Goal: Task Accomplishment & Management: Manage account settings

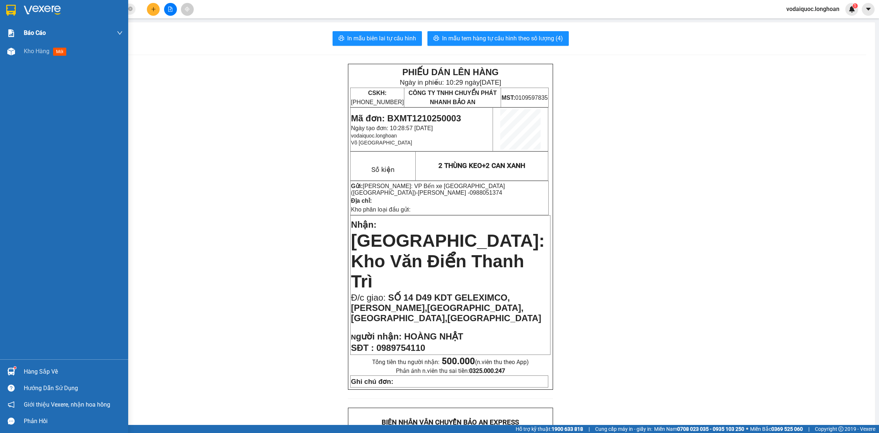
drag, startPoint x: 54, startPoint y: 7, endPoint x: 127, endPoint y: 41, distance: 80.3
click at [54, 7] on img at bounding box center [42, 10] width 37 height 11
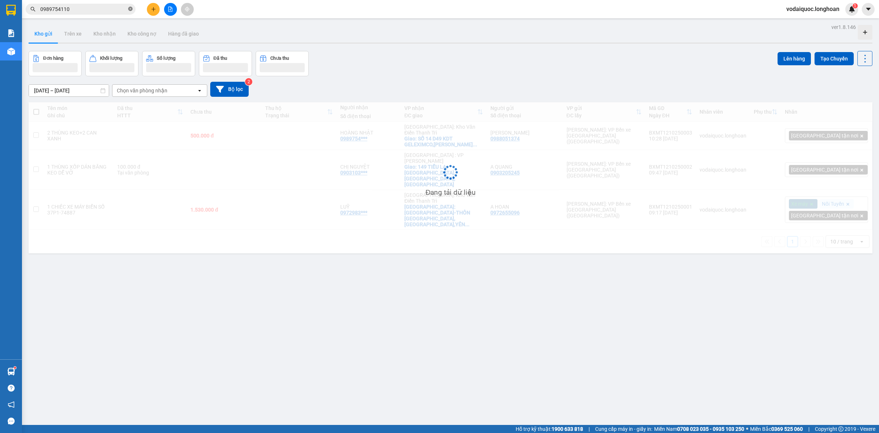
click at [129, 10] on icon "close-circle" at bounding box center [130, 9] width 4 height 4
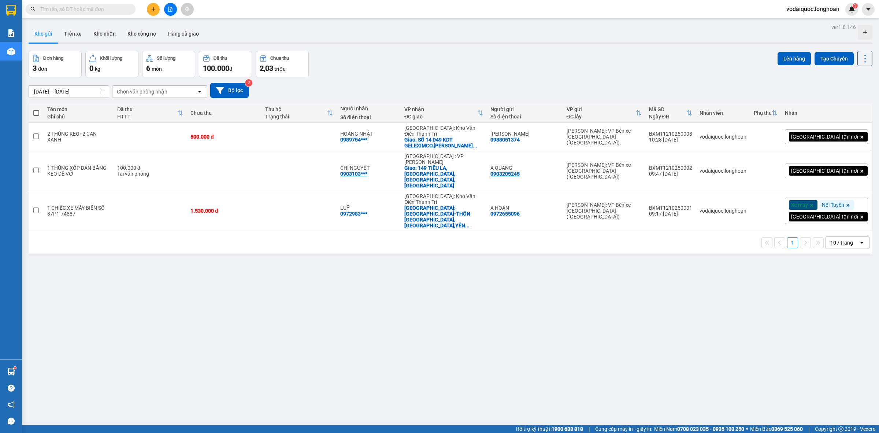
click at [84, 10] on input "text" at bounding box center [83, 9] width 86 height 8
click at [114, 14] on span at bounding box center [81, 9] width 110 height 11
click at [114, 9] on input "text" at bounding box center [83, 9] width 86 height 8
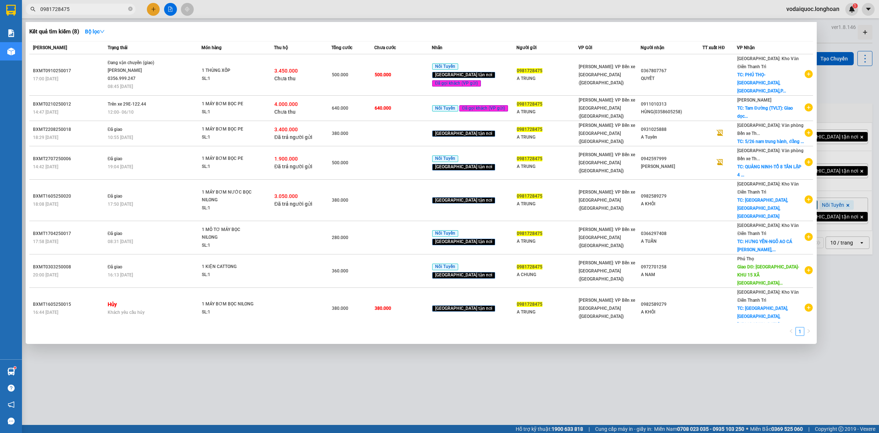
type input "0981728475"
click at [403, 32] on div "Kết quả tìm kiếm ( 8 ) Bộ lọc" at bounding box center [421, 32] width 784 height 12
click at [571, 28] on div "Kết quả tìm kiếm ( 8 ) Bộ lọc" at bounding box center [421, 32] width 784 height 12
drag, startPoint x: 438, startPoint y: 343, endPoint x: 364, endPoint y: 237, distance: 129.3
click at [437, 343] on div at bounding box center [439, 216] width 879 height 433
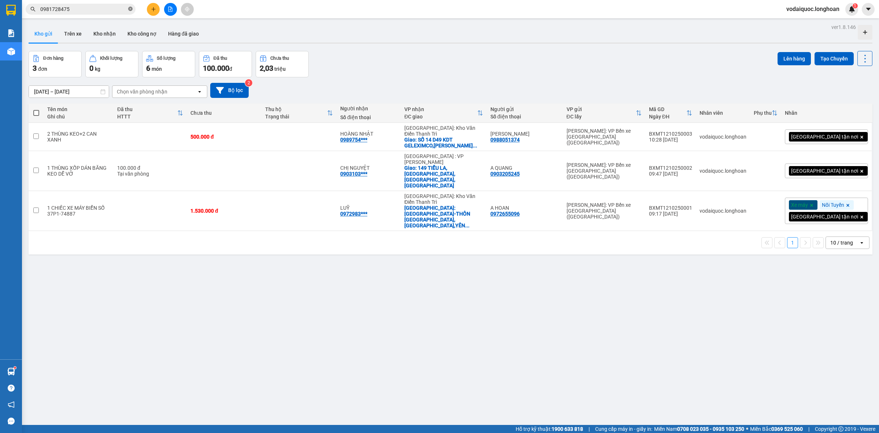
click at [131, 8] on icon "close-circle" at bounding box center [130, 9] width 4 height 4
click at [151, 7] on icon "plus" at bounding box center [153, 9] width 5 height 5
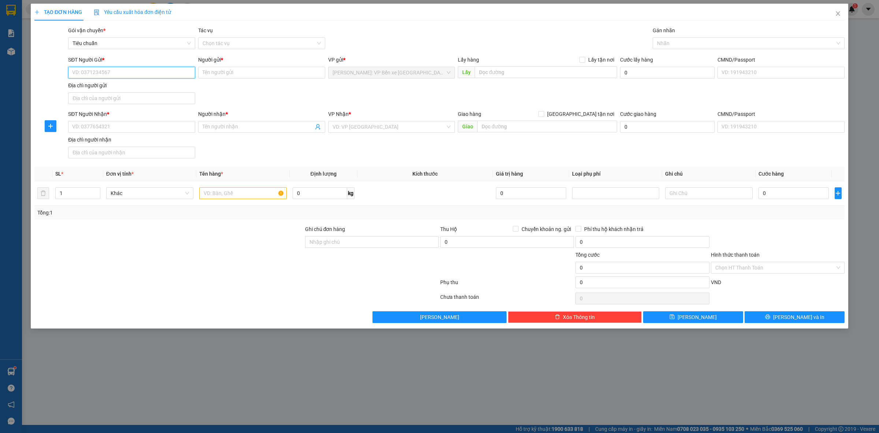
click at [133, 75] on input "SĐT Người Gửi *" at bounding box center [131, 73] width 127 height 12
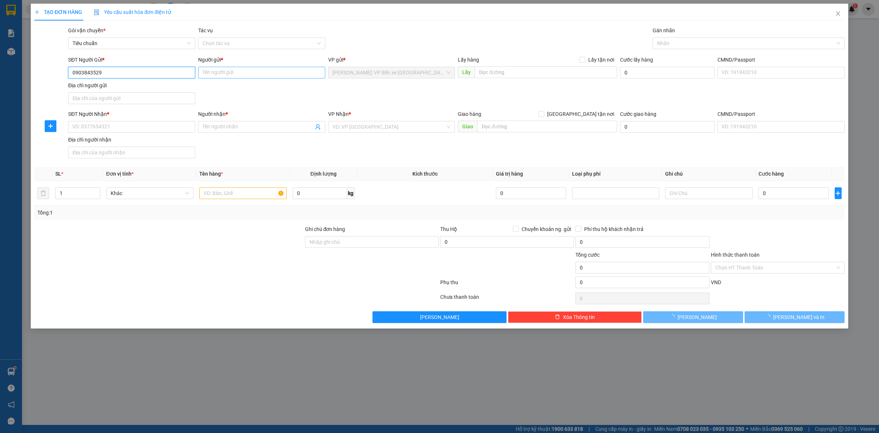
type input "0903843529"
click at [249, 73] on input "Người gửi *" at bounding box center [261, 73] width 127 height 12
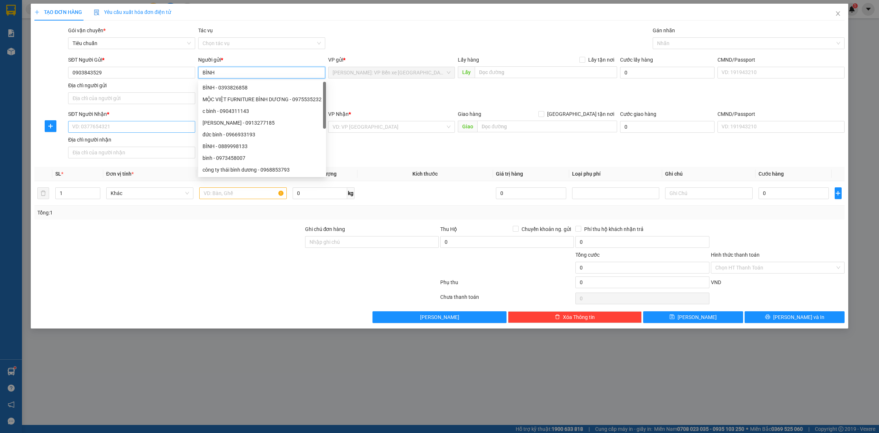
type input "BÌNH"
click at [96, 127] on input "SĐT Người Nhận *" at bounding box center [131, 127] width 127 height 12
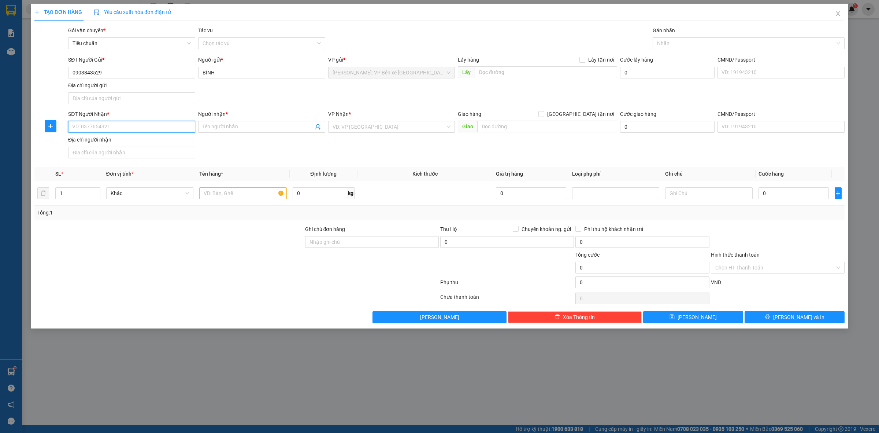
click at [134, 131] on input "SĐT Người Nhận *" at bounding box center [131, 127] width 127 height 12
type input "0965576966"
click at [248, 132] on span at bounding box center [261, 127] width 127 height 12
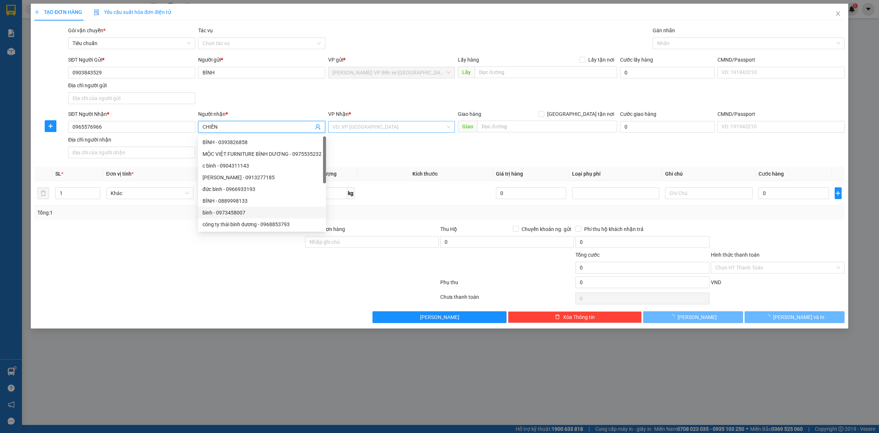
type input "CHIẾN"
click at [407, 127] on input "search" at bounding box center [389, 126] width 113 height 11
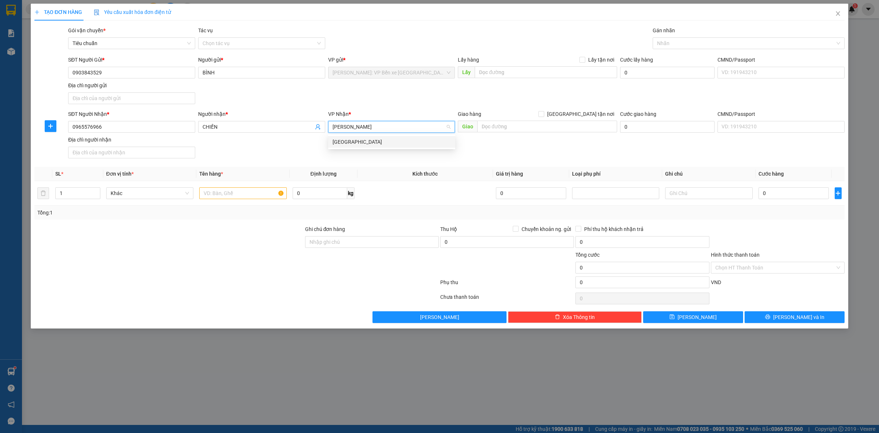
type input "THANH HOÁ"
click at [385, 146] on div "[GEOGRAPHIC_DATA]" at bounding box center [391, 142] width 127 height 12
click at [542, 128] on input "text" at bounding box center [547, 126] width 140 height 12
type input "B"
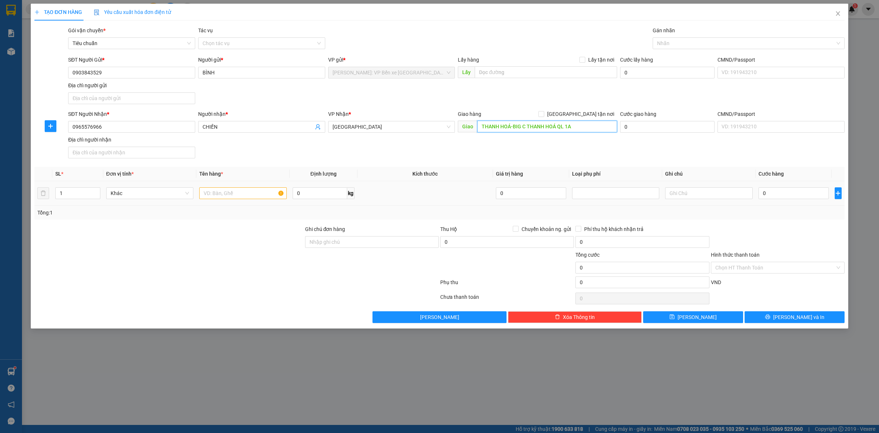
type input "THANH HOÁ-BIG C THANH HOÁ QL 1A"
drag, startPoint x: 231, startPoint y: 192, endPoint x: 270, endPoint y: 211, distance: 42.7
click at [231, 192] on input "text" at bounding box center [242, 193] width 87 height 12
type input "1 KIỆN CATTONG DÁN BĂNG KEO DỄ VỠ"
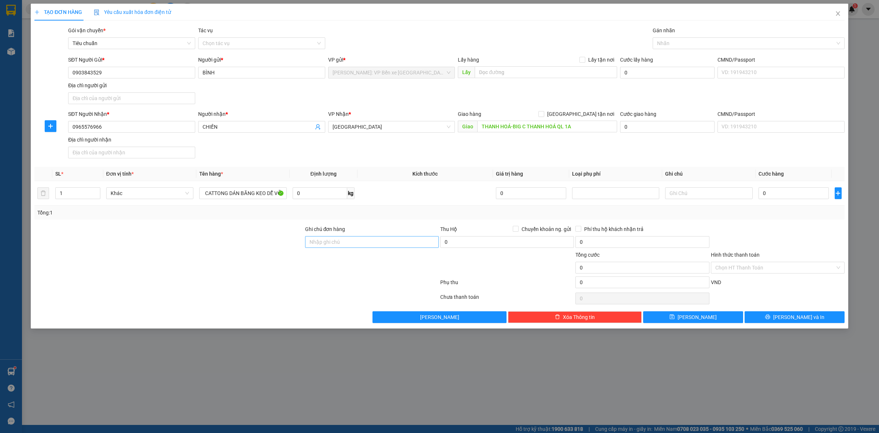
click at [356, 249] on div "Ghi chú đơn hàng" at bounding box center [372, 238] width 134 height 26
click at [360, 239] on input "Ghi chú đơn hàng" at bounding box center [372, 242] width 134 height 12
type input "HÀNG DỄ VỠ NHẸ TAY NHẬN NGUYÊN KIỆN GIAO NGUYÊN KIỆN, HƯ VỠ K ĐỀN"
click at [780, 192] on input "0" at bounding box center [793, 193] width 70 height 12
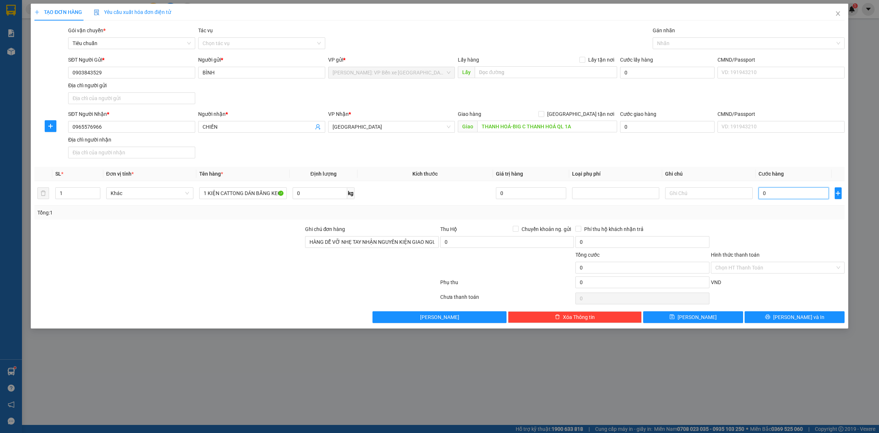
type input "8"
type input "80"
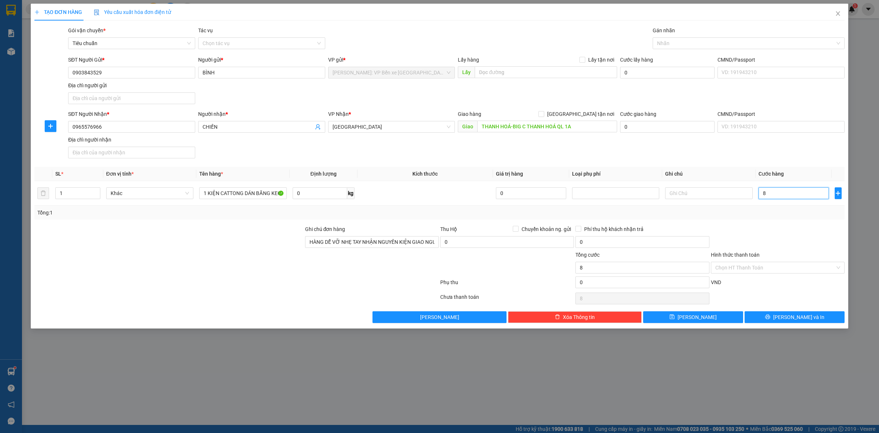
type input "80"
type input "800"
type input "8.000"
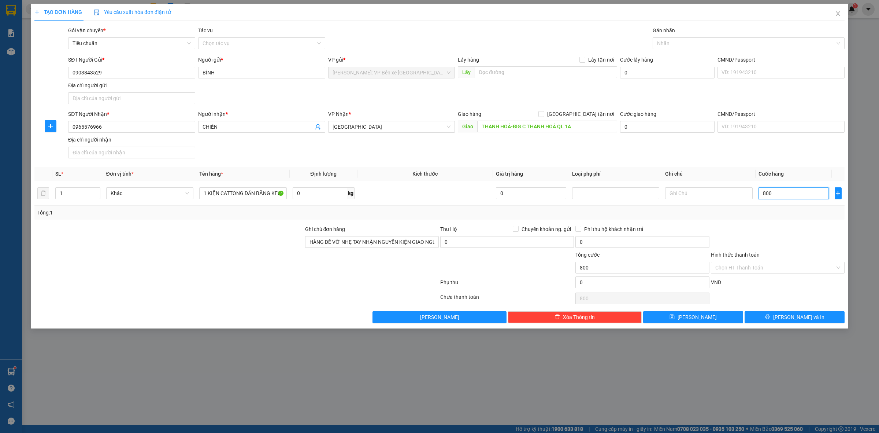
type input "8.000"
type input "80.000"
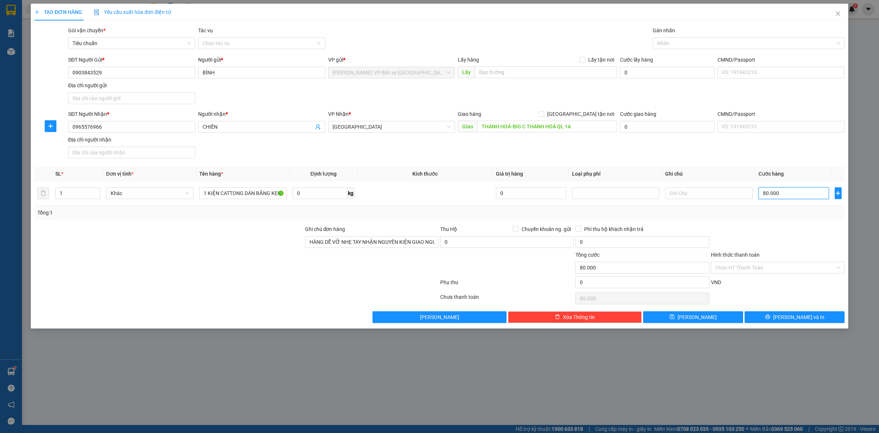
type input "800.000"
click at [797, 318] on span "[PERSON_NAME] và In" at bounding box center [798, 317] width 51 height 8
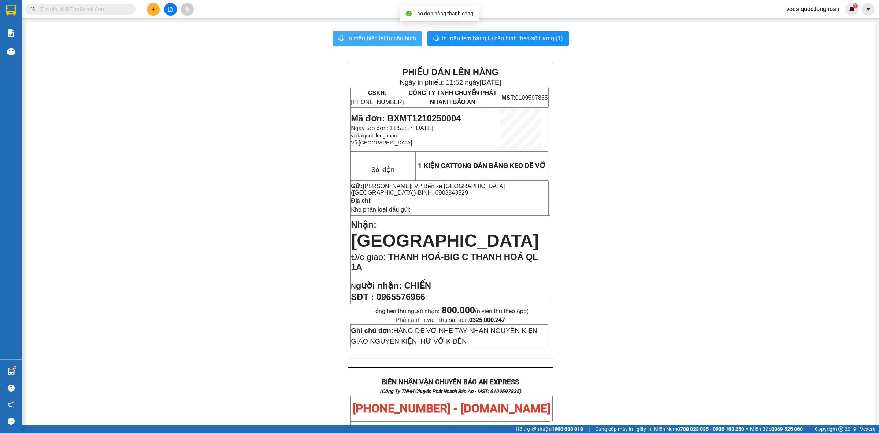
click at [383, 36] on span "In mẫu biên lai tự cấu hình" at bounding box center [381, 38] width 69 height 9
click at [502, 35] on span "In mẫu tem hàng tự cấu hình theo số lượng (1)" at bounding box center [502, 38] width 121 height 9
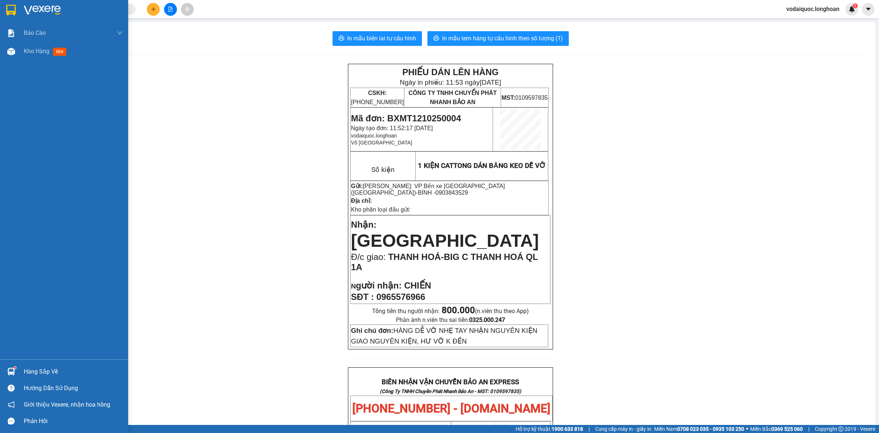
click at [40, 8] on img at bounding box center [42, 10] width 37 height 11
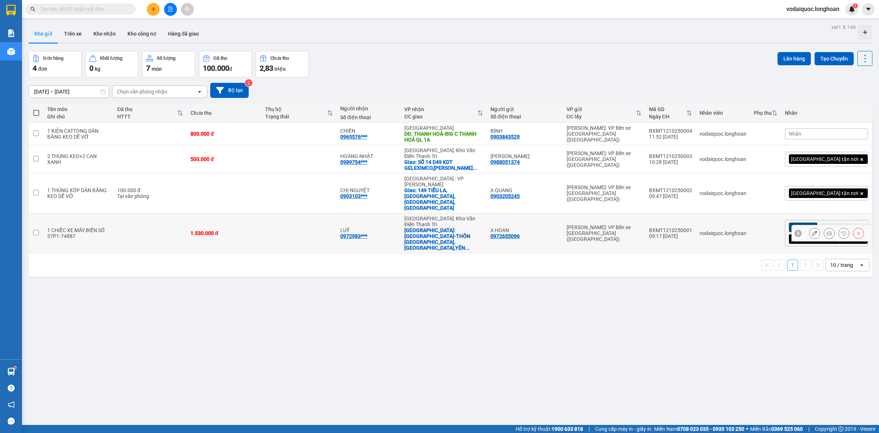
click at [795, 230] on icon at bounding box center [797, 232] width 5 height 5
click at [853, 220] on div "Xe máy Nối Tuyến Giao tận nơi" at bounding box center [826, 233] width 83 height 26
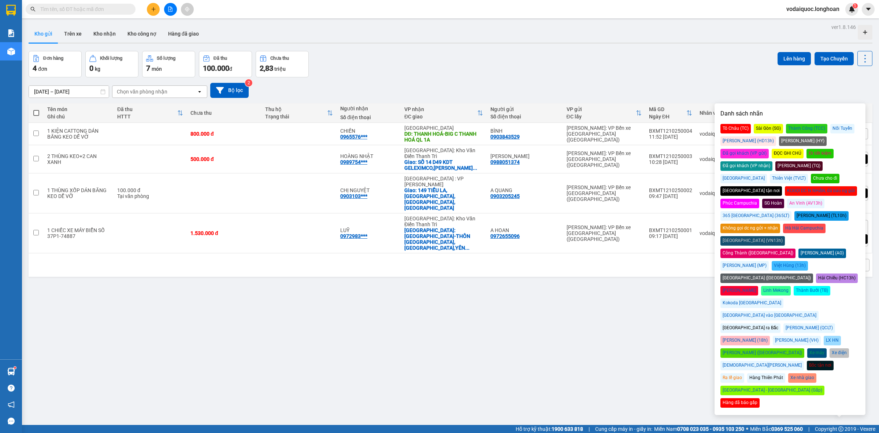
click at [769, 149] on div "Đã gọi khách (VP gửi)" at bounding box center [744, 154] width 48 height 10
click at [617, 30] on div "Kho gửi Trên xe Kho nhận Kho công nợ Hàng đã giao" at bounding box center [451, 34] width 844 height 19
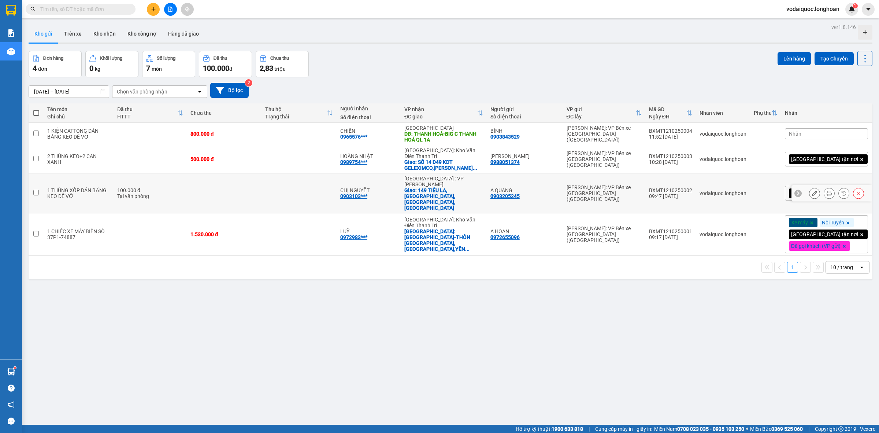
click at [795, 190] on icon at bounding box center [797, 192] width 5 height 5
click at [849, 186] on div "[GEOGRAPHIC_DATA] tận nơi" at bounding box center [826, 193] width 83 height 15
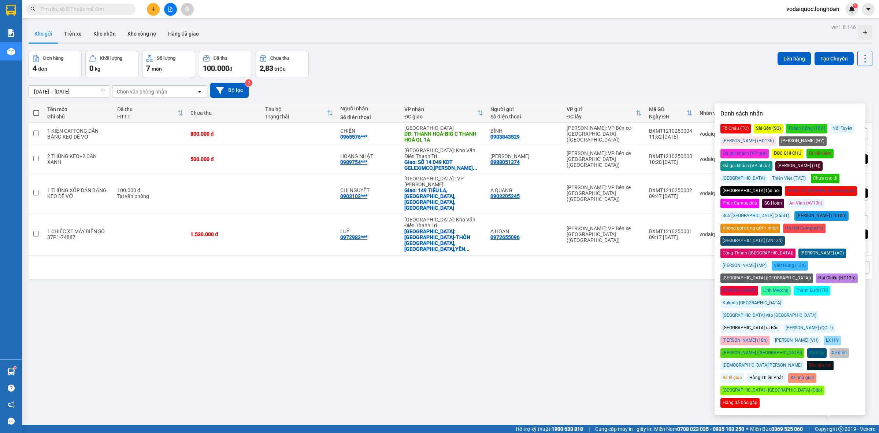
click at [769, 149] on div "Đã gọi khách (VP gửi)" at bounding box center [744, 154] width 48 height 10
drag, startPoint x: 668, startPoint y: 55, endPoint x: 655, endPoint y: 51, distance: 13.7
click at [659, 52] on div "Đơn hàng 4 đơn Khối lượng 0 kg Số lượng 7 món Đã thu 100.000 đ Chưa thu 2,83 tr…" at bounding box center [451, 64] width 844 height 26
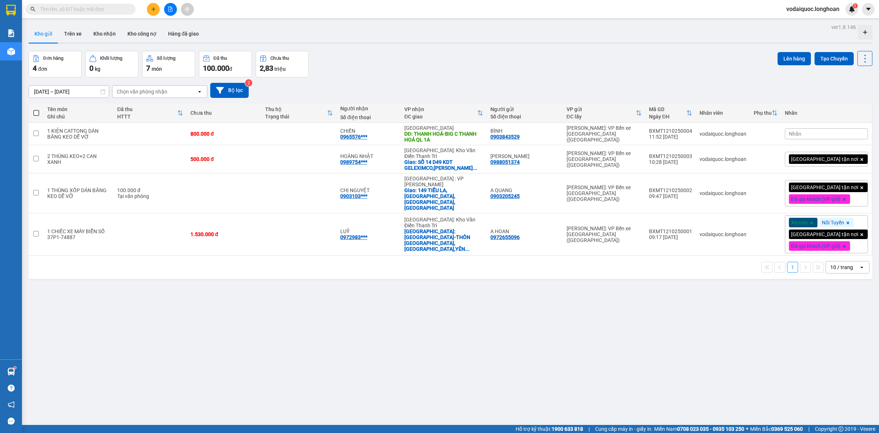
click at [845, 157] on div "[GEOGRAPHIC_DATA] tận nơi" at bounding box center [826, 159] width 83 height 15
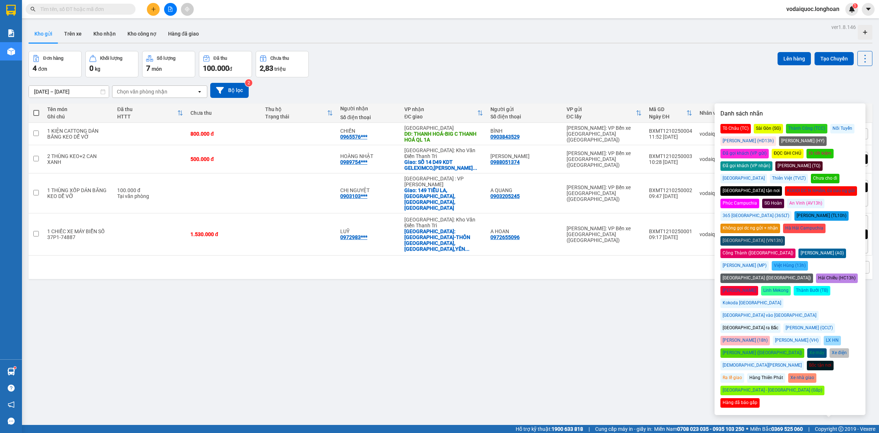
click at [769, 149] on div "Đã gọi khách (VP gửi)" at bounding box center [744, 154] width 48 height 10
drag, startPoint x: 675, startPoint y: 59, endPoint x: 664, endPoint y: 56, distance: 11.7
click at [671, 57] on div "Đơn hàng 4 đơn Khối lượng 0 kg Số lượng 7 món Đã thu 100.000 đ Chưa thu 2,83 tr…" at bounding box center [451, 64] width 844 height 26
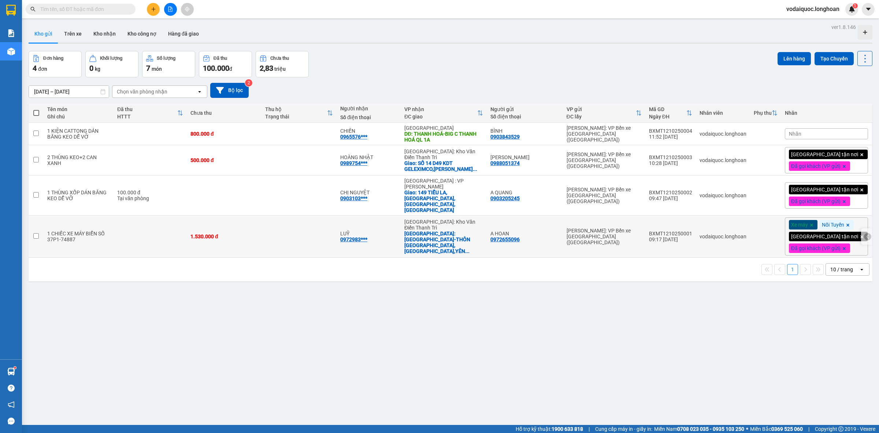
click at [866, 234] on icon at bounding box center [867, 236] width 2 height 4
click at [827, 234] on icon at bounding box center [829, 236] width 5 height 5
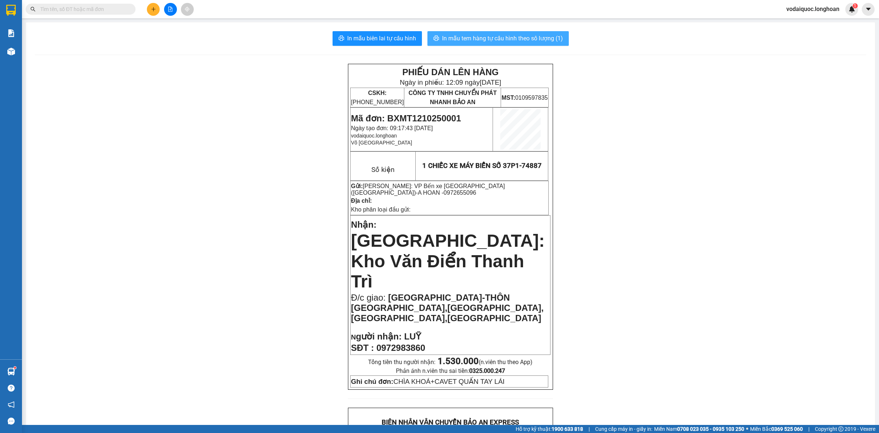
click at [487, 37] on span "In mẫu tem hàng tự cấu hình theo số lượng (1)" at bounding box center [502, 38] width 121 height 9
click at [497, 38] on span "In mẫu tem hàng tự cấu hình theo số lượng (1)" at bounding box center [502, 38] width 121 height 9
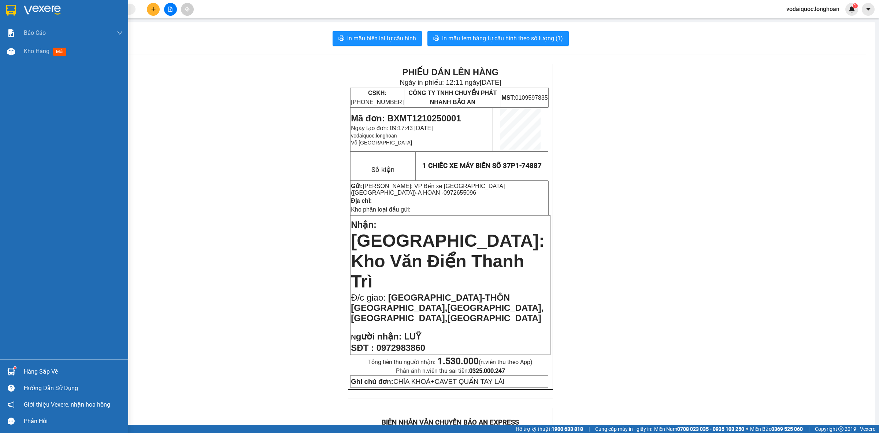
click at [16, 5] on div at bounding box center [11, 10] width 13 height 13
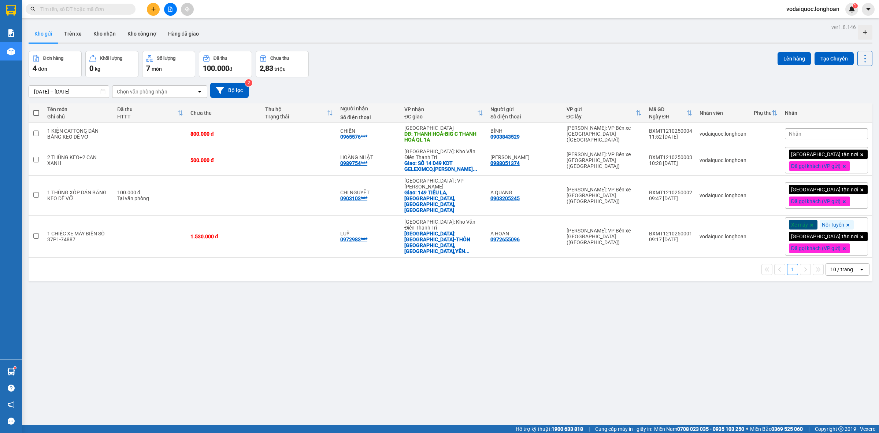
click at [548, 66] on div "Đơn hàng 4 đơn Khối lượng 0 kg Số lượng 7 món Đã thu 100.000 đ Chưa thu 2,83 tr…" at bounding box center [451, 64] width 844 height 26
click at [151, 8] on icon "plus" at bounding box center [153, 9] width 5 height 5
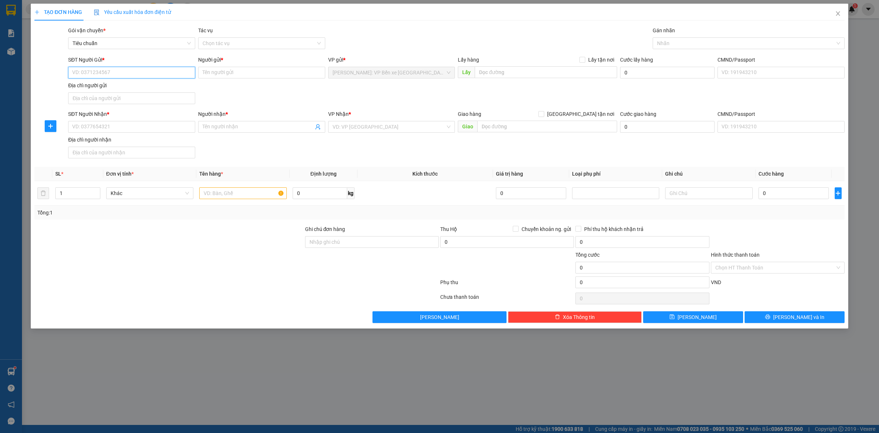
click at [125, 77] on input "SĐT Người Gửi *" at bounding box center [131, 73] width 127 height 12
click at [126, 71] on input "SĐT Người Gửi *" at bounding box center [131, 73] width 127 height 12
type input "0898502279"
click at [235, 74] on input "Người gửi *" at bounding box center [261, 73] width 127 height 12
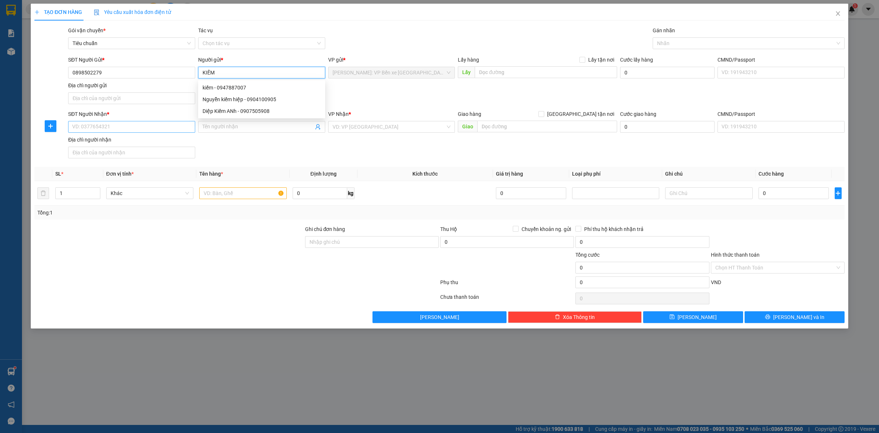
type input "KIẾM"
click at [124, 127] on input "SĐT Người Nhận *" at bounding box center [131, 127] width 127 height 12
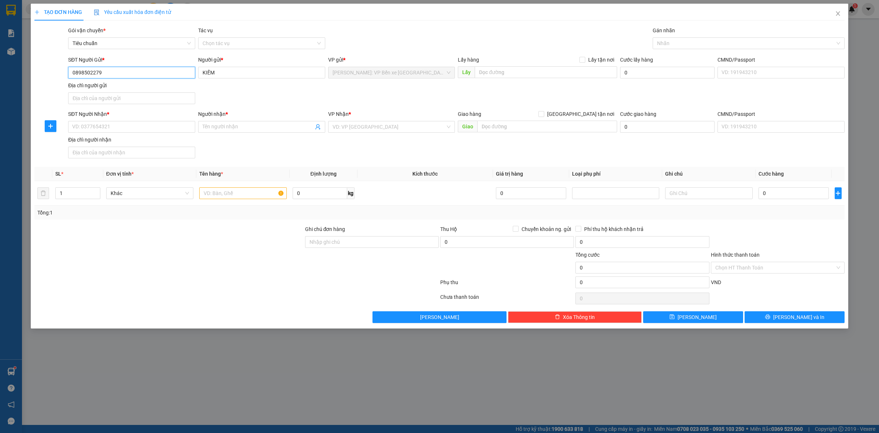
drag, startPoint x: 109, startPoint y: 72, endPoint x: 70, endPoint y: 71, distance: 39.6
click at [70, 70] on input "0898502279" at bounding box center [131, 73] width 127 height 12
click at [141, 130] on input "SĐT Người Nhận *" at bounding box center [131, 127] width 127 height 12
paste input "0898502279"
type input "0898502279"
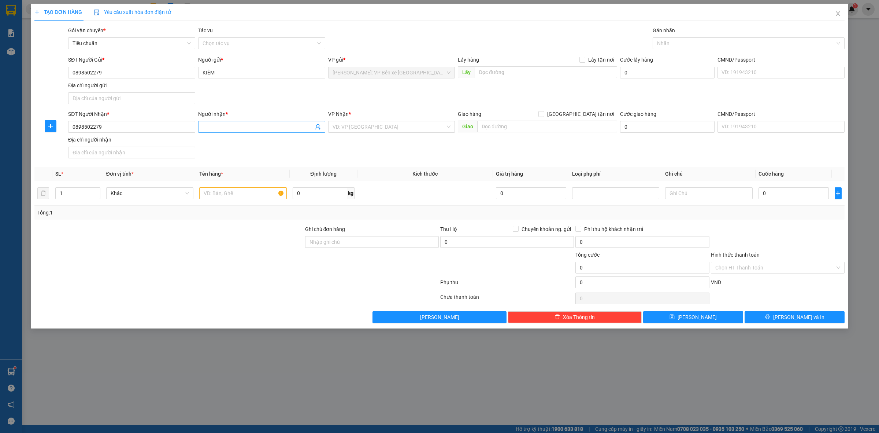
click at [222, 132] on span at bounding box center [261, 127] width 127 height 12
type input "KIẾM"
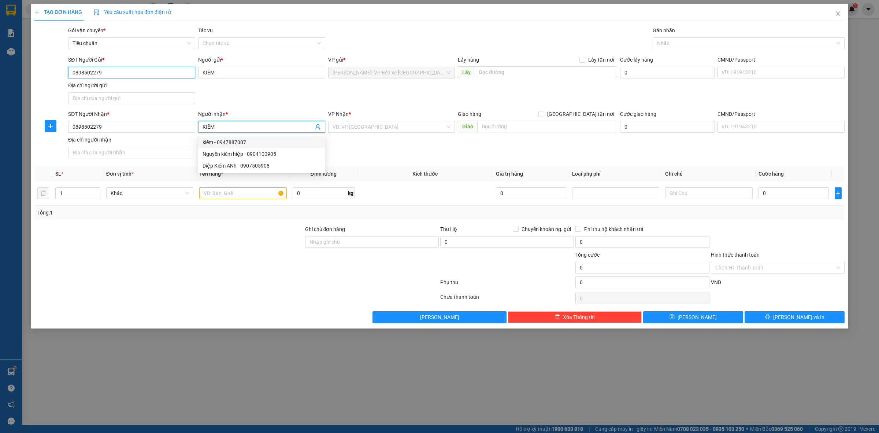
click at [114, 76] on input "0898502279" at bounding box center [131, 73] width 127 height 12
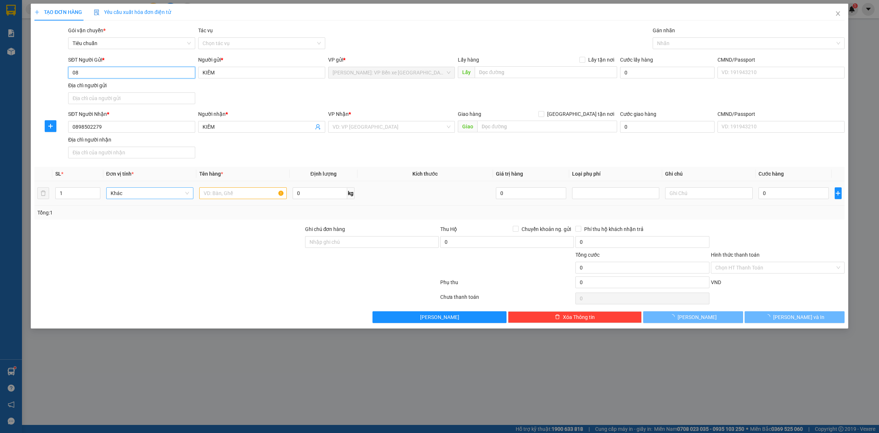
type input "0"
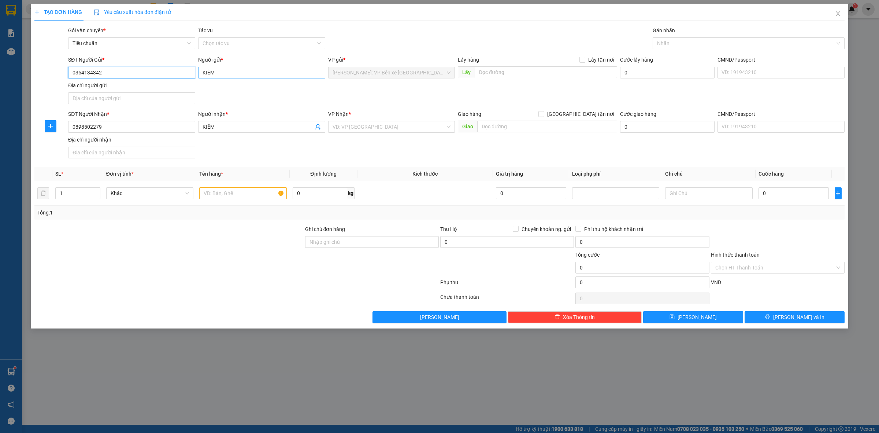
type input "0354134342"
click at [235, 74] on input "KIẾM" at bounding box center [261, 73] width 127 height 12
type input "K"
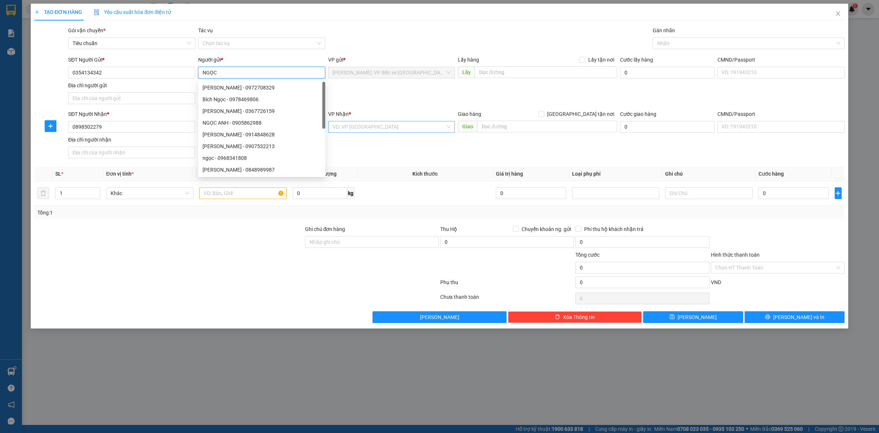
type input "NGỌC"
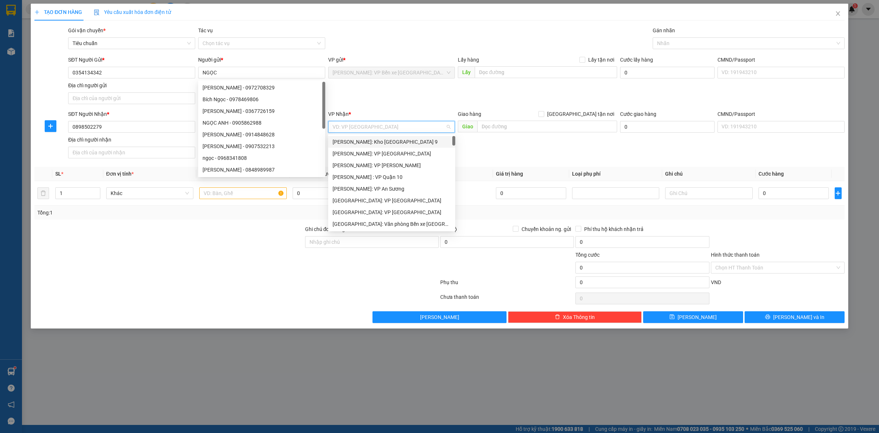
click at [393, 130] on input "search" at bounding box center [389, 126] width 113 height 11
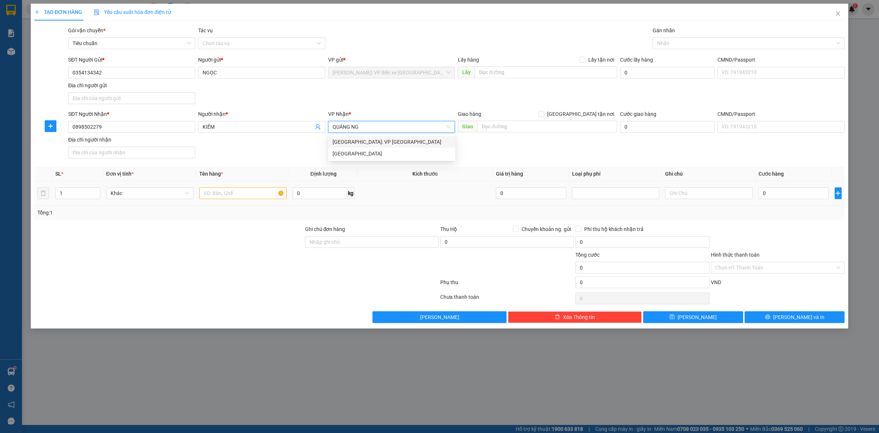
type input "QUẢNG NGA"
click at [407, 144] on div "[GEOGRAPHIC_DATA]: VP [GEOGRAPHIC_DATA]" at bounding box center [392, 142] width 118 height 8
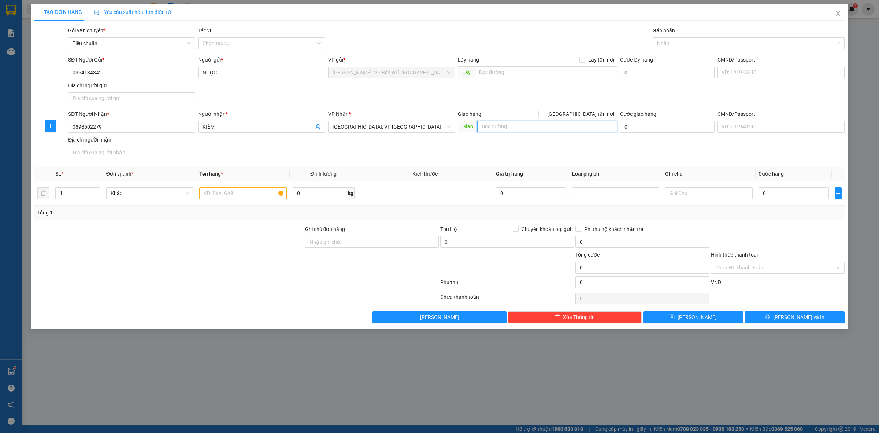
drag, startPoint x: 534, startPoint y: 125, endPoint x: 546, endPoint y: 154, distance: 30.9
click at [534, 125] on input "text" at bounding box center [547, 126] width 140 height 12
click at [563, 130] on input "CÂY XĂNG PHƯƠNG THẢO" at bounding box center [547, 126] width 140 height 12
type input "CÂY XĂNG PHƯƠNG THẢO,MỘ ĐỨC,[GEOGRAPHIC_DATA]"
click at [543, 114] on input "[GEOGRAPHIC_DATA] tận nơi" at bounding box center [540, 113] width 5 height 5
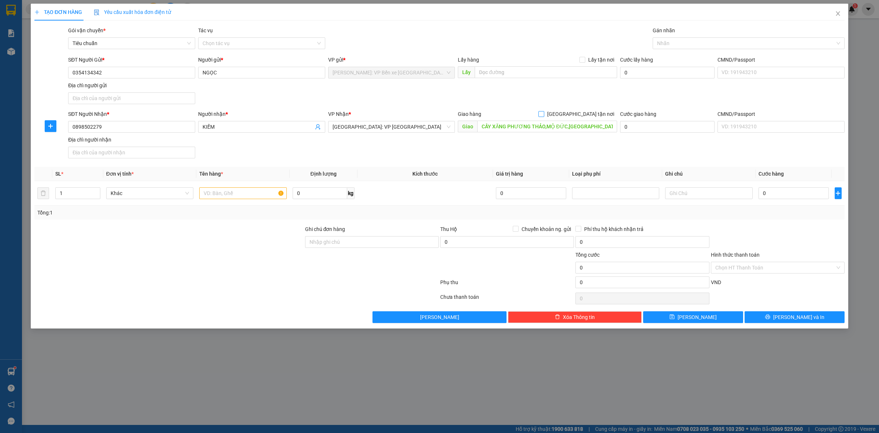
checkbox input "true"
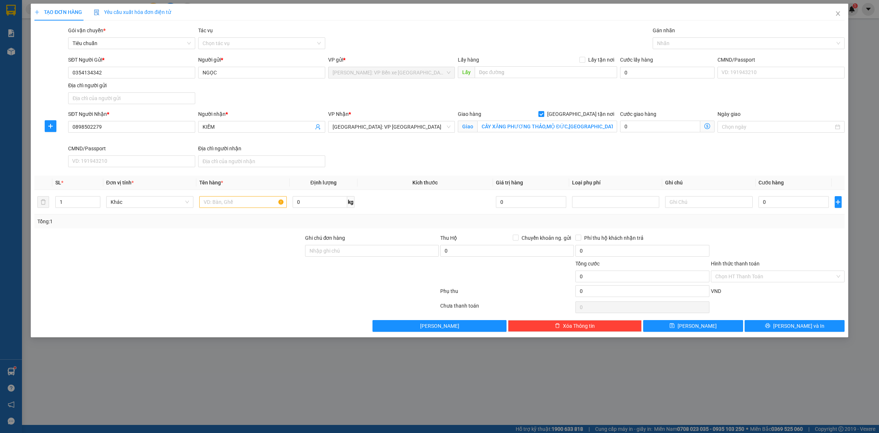
click at [730, 36] on div "Gán nhãn" at bounding box center [749, 31] width 192 height 11
click at [721, 41] on div at bounding box center [744, 43] width 181 height 9
type input "GIAO"
click at [685, 57] on div "[GEOGRAPHIC_DATA] tận nơi" at bounding box center [748, 58] width 183 height 8
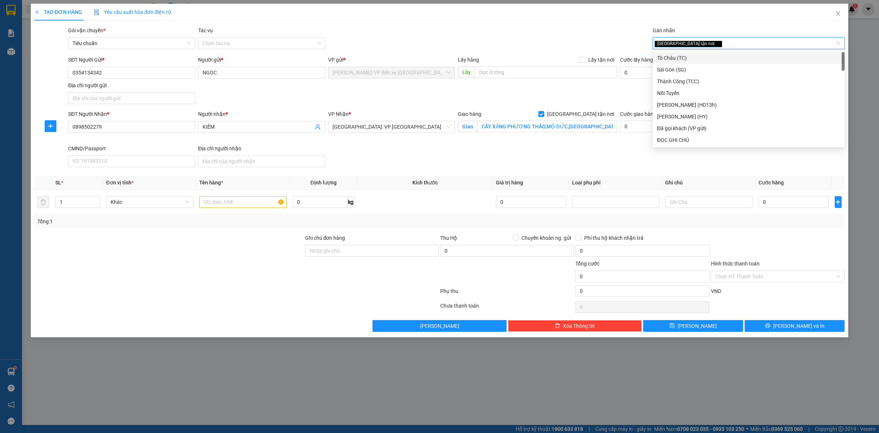
click at [704, 44] on div "[GEOGRAPHIC_DATA] tận nơi" at bounding box center [744, 43] width 181 height 9
type input "XE"
click at [683, 57] on div "Xe máy" at bounding box center [748, 58] width 183 height 8
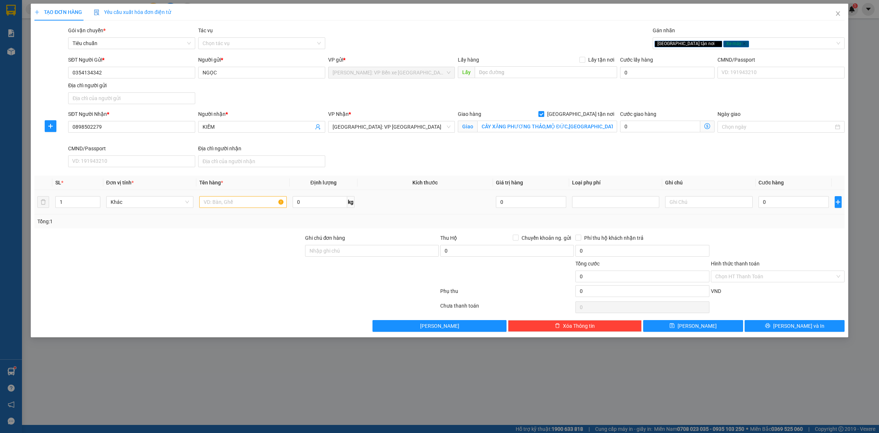
click at [222, 209] on div at bounding box center [242, 201] width 87 height 15
click at [225, 205] on input "text" at bounding box center [242, 202] width 87 height 12
type input "1 CHIẾC XE MÁY BIỂN SỐ 76M1-24650"
click at [352, 246] on input "Ghi chú đơn hàng" at bounding box center [372, 251] width 134 height 12
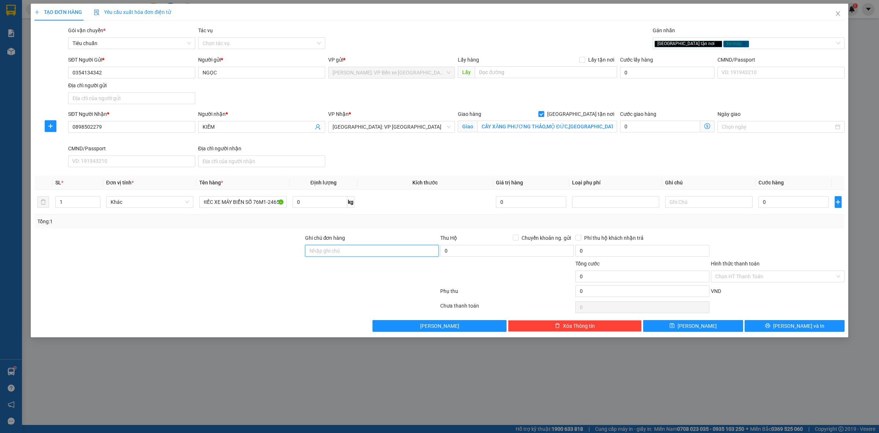
scroll to position [0, 0]
type input "CHÌA KHOÁ QUẤN TAY LÁI ,CAVET KHÁCH GIỮ"
click at [794, 198] on input "0" at bounding box center [793, 202] width 70 height 12
type input "9"
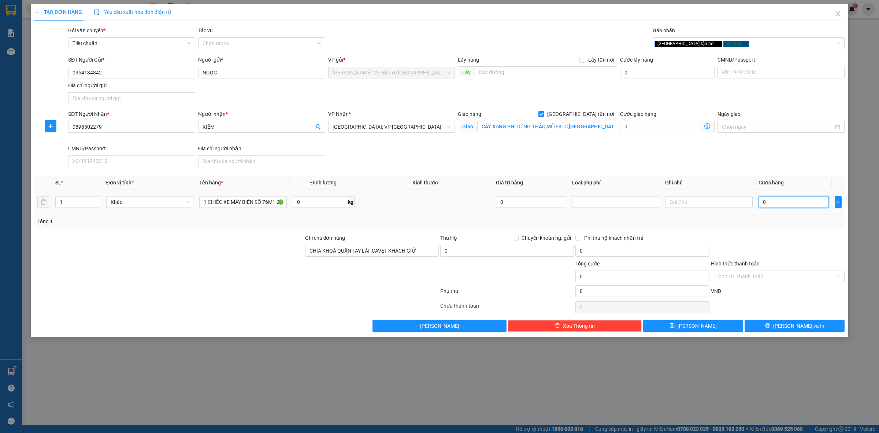
type input "9"
type input "93"
type input "930"
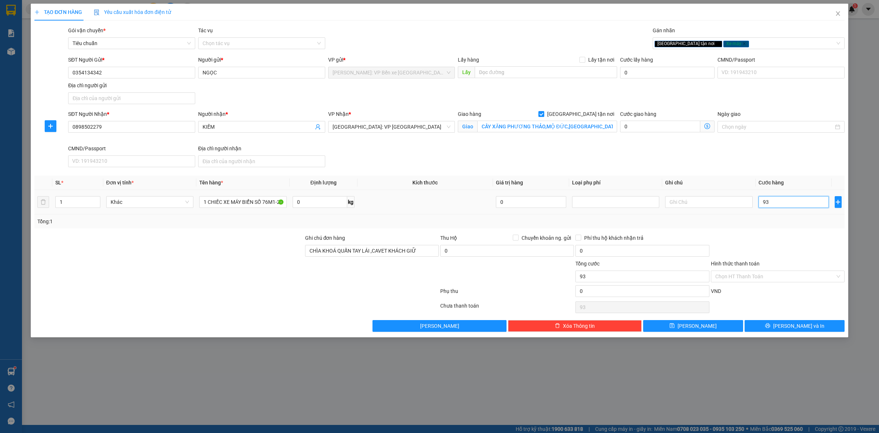
type input "930"
type input "9.300"
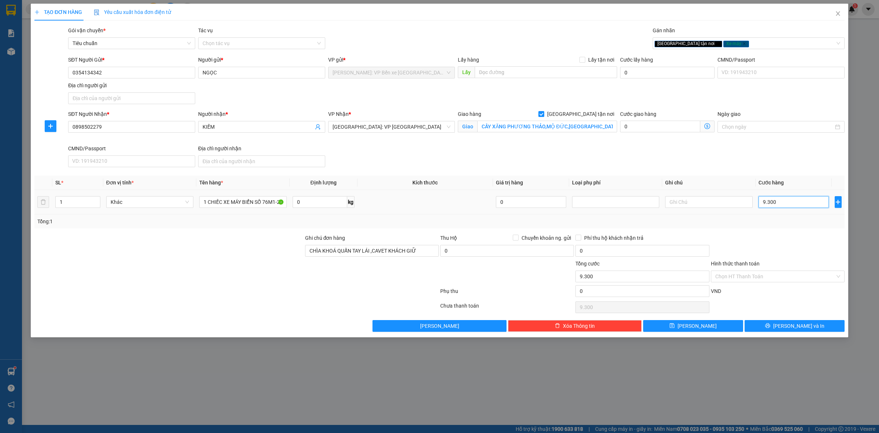
type input "93.000"
type input "930.000"
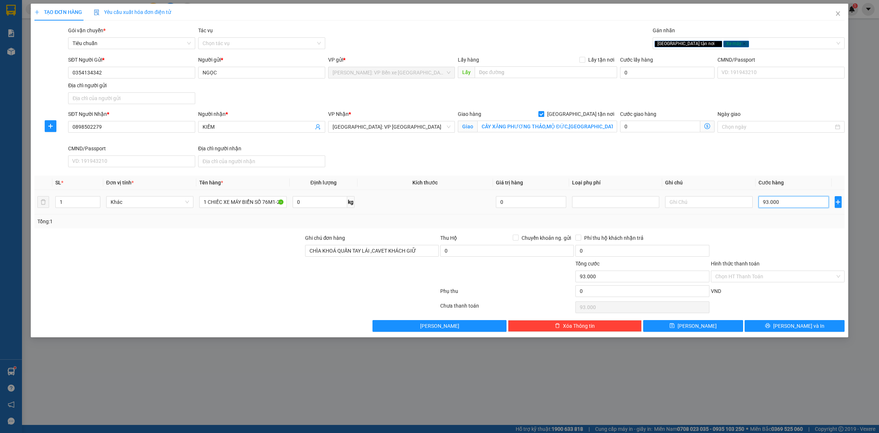
type input "930.000"
drag, startPoint x: 779, startPoint y: 326, endPoint x: 775, endPoint y: 324, distance: 5.1
click at [779, 327] on button "[PERSON_NAME] và In" at bounding box center [795, 326] width 100 height 12
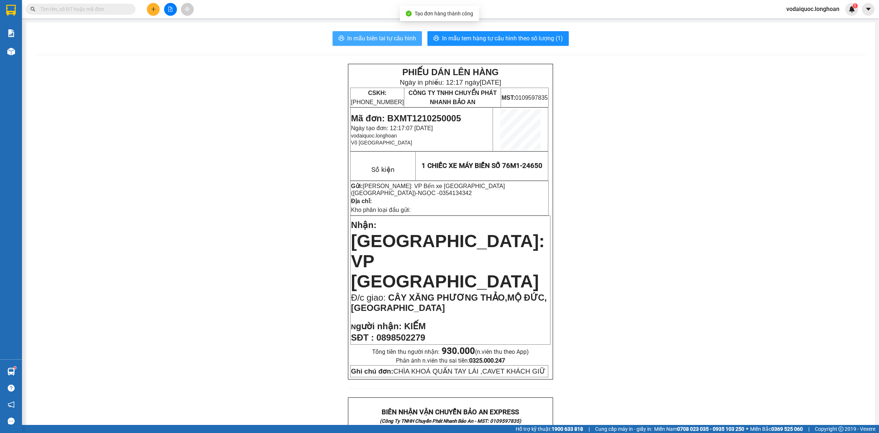
click at [386, 33] on button "In mẫu biên lai tự cấu hình" at bounding box center [377, 38] width 89 height 15
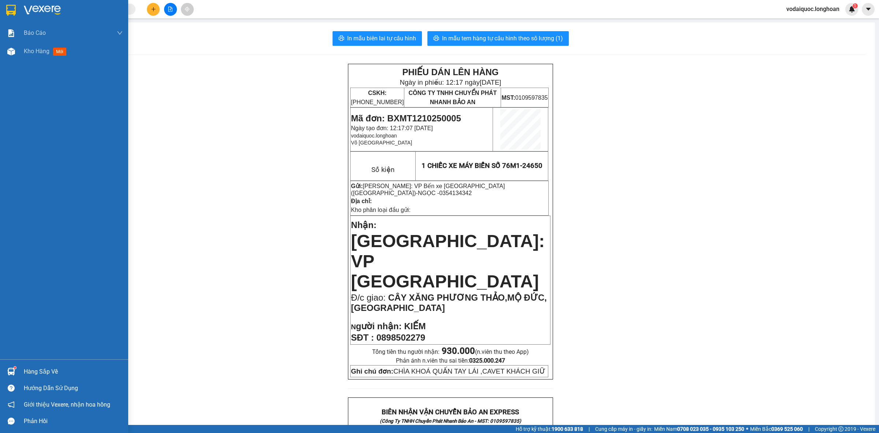
click at [41, 5] on img at bounding box center [42, 10] width 37 height 11
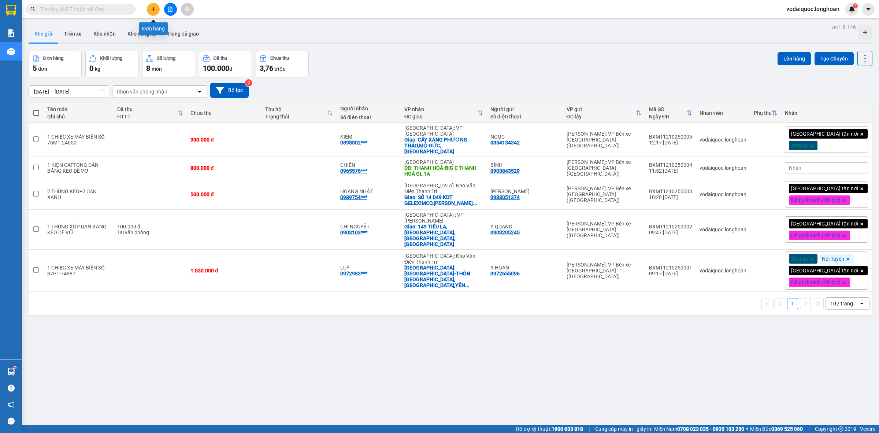
click at [157, 10] on button at bounding box center [153, 9] width 13 height 13
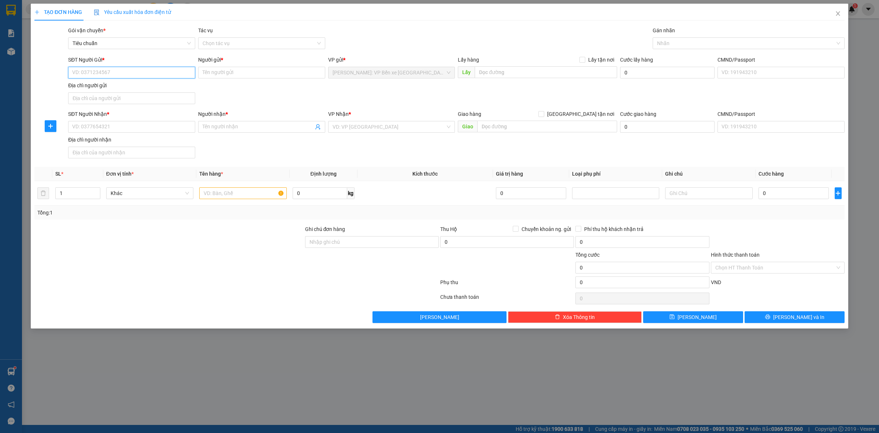
drag, startPoint x: 108, startPoint y: 75, endPoint x: 104, endPoint y: 90, distance: 15.2
click at [108, 74] on input "SĐT Người Gửi *" at bounding box center [131, 73] width 127 height 12
click at [111, 74] on input "SĐT Người Gửi *" at bounding box center [131, 73] width 127 height 12
click at [145, 69] on input "0794920933" at bounding box center [131, 73] width 127 height 12
type input "0794920933"
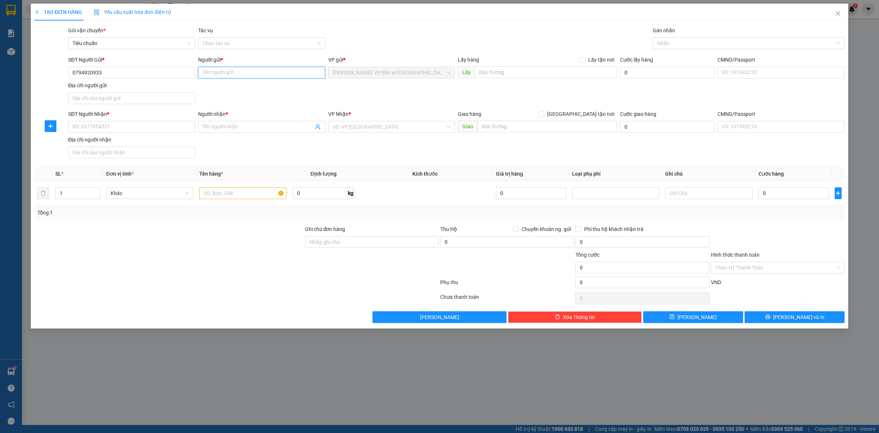
click at [230, 68] on input "Người gửi *" at bounding box center [261, 73] width 127 height 12
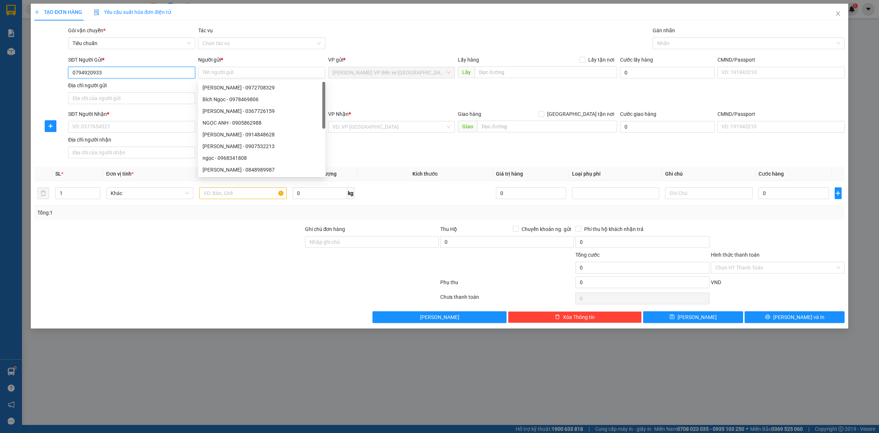
click at [146, 71] on input "0794920933" at bounding box center [131, 73] width 127 height 12
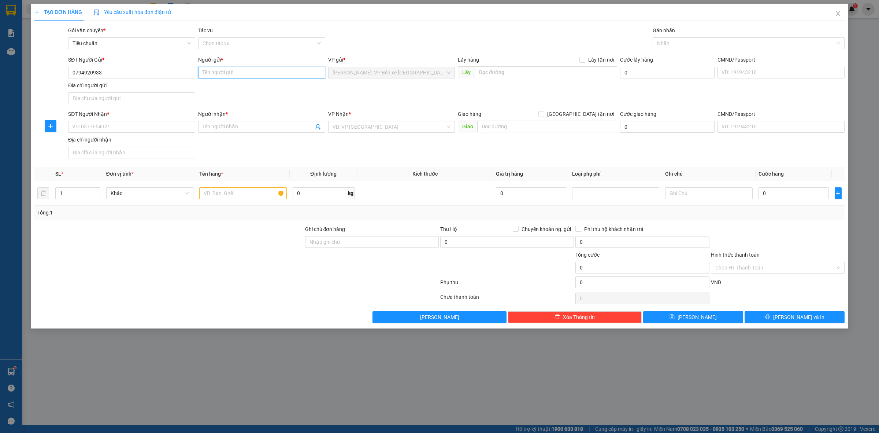
click at [234, 73] on input "Người gửi *" at bounding box center [261, 73] width 127 height 12
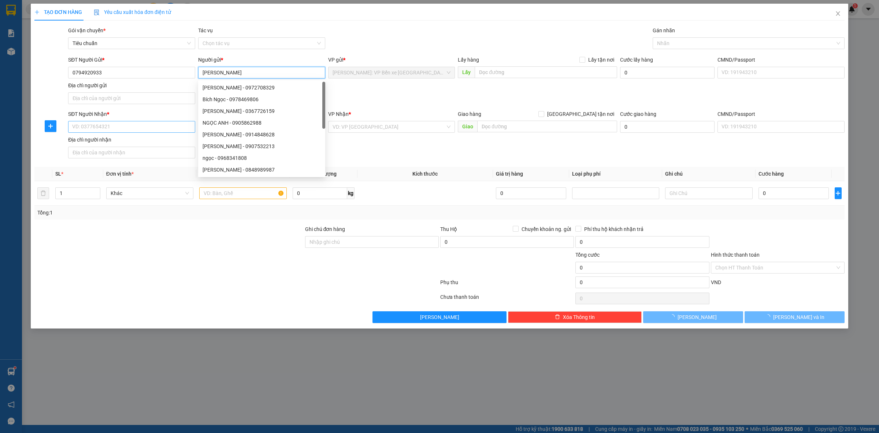
type input "[PERSON_NAME]"
click at [106, 123] on input "SĐT Người Nhận *" at bounding box center [131, 127] width 127 height 12
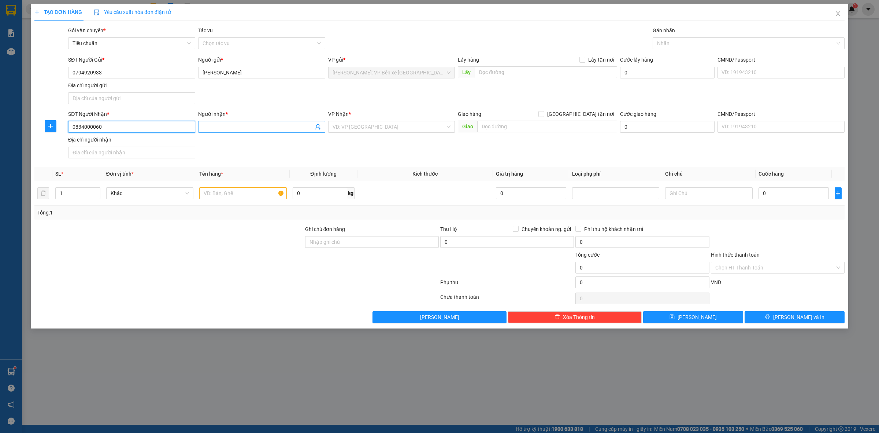
type input "0834000060"
click at [232, 127] on input "Người nhận *" at bounding box center [258, 127] width 111 height 8
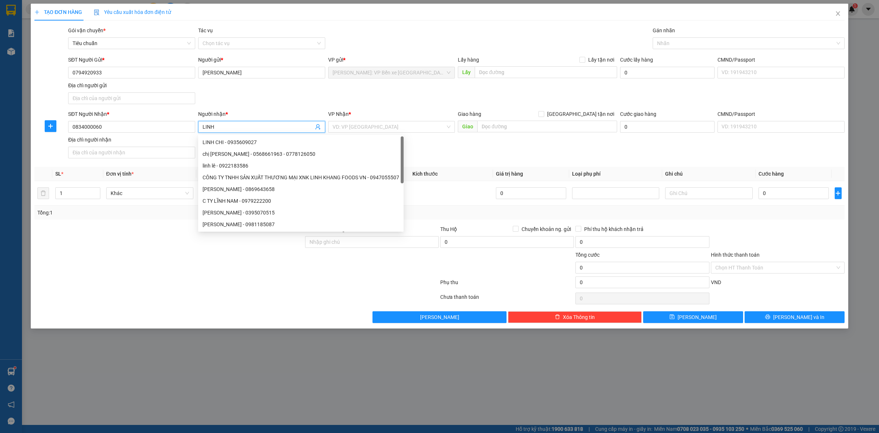
type input "LINH"
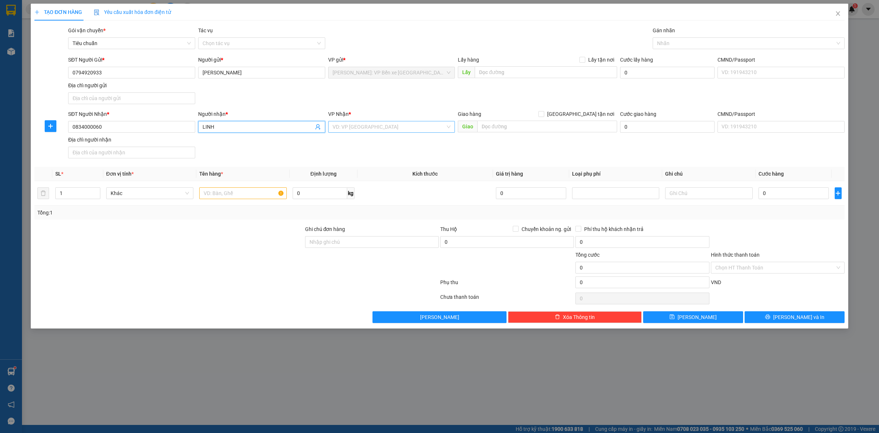
click at [396, 127] on input "search" at bounding box center [389, 126] width 113 height 11
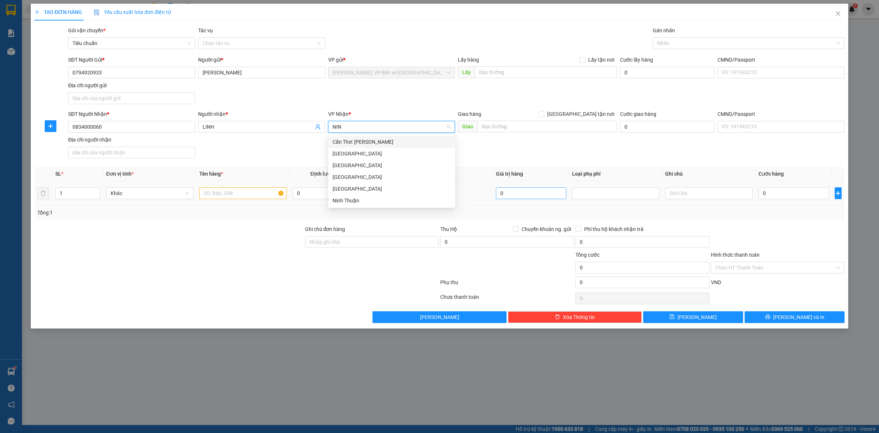
type input "NINH"
drag, startPoint x: 365, startPoint y: 138, endPoint x: 433, endPoint y: 140, distance: 67.8
click at [364, 138] on div "Cần Thơ: [PERSON_NAME]" at bounding box center [392, 142] width 118 height 8
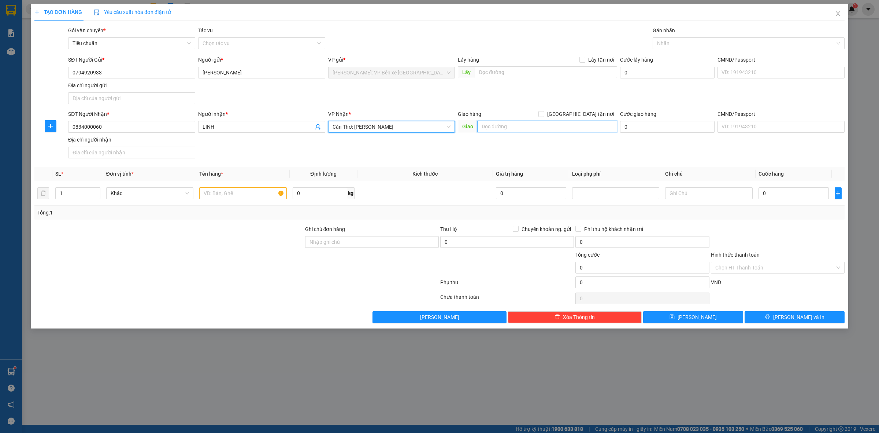
click at [506, 127] on input "text" at bounding box center [547, 126] width 140 height 12
type input "K"
type input "KIÊNG GIANG-KCN [GEOGRAPHIC_DATA],[GEOGRAPHIC_DATA],[GEOGRAPHIC_DATA],[GEOGRAPH…"
click at [543, 111] on input "[GEOGRAPHIC_DATA] tận nơi" at bounding box center [540, 113] width 5 height 5
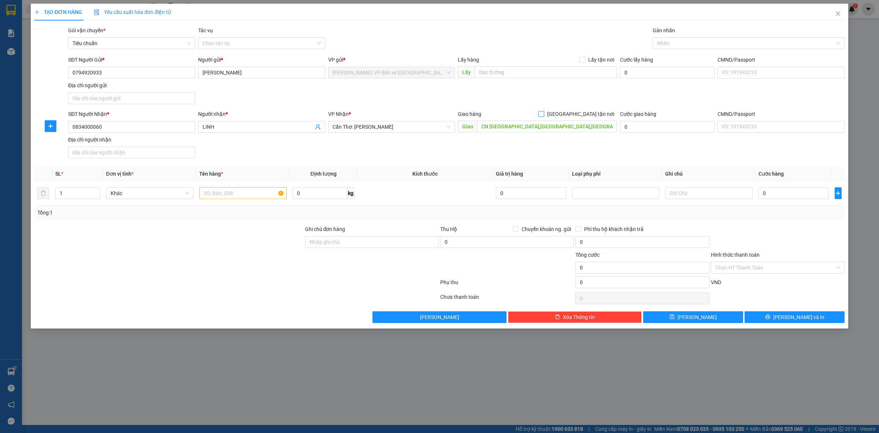
checkbox input "true"
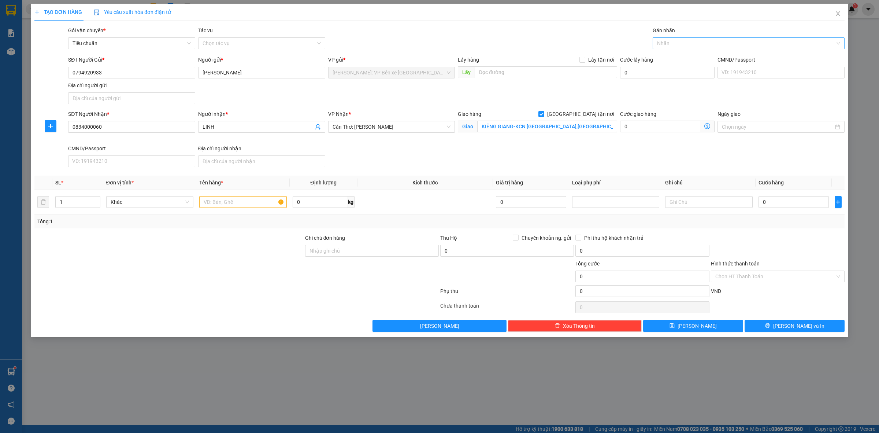
click at [683, 41] on div at bounding box center [744, 43] width 181 height 9
type input "GIAO"
drag, startPoint x: 697, startPoint y: 59, endPoint x: 543, endPoint y: 96, distance: 157.8
click at [696, 59] on div "[GEOGRAPHIC_DATA] tận nơi" at bounding box center [748, 58] width 183 height 8
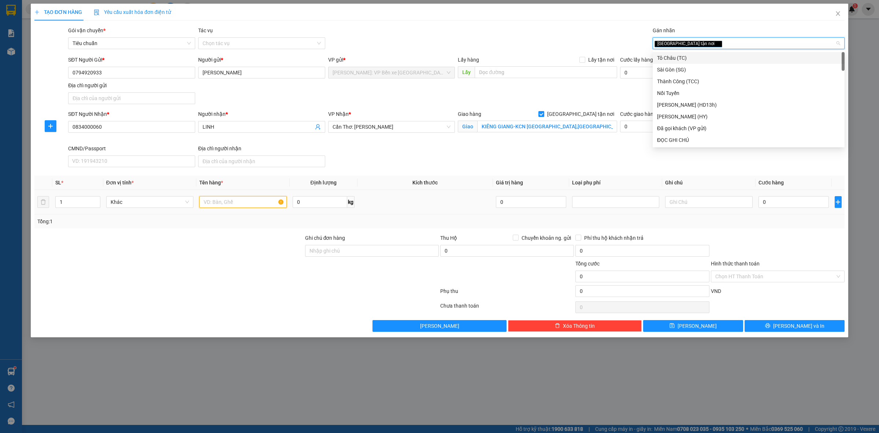
click at [248, 205] on input "text" at bounding box center [242, 202] width 87 height 12
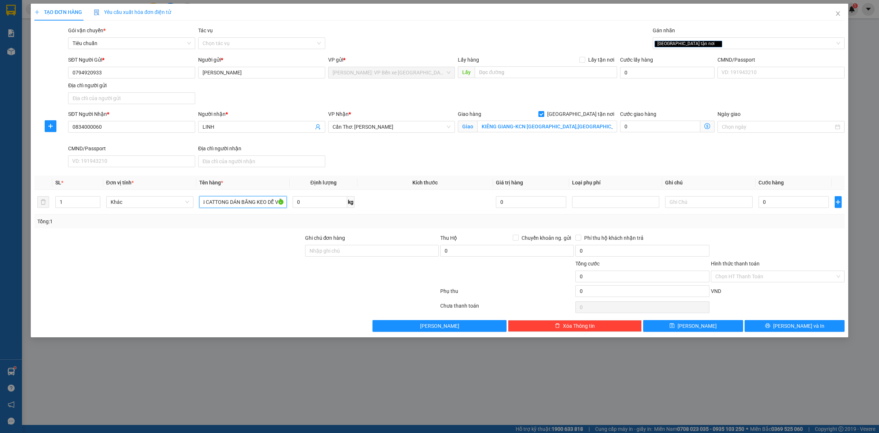
scroll to position [0, 16]
type input "1 KIỆN CATTONG DÁN BĂNG KEO DỄ VỠ"
click at [342, 254] on input "Ghi chú đơn hàng" at bounding box center [372, 251] width 134 height 12
type input "HÀNG DỄ VỠ NHẸ TAY NHẬN NGUYÊN KIỆN GIAO NGUYÊN KIỆN, HƯ VỠ K ĐỀN"
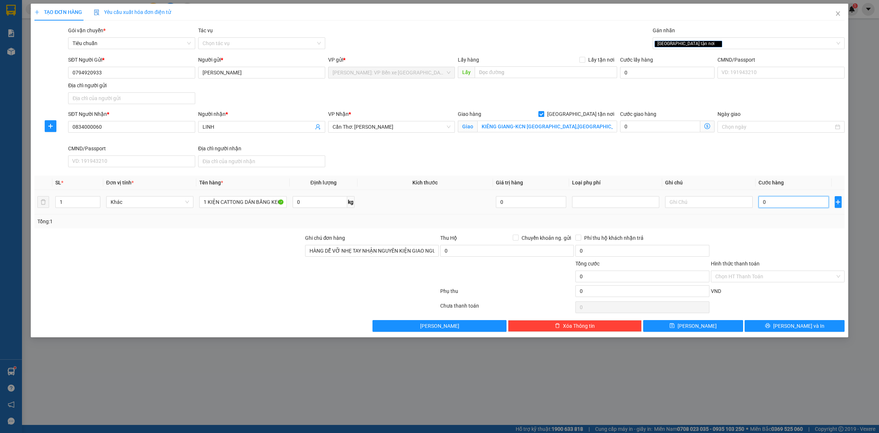
click at [777, 198] on input "0" at bounding box center [793, 202] width 70 height 12
click at [769, 200] on input "0" at bounding box center [793, 202] width 70 height 12
type input "01"
type input "1"
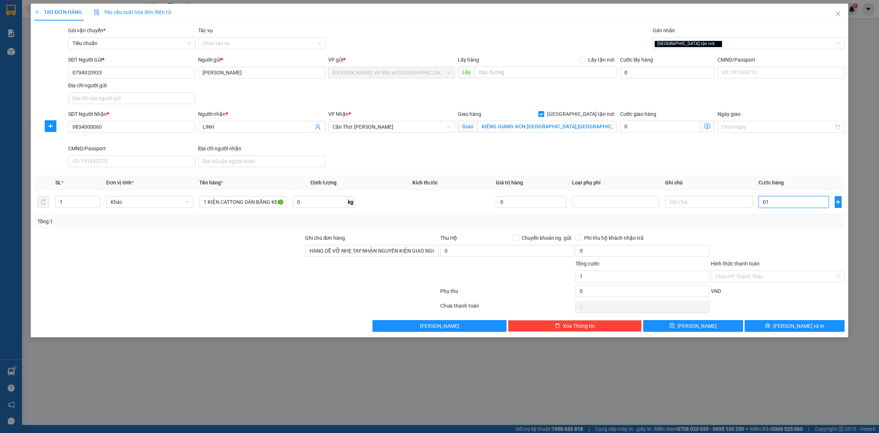
type input "010"
type input "10"
type input "0.100"
type input "100"
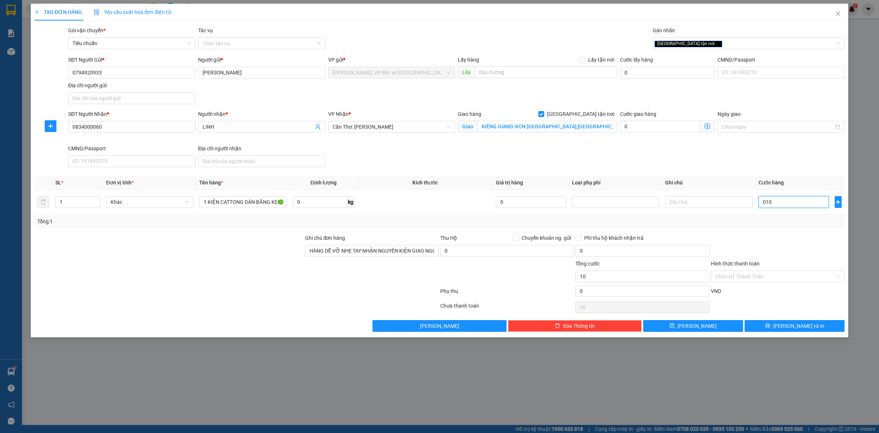
type input "100"
type input "01.000"
type input "1.000"
type input "010.000"
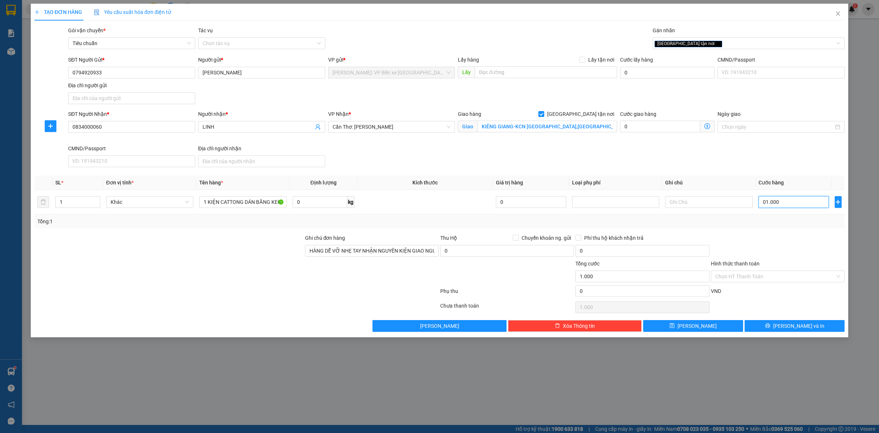
type input "10.000"
type input "0.100.000"
type input "100.000"
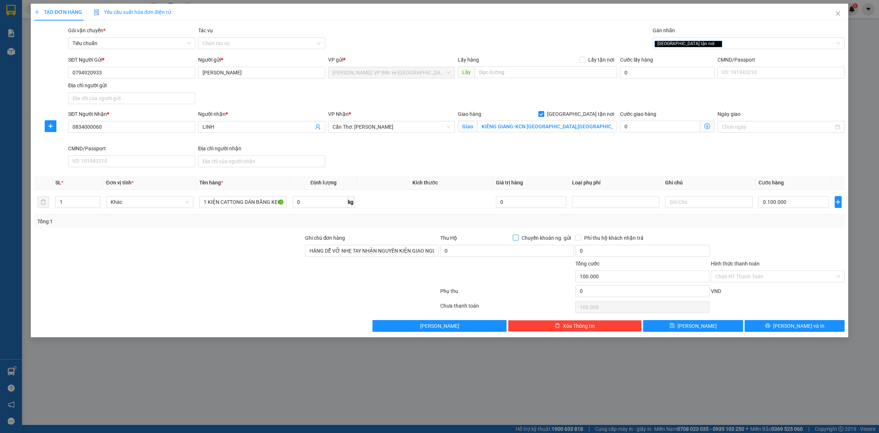
type input "100.000"
click at [514, 235] on input "Chuyển khoản ng. gửi" at bounding box center [515, 236] width 5 height 5
checkbox input "true"
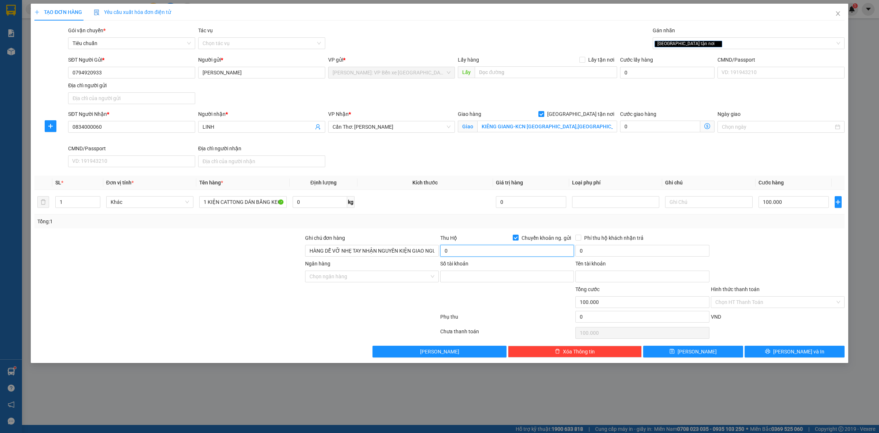
click at [496, 252] on input "0" at bounding box center [507, 251] width 134 height 12
type input "850.000"
click at [595, 250] on input "0" at bounding box center [642, 251] width 134 height 12
type input "10.000"
click at [369, 280] on input "Ngân hàng" at bounding box center [369, 276] width 120 height 11
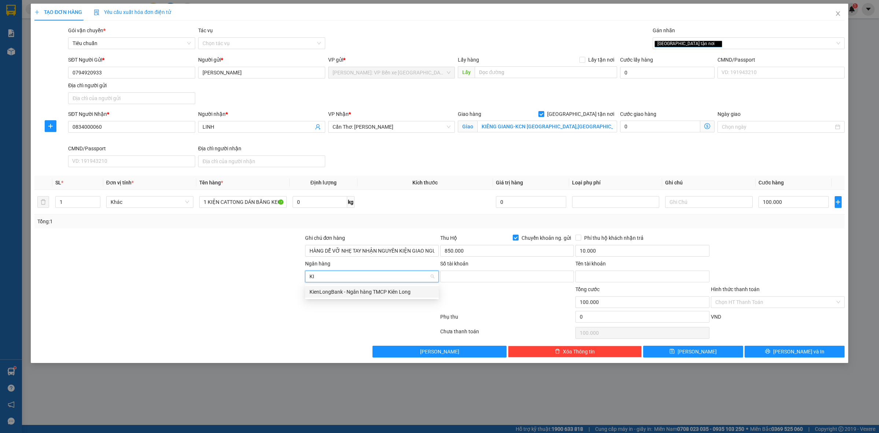
type input "KIE"
drag, startPoint x: 378, startPoint y: 293, endPoint x: 376, endPoint y: 287, distance: 5.7
click at [377, 290] on div "KienLongBank - Ngân hàng TMCP Kiên Long" at bounding box center [371, 291] width 125 height 8
drag, startPoint x: 464, startPoint y: 276, endPoint x: 464, endPoint y: 273, distance: 3.7
click at [464, 275] on input "Số tài khoản" at bounding box center [507, 276] width 134 height 12
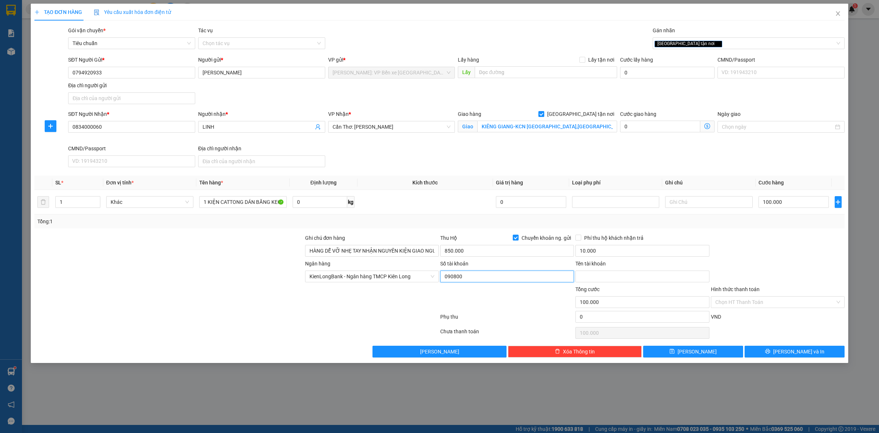
type input "0908001295"
click at [612, 269] on div "Tên tài khoản" at bounding box center [642, 264] width 134 height 11
drag, startPoint x: 609, startPoint y: 274, endPoint x: 615, endPoint y: 274, distance: 6.2
click at [609, 274] on input "Tên tài khoản" at bounding box center [642, 276] width 134 height 12
type input "[PERSON_NAME]"
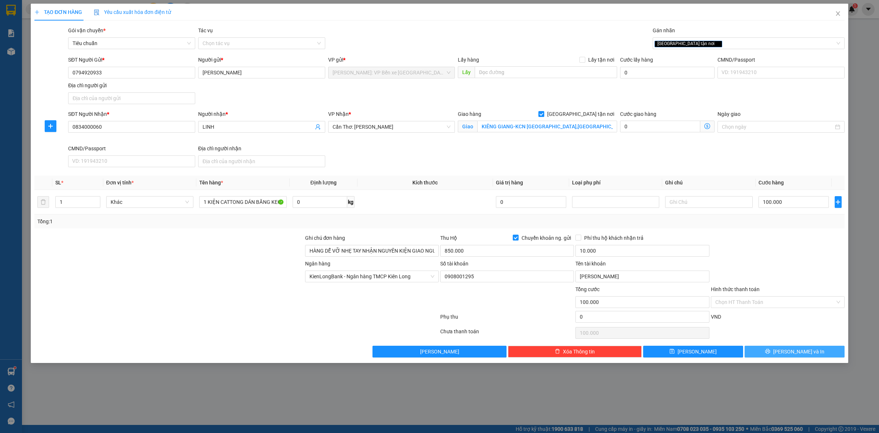
drag, startPoint x: 785, startPoint y: 354, endPoint x: 720, endPoint y: 339, distance: 66.6
click at [786, 354] on button "[PERSON_NAME] và In" at bounding box center [795, 351] width 100 height 12
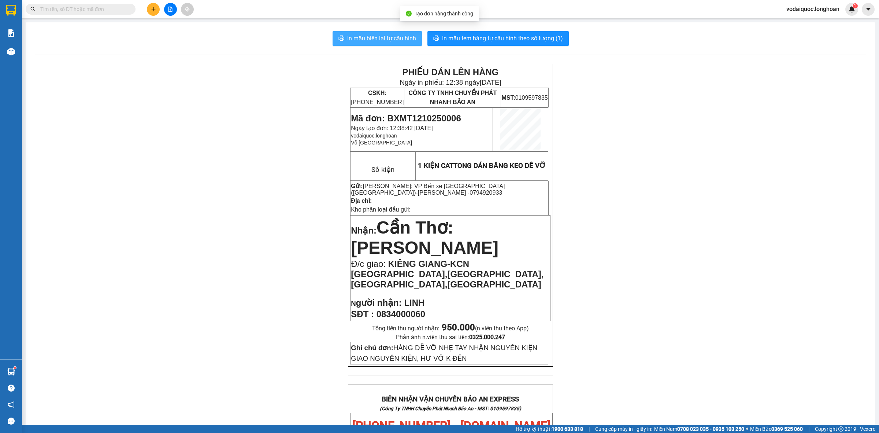
click at [376, 37] on span "In mẫu biên lai tự cấu hình" at bounding box center [381, 38] width 69 height 9
click at [495, 34] on span "In mẫu tem hàng tự cấu hình theo số lượng (1)" at bounding box center [502, 38] width 121 height 9
drag, startPoint x: 513, startPoint y: 41, endPoint x: 509, endPoint y: 41, distance: 4.0
click at [513, 41] on span "In mẫu tem hàng tự cấu hình theo số lượng (1)" at bounding box center [502, 38] width 121 height 9
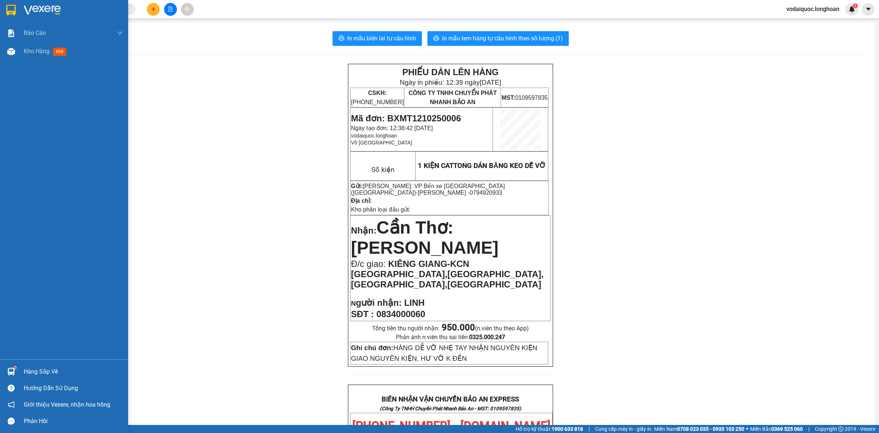
click at [13, 11] on img at bounding box center [11, 10] width 10 height 11
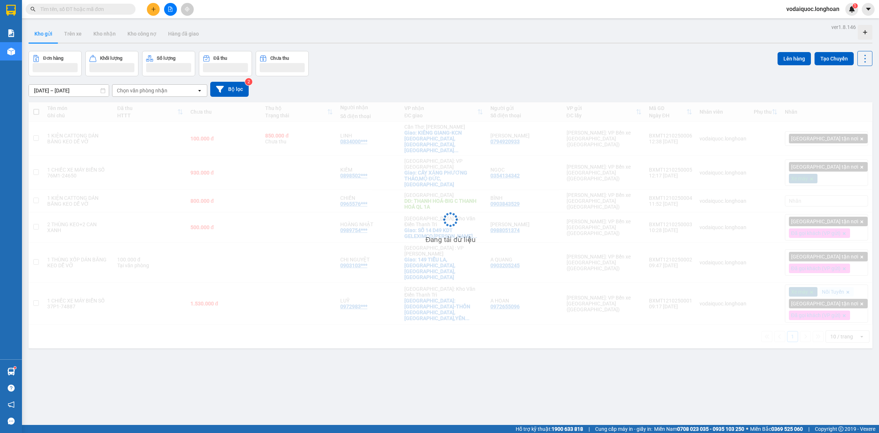
click at [118, 9] on input "text" at bounding box center [83, 9] width 86 height 8
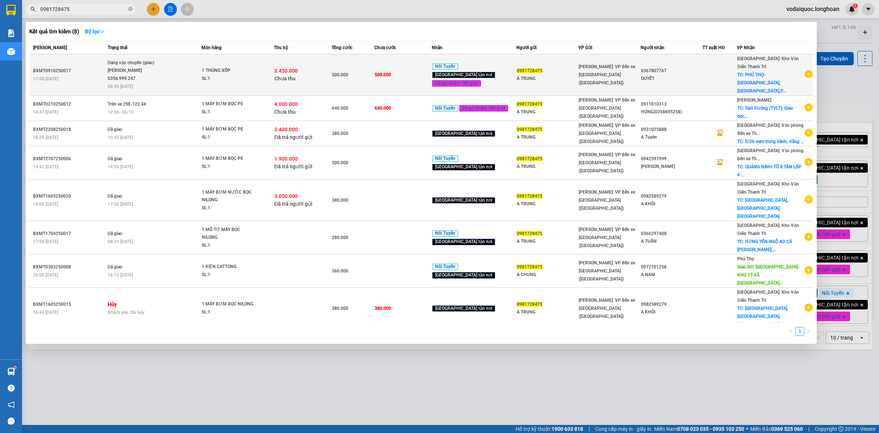
type input "0981728475"
click at [329, 68] on div "3.450.000 Chưa thu" at bounding box center [302, 74] width 57 height 15
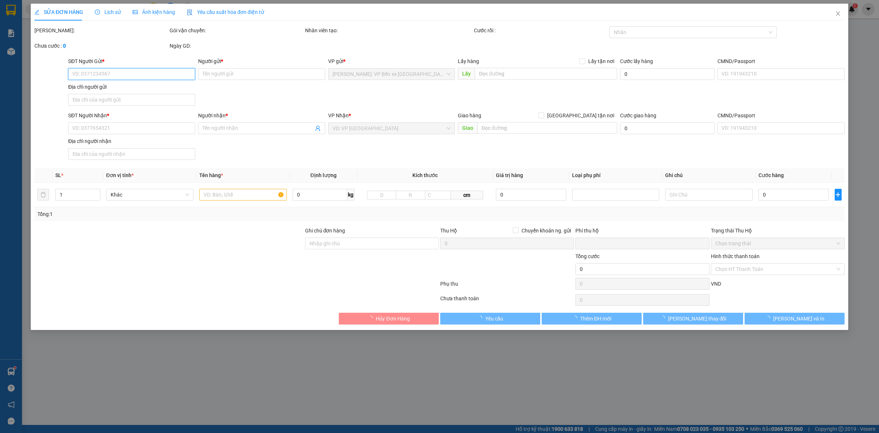
type input "0981728475"
type input "A TRUNG"
type input "0367807767"
type input "QUYẾT"
checkbox input "true"
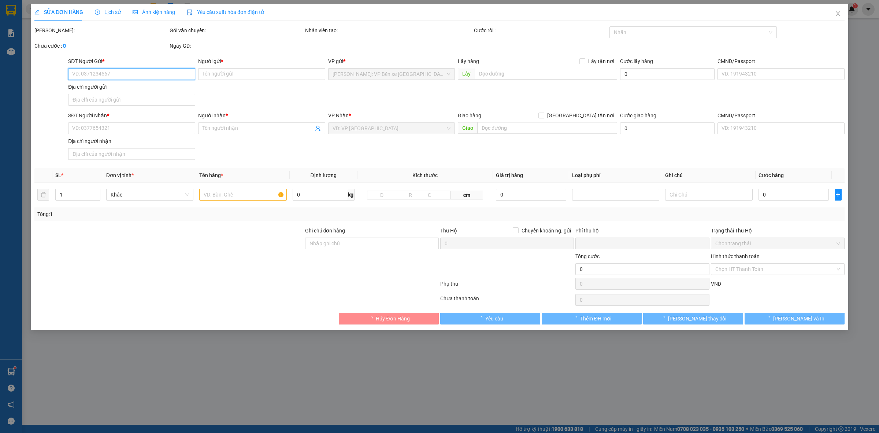
type input "PHÚ THỌ-[GEOGRAPHIC_DATA],[GEOGRAPHIC_DATA],[GEOGRAPHIC_DATA]"
type input "500.000"
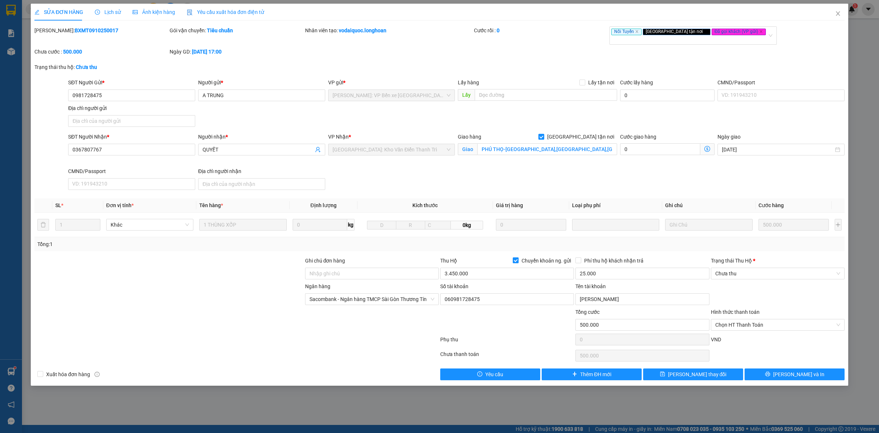
click at [516, 257] on input "Chuyển khoản ng. gửi" at bounding box center [515, 259] width 5 height 5
checkbox input "false"
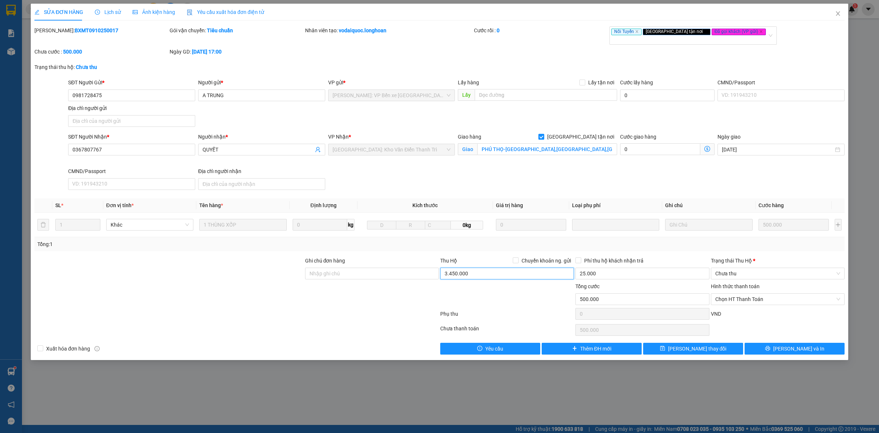
click at [502, 267] on input "3.450.000" at bounding box center [507, 273] width 134 height 12
type input "0"
click at [618, 267] on input "25.000" at bounding box center [642, 273] width 134 height 12
type input "0"
click at [790, 344] on span "[PERSON_NAME] và In" at bounding box center [798, 348] width 51 height 8
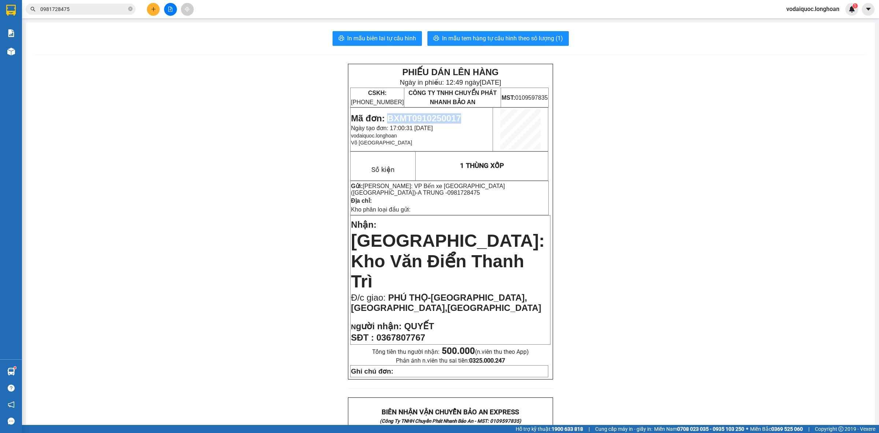
drag, startPoint x: 385, startPoint y: 118, endPoint x: 459, endPoint y: 120, distance: 73.3
click at [459, 120] on p "Mã đơn: BXMT0910250017" at bounding box center [421, 118] width 141 height 10
copy span "BXMT0910250017"
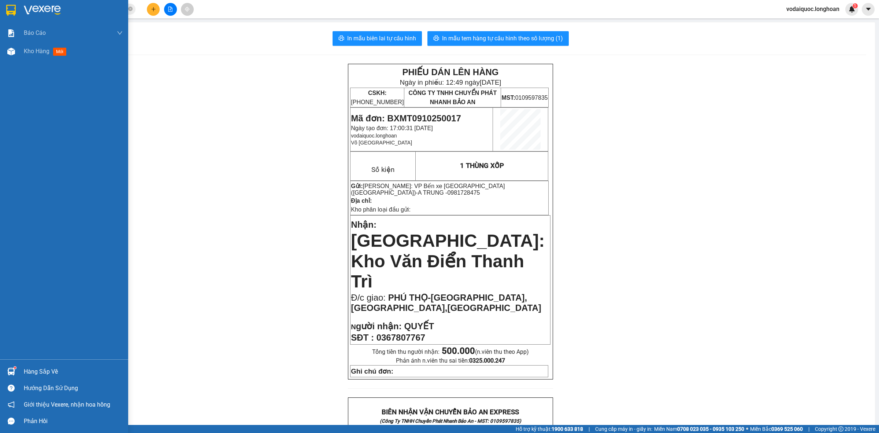
drag, startPoint x: 12, startPoint y: 2, endPoint x: 99, endPoint y: 22, distance: 89.8
click at [11, 2] on div at bounding box center [64, 12] width 128 height 24
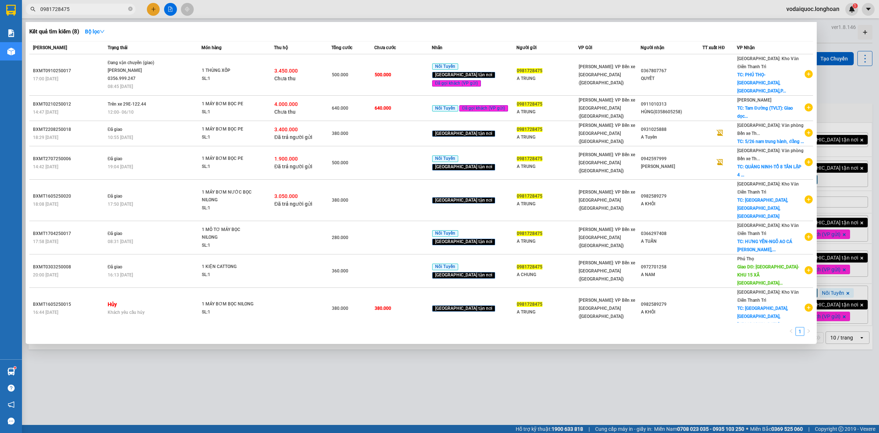
click at [107, 7] on input "0981728475" at bounding box center [83, 9] width 86 height 8
drag, startPoint x: 108, startPoint y: 6, endPoint x: 36, endPoint y: 10, distance: 72.6
click at [36, 10] on span "0981728475" at bounding box center [81, 9] width 110 height 11
click at [130, 8] on icon "close-circle" at bounding box center [130, 9] width 4 height 4
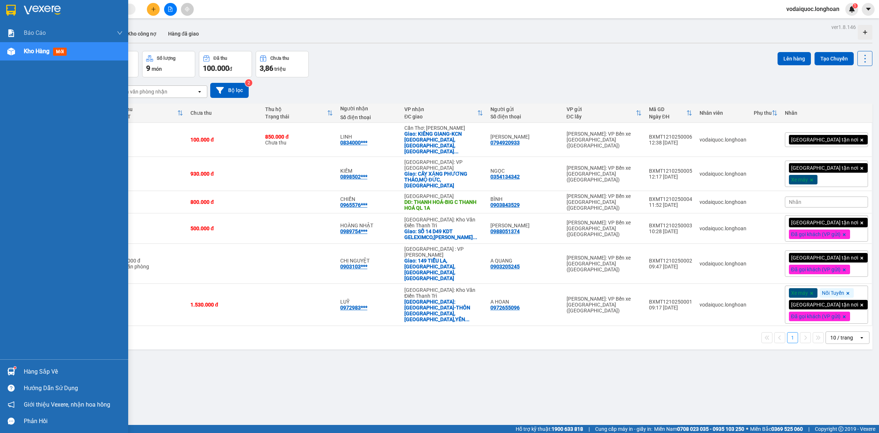
click at [14, 6] on img at bounding box center [11, 10] width 10 height 11
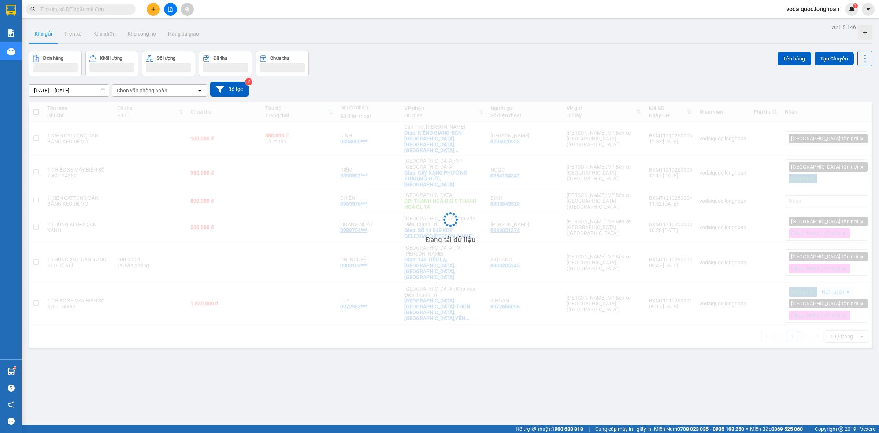
click at [103, 8] on input "text" at bounding box center [83, 9] width 86 height 8
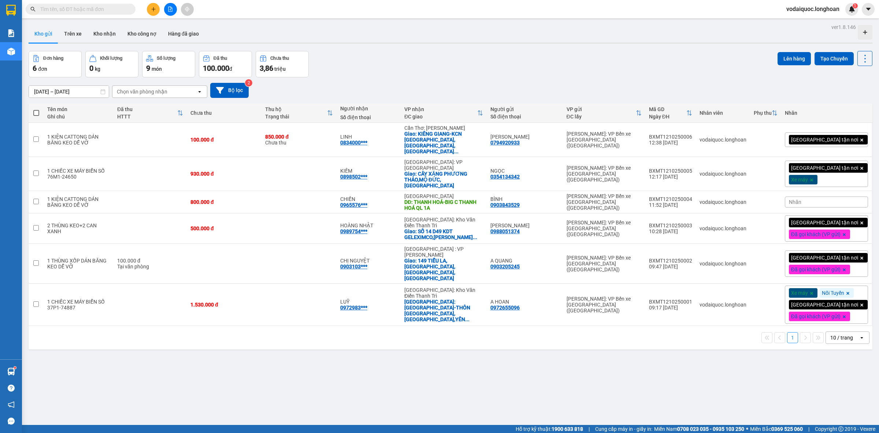
click at [103, 8] on input "text" at bounding box center [83, 9] width 86 height 8
paste input "0981728475"
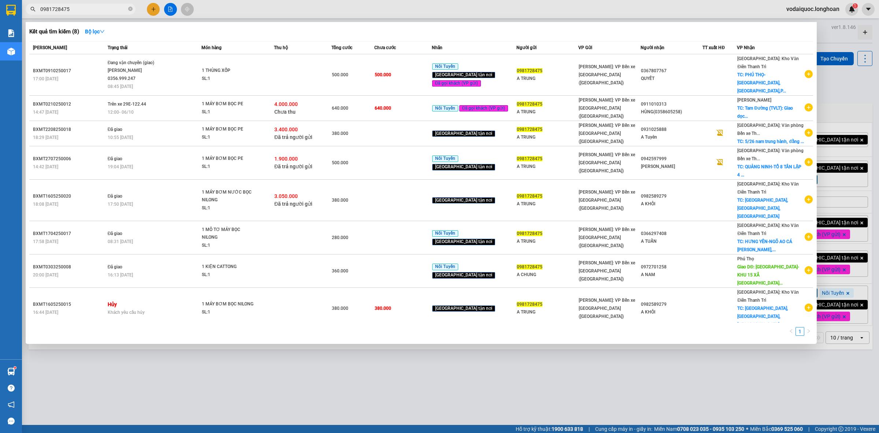
type input "0981728475"
click at [409, 1] on div at bounding box center [439, 216] width 879 height 433
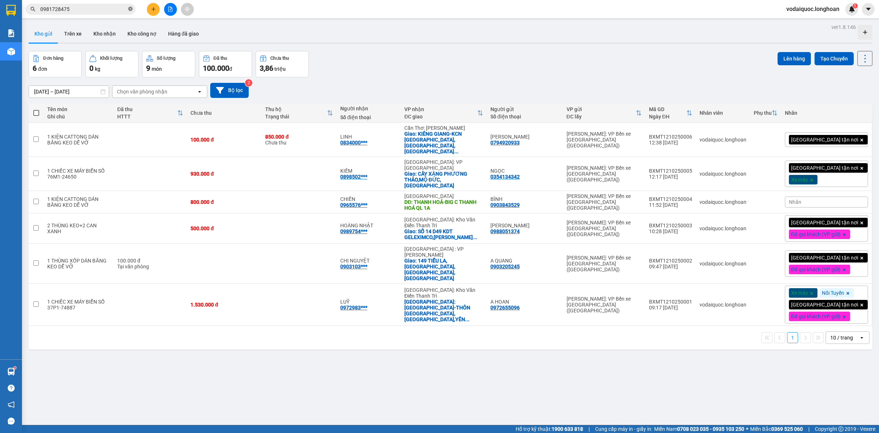
click at [132, 10] on icon "close-circle" at bounding box center [130, 9] width 4 height 4
click at [603, 52] on div "Đơn hàng 6 đơn Khối lượng 0 kg Số lượng 9 món Đã thu 100.000 đ Chưa thu 3,86 tr…" at bounding box center [451, 64] width 844 height 26
click at [827, 171] on icon at bounding box center [829, 173] width 5 height 5
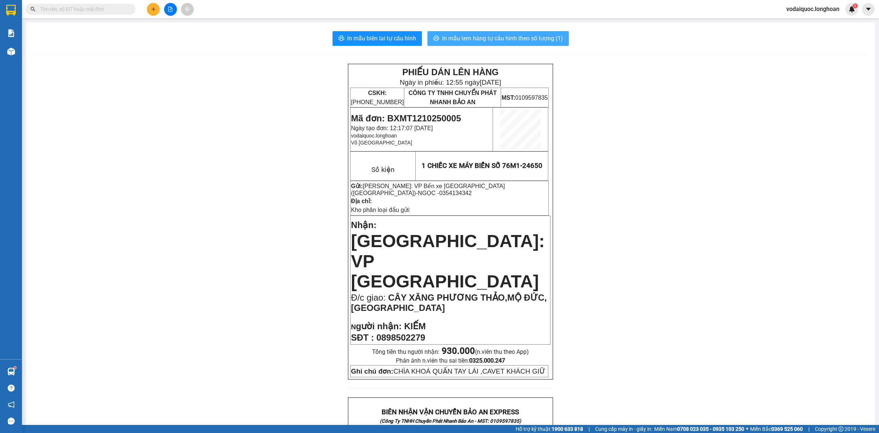
click at [477, 39] on span "In mẫu tem hàng tự cấu hình theo số lượng (1)" at bounding box center [502, 38] width 121 height 9
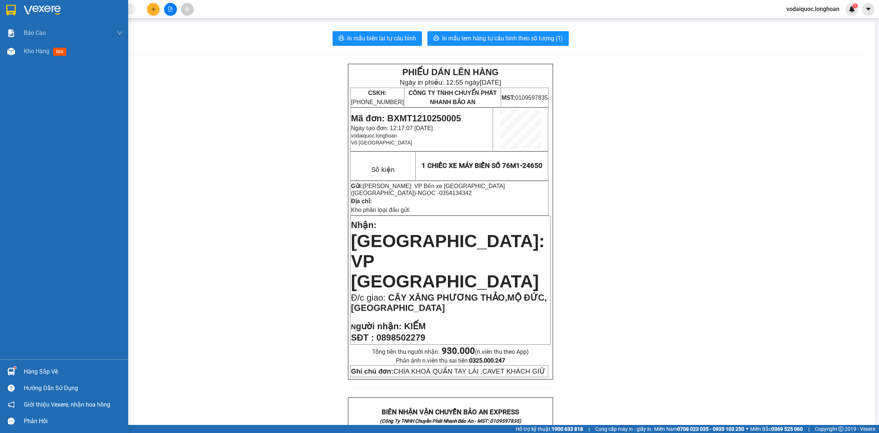
click at [32, 5] on img at bounding box center [42, 10] width 37 height 11
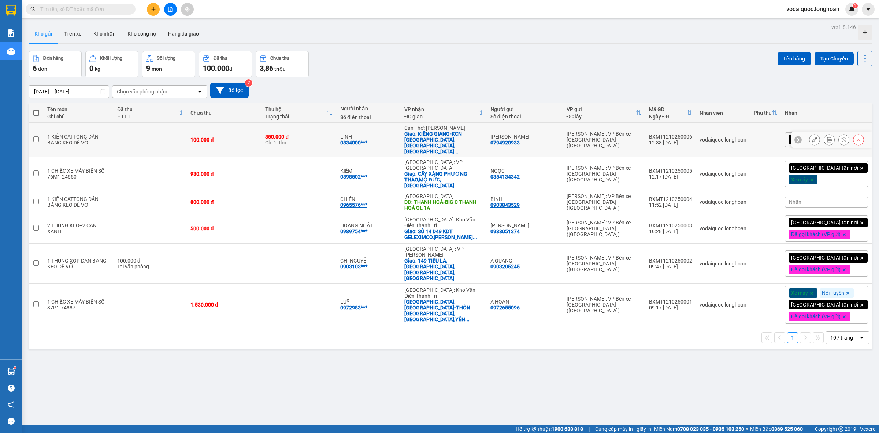
click at [795, 137] on icon at bounding box center [797, 139] width 5 height 5
click at [857, 138] on div "[GEOGRAPHIC_DATA] tận nơi" at bounding box center [826, 139] width 83 height 15
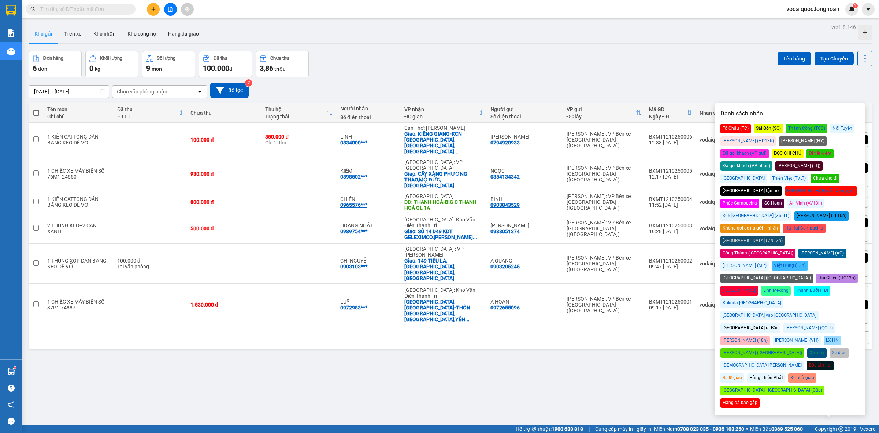
click at [769, 149] on div "Đã gọi khách (VP gửi)" at bounding box center [744, 154] width 48 height 10
click at [736, 66] on div "Đơn hàng 6 đơn Khối lượng 0 kg Số lượng 9 món Đã thu 100.000 đ Chưa thu 3,86 tr…" at bounding box center [451, 64] width 844 height 26
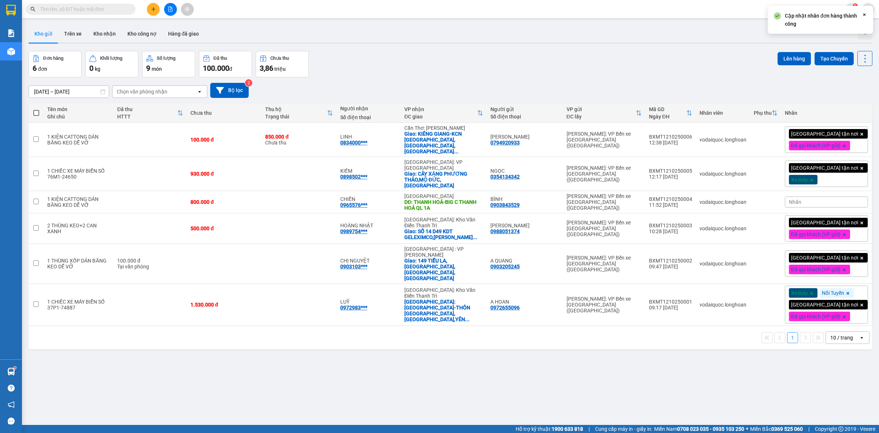
click at [851, 173] on div "[GEOGRAPHIC_DATA] tận nơi Xe máy" at bounding box center [826, 173] width 83 height 26
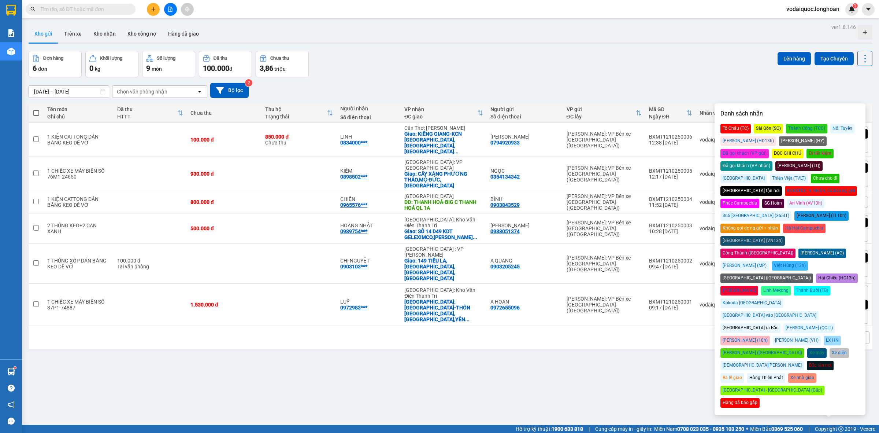
click at [769, 149] on div "Đã gọi khách (VP gửi)" at bounding box center [744, 154] width 48 height 10
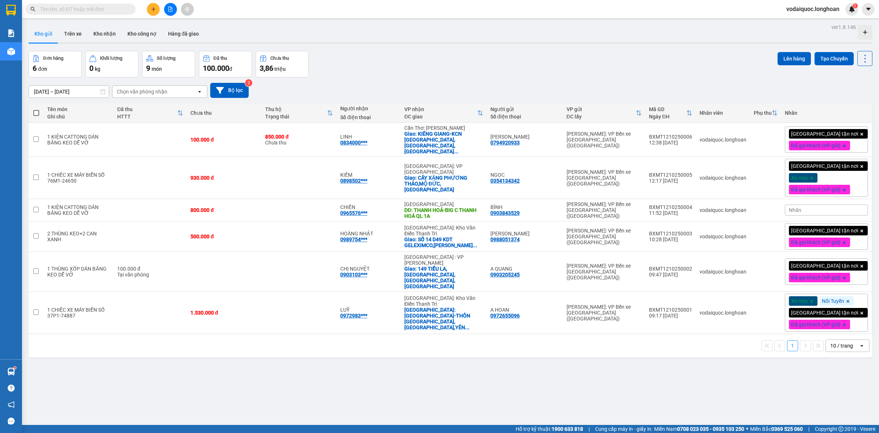
drag, startPoint x: 726, startPoint y: 75, endPoint x: 717, endPoint y: 69, distance: 11.1
click at [725, 74] on div "Đơn hàng 6 đơn Khối lượng 0 kg Số lượng 9 món Đã thu 100.000 đ Chưa thu 3,86 tr…" at bounding box center [451, 64] width 844 height 26
click at [838, 204] on div "Nhãn" at bounding box center [826, 209] width 83 height 11
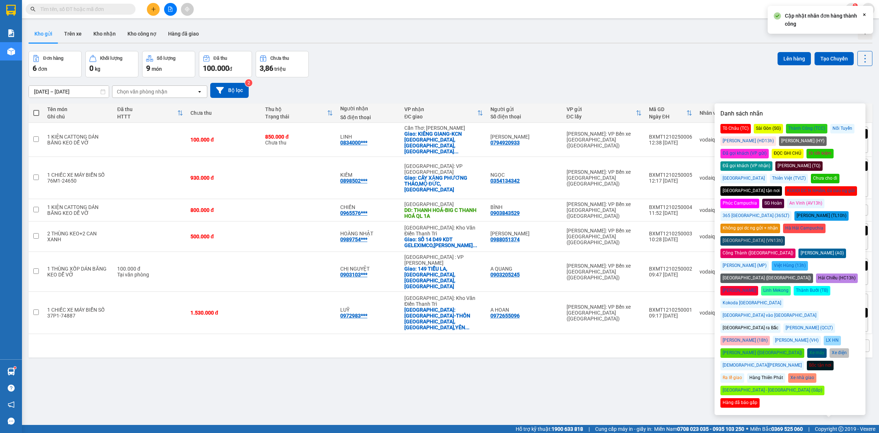
click at [769, 149] on div "Đã gọi khách (VP gửi)" at bounding box center [744, 154] width 48 height 10
click at [635, 63] on div "Đơn hàng 6 đơn Khối lượng 0 kg Số lượng 9 món Đã thu 100.000 đ Chưa thu 3,86 tr…" at bounding box center [451, 64] width 844 height 26
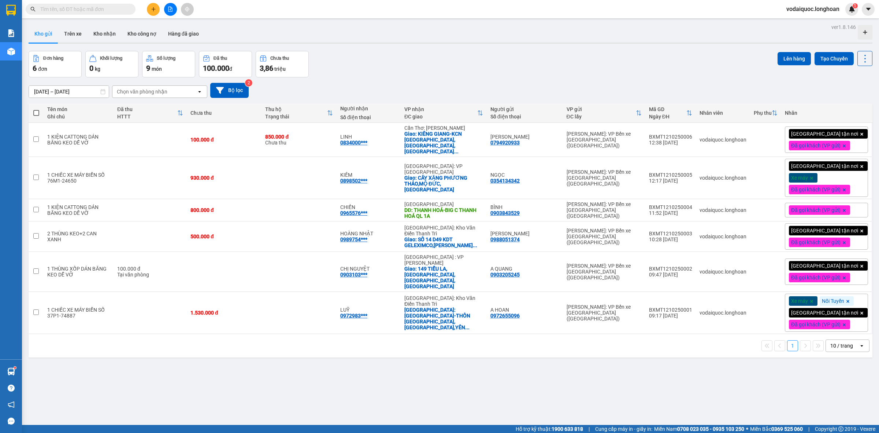
click at [708, 62] on div "Đơn hàng 6 đơn Khối lượng 0 kg Số lượng 9 món Đã thu 100.000 đ Chưa thu 3,86 tr…" at bounding box center [451, 64] width 844 height 26
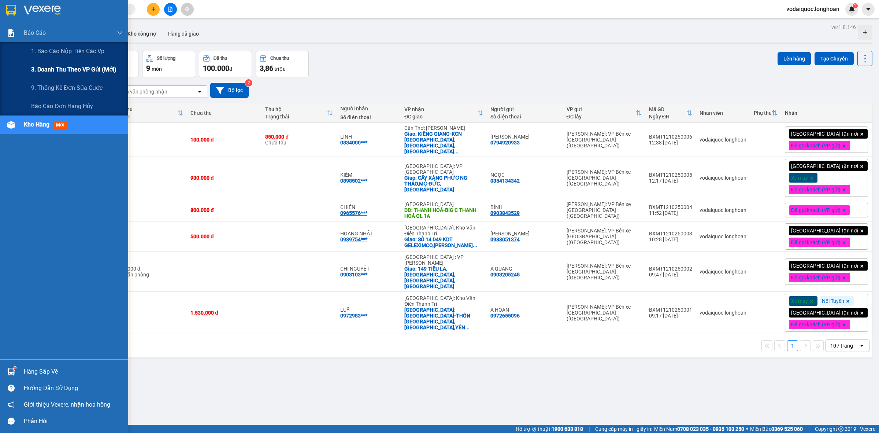
click at [75, 71] on span "3. Doanh Thu theo VP Gửi (mới)" at bounding box center [73, 69] width 85 height 9
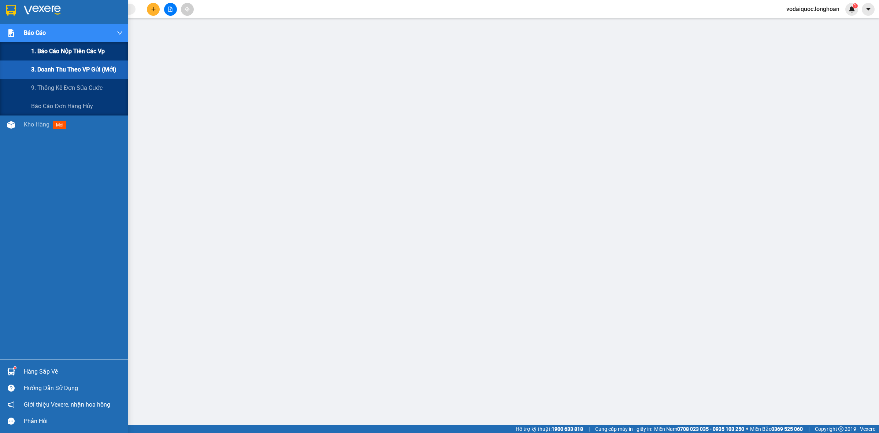
click at [66, 53] on span "1. Báo cáo nộp tiền các vp" at bounding box center [68, 51] width 74 height 9
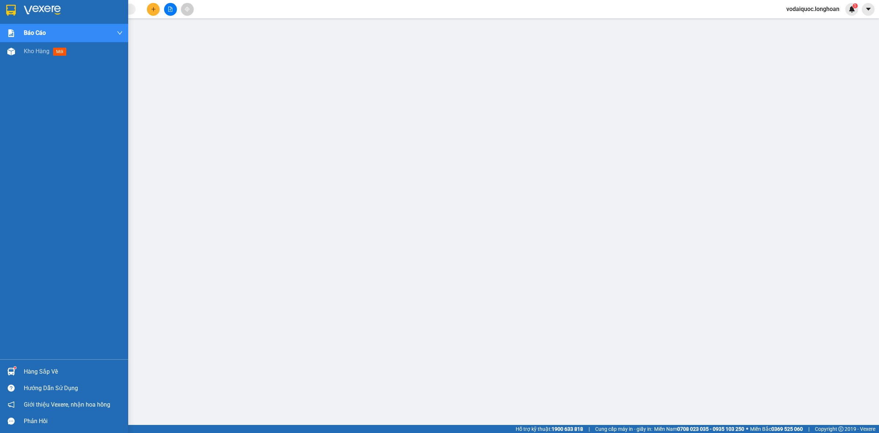
drag, startPoint x: 27, startPoint y: 11, endPoint x: 81, endPoint y: 191, distance: 188.2
click at [27, 11] on img at bounding box center [42, 10] width 37 height 11
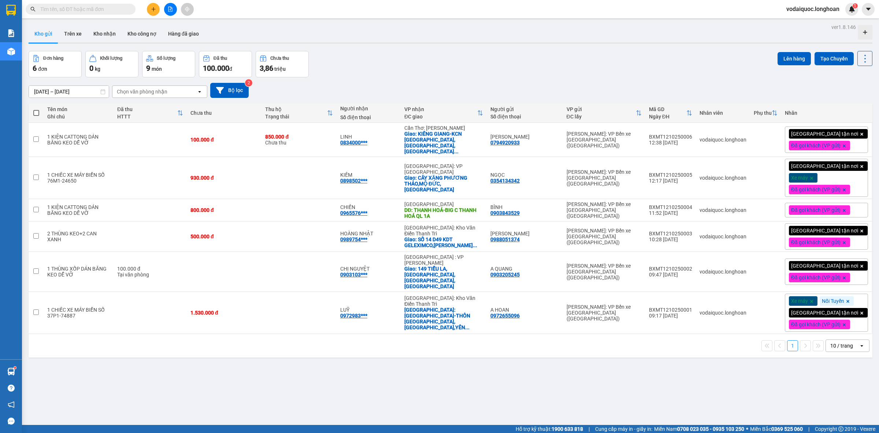
click at [74, 15] on div "Kết quả tìm kiếm ( 8 ) Bộ lọc Mã ĐH Trạng thái Món hàng Thu hộ Tổng cước Chưa c…" at bounding box center [71, 9] width 143 height 13
click at [148, 7] on button at bounding box center [153, 9] width 13 height 13
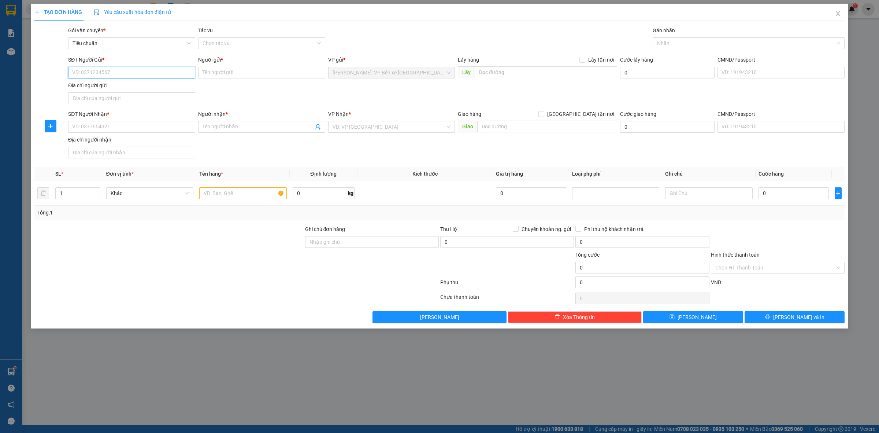
drag, startPoint x: 110, startPoint y: 72, endPoint x: 103, endPoint y: 75, distance: 8.0
click at [109, 72] on input "SĐT Người Gửi *" at bounding box center [131, 73] width 127 height 12
click at [118, 92] on div "0707091434 - [PERSON_NAME]" at bounding box center [131, 88] width 127 height 12
type input "0707091434"
type input "XUÂN TRANH"
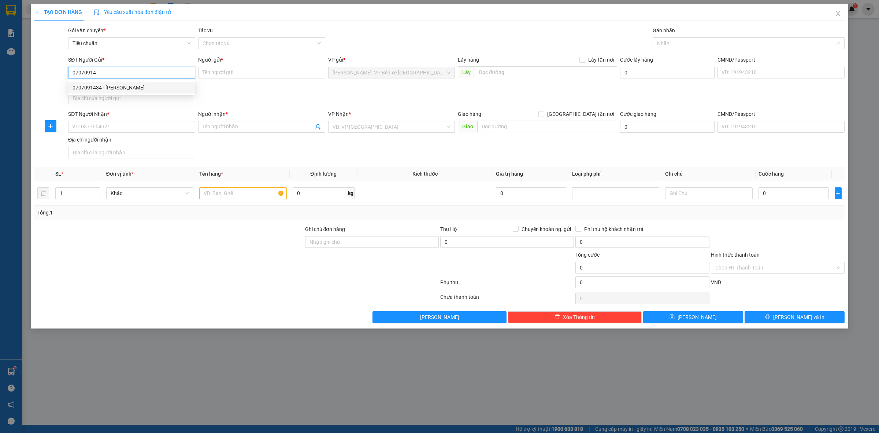
checkbox input "true"
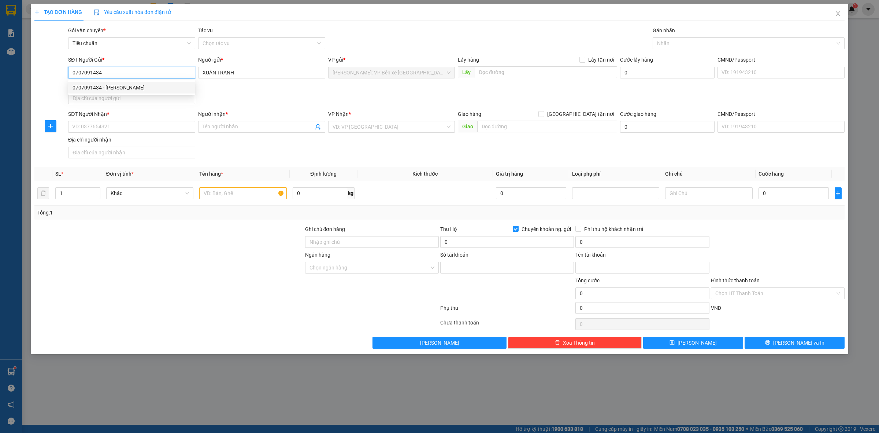
type input "0501000137885"
type input "HUYNH THI XUAN TRANH"
type input "0707091434"
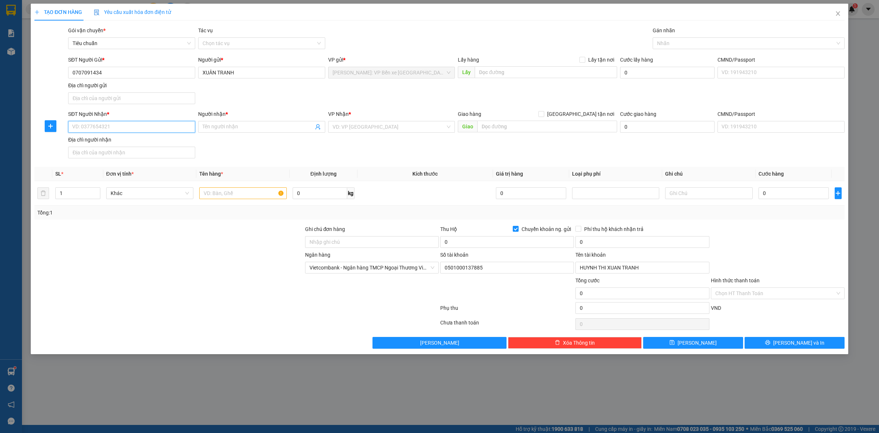
click at [121, 125] on input "SĐT Người Nhận *" at bounding box center [131, 127] width 127 height 12
type input "0856715622"
click at [220, 125] on input "Người nhận *" at bounding box center [258, 127] width 111 height 8
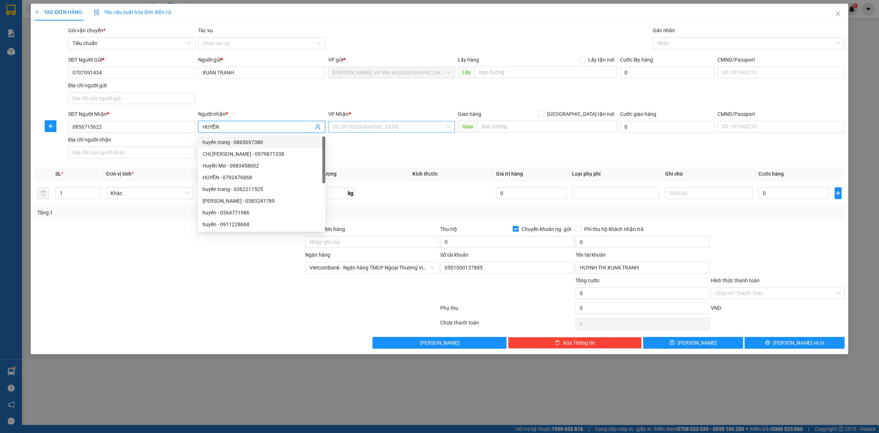
type input "HUYỀN"
click at [387, 129] on input "search" at bounding box center [389, 126] width 113 height 11
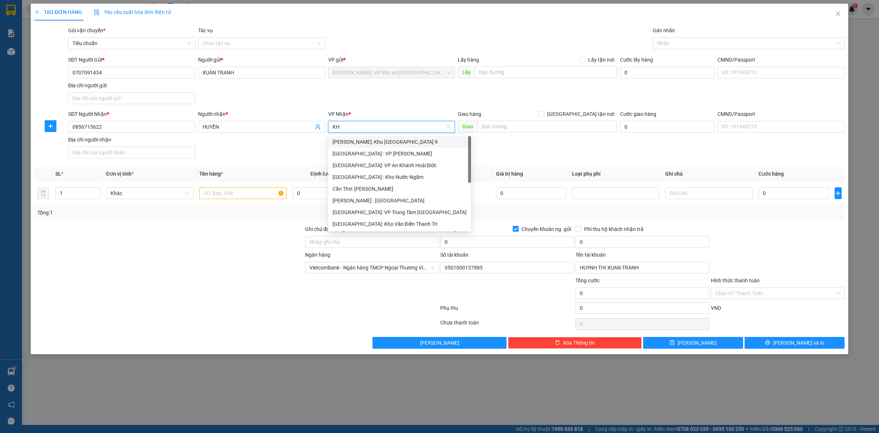
type input "KHO"
click at [378, 189] on div "[GEOGRAPHIC_DATA]: Kho Văn Điển Thanh Trì" at bounding box center [392, 189] width 118 height 8
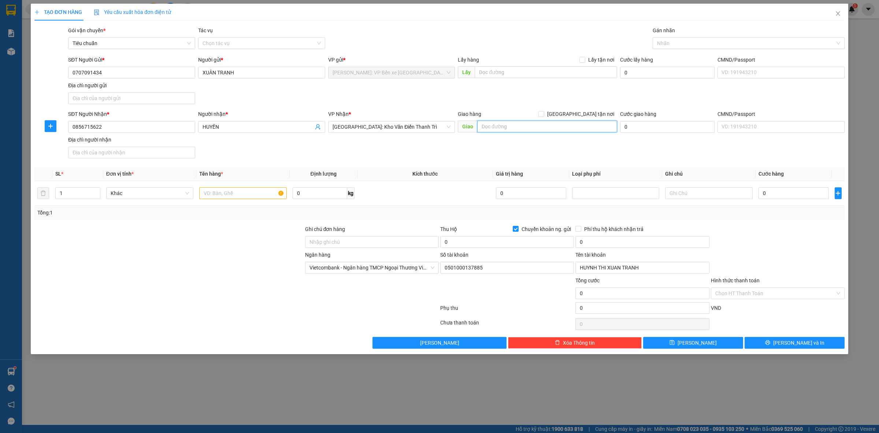
click at [523, 125] on input "text" at bounding box center [547, 126] width 140 height 12
type input "[STREET_ADDRESS][PERSON_NAME][PERSON_NAME]"
click at [544, 114] on span at bounding box center [541, 114] width 6 height 6
click at [543, 114] on input "[GEOGRAPHIC_DATA] tận nơi" at bounding box center [540, 113] width 5 height 5
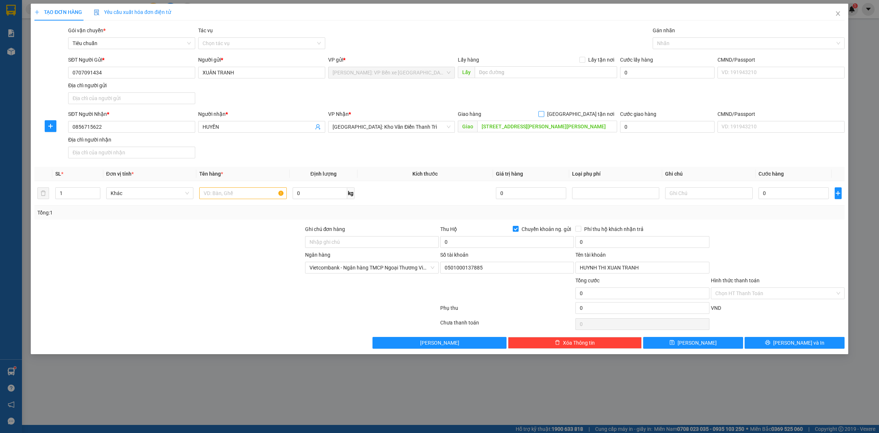
checkbox input "true"
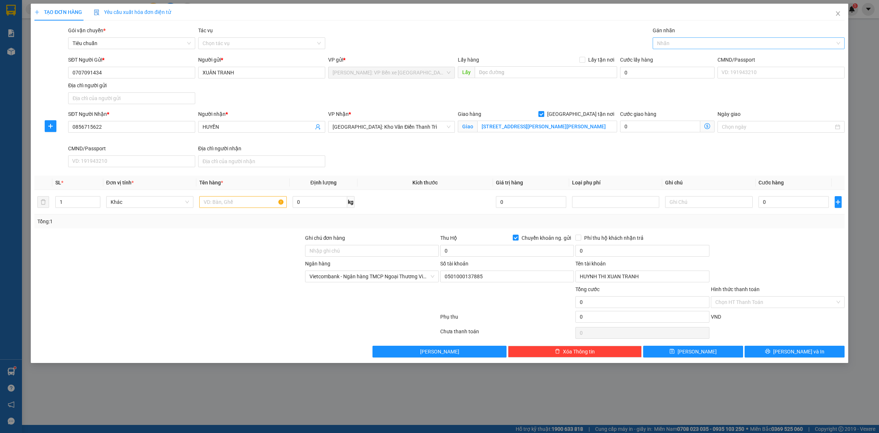
click at [689, 41] on div at bounding box center [744, 43] width 181 height 9
type input "GIAO"
click at [686, 56] on div "[GEOGRAPHIC_DATA] tận nơi" at bounding box center [748, 58] width 183 height 8
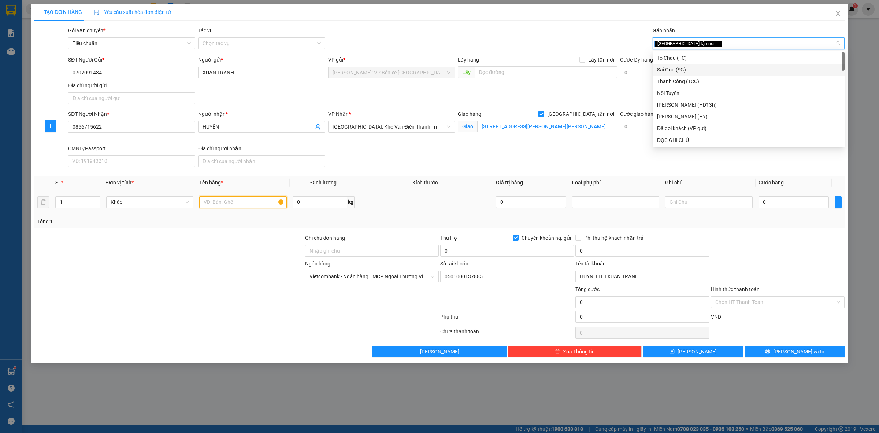
click at [233, 200] on input "text" at bounding box center [242, 202] width 87 height 12
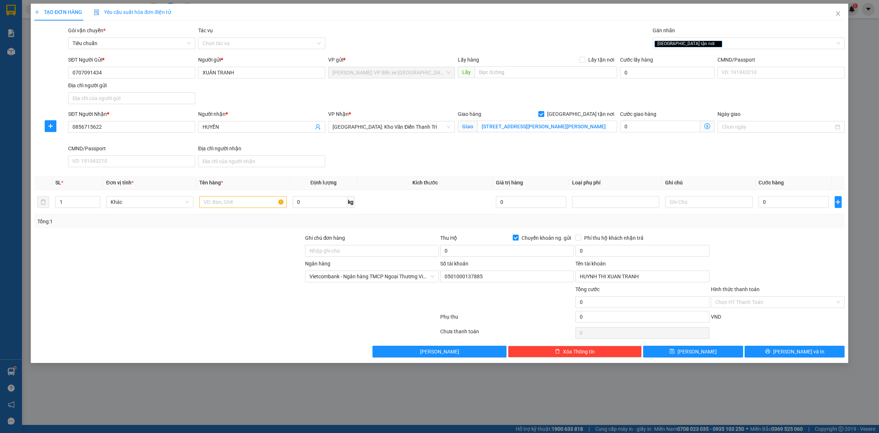
click at [798, 155] on div "SĐT Người Nhận * 0856715622 Người nhận * HUYỀN VP Nhận * [GEOGRAPHIC_DATA]: [PE…" at bounding box center [456, 140] width 779 height 60
click at [783, 199] on input "0" at bounding box center [793, 202] width 70 height 12
type input "5"
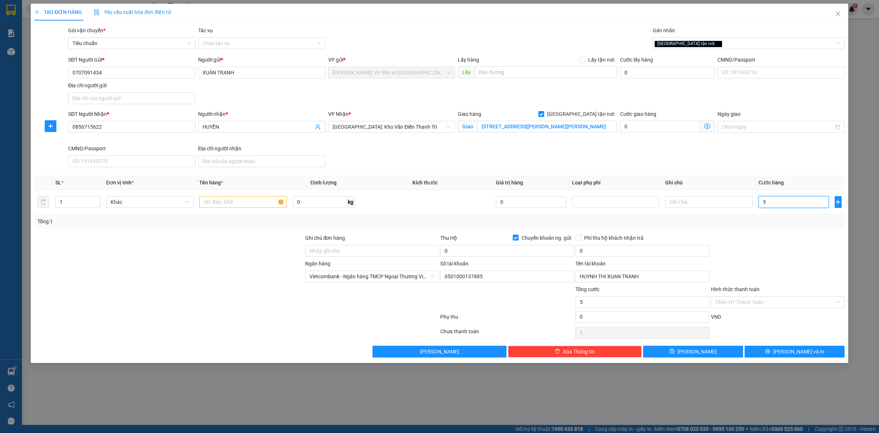
type input "50"
type input "500"
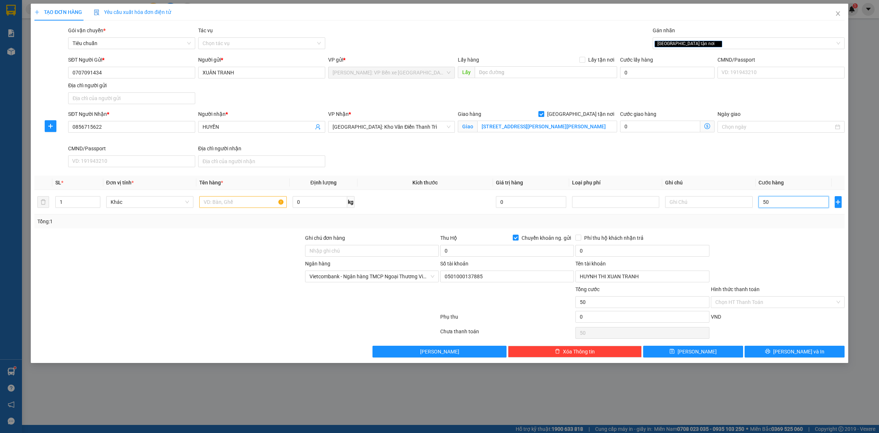
type input "500"
type input "5.000"
type input "50.000"
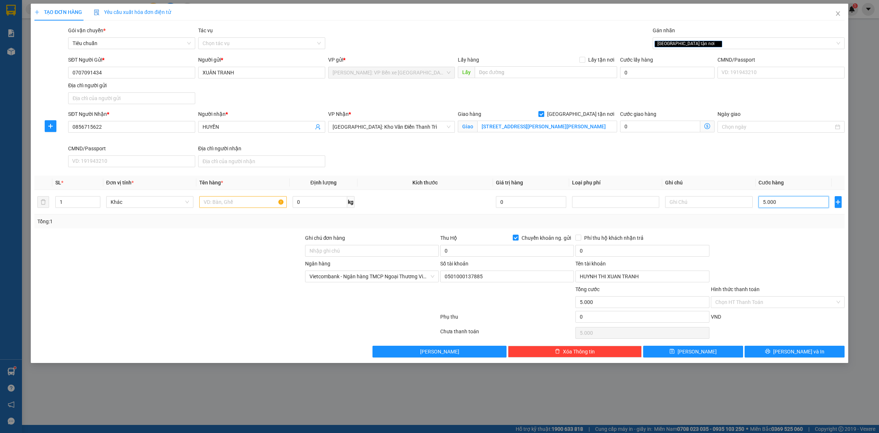
type input "50.000"
type input "500.000"
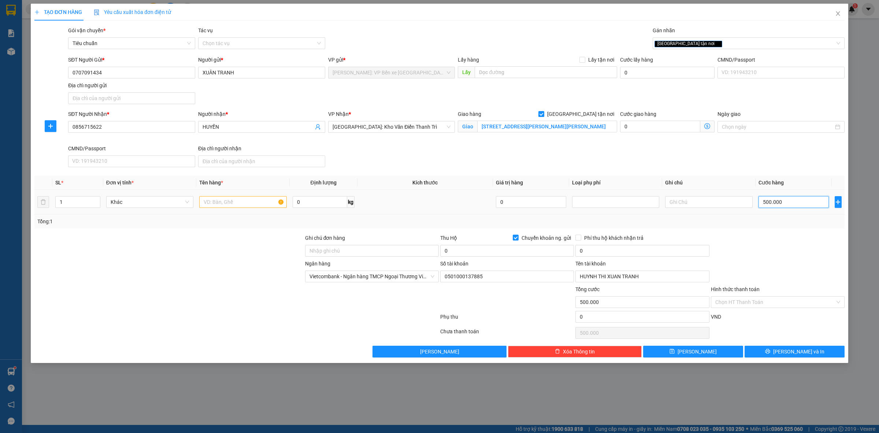
type input "500.000"
click at [226, 202] on input "text" at bounding box center [242, 202] width 87 height 12
type input "2"
click at [93, 200] on span "Increase Value" at bounding box center [96, 199] width 8 height 7
click at [207, 200] on input "text" at bounding box center [242, 202] width 87 height 12
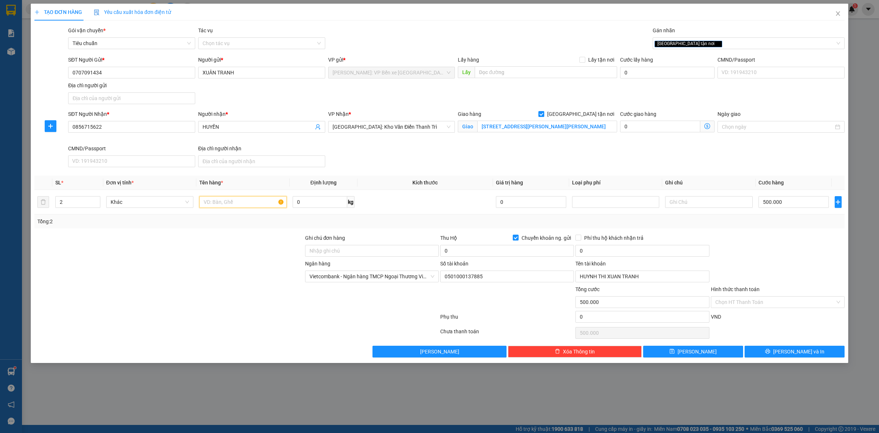
type input "0"
type input "2 KIỆN CATTONG DÁN BĂNG KEO DỄ VỠ"
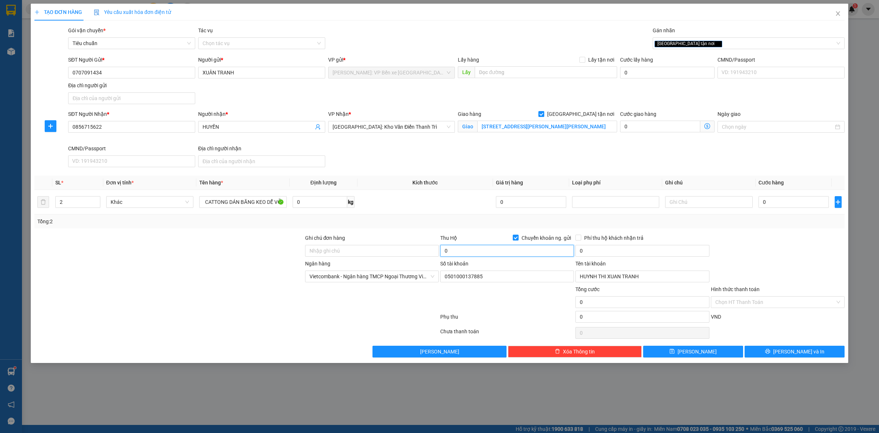
click at [508, 251] on input "0" at bounding box center [507, 251] width 134 height 12
type input "9.540.000"
click at [591, 249] on input "0" at bounding box center [642, 251] width 134 height 12
type input "30.000"
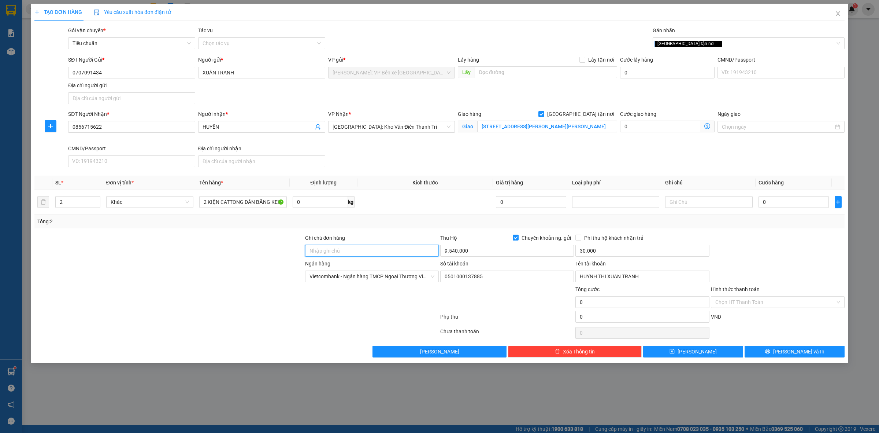
click at [361, 251] on input "Ghi chú đơn hàng" at bounding box center [372, 251] width 134 height 12
type input "HÀNG DỄ VỠ NHẸ TAY NHẬN NGUYÊN KIỆN GIAO NGUYÊN KIỆN, HƯ VỠ K ĐỀN"
click at [787, 204] on input "0" at bounding box center [793, 202] width 70 height 12
type input "5"
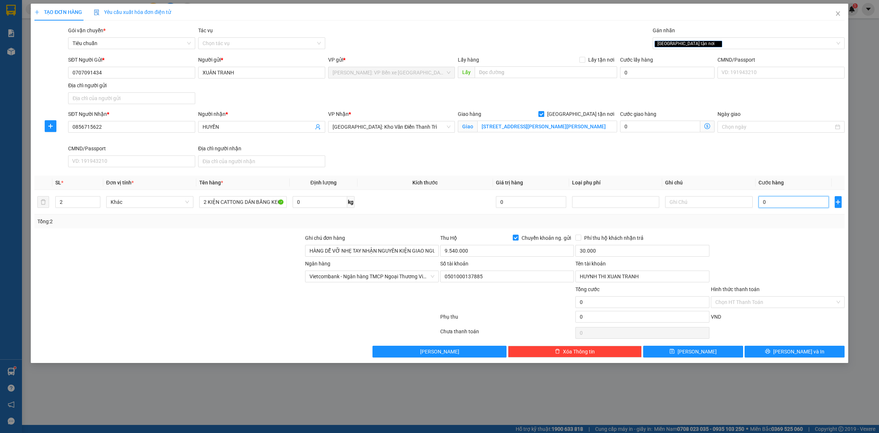
type input "5"
type input "50"
type input "500"
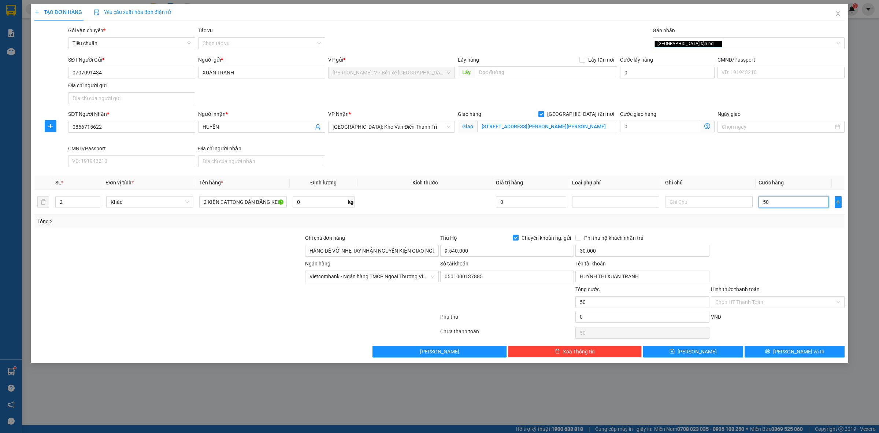
type input "500"
type input "5.000"
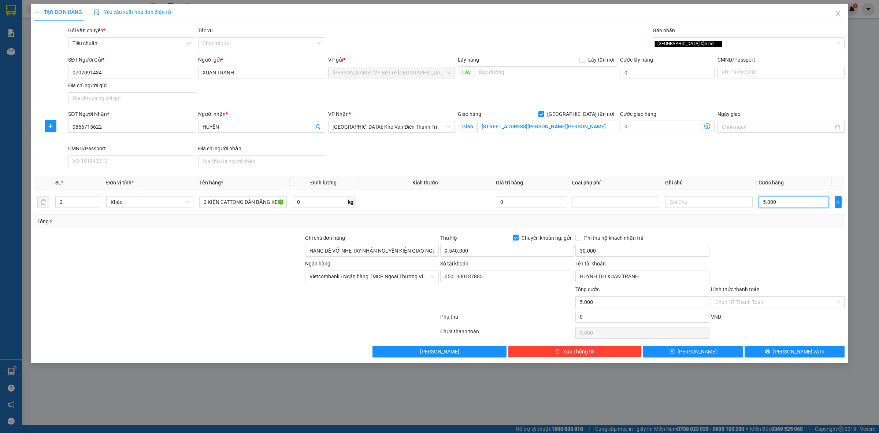
type input "50.000"
type input "500.000"
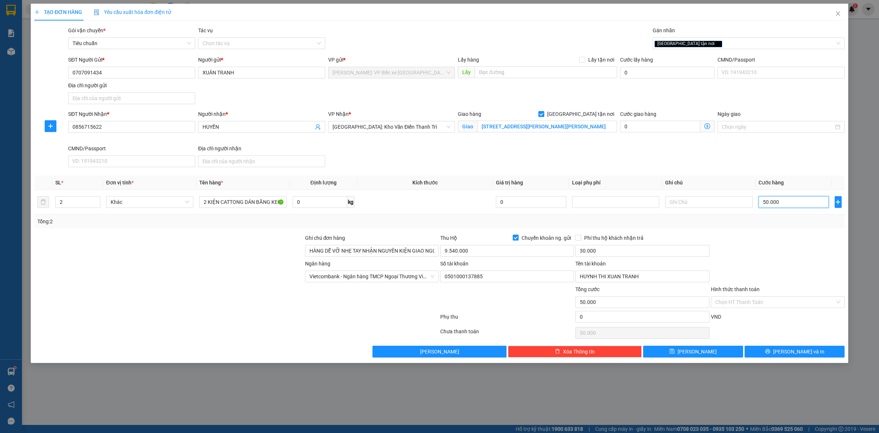
type input "500.000"
click at [805, 348] on button "[PERSON_NAME] và In" at bounding box center [795, 351] width 100 height 12
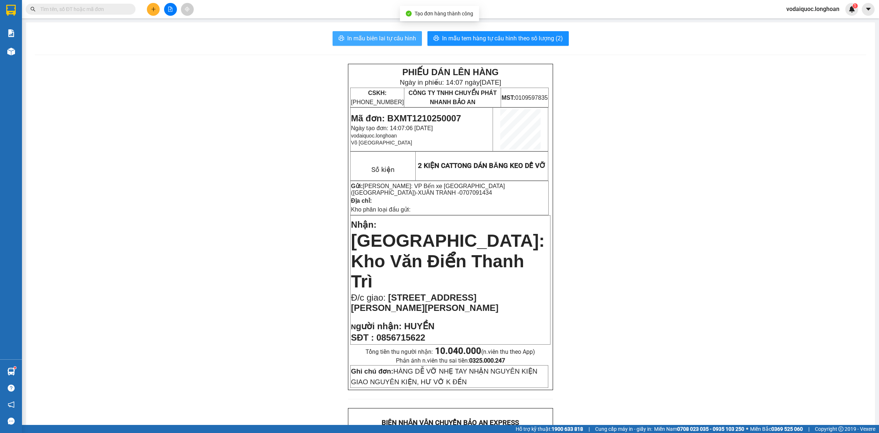
click at [379, 35] on span "In mẫu biên lai tự cấu hình" at bounding box center [381, 38] width 69 height 9
click at [514, 38] on span "In mẫu tem hàng tự cấu hình theo số lượng (2)" at bounding box center [502, 38] width 121 height 9
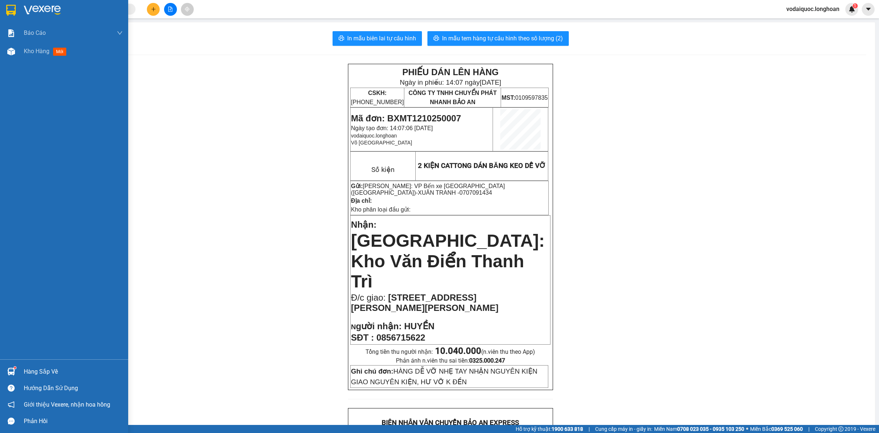
click at [16, 10] on div at bounding box center [11, 10] width 13 height 13
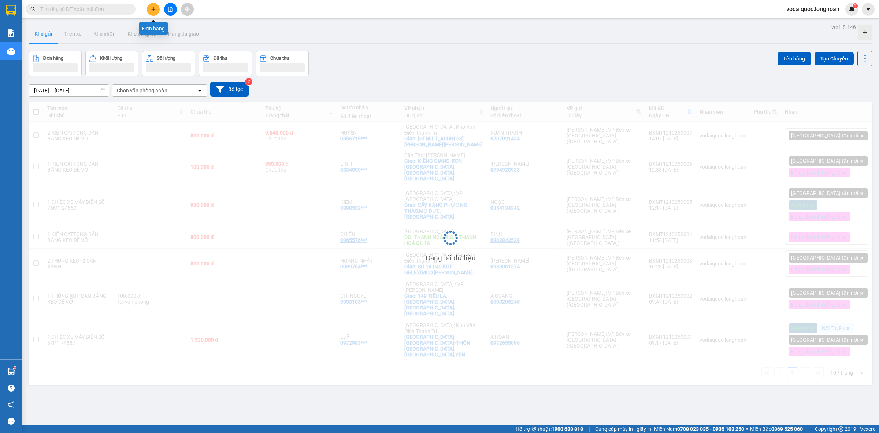
click at [156, 8] on button at bounding box center [153, 9] width 13 height 13
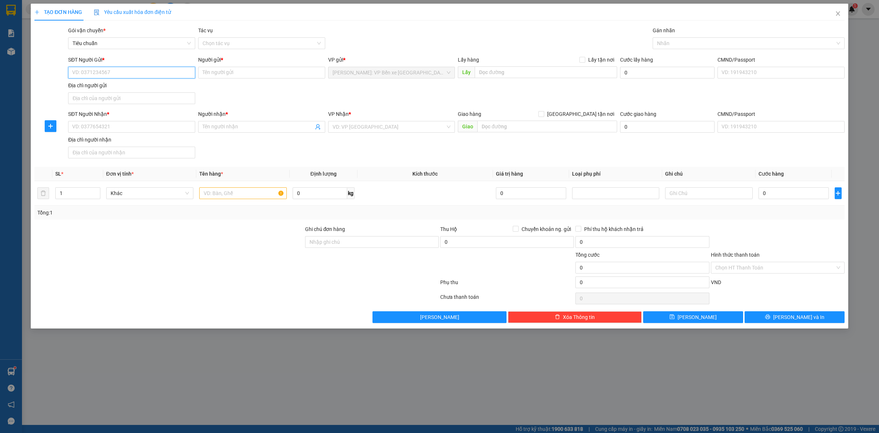
click at [115, 72] on input "SĐT Người Gửi *" at bounding box center [131, 73] width 127 height 12
type input "0936286930"
click at [142, 87] on div "0936286930 - [PERSON_NAME]" at bounding box center [132, 87] width 118 height 8
type input "[PERSON_NAME]"
checkbox input "true"
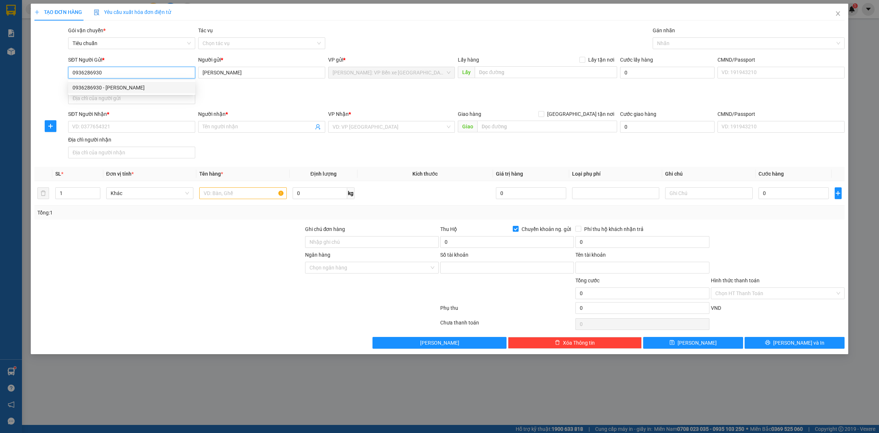
type input "0631000471656"
type input "LE VAN TRUNG"
type input "0936286930"
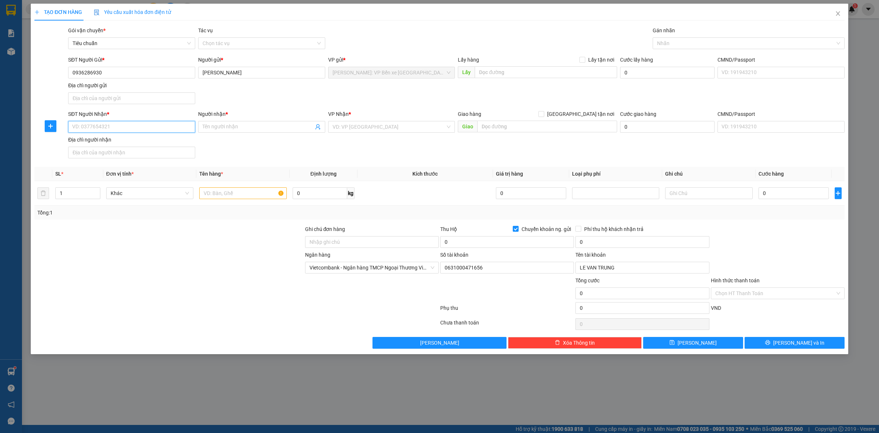
click at [116, 130] on input "SĐT Người Nhận *" at bounding box center [131, 127] width 127 height 12
type input "0981637686"
click at [233, 129] on input "Người nhận *" at bounding box center [258, 127] width 111 height 8
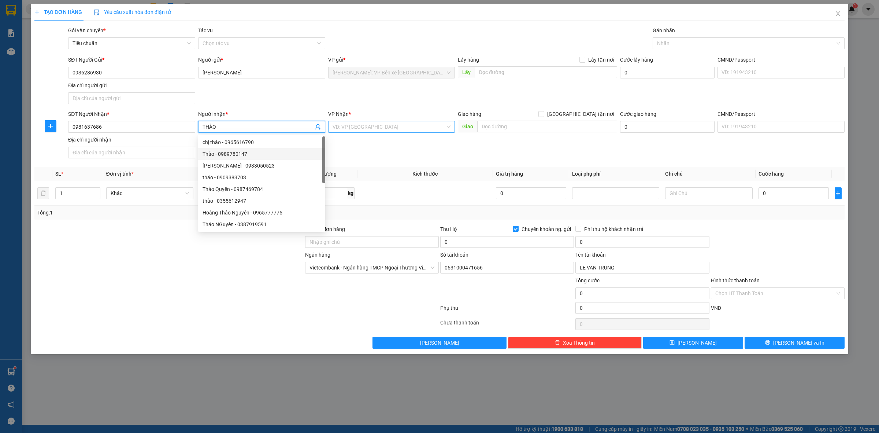
type input "THẢO"
click at [355, 129] on input "search" at bounding box center [389, 126] width 113 height 11
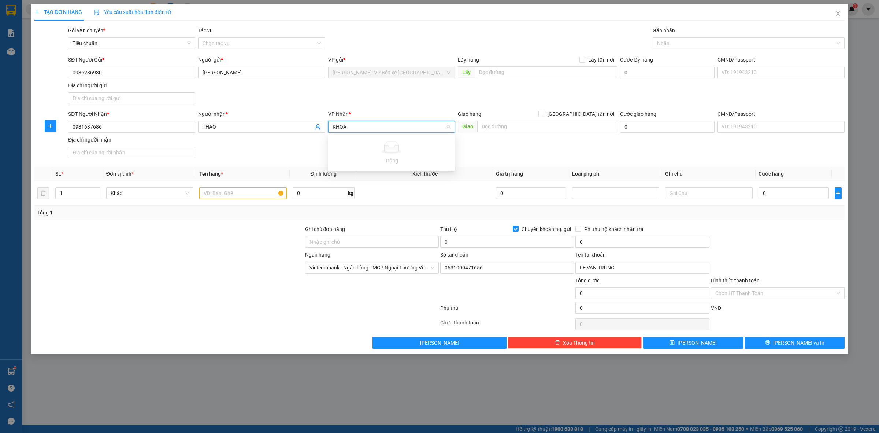
type input "KHO"
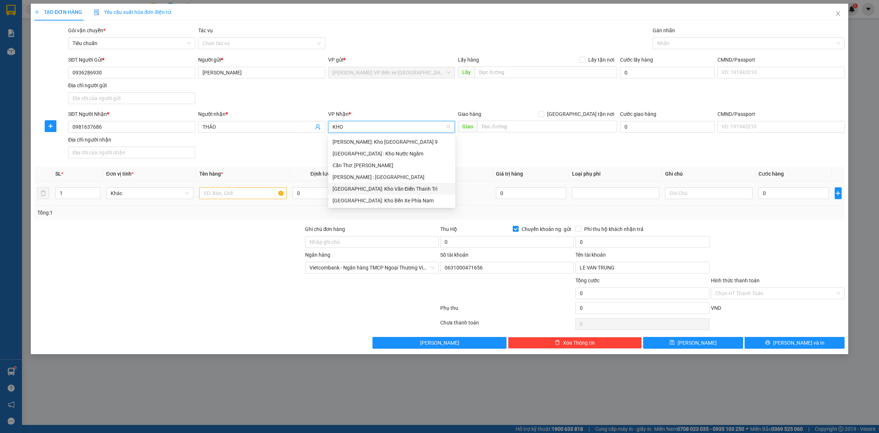
click at [383, 185] on div "[GEOGRAPHIC_DATA]: Kho Văn Điển Thanh Trì" at bounding box center [392, 189] width 118 height 8
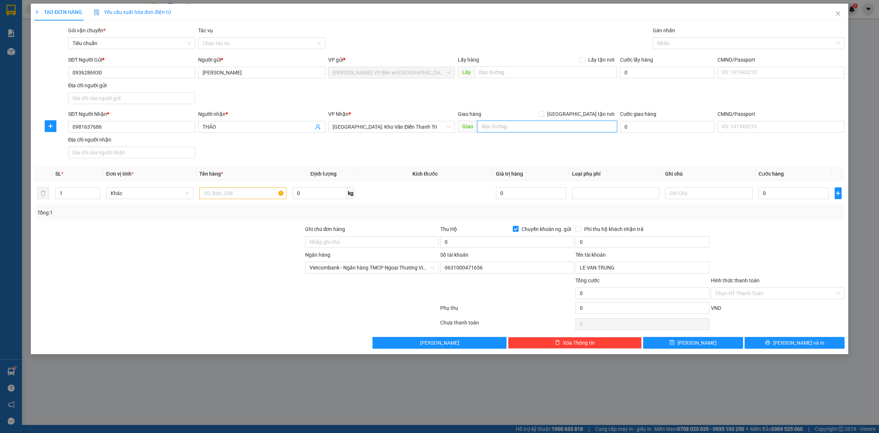
click at [506, 123] on input "text" at bounding box center [547, 126] width 140 height 12
type input "[GEOGRAPHIC_DATA]-"
click at [229, 193] on input "text" at bounding box center [242, 193] width 87 height 12
type input "1 CHIẾC XE MÁY BIỂN SỐ 16F3-3725"
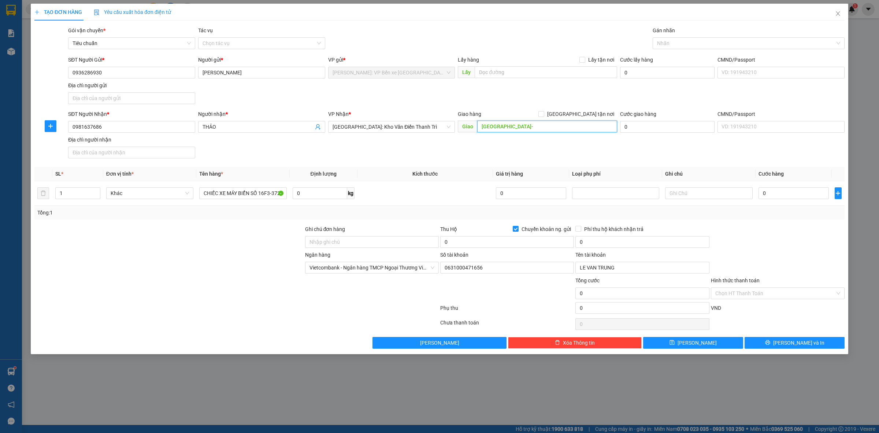
click at [531, 125] on input "[GEOGRAPHIC_DATA]-" at bounding box center [547, 126] width 140 height 12
click at [509, 125] on input "[GEOGRAPHIC_DATA]-" at bounding box center [547, 126] width 140 height 12
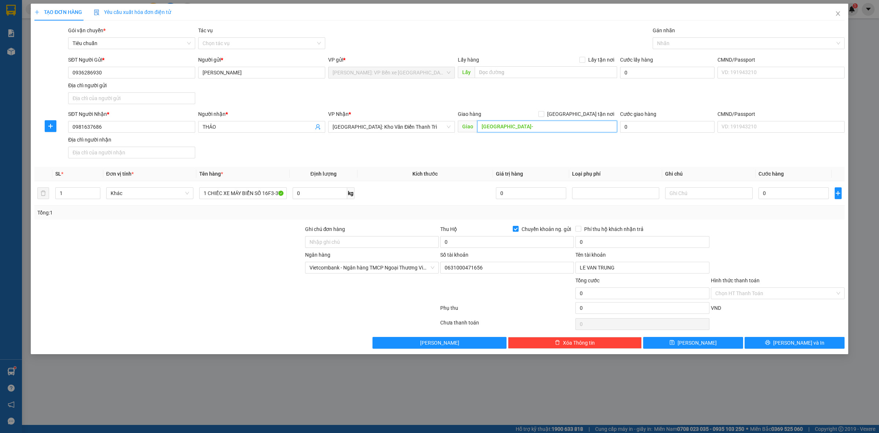
click at [517, 125] on input "[GEOGRAPHIC_DATA]-" at bounding box center [547, 126] width 140 height 12
type input "[GEOGRAPHIC_DATA]-SỐ 1 TỔ 4 MỸ ĐỘ [GEOGRAPHIC_DATA]"
click at [543, 113] on input "[GEOGRAPHIC_DATA] tận nơi" at bounding box center [540, 113] width 5 height 5
checkbox input "true"
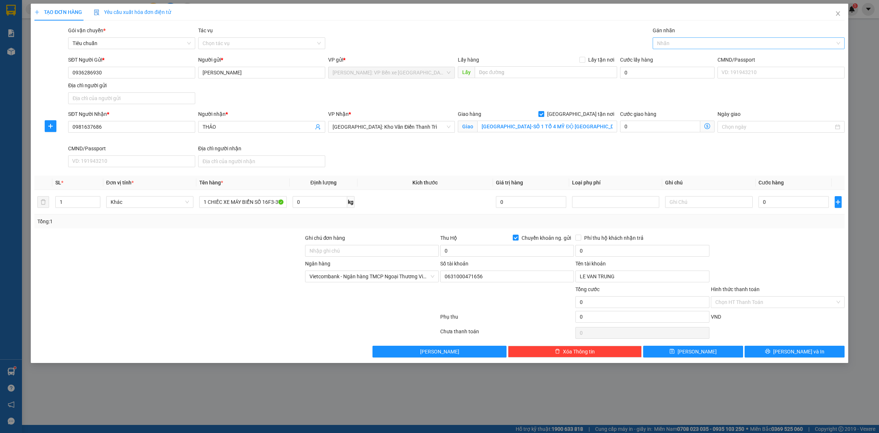
click at [701, 37] on div "Nhãn" at bounding box center [749, 43] width 192 height 12
type input "XE"
click at [676, 59] on div "Xe máy" at bounding box center [748, 58] width 183 height 8
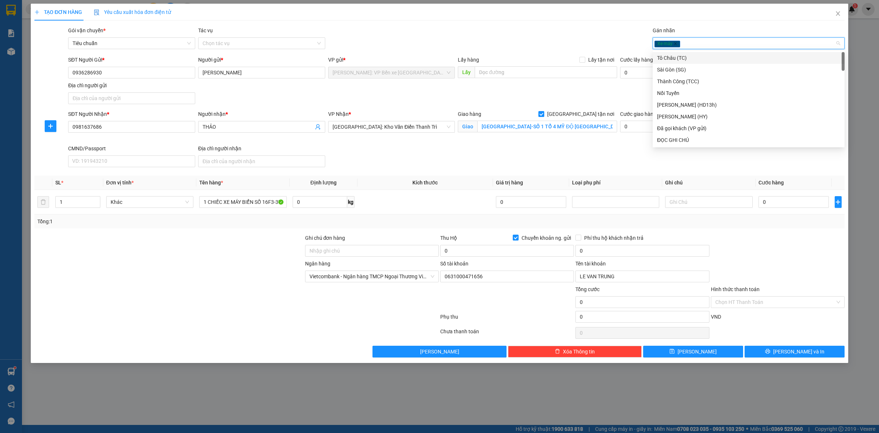
click at [690, 44] on div "Xe máy" at bounding box center [744, 43] width 181 height 9
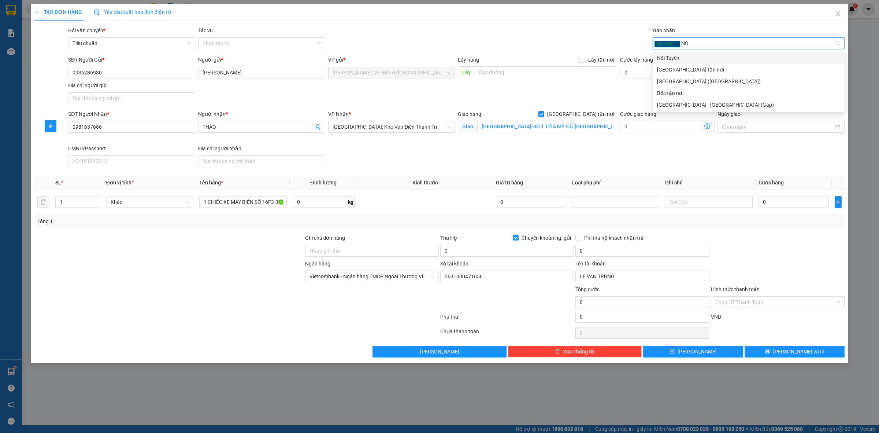
type input "NOI"
click at [691, 56] on div "Nối Tuyến" at bounding box center [748, 58] width 183 height 8
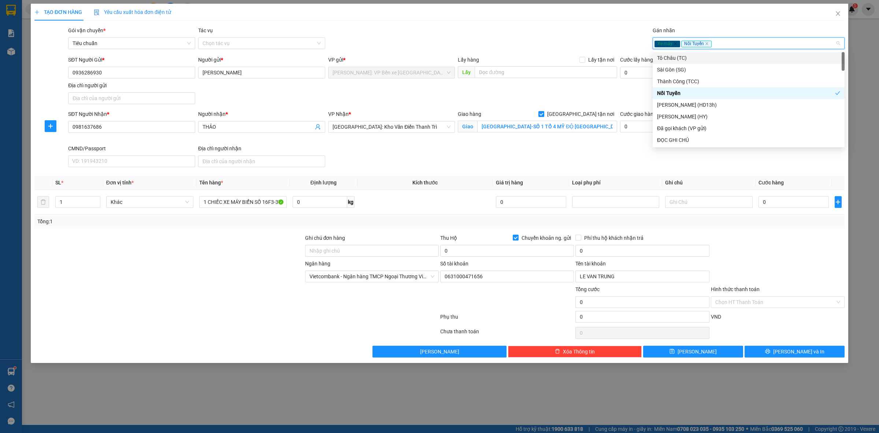
click at [725, 45] on div "Xe máy Nối Tuyến" at bounding box center [744, 43] width 181 height 9
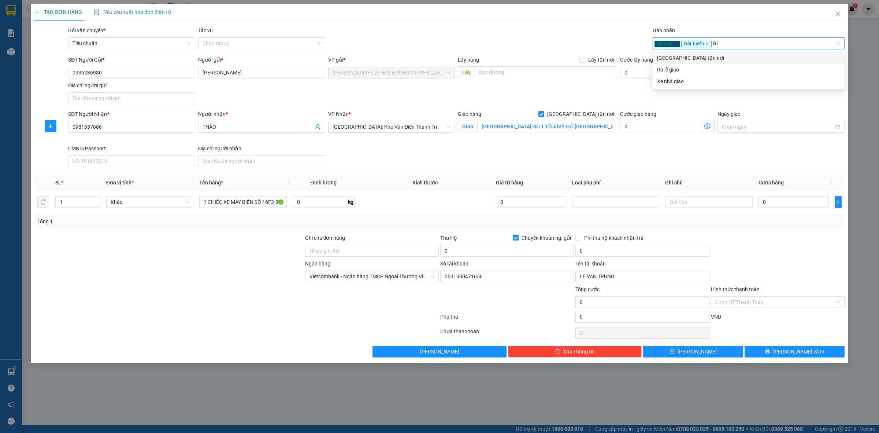
type input "GIA"
click at [697, 59] on div "[GEOGRAPHIC_DATA] tận nơi" at bounding box center [748, 58] width 183 height 8
click at [774, 194] on td "0" at bounding box center [794, 202] width 76 height 25
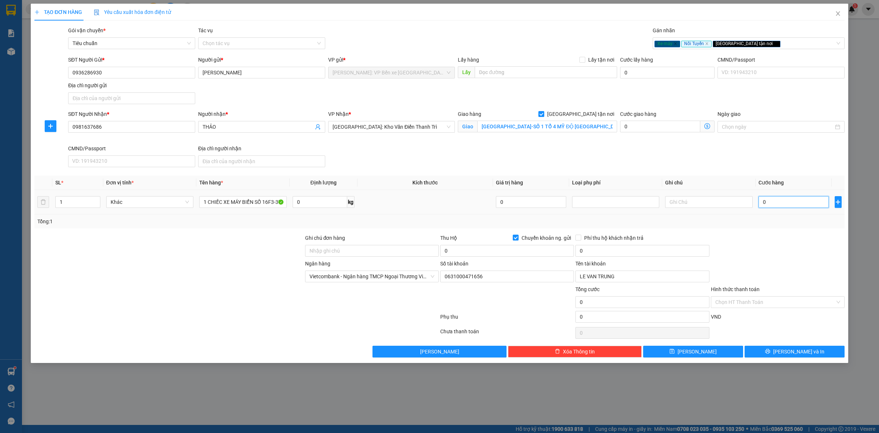
click at [781, 200] on input "0" at bounding box center [793, 202] width 70 height 12
click at [776, 204] on input "0" at bounding box center [793, 202] width 70 height 12
type input "01"
type input "1"
click at [516, 236] on input "Chuyển khoản ng. gửi" at bounding box center [515, 236] width 5 height 5
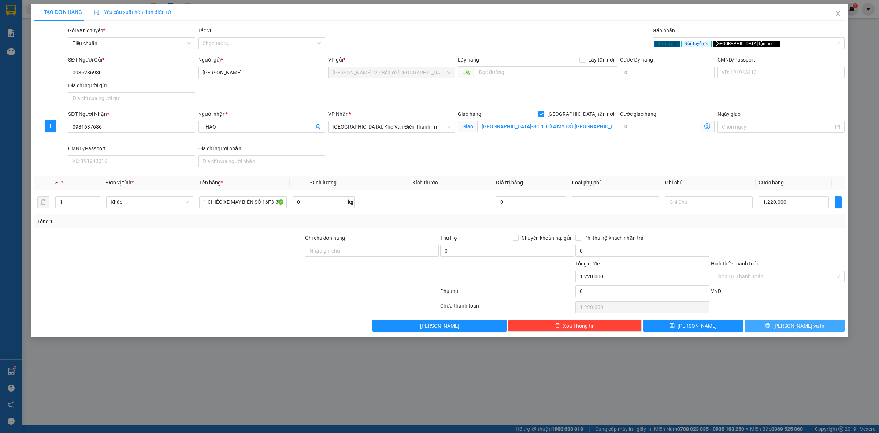
click at [808, 330] on span "[PERSON_NAME] và In" at bounding box center [798, 326] width 51 height 8
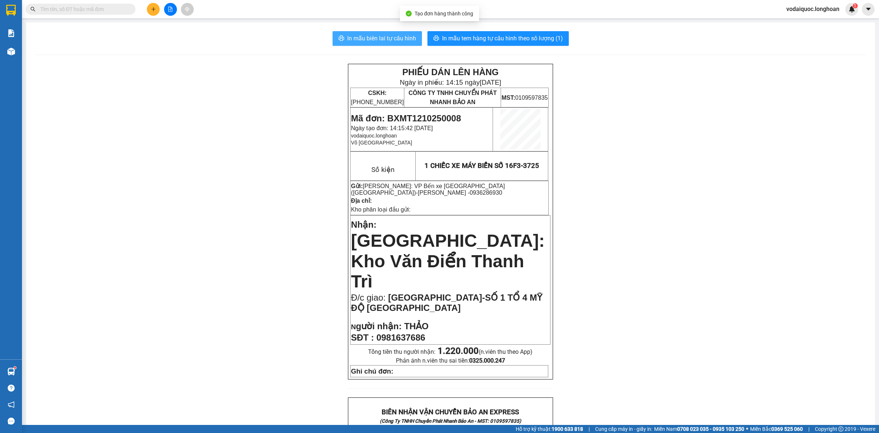
click at [397, 38] on span "In mẫu biên lai tự cấu hình" at bounding box center [381, 38] width 69 height 9
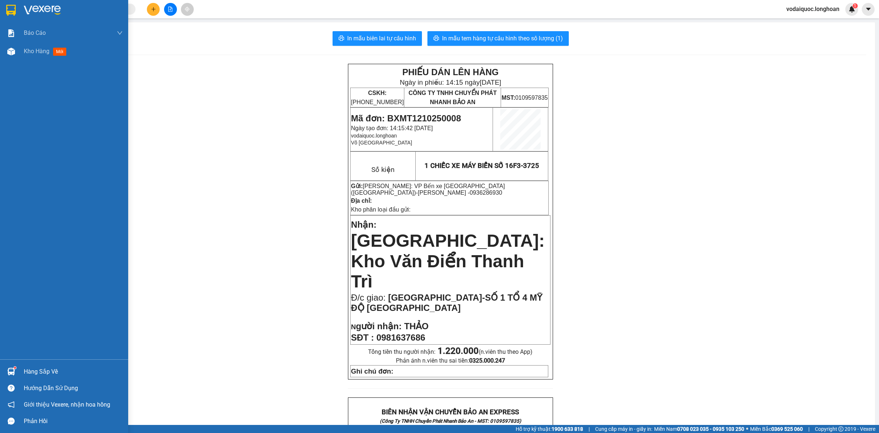
click at [45, 6] on img at bounding box center [42, 10] width 37 height 11
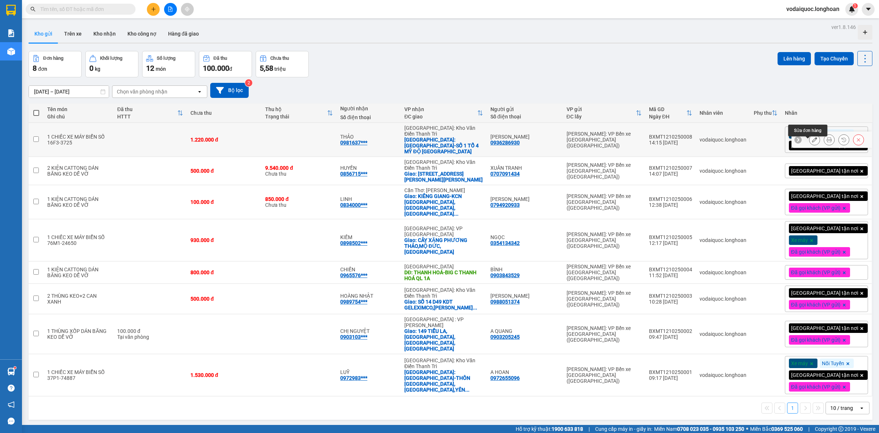
click at [812, 142] on icon at bounding box center [814, 139] width 5 height 5
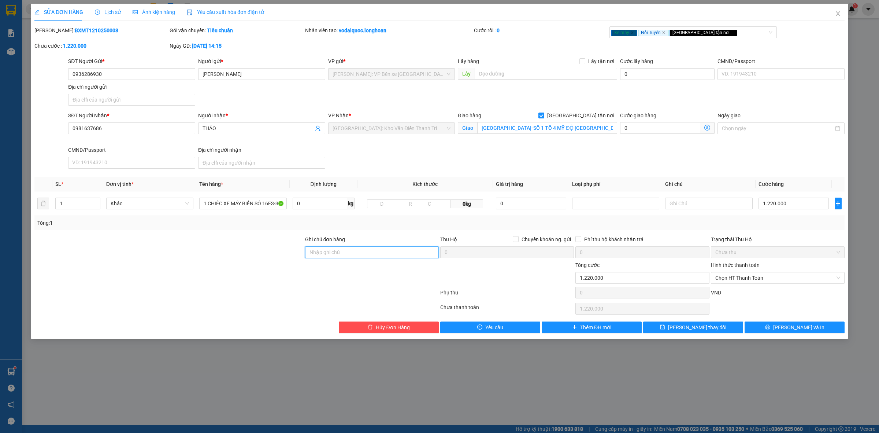
click at [353, 249] on input "Ghi chú đơn hàng" at bounding box center [372, 252] width 134 height 12
click at [720, 330] on button "[PERSON_NAME] thay đổi" at bounding box center [693, 327] width 100 height 12
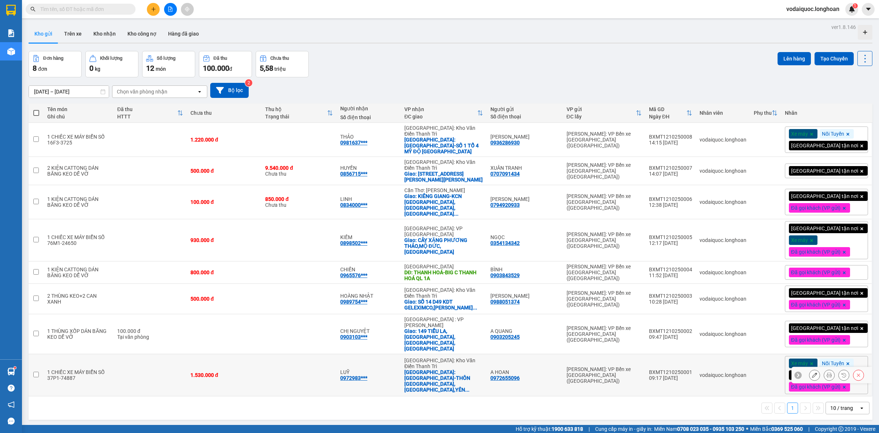
scroll to position [34, 0]
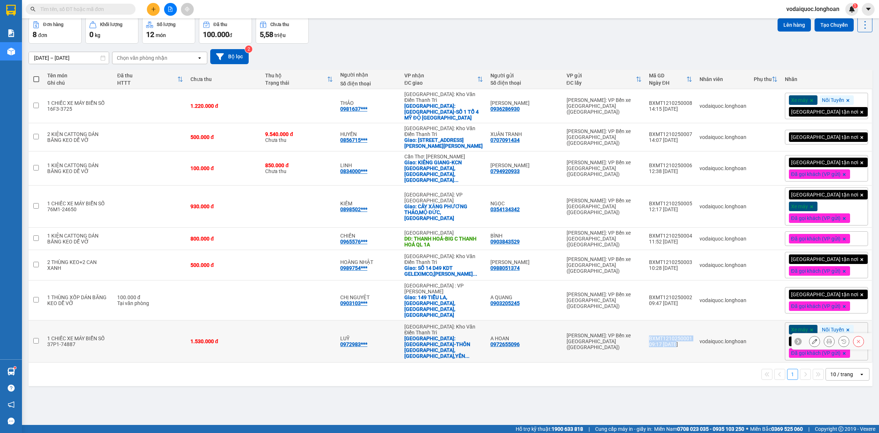
drag, startPoint x: 660, startPoint y: 339, endPoint x: 706, endPoint y: 345, distance: 45.8
click at [696, 345] on td "BXMT1210250001 09:17 [DATE]" at bounding box center [670, 341] width 51 height 42
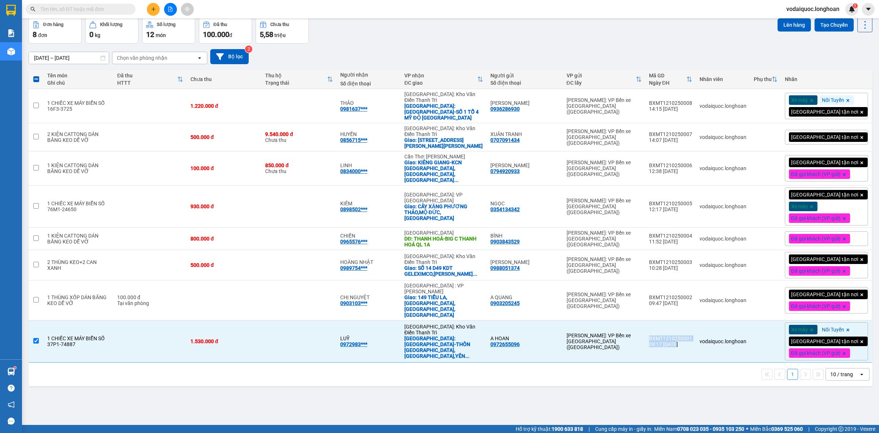
copy td "BXMT1210250001 09:17 [DATE]"
click at [138, 403] on div "ver 1.8.146 Kho gửi Trên xe Kho nhận Kho công nợ Hàng đã giao Đơn hàng 8 đơn Kh…" at bounding box center [451, 204] width 850 height 433
drag, startPoint x: 663, startPoint y: 208, endPoint x: 693, endPoint y: 215, distance: 31.3
click at [693, 215] on td "BXMT1210250005 12:17 [DATE]" at bounding box center [670, 206] width 51 height 42
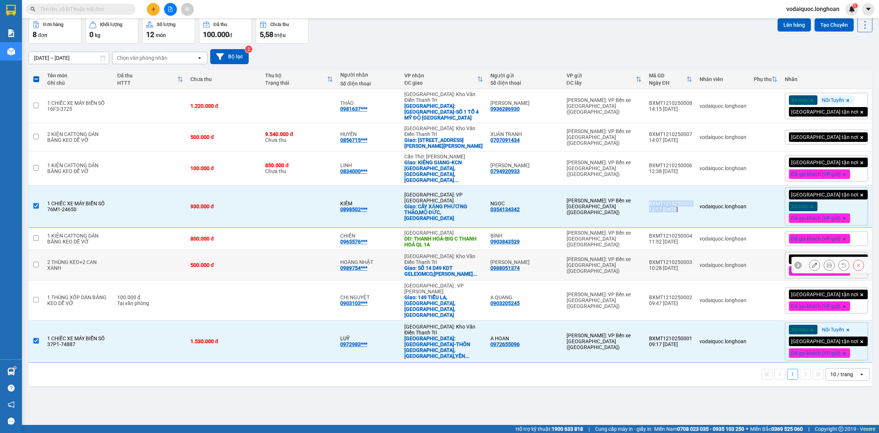
copy td "BXMT1210250005 12:17 [DATE]"
click at [724, 53] on div "[DATE] – [DATE] Press the down arrow key to interact with the calendar and sele…" at bounding box center [451, 56] width 844 height 15
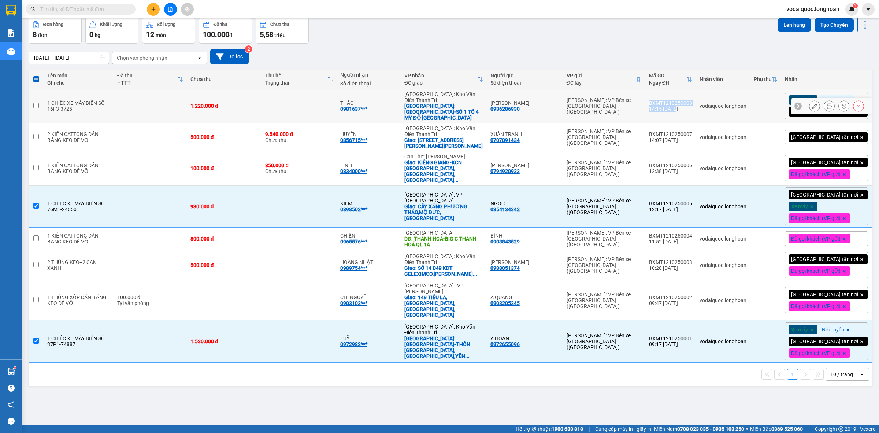
drag, startPoint x: 664, startPoint y: 104, endPoint x: 696, endPoint y: 115, distance: 34.3
click at [696, 115] on td "BXMT1210250008 14:15 [DATE]" at bounding box center [670, 106] width 51 height 34
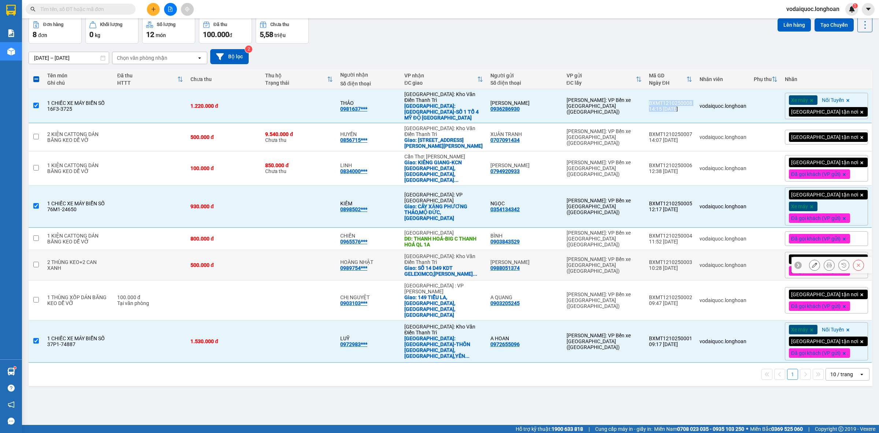
copy td "BXMT1210250008 14:15 [DATE]"
drag, startPoint x: 472, startPoint y: 46, endPoint x: 468, endPoint y: 45, distance: 3.8
click at [471, 46] on div "[DATE] – [DATE] Press the down arrow key to interact with the calendar and sele…" at bounding box center [451, 57] width 844 height 26
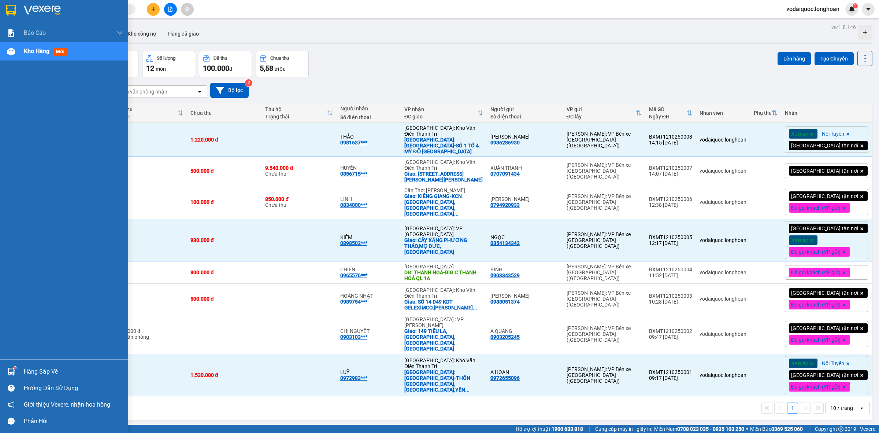
click at [27, 9] on img at bounding box center [42, 10] width 37 height 11
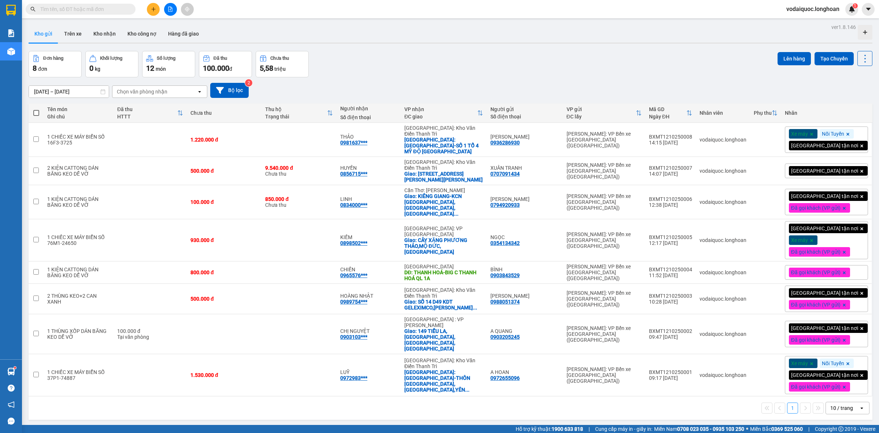
click at [853, 137] on div "Xe máy Nối Tuyến Giao tận nơi" at bounding box center [826, 139] width 83 height 26
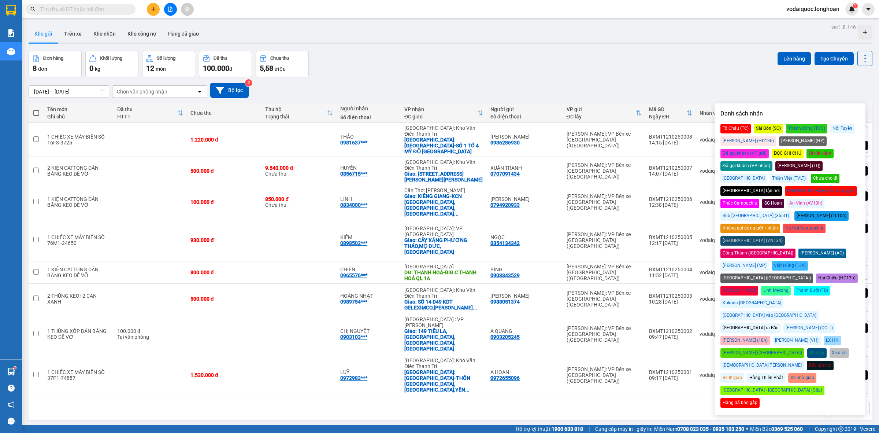
click at [769, 149] on div "Đã gọi khách (VP gửi)" at bounding box center [744, 154] width 48 height 10
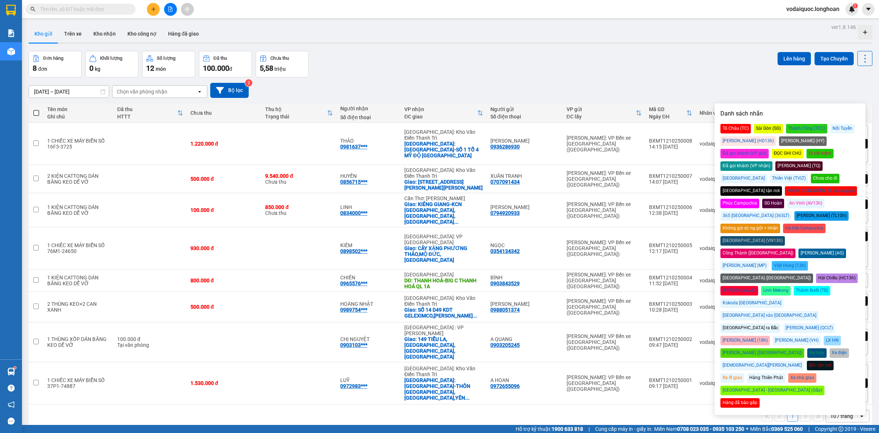
drag, startPoint x: 725, startPoint y: 65, endPoint x: 715, endPoint y: 59, distance: 11.3
click at [717, 60] on div "Đơn hàng 8 đơn Khối lượng 0 kg Số lượng 12 món Đã thu 100.000 đ Chưa thu 5,58 t…" at bounding box center [451, 64] width 844 height 26
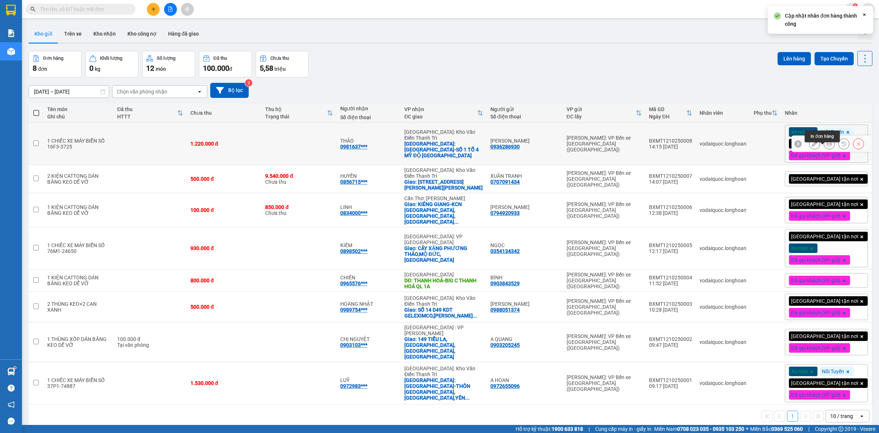
click at [827, 146] on icon at bounding box center [829, 143] width 5 height 5
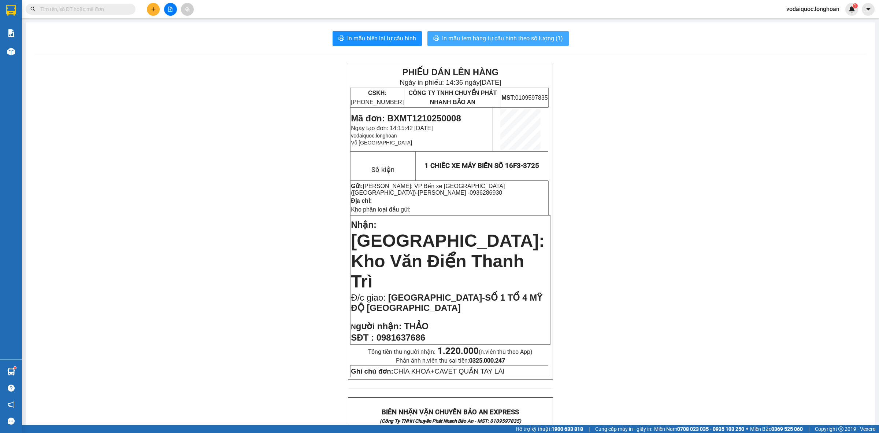
click at [502, 37] on span "In mẫu tem hàng tự cấu hình theo số lượng (1)" at bounding box center [502, 38] width 121 height 9
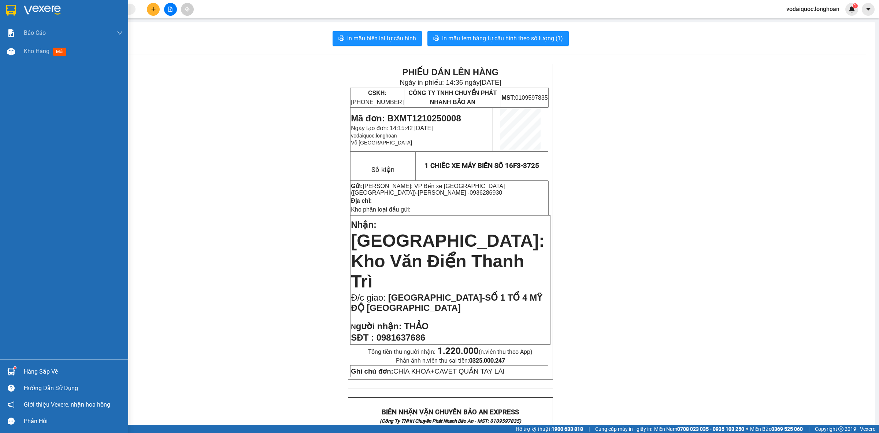
click at [10, 6] on img at bounding box center [11, 10] width 10 height 11
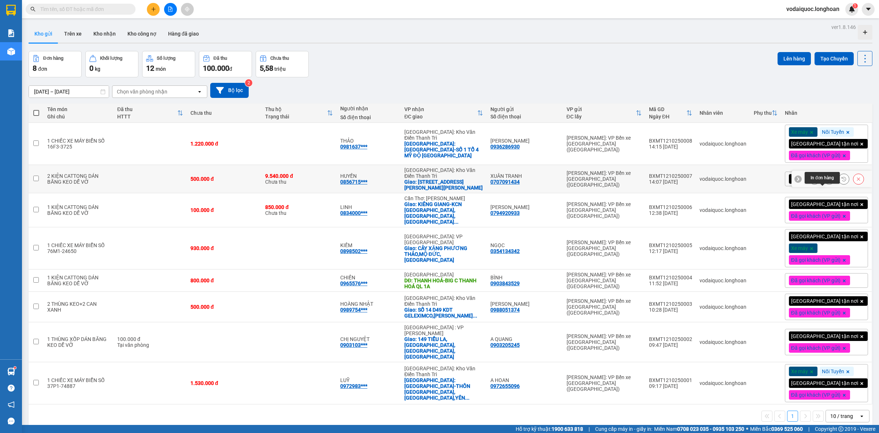
click at [827, 181] on icon at bounding box center [829, 178] width 5 height 5
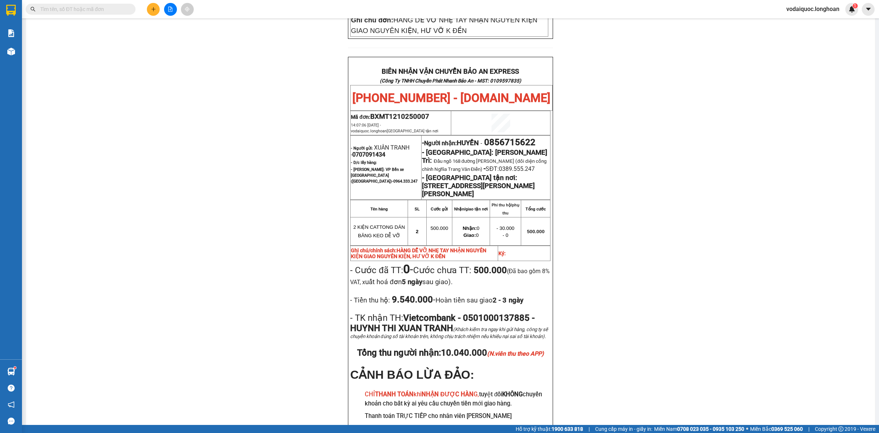
scroll to position [415, 0]
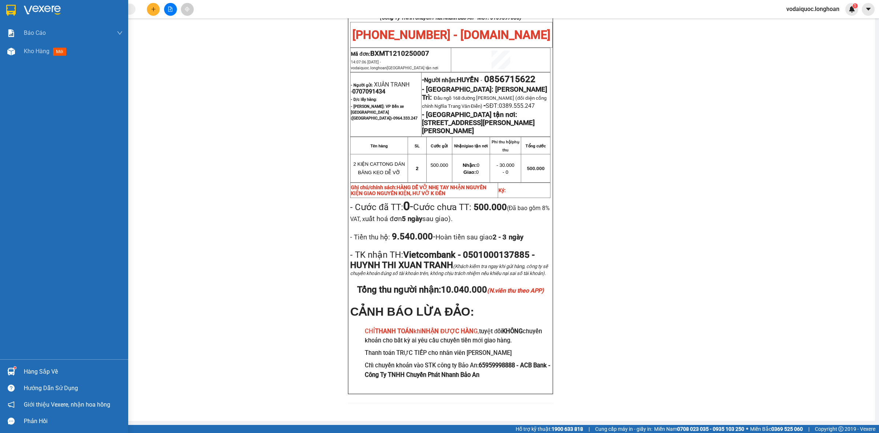
click at [18, 10] on div at bounding box center [64, 12] width 128 height 24
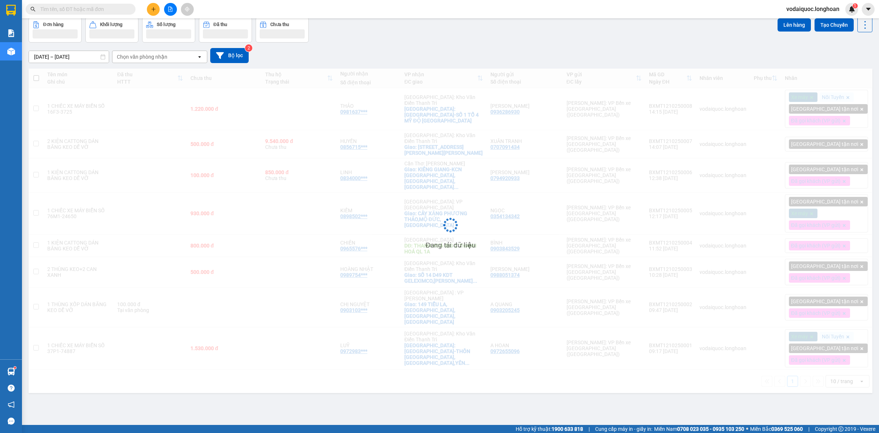
scroll to position [34, 0]
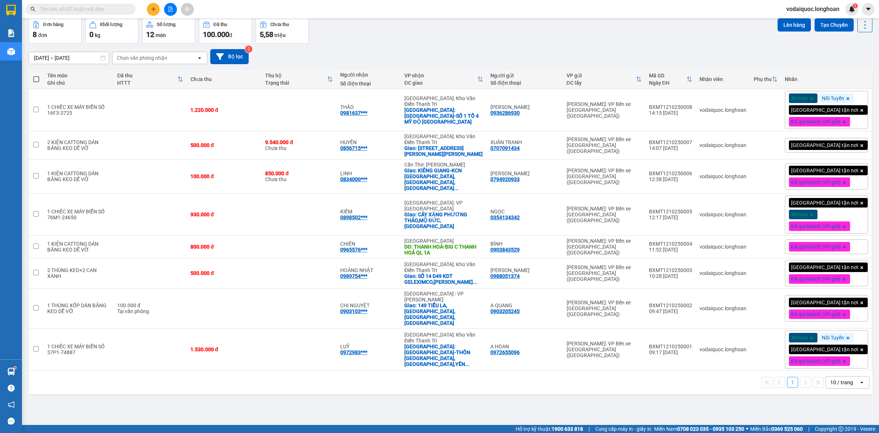
click at [858, 152] on div "[GEOGRAPHIC_DATA] tận nơi" at bounding box center [826, 145] width 83 height 15
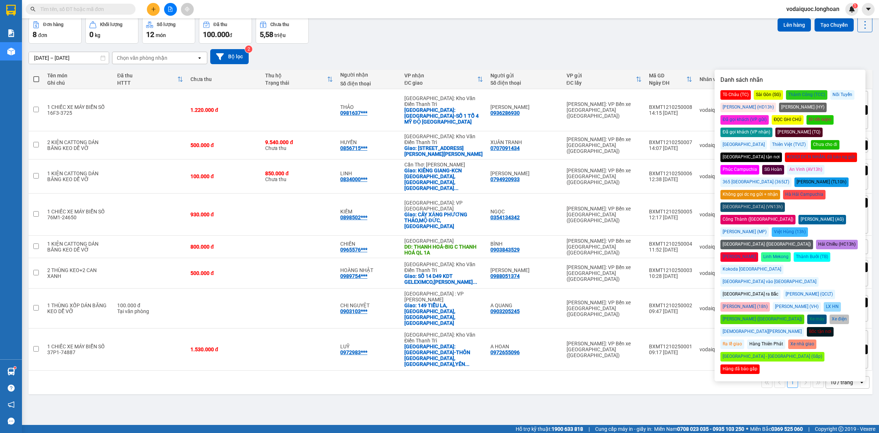
click at [769, 115] on div "Đã gọi khách (VP gửi)" at bounding box center [744, 120] width 48 height 10
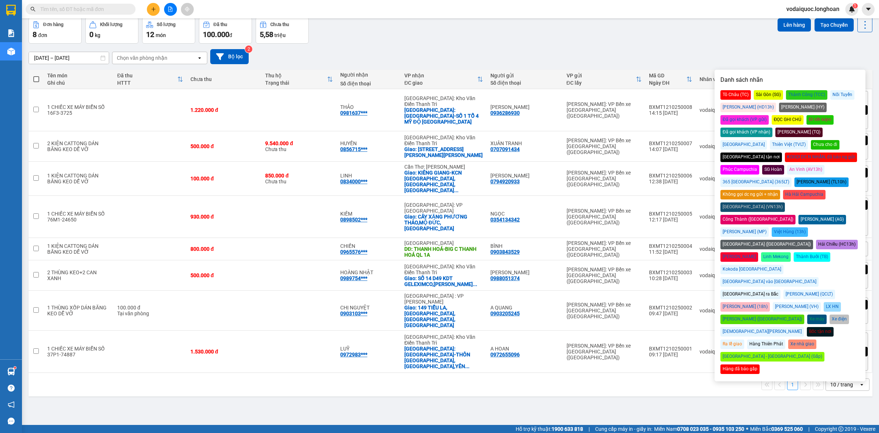
drag, startPoint x: 660, startPoint y: 15, endPoint x: 656, endPoint y: 14, distance: 4.4
click at [658, 15] on div "Kết quả tìm kiếm ( 8 ) Bộ lọc Mã ĐH Trạng thái Món hàng Thu hộ Tổng cước Chưa c…" at bounding box center [439, 9] width 879 height 18
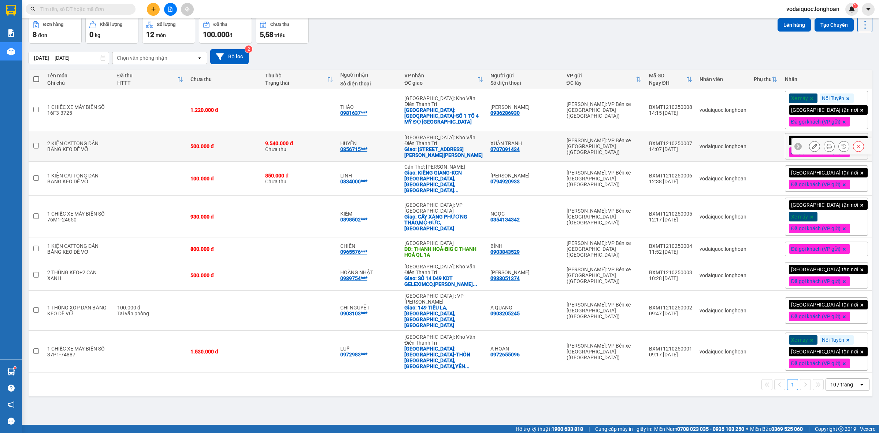
scroll to position [0, 0]
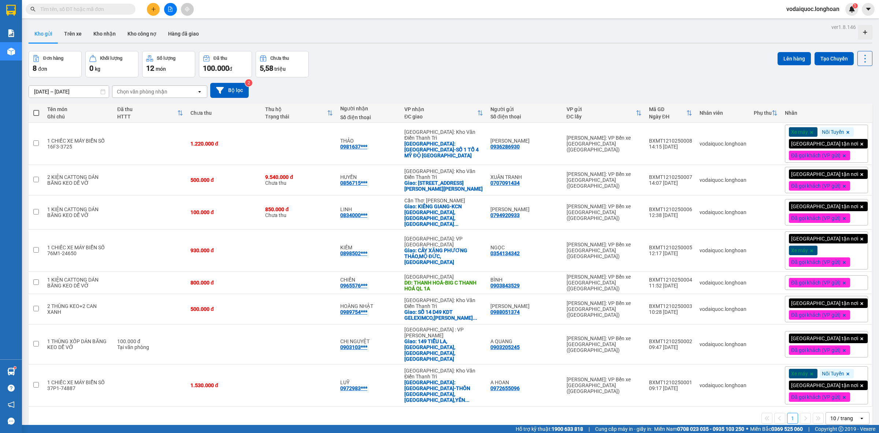
click at [804, 29] on div "Kho gửi Trên xe Kho nhận Kho công nợ Hàng đã giao" at bounding box center [451, 34] width 844 height 19
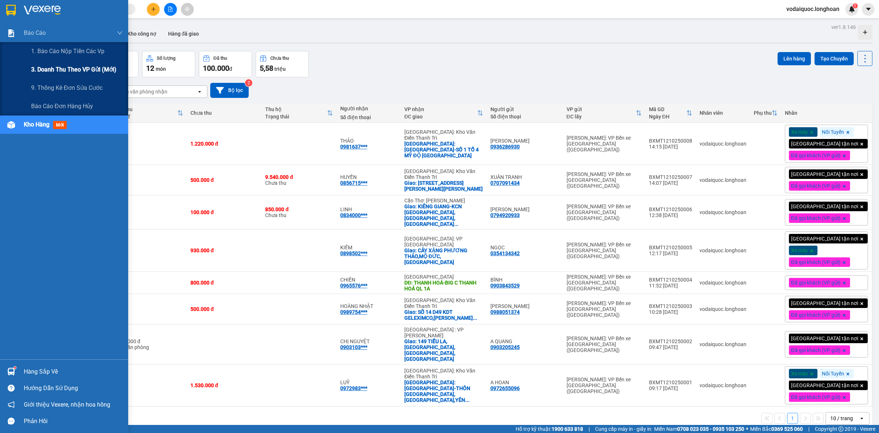
click at [68, 68] on span "3. Doanh Thu theo VP Gửi (mới)" at bounding box center [73, 69] width 85 height 9
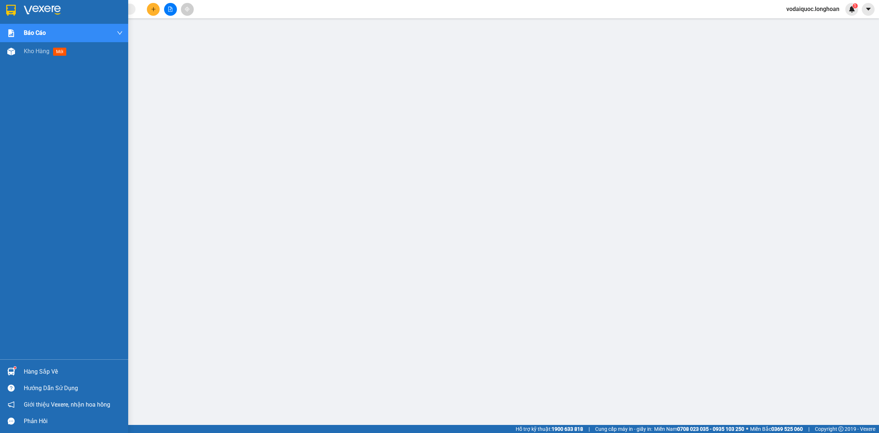
click at [41, 12] on img at bounding box center [42, 10] width 37 height 11
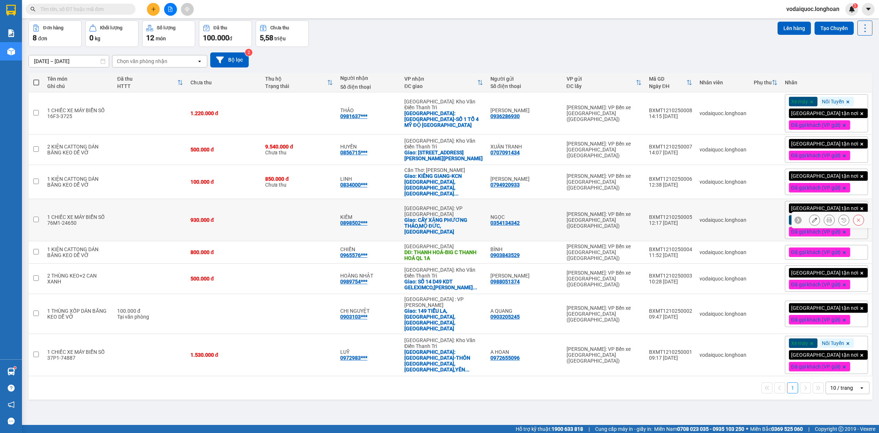
scroll to position [34, 0]
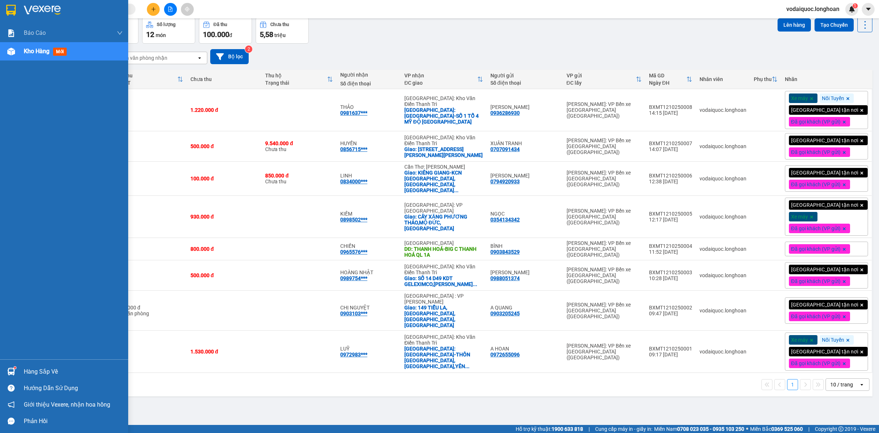
click at [21, 96] on div "Báo cáo 1. Báo cáo nộp tiền các vp 3. Doanh Thu theo VP Gửi (mới) 9. Thống kê đ…" at bounding box center [64, 191] width 128 height 335
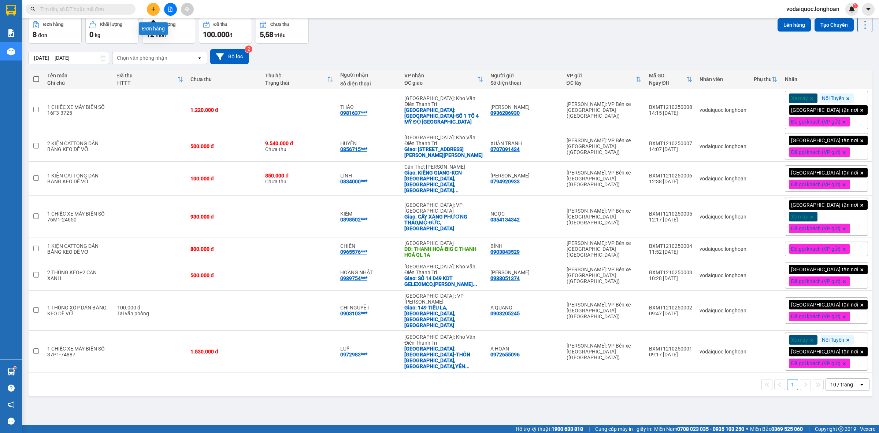
click at [153, 8] on icon "plus" at bounding box center [153, 9] width 0 height 4
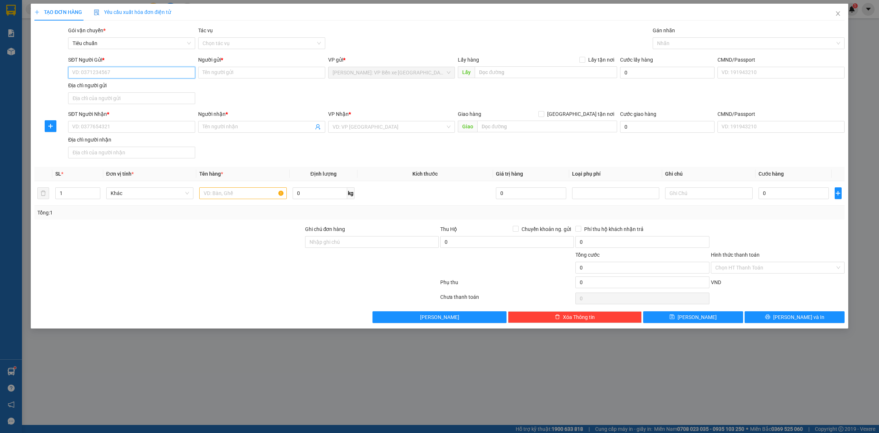
click at [114, 77] on input "SĐT Người Gửi *" at bounding box center [131, 73] width 127 height 12
click at [128, 68] on input "SĐT Người Gửi *" at bounding box center [131, 73] width 127 height 12
click at [132, 90] on div "0941011843 - A ĐỨC" at bounding box center [132, 87] width 118 height 8
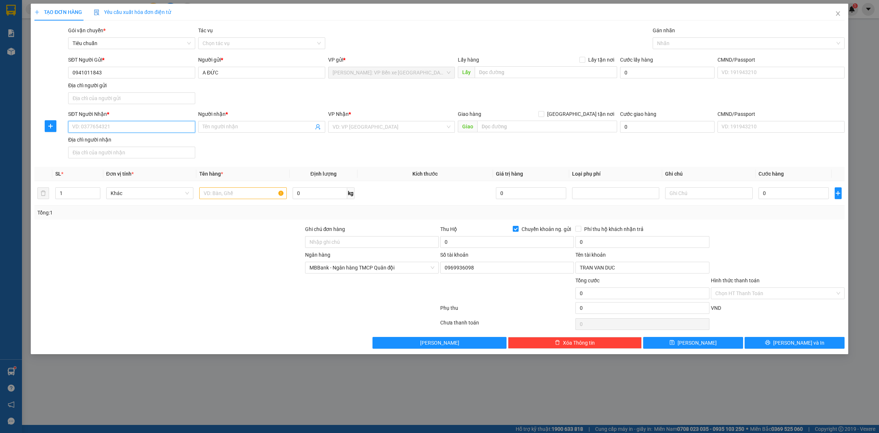
click at [123, 127] on input "SĐT Người Nhận *" at bounding box center [131, 127] width 127 height 12
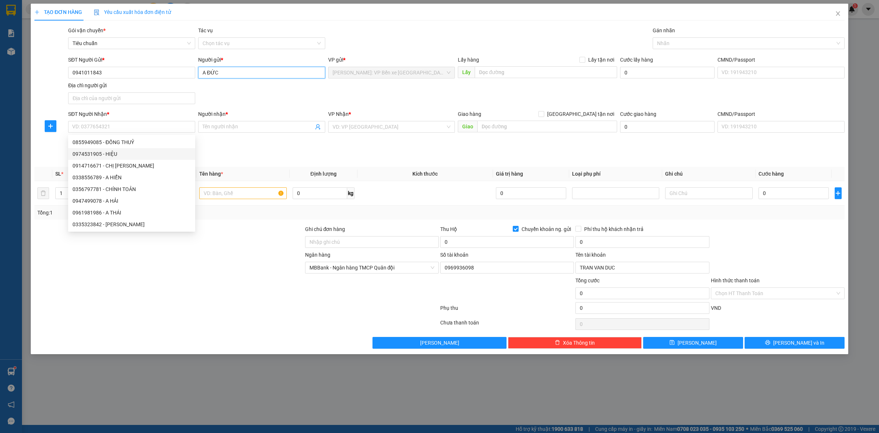
drag, startPoint x: 205, startPoint y: 70, endPoint x: 212, endPoint y: 81, distance: 12.6
click at [206, 71] on input "A ĐỨC" at bounding box center [261, 73] width 127 height 12
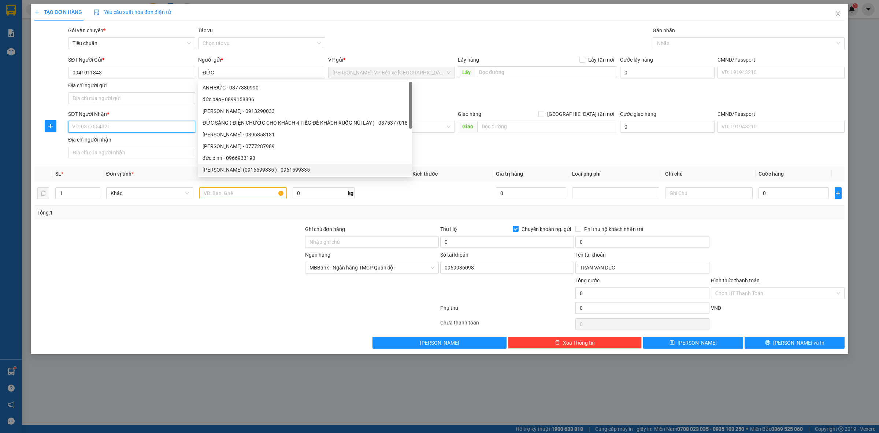
click at [126, 129] on input "SĐT Người Nhận *" at bounding box center [131, 127] width 127 height 12
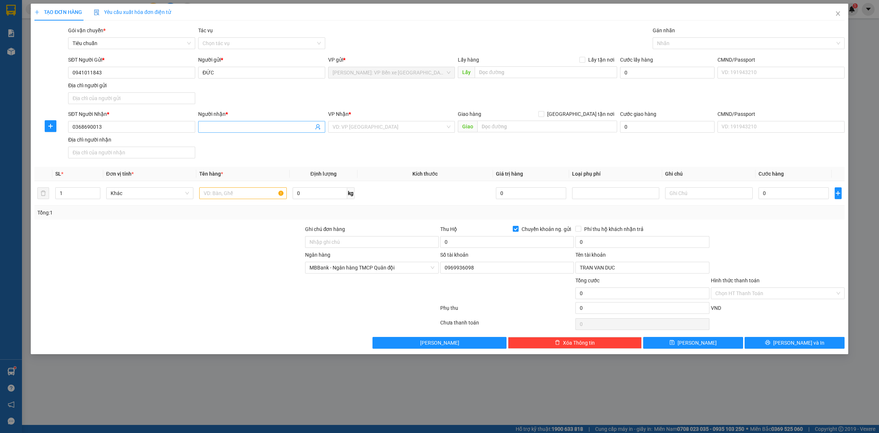
click at [233, 123] on span at bounding box center [261, 127] width 127 height 12
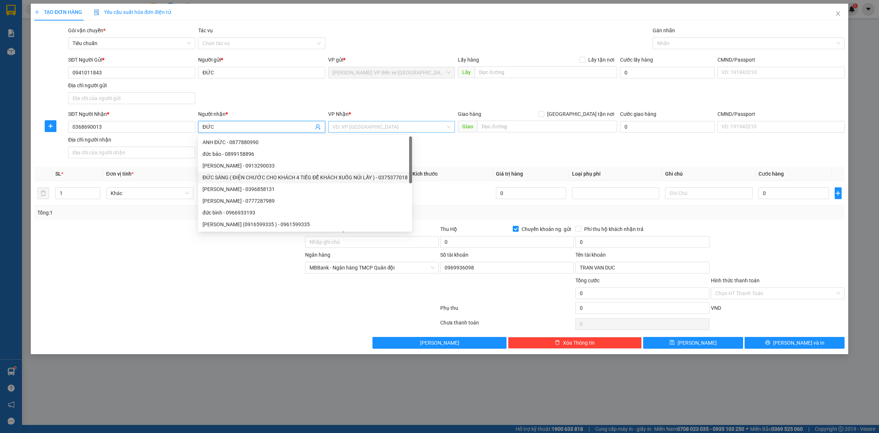
click at [373, 125] on input "search" at bounding box center [389, 126] width 113 height 11
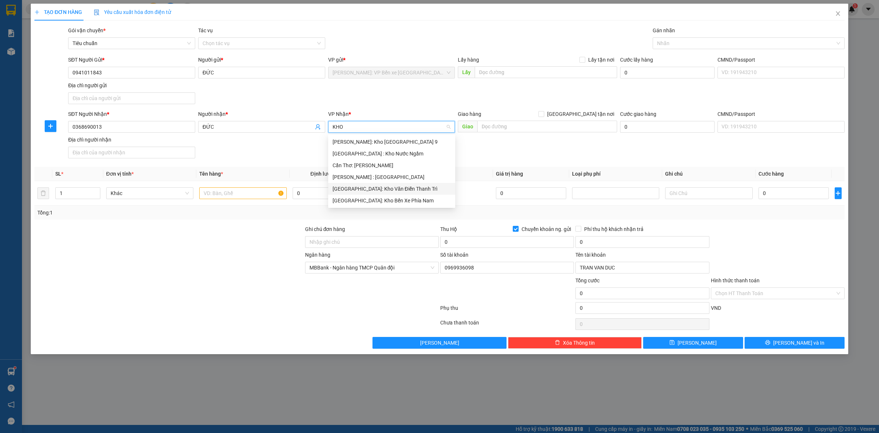
click at [383, 185] on div "[GEOGRAPHIC_DATA]: Kho Văn Điển Thanh Trì" at bounding box center [392, 189] width 118 height 8
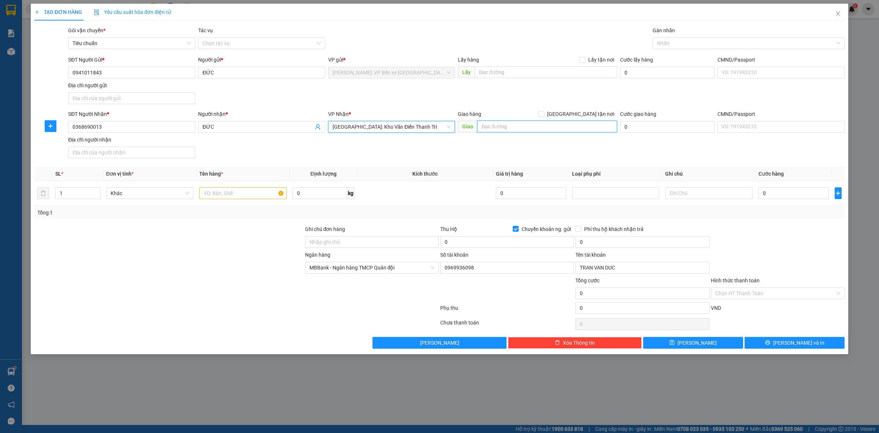
click at [521, 127] on input "text" at bounding box center [547, 126] width 140 height 12
click at [176, 251] on div at bounding box center [169, 263] width 271 height 26
click at [517, 127] on input "text" at bounding box center [547, 126] width 140 height 12
paste input "Zone 4 [GEOGRAPHIC_DATA], [GEOGRAPHIC_DATA], [GEOGRAPHIC_DATA], [GEOGRAPHIC_DAT…"
click at [543, 112] on input "[GEOGRAPHIC_DATA] tận nơi" at bounding box center [540, 113] width 5 height 5
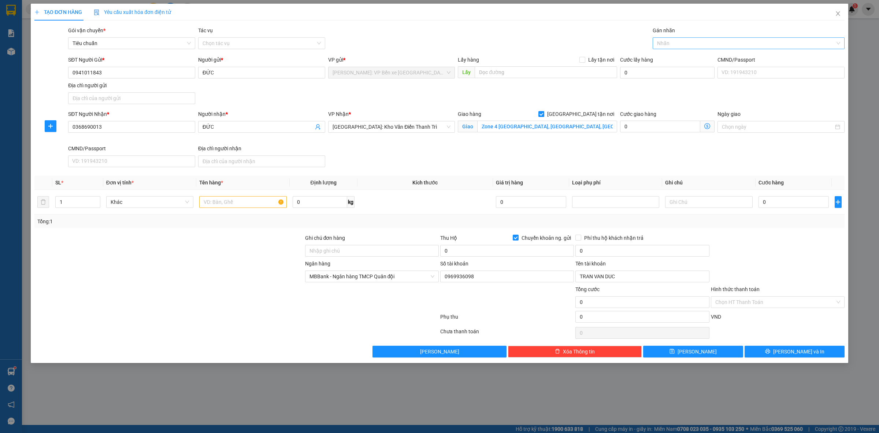
click at [668, 45] on div at bounding box center [744, 43] width 181 height 9
click at [715, 56] on div "[GEOGRAPHIC_DATA] tận nơi" at bounding box center [748, 58] width 183 height 8
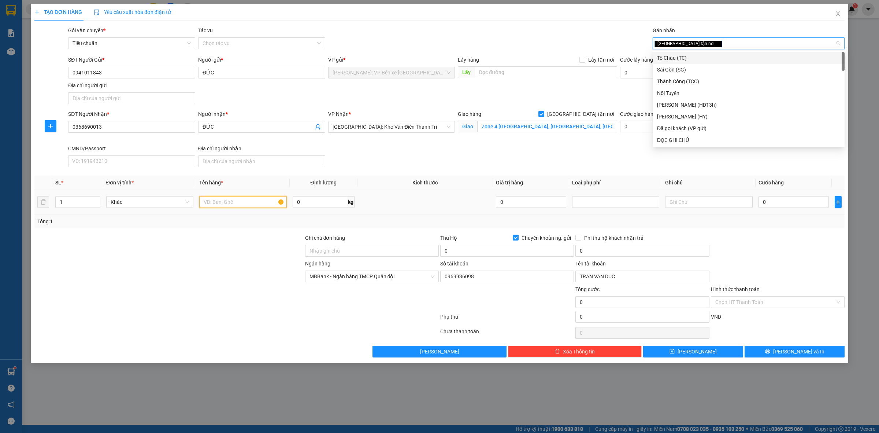
click at [240, 205] on input "text" at bounding box center [242, 202] width 87 height 12
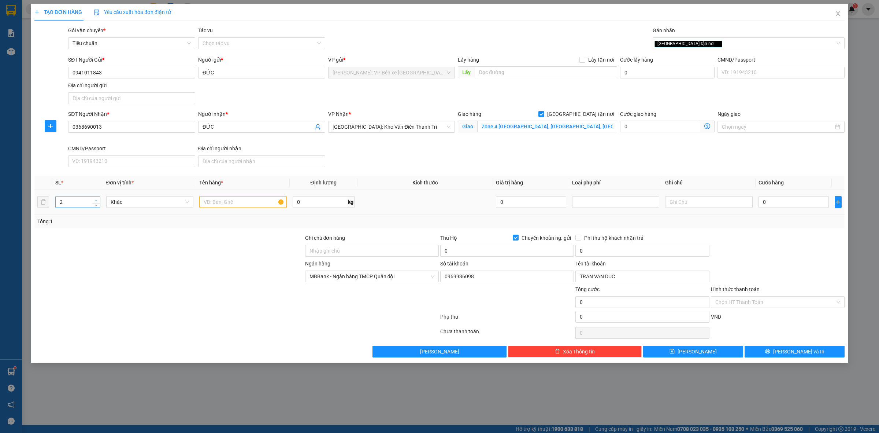
click at [94, 199] on span "up" at bounding box center [96, 200] width 4 height 4
click at [222, 200] on input "text" at bounding box center [242, 202] width 87 height 12
click at [364, 250] on input "Ghi chú đơn hàng" at bounding box center [372, 251] width 134 height 12
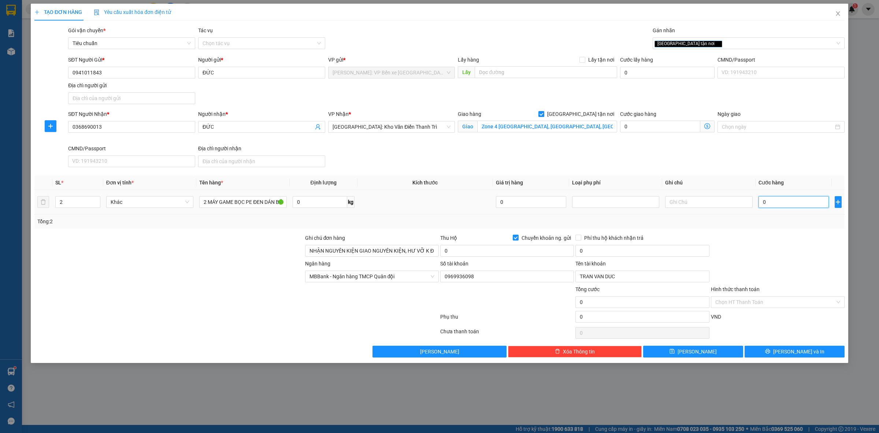
click at [780, 202] on input "0" at bounding box center [793, 202] width 70 height 12
click at [505, 251] on input "0" at bounding box center [507, 251] width 134 height 12
click at [632, 252] on input "0" at bounding box center [642, 251] width 134 height 12
click at [795, 352] on span "[PERSON_NAME] và In" at bounding box center [798, 351] width 51 height 8
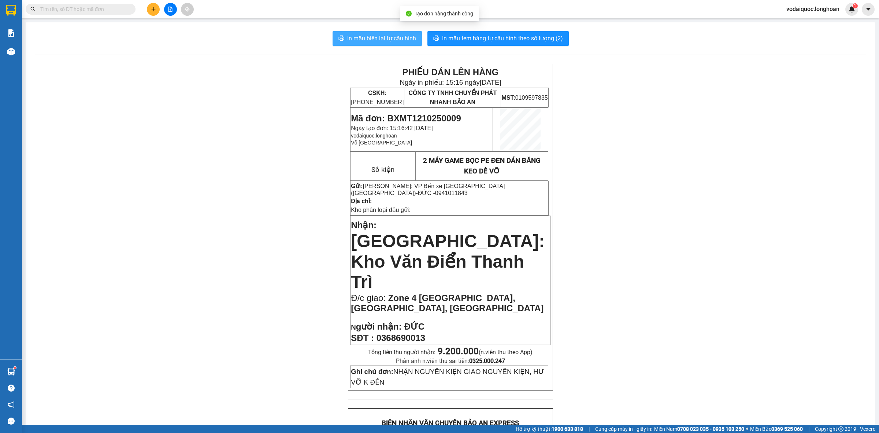
click at [389, 42] on span "In mẫu biên lai tự cấu hình" at bounding box center [381, 38] width 69 height 9
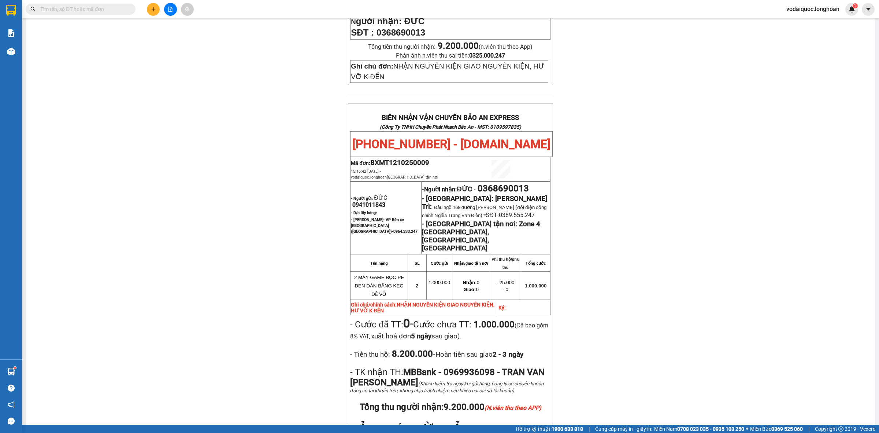
scroll to position [398, 0]
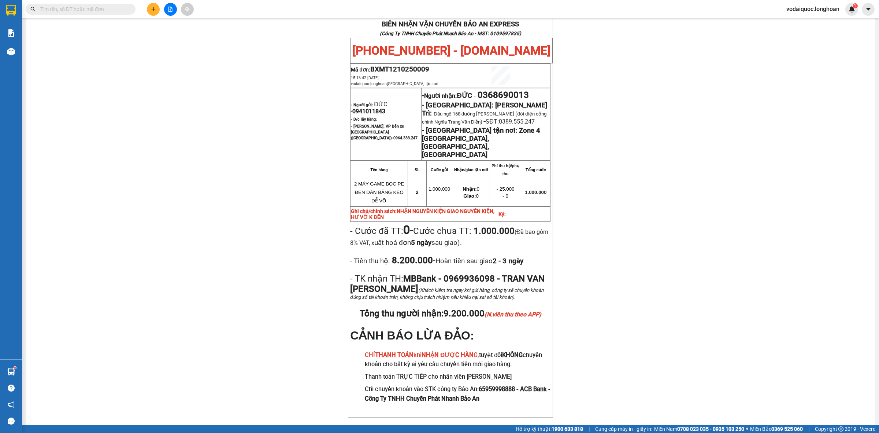
click at [717, 131] on div "PHIẾU DÁN LÊN HÀNG Ngày in phiếu: 15:16 [DATE] CSKH: [PHONE_NUMBER] CÔNG TY TNH…" at bounding box center [450, 50] width 831 height 770
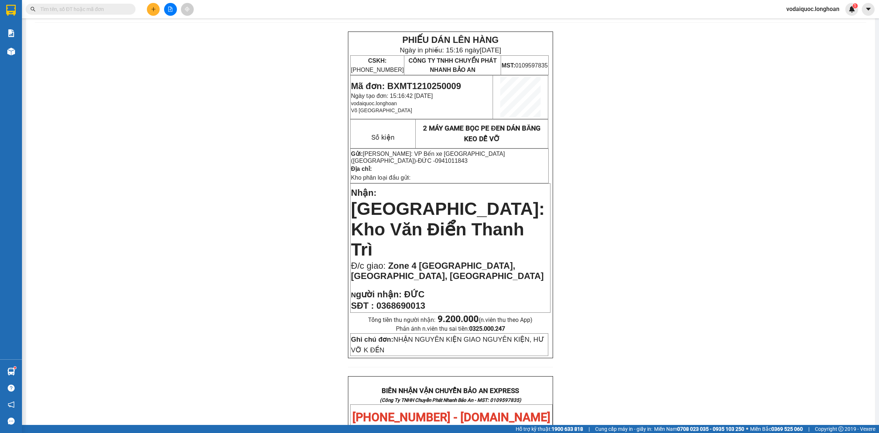
scroll to position [0, 0]
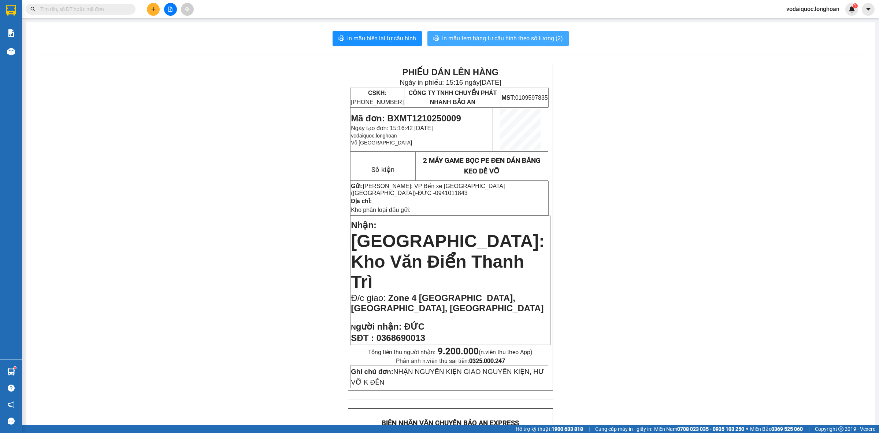
click at [472, 38] on span "In mẫu tem hàng tự cấu hình theo số lượng (2)" at bounding box center [502, 38] width 121 height 9
click at [56, 31] on div "In mẫu biên lai tự cấu hình In mẫu tem hàng tự cấu hình theo số lượng (2)" at bounding box center [450, 38] width 831 height 15
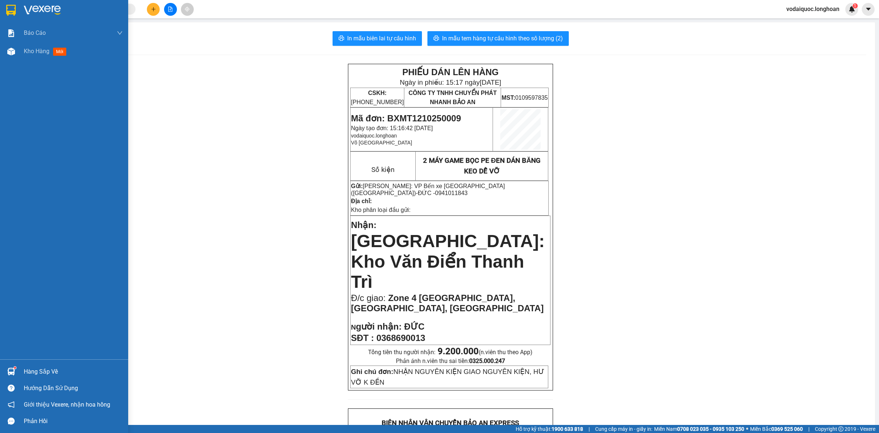
click at [20, 8] on div at bounding box center [64, 12] width 128 height 24
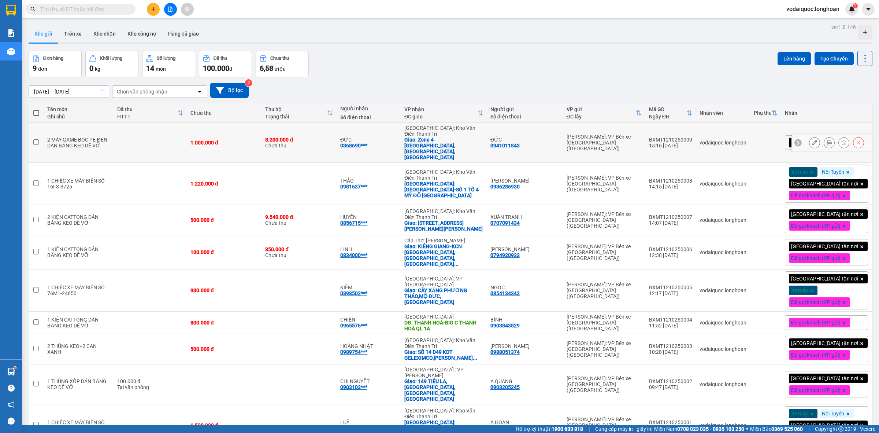
click at [795, 140] on icon at bounding box center [797, 142] width 5 height 5
click at [848, 135] on div "[GEOGRAPHIC_DATA] tận nơi" at bounding box center [826, 142] width 83 height 15
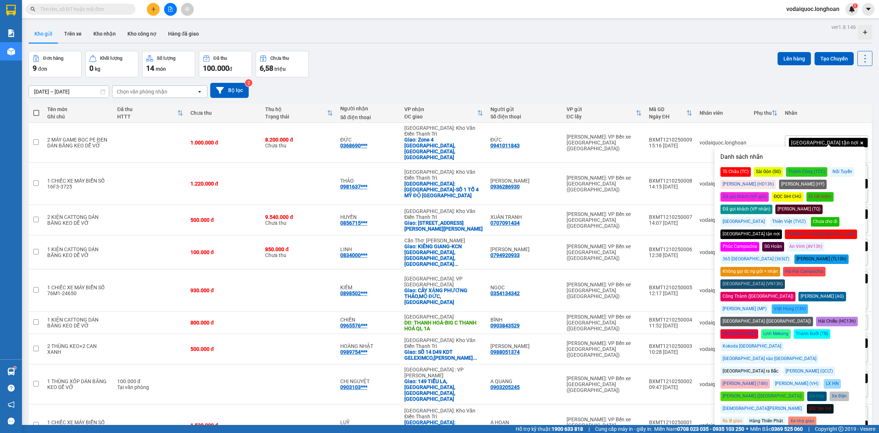
click at [769, 192] on div "Đã gọi khách (VP gửi)" at bounding box center [744, 197] width 48 height 10
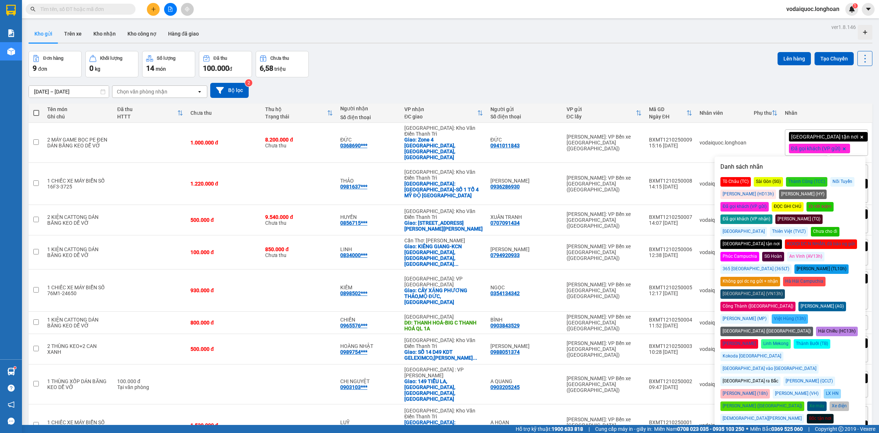
drag, startPoint x: 612, startPoint y: 63, endPoint x: 546, endPoint y: 49, distance: 67.0
click at [591, 57] on div "Đơn hàng 9 đơn Khối lượng 0 kg Số lượng 14 món Đã thu 100.000 đ Chưa thu 6,58 t…" at bounding box center [451, 64] width 844 height 26
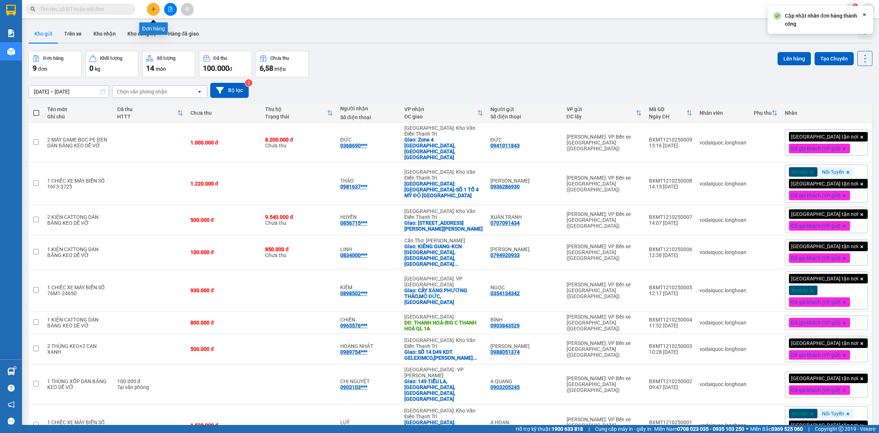
click at [151, 10] on icon "plus" at bounding box center [153, 9] width 5 height 5
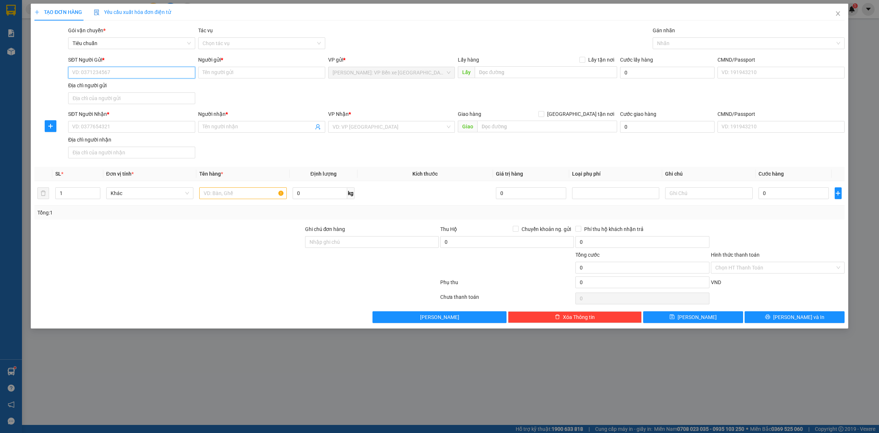
click at [110, 72] on input "SĐT Người Gửi *" at bounding box center [131, 73] width 127 height 12
click at [134, 84] on div "0949229077 - TRANG" at bounding box center [132, 87] width 118 height 8
click at [138, 132] on input "SĐT Người Nhận *" at bounding box center [131, 127] width 127 height 12
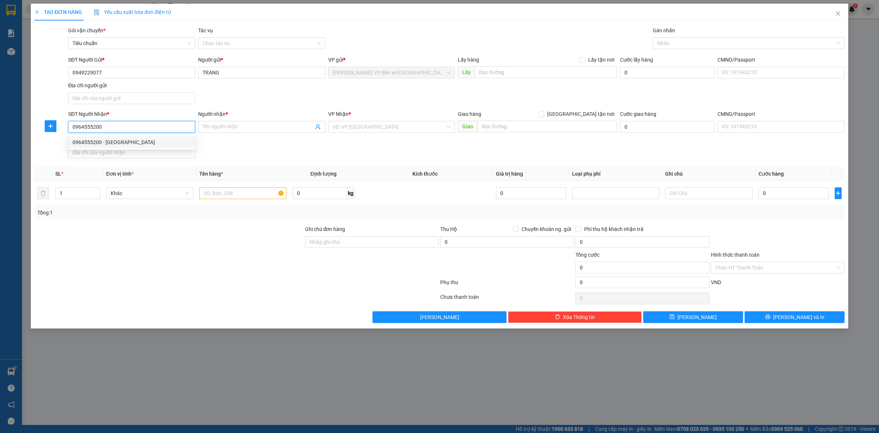
click at [125, 145] on div "0964555200 - [GEOGRAPHIC_DATA]" at bounding box center [132, 142] width 118 height 8
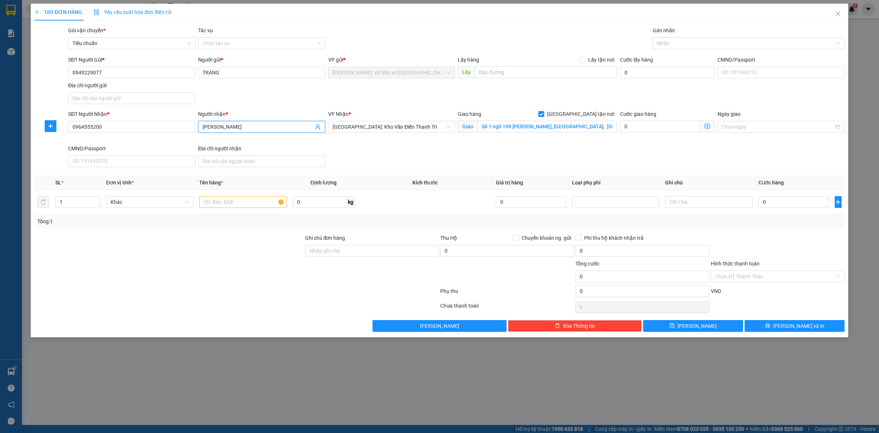
click at [248, 123] on input "[PERSON_NAME]" at bounding box center [258, 127] width 111 height 8
click at [726, 36] on div "Gán nhãn" at bounding box center [749, 31] width 192 height 11
click at [720, 40] on div at bounding box center [744, 43] width 181 height 9
click at [690, 57] on div "[GEOGRAPHIC_DATA] tận nơi" at bounding box center [748, 58] width 183 height 8
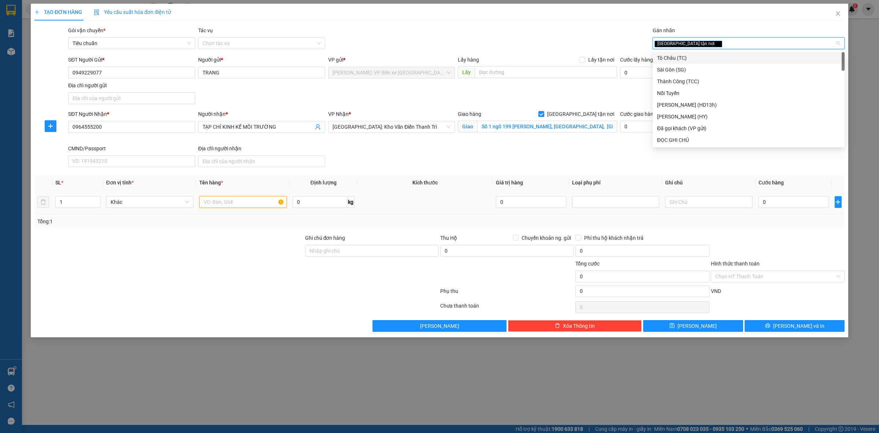
click at [233, 204] on input "text" at bounding box center [242, 202] width 87 height 12
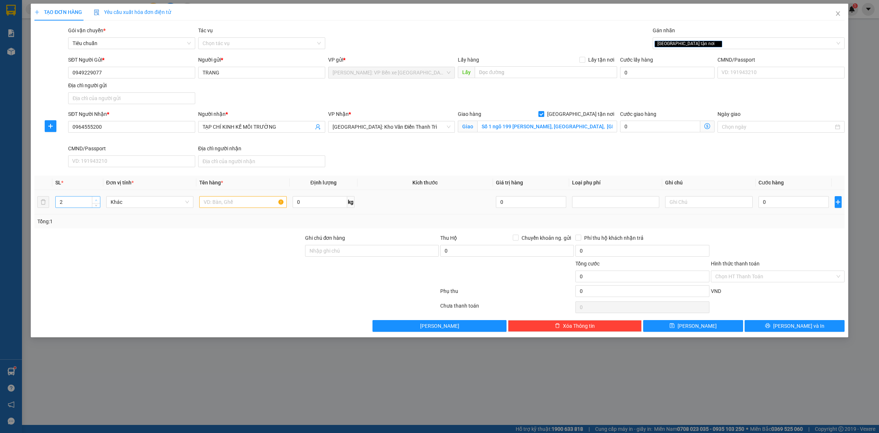
click at [95, 198] on span "up" at bounding box center [96, 200] width 4 height 4
click at [95, 200] on icon "up" at bounding box center [96, 200] width 3 height 3
click at [97, 205] on icon "down" at bounding box center [96, 204] width 3 height 3
click at [254, 204] on input "text" at bounding box center [242, 202] width 87 height 12
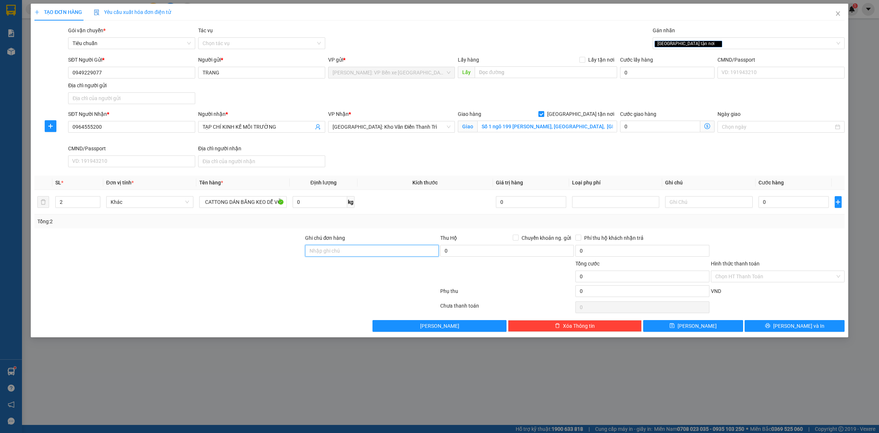
click at [365, 247] on input "Ghi chú đơn hàng" at bounding box center [372, 251] width 134 height 12
click at [801, 203] on input "0" at bounding box center [793, 202] width 70 height 12
click at [783, 157] on div "SĐT Người Nhận * 0964555200 Người nhận * TẠP CHÍ KINH KẾ MÔI TRƯỜNG VP Nhận * […" at bounding box center [456, 140] width 779 height 60
click at [794, 200] on input "0" at bounding box center [793, 202] width 70 height 12
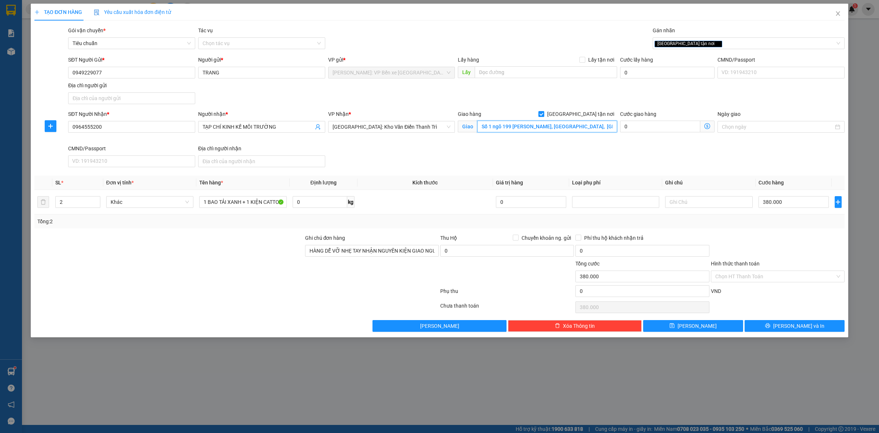
click at [570, 123] on input "Số 1 ngõ 199 [PERSON_NAME], [GEOGRAPHIC_DATA], [GEOGRAPHIC_DATA]" at bounding box center [547, 126] width 140 height 12
click at [568, 129] on input "Số 1 ngõ 199 [PERSON_NAME], [GEOGRAPHIC_DATA], [GEOGRAPHIC_DATA]" at bounding box center [547, 126] width 140 height 12
click at [584, 123] on input "Số 1 ngõ 199 [PERSON_NAME], [GEOGRAPHIC_DATA], [GEOGRAPHIC_DATA]" at bounding box center [547, 126] width 140 height 12
click at [579, 129] on input "Số 1 ngõ 199 [PERSON_NAME], [GEOGRAPHIC_DATA], [GEOGRAPHIC_DATA]" at bounding box center [547, 126] width 140 height 12
click at [591, 129] on input "Số 1 ngõ 199 [PERSON_NAME], [GEOGRAPHIC_DATA], [GEOGRAPHIC_DATA]" at bounding box center [547, 126] width 140 height 12
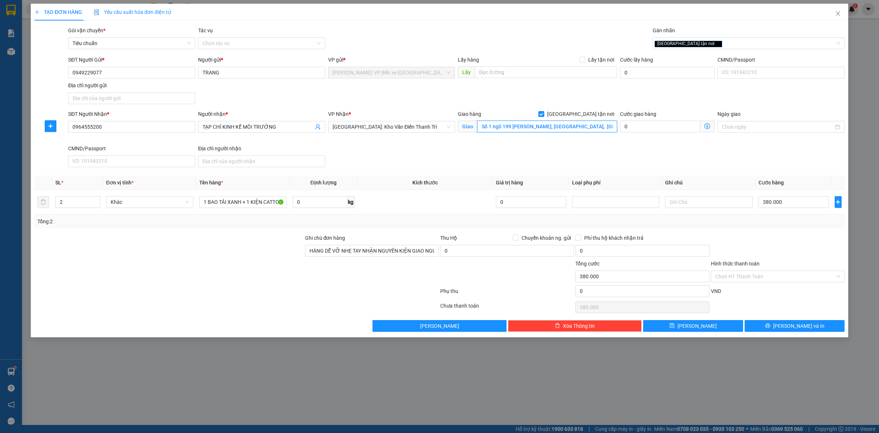
click at [580, 127] on input "Số 1 ngõ 199 [PERSON_NAME], [GEOGRAPHIC_DATA], [GEOGRAPHIC_DATA]" at bounding box center [547, 126] width 140 height 12
click at [572, 125] on input "Số 1 ngõ 199 [PERSON_NAME], [GEOGRAPHIC_DATA], [GEOGRAPHIC_DATA]" at bounding box center [547, 126] width 140 height 12
click at [569, 126] on input "Số 1 ngõ 199 [PERSON_NAME], [GEOGRAPHIC_DATA], [GEOGRAPHIC_DATA]" at bounding box center [547, 126] width 140 height 12
click at [786, 325] on button "[PERSON_NAME] và In" at bounding box center [795, 326] width 100 height 12
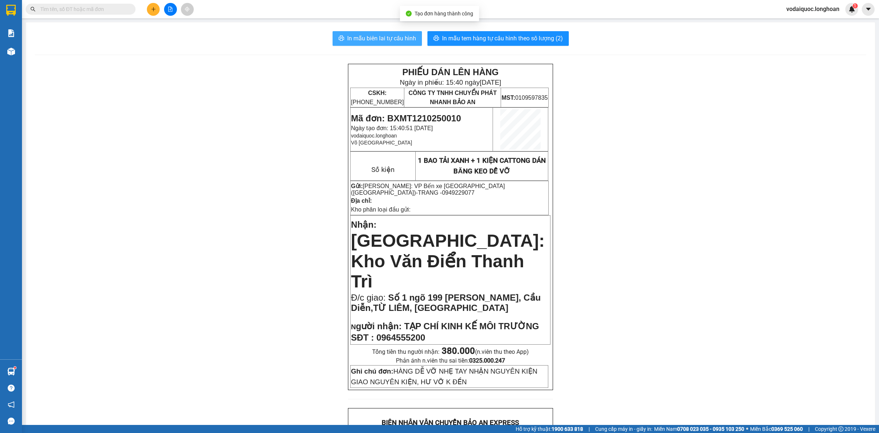
drag, startPoint x: 393, startPoint y: 39, endPoint x: 382, endPoint y: 42, distance: 11.0
click at [392, 39] on span "In mẫu biên lai tự cấu hình" at bounding box center [381, 38] width 69 height 9
click at [495, 36] on span "In mẫu tem hàng tự cấu hình theo số lượng (2)" at bounding box center [502, 38] width 121 height 9
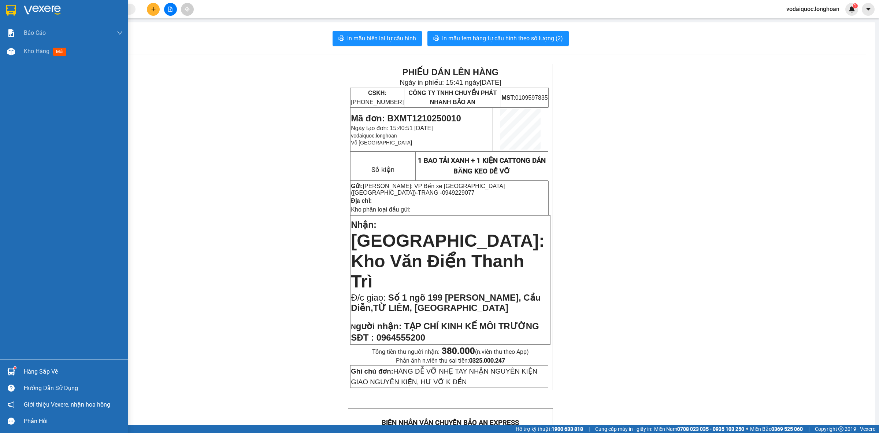
click at [32, 4] on div at bounding box center [64, 12] width 128 height 24
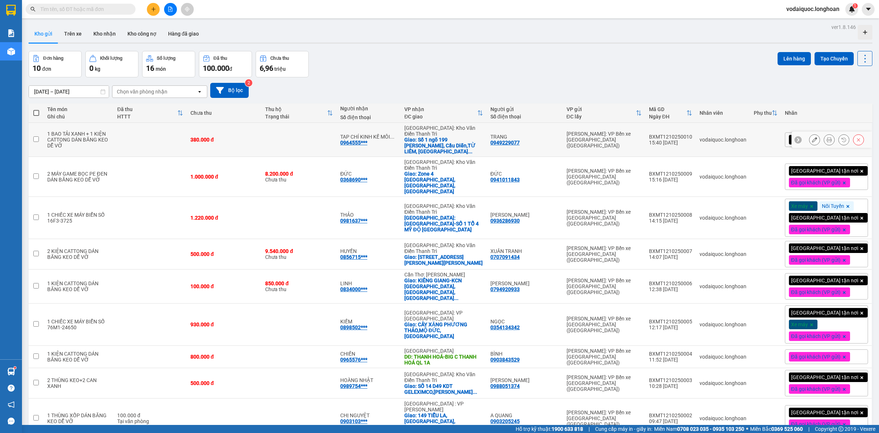
click at [827, 137] on icon at bounding box center [829, 139] width 5 height 5
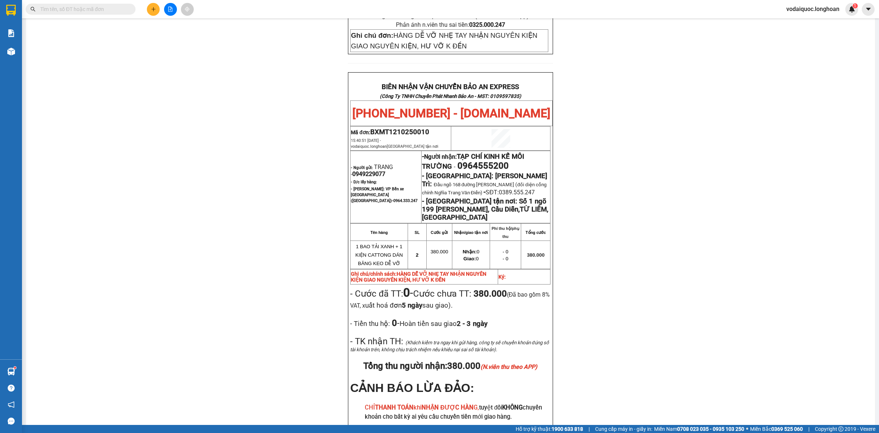
scroll to position [366, 0]
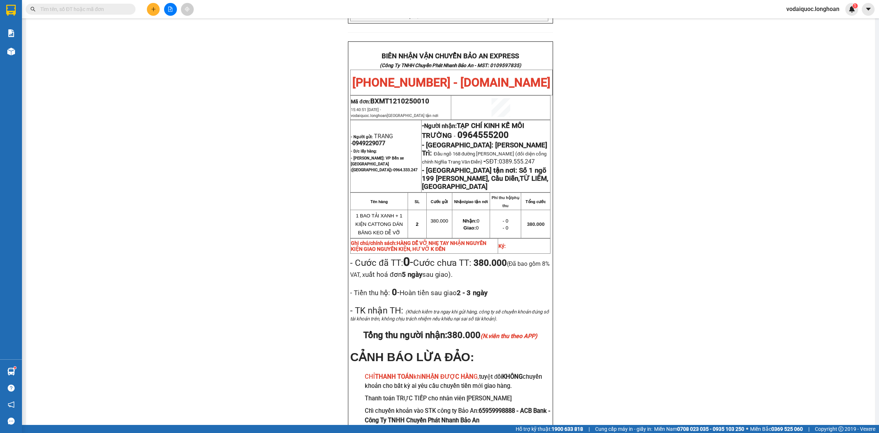
click at [792, 168] on div "PHIẾU DÁN LÊN HÀNG Ngày in phiếu: 15:43 [DATE] CSKH: [PHONE_NUMBER] CÔNG TY TNH…" at bounding box center [450, 78] width 831 height 760
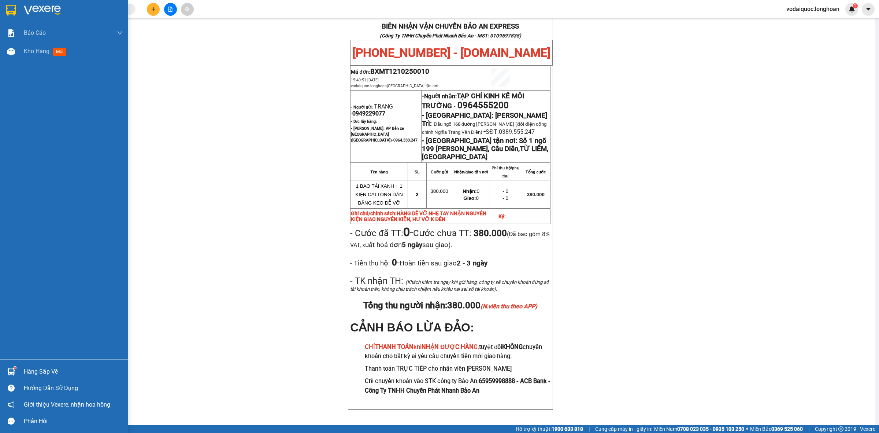
click at [48, 9] on img at bounding box center [42, 10] width 37 height 11
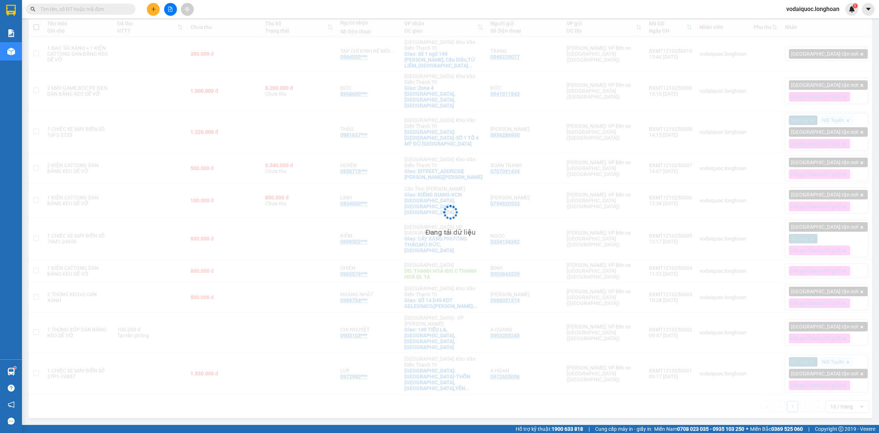
scroll to position [34, 0]
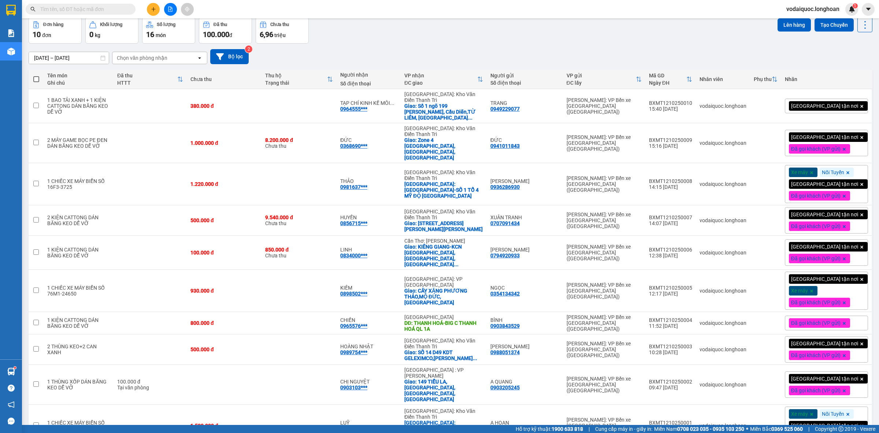
click at [566, 41] on div "Đơn hàng 10 đơn Khối lượng 0 kg Số lượng 16 món Đã thu 100.000 đ Chưa thu 6,96 …" at bounding box center [451, 30] width 844 height 26
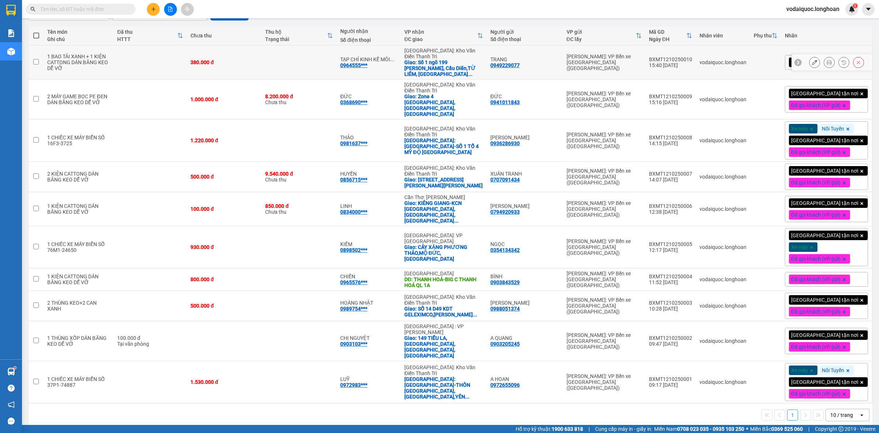
scroll to position [0, 0]
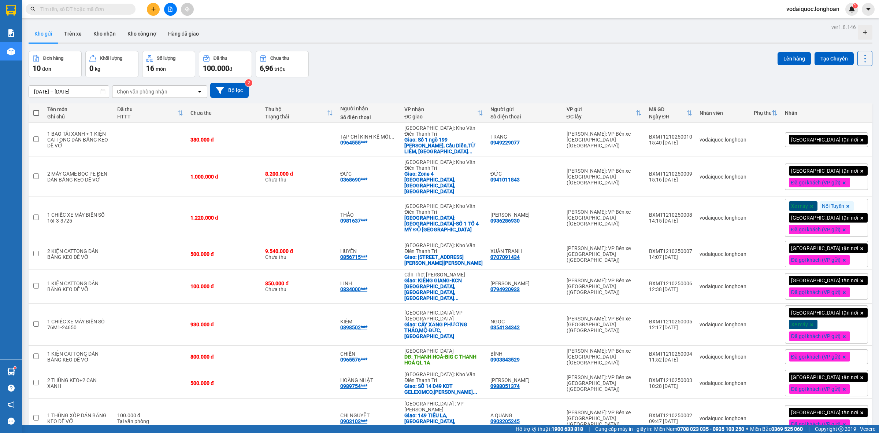
click at [828, 32] on div "Kho gửi Trên xe Kho nhận Kho công nợ Hàng đã giao" at bounding box center [451, 34] width 844 height 19
click at [819, 86] on div "[DATE] – [DATE] Press the down arrow key to interact with the calendar and sele…" at bounding box center [451, 90] width 844 height 15
click at [849, 132] on div "[GEOGRAPHIC_DATA] tận nơi" at bounding box center [826, 139] width 83 height 15
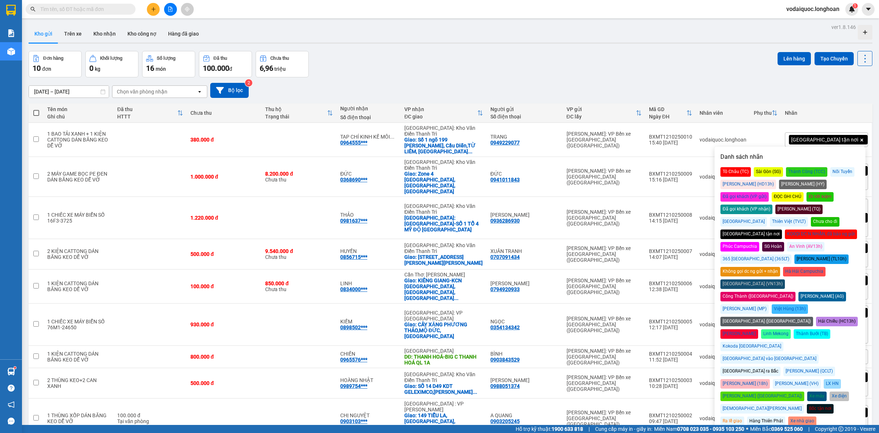
click at [769, 192] on div "Đã gọi khách (VP gửi)" at bounding box center [744, 197] width 48 height 10
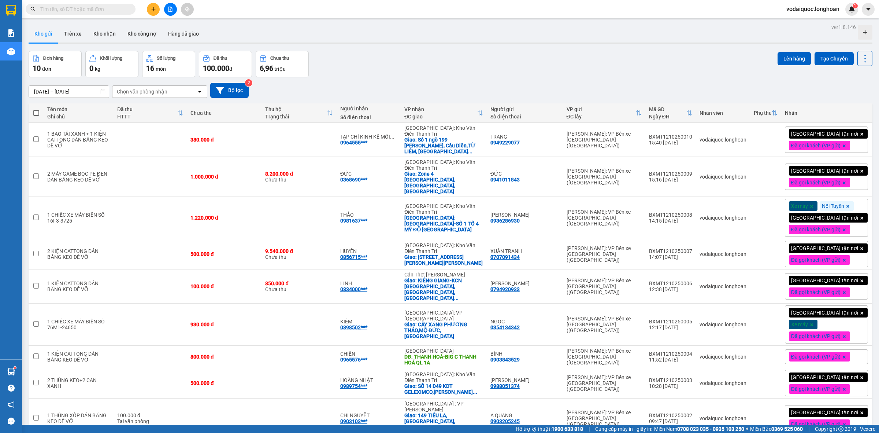
drag, startPoint x: 641, startPoint y: 82, endPoint x: 613, endPoint y: 68, distance: 31.0
click at [630, 75] on div "ver 1.8.146 Kho gửi Trên xe Kho nhận Kho công nợ Hàng đã giao Đơn hàng 10 đơn K…" at bounding box center [451, 264] width 850 height 485
click at [467, 74] on div "Đơn hàng 10 đơn Khối lượng 0 kg Số lượng 16 món Đã thu 100.000 đ Chưa thu 6,96 …" at bounding box center [451, 64] width 844 height 26
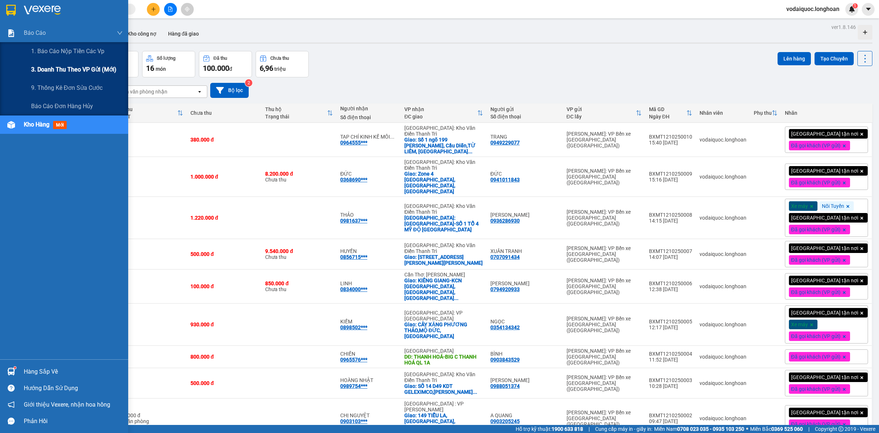
click at [66, 67] on span "3. Doanh Thu theo VP Gửi (mới)" at bounding box center [73, 69] width 85 height 9
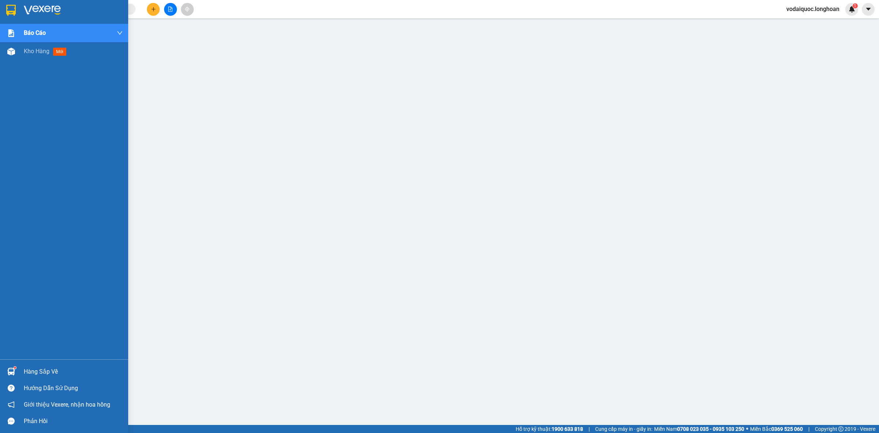
click at [34, 10] on img at bounding box center [42, 10] width 37 height 11
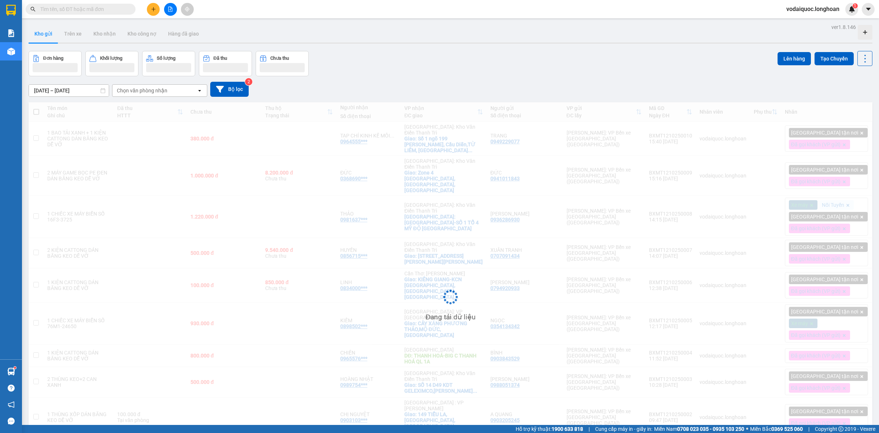
click at [463, 56] on div "Đơn hàng Khối lượng Số lượng Đã thu Chưa thu Lên hàng Tạo Chuyến" at bounding box center [451, 63] width 844 height 25
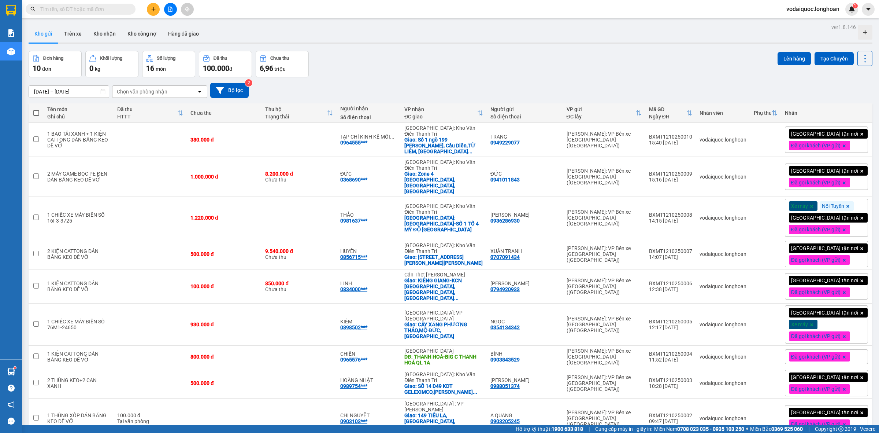
click at [466, 64] on div "Đơn hàng 10 đơn Khối lượng 0 kg Số lượng 16 món Đã thu 100.000 đ Chưa thu 6,96 …" at bounding box center [451, 64] width 844 height 26
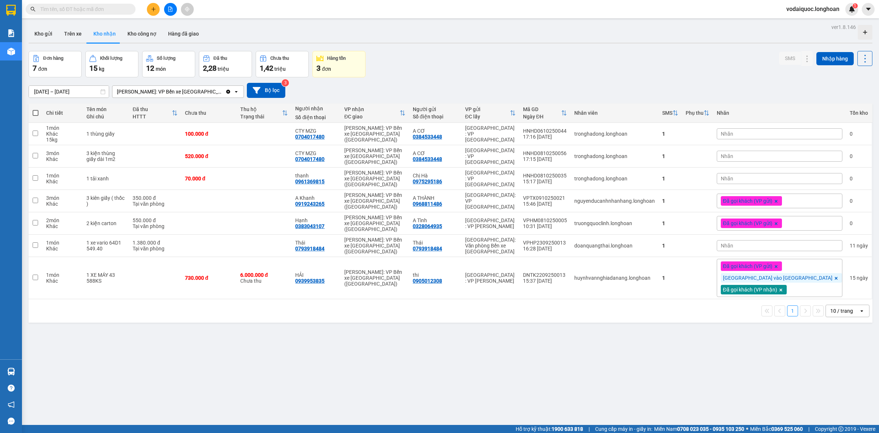
click at [116, 8] on input "text" at bounding box center [83, 9] width 86 height 8
click at [50, 39] on button "Kho gửi" at bounding box center [44, 34] width 30 height 18
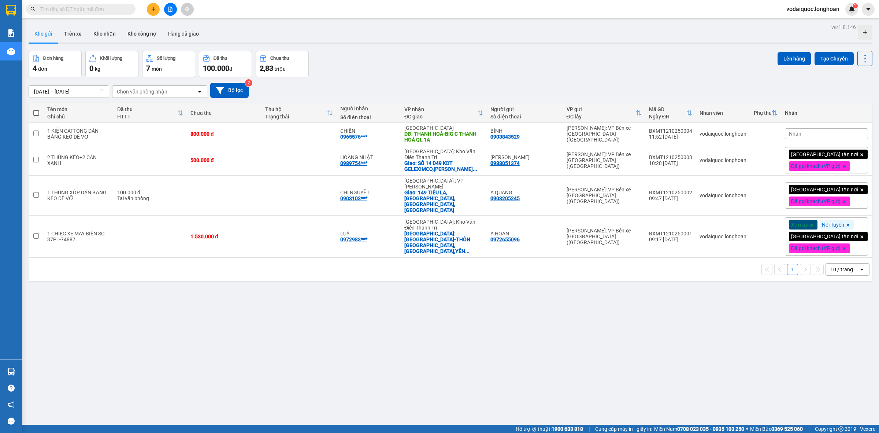
drag, startPoint x: 99, startPoint y: 8, endPoint x: 118, endPoint y: 15, distance: 20.4
click at [99, 8] on input "text" at bounding box center [83, 9] width 86 height 8
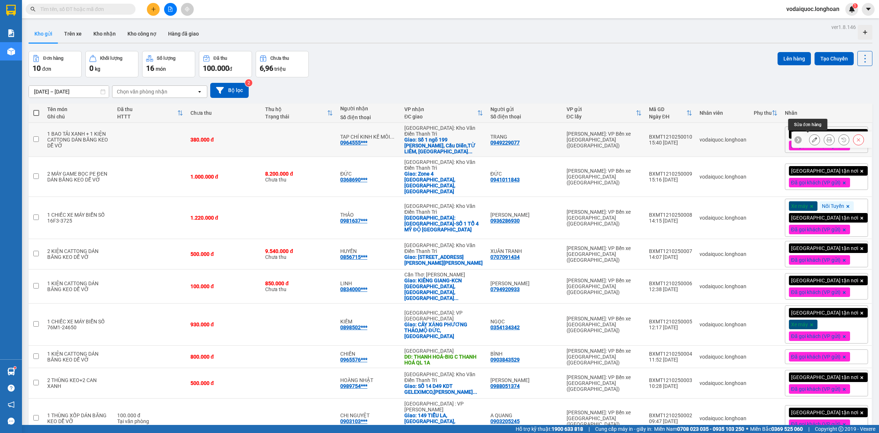
click at [812, 137] on icon at bounding box center [814, 139] width 5 height 5
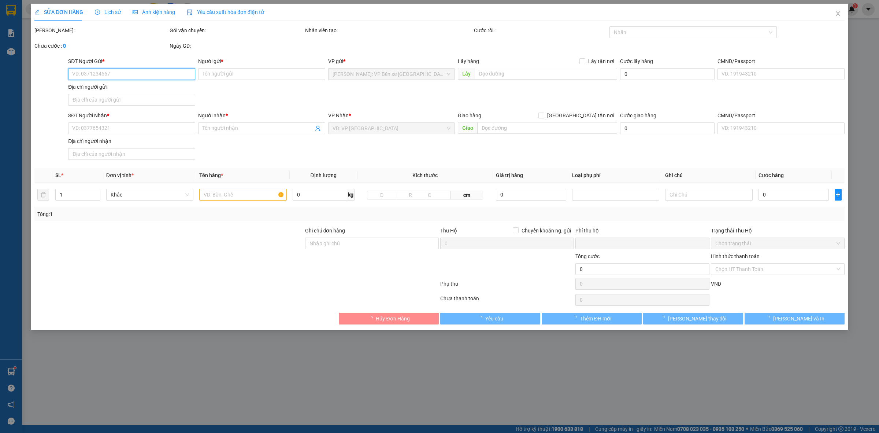
type input "0949229077"
type input "TRANG"
type input "0964555200"
type input "TẠP CHÍ KINH KẾ MÔI TRƯỜNG"
checkbox input "true"
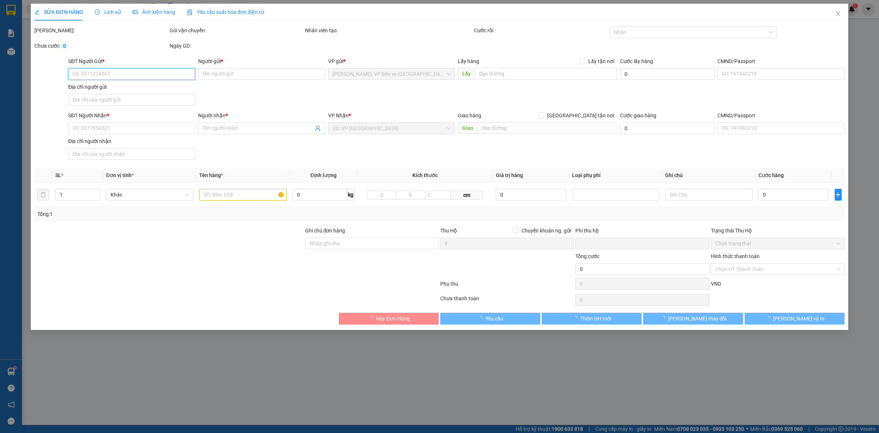
type input "Số 1 ngõ 199 [PERSON_NAME], Cầu Diễn,TỪ LIÊM, [GEOGRAPHIC_DATA]"
type input "HÀNG DỄ VỠ NHẸ TAY NHẬN NGUYÊN KIỆN GIAO NGUYÊN KIỆN, HƯ VỠ K ĐỀN"
type input "0"
type input "380.000"
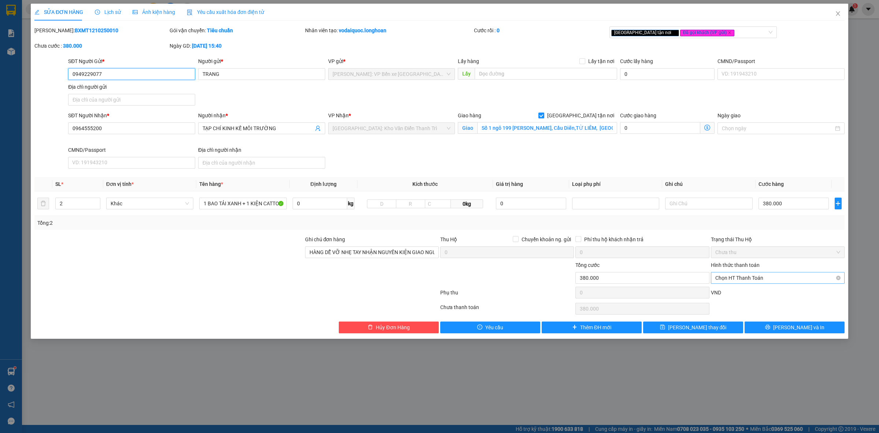
click at [754, 280] on span "Chọn HT Thanh Toán" at bounding box center [777, 277] width 125 height 11
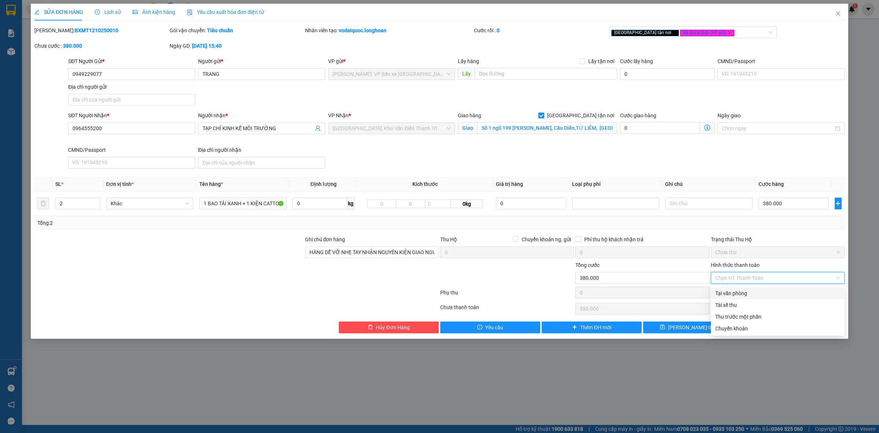
click at [759, 293] on div "Tại văn phòng" at bounding box center [777, 293] width 125 height 8
type input "0"
click at [808, 329] on span "[PERSON_NAME] và In" at bounding box center [798, 327] width 51 height 8
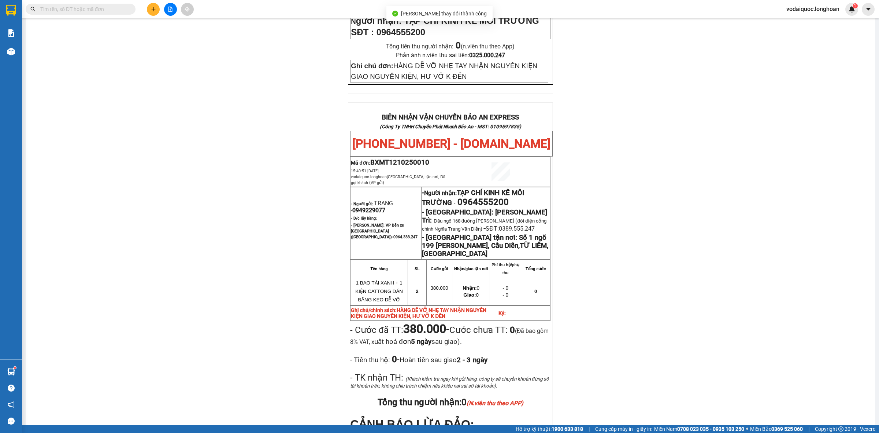
scroll to position [351, 0]
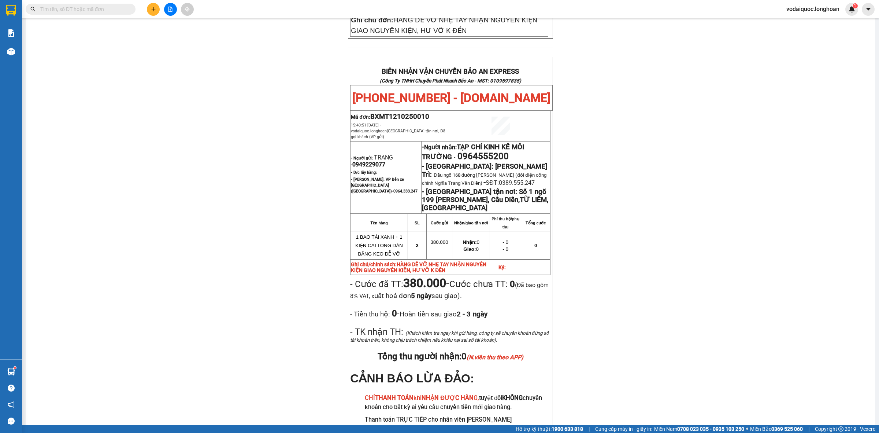
click at [738, 162] on div "PHIẾU DÁN LÊN HÀNG Ngày in phiếu: 16:12 ngày 12-10-2025 CSKH: 1900.06.88.33 CÔN…" at bounding box center [450, 95] width 831 height 765
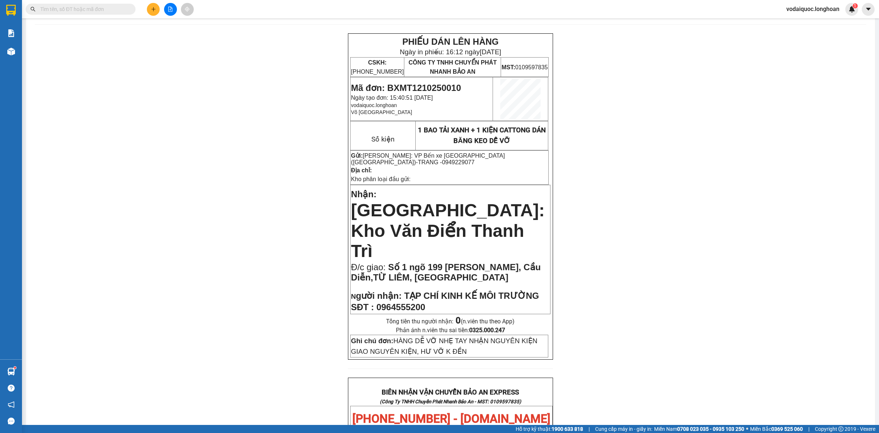
scroll to position [0, 0]
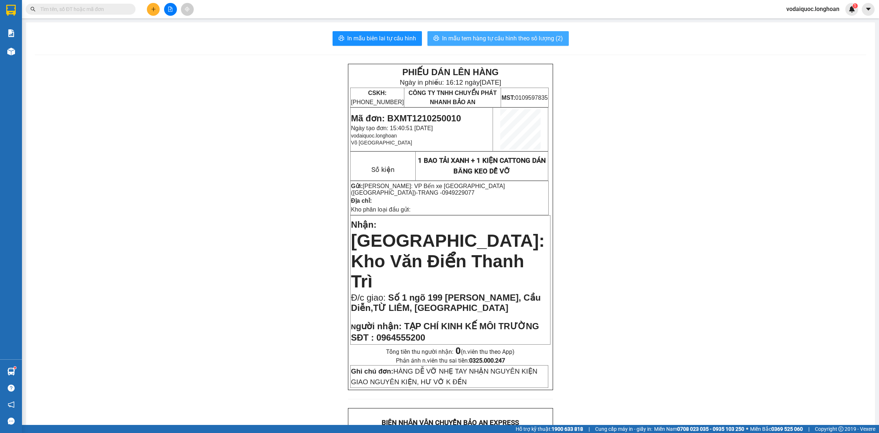
click at [513, 39] on span "In mẫu tem hàng tự cấu hình theo số lượng (2)" at bounding box center [502, 38] width 121 height 9
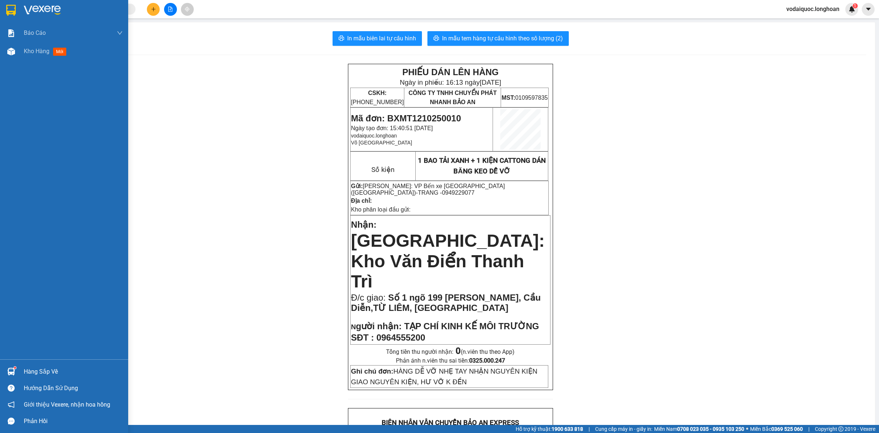
click at [39, 4] on div at bounding box center [64, 12] width 128 height 24
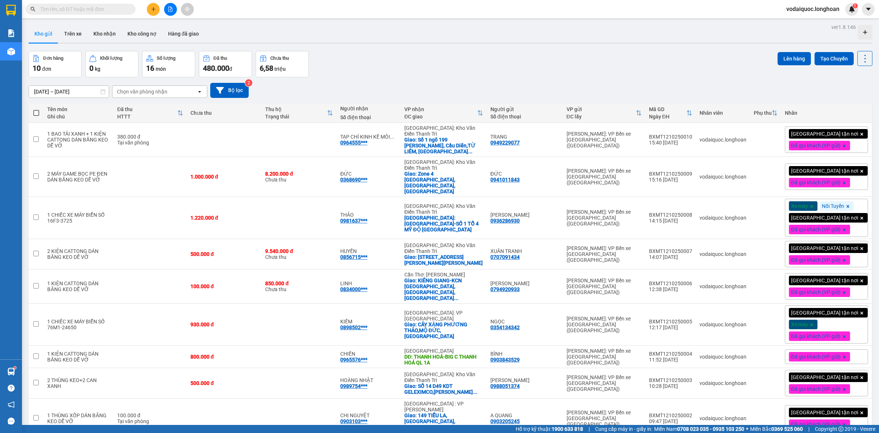
click at [575, 60] on div "Đơn hàng 10 đơn Khối lượng 0 kg Số lượng 16 món Đã thu 480.000 đ Chưa thu 6,58 …" at bounding box center [451, 64] width 844 height 26
click at [582, 62] on div "Đơn hàng 10 đơn Khối lượng 0 kg Số lượng 16 món Đã thu 480.000 đ Chưa thu 6,58 …" at bounding box center [451, 64] width 844 height 26
click at [156, 10] on button at bounding box center [153, 9] width 13 height 13
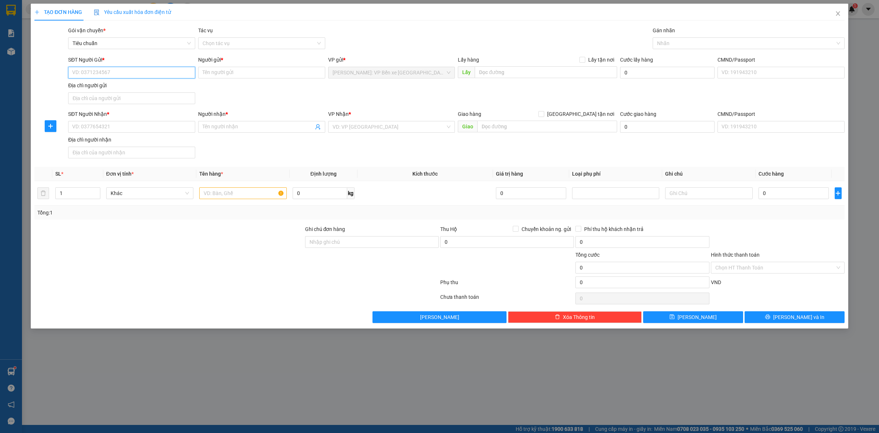
click at [144, 70] on input "SĐT Người Gửi *" at bounding box center [131, 73] width 127 height 12
type input "0372186720"
click at [219, 66] on div "Người gửi *" at bounding box center [261, 61] width 127 height 11
click at [217, 66] on div "Người gửi *" at bounding box center [261, 61] width 127 height 11
click at [215, 70] on input "Người gửi *" at bounding box center [261, 73] width 127 height 12
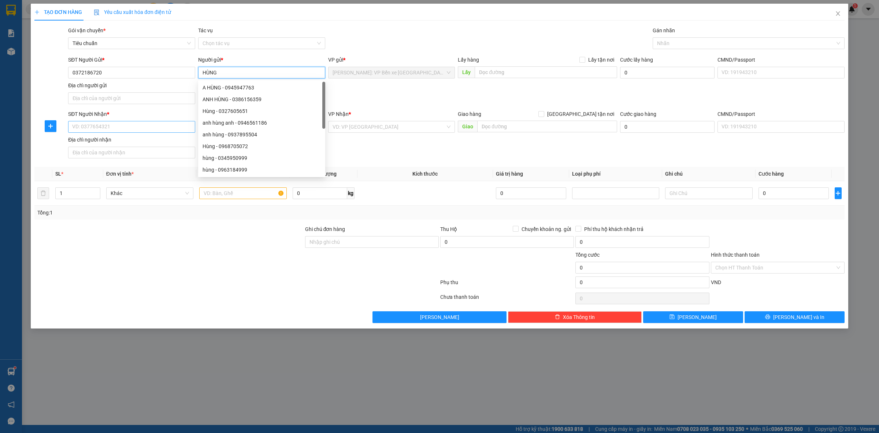
type input "HÙNG"
click at [108, 123] on input "SĐT Người Nhận *" at bounding box center [131, 127] width 127 height 12
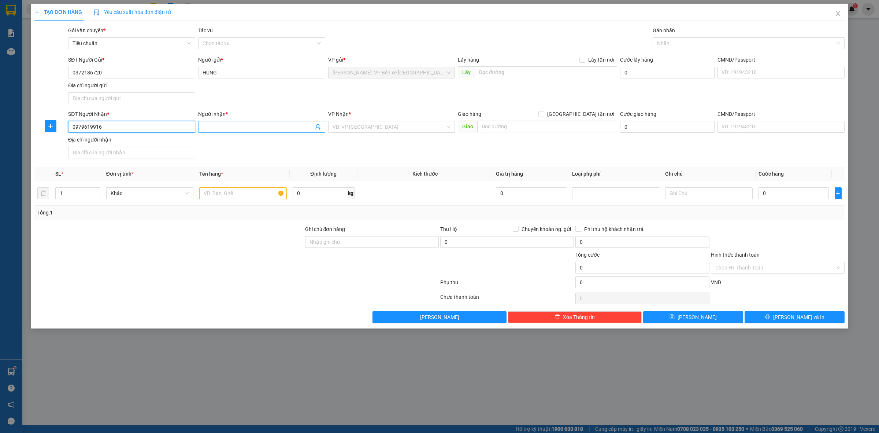
type input "0979619916"
click at [226, 132] on span at bounding box center [261, 127] width 127 height 12
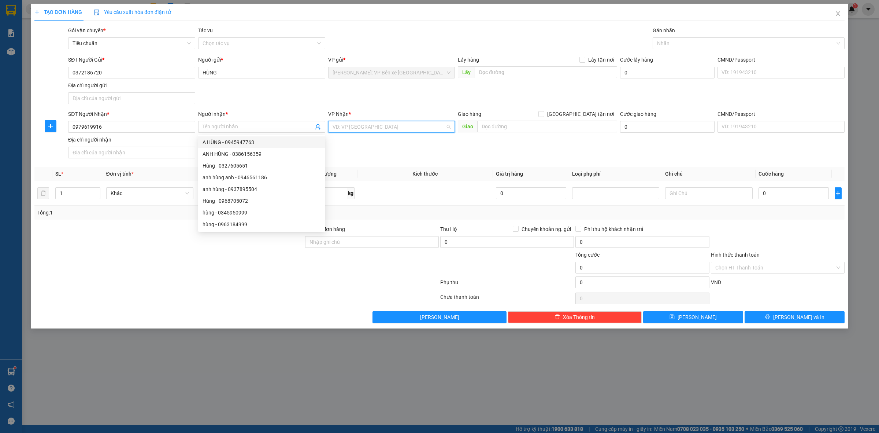
click at [388, 126] on input "search" at bounding box center [389, 126] width 113 height 11
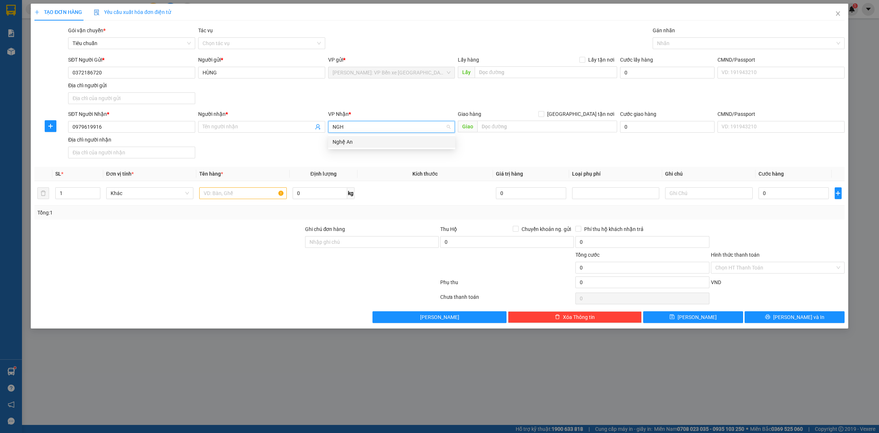
type input "NGHẸ"
click at [351, 140] on div "Nghệ An" at bounding box center [392, 142] width 118 height 8
click at [522, 123] on input "text" at bounding box center [547, 126] width 140 height 12
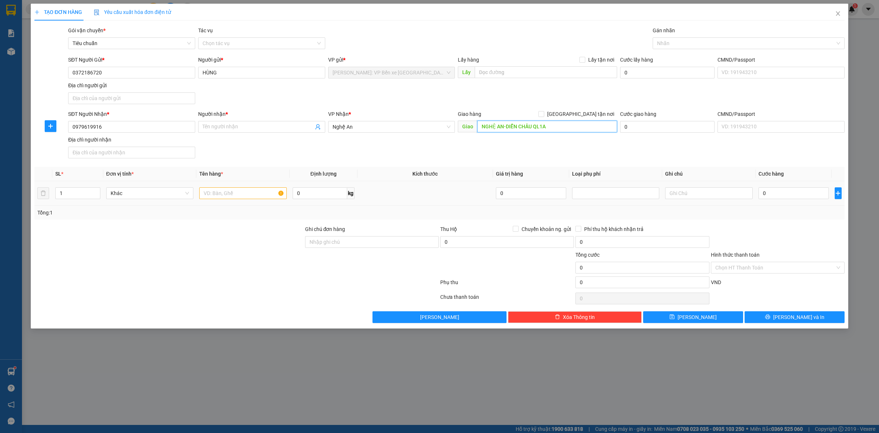
type input "NGHỆ AN-DIỄN CHÂU QL1A"
click at [220, 194] on input "text" at bounding box center [242, 193] width 87 height 12
type input "1 BAO TẢI TRẮNG"
click at [787, 193] on input "0" at bounding box center [793, 193] width 70 height 12
drag, startPoint x: 789, startPoint y: 226, endPoint x: 786, endPoint y: 220, distance: 6.9
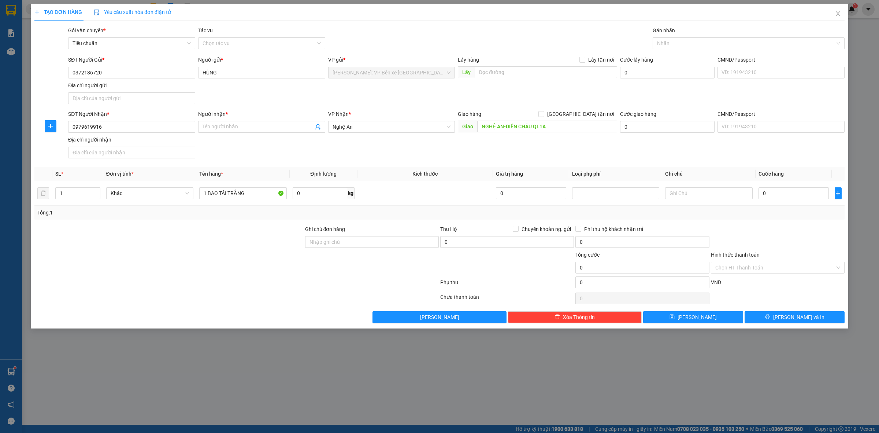
click at [789, 226] on div at bounding box center [777, 238] width 135 height 26
click at [780, 197] on input "0" at bounding box center [793, 193] width 70 height 12
type input "1"
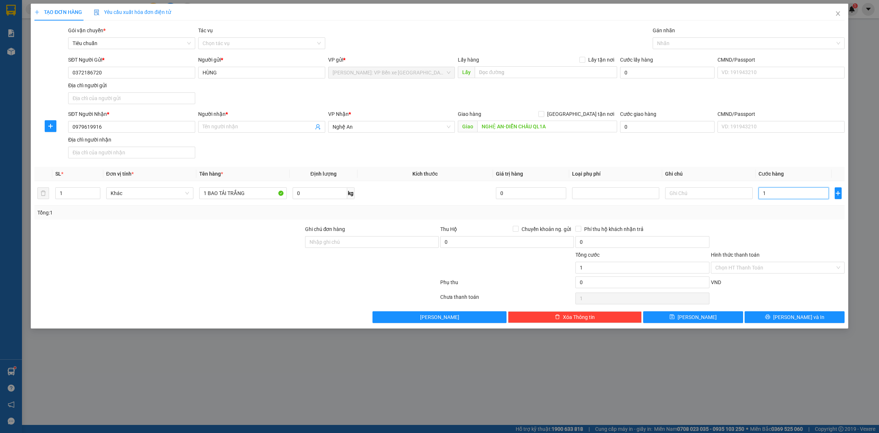
type input "18"
type input "180"
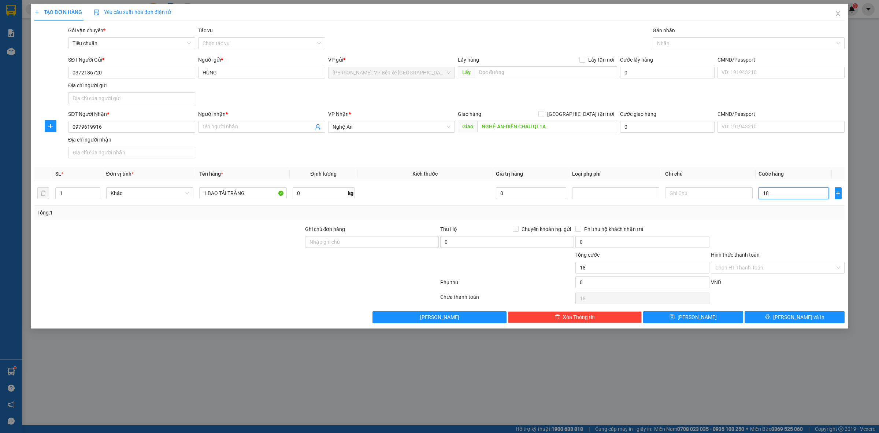
type input "180"
type input "1.800"
type input "18.000"
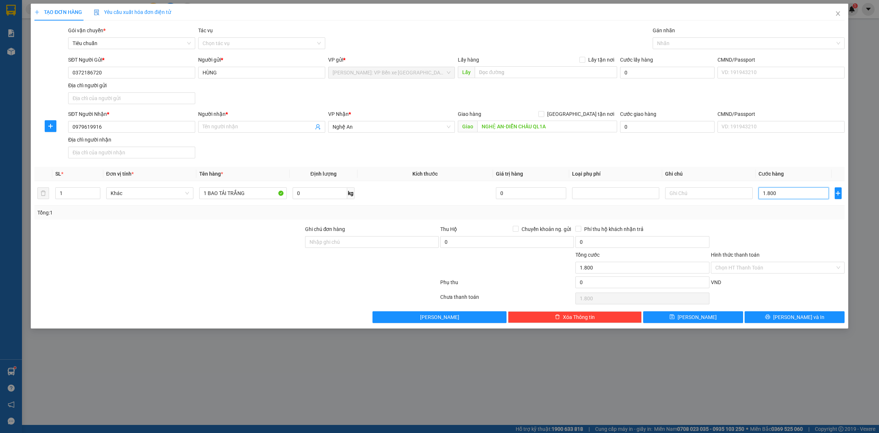
type input "18.000"
type input "180.000"
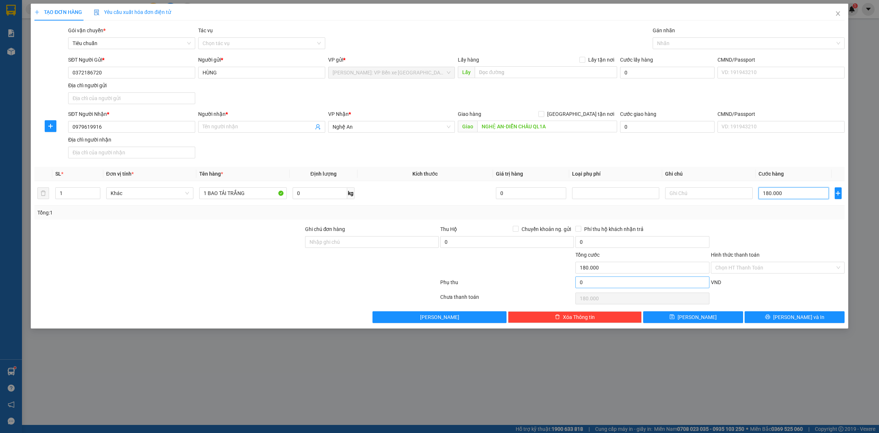
type input "180.000"
click at [600, 287] on input "0" at bounding box center [642, 282] width 134 height 12
type input "180.005"
type input "5"
type input "180.005"
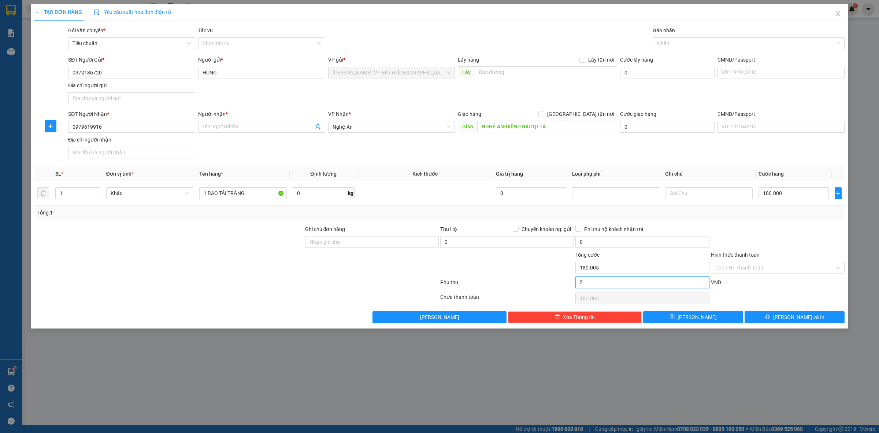
type input "180.050"
type input "50"
type input "180.050"
type input "180.500"
type input "500"
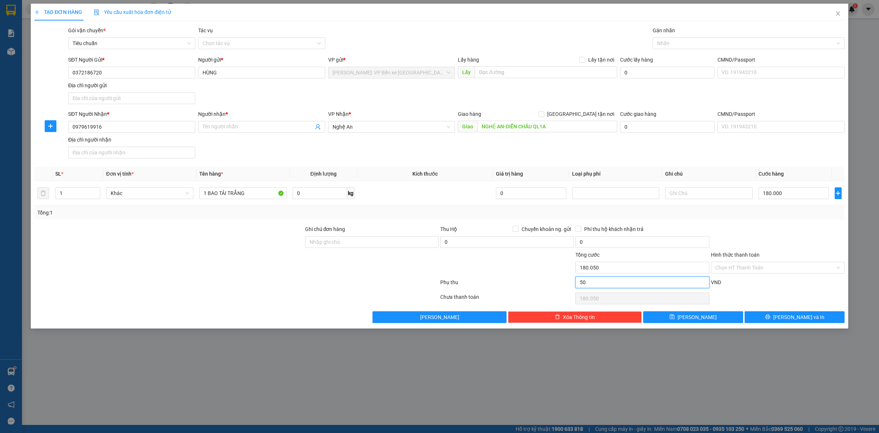
type input "180.500"
type input "185.000"
type input "5.000"
type input "185.000"
type input "230.000"
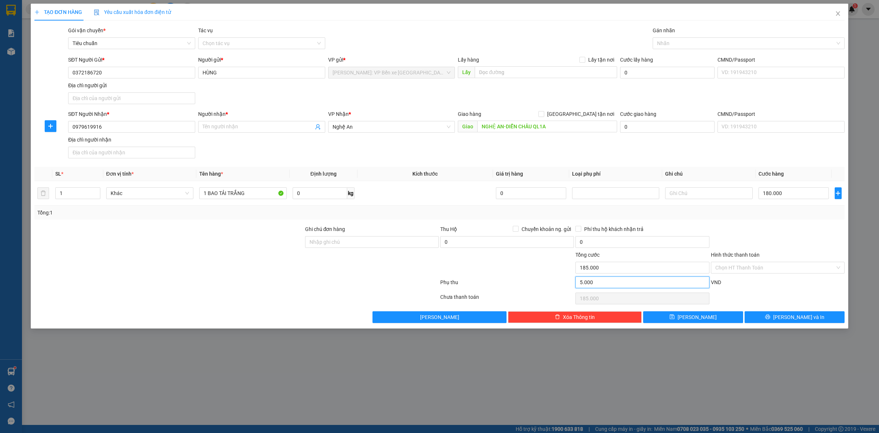
type input "50.000"
type input "230.000"
type input "50.000"
click at [527, 266] on div at bounding box center [506, 263] width 135 height 26
click at [241, 129] on input "Người nhận *" at bounding box center [258, 127] width 111 height 8
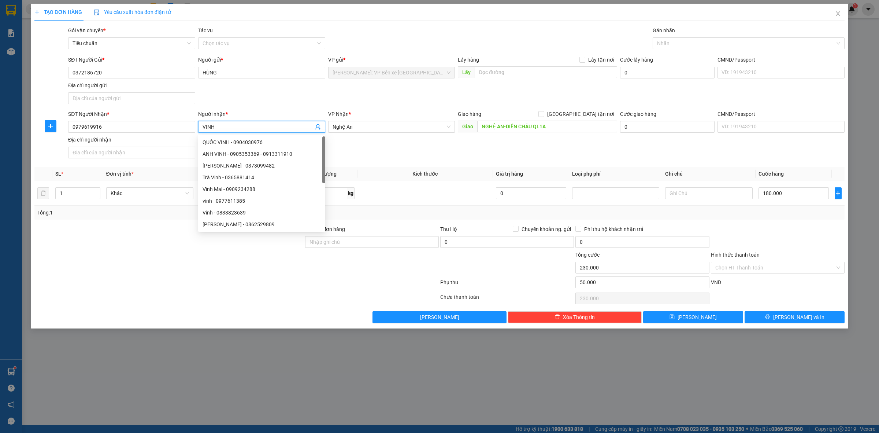
type input "VINH"
click at [580, 148] on div "SĐT Người Nhận * 0979619916 Người nhận * VINH VP Nhận * Nghệ An Giao hàng Giao …" at bounding box center [456, 135] width 779 height 51
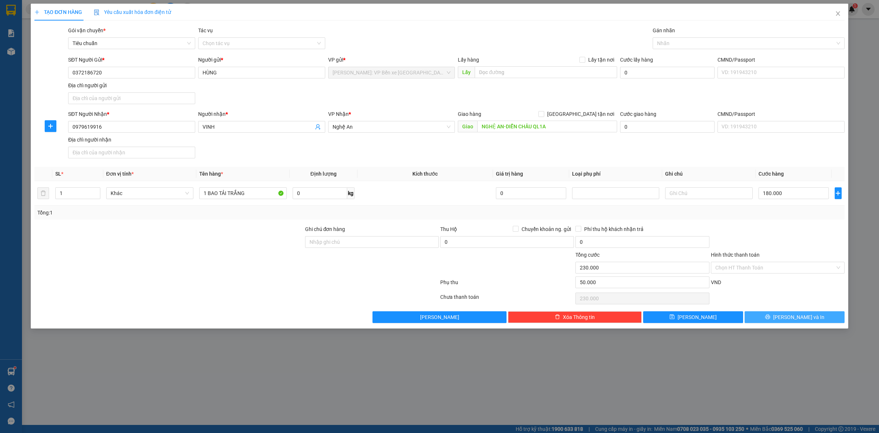
click at [797, 320] on span "[PERSON_NAME] và In" at bounding box center [798, 317] width 51 height 8
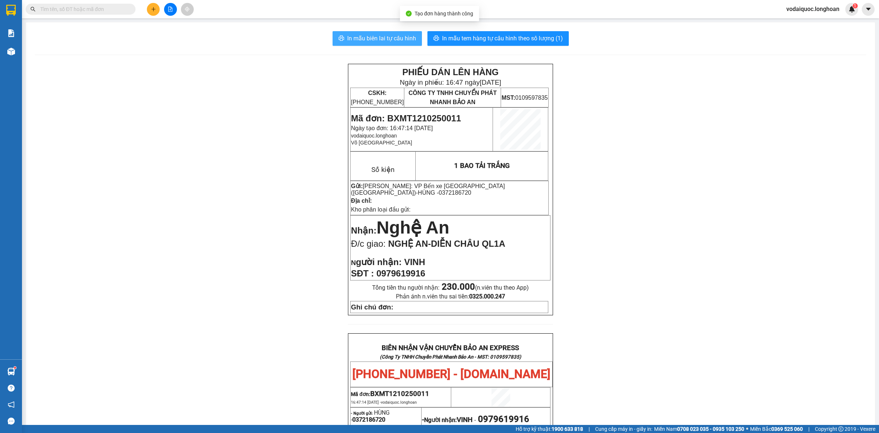
click at [376, 34] on span "In mẫu biên lai tự cấu hình" at bounding box center [381, 38] width 69 height 9
click at [520, 37] on span "In mẫu tem hàng tự cấu hình theo số lượng (1)" at bounding box center [502, 38] width 121 height 9
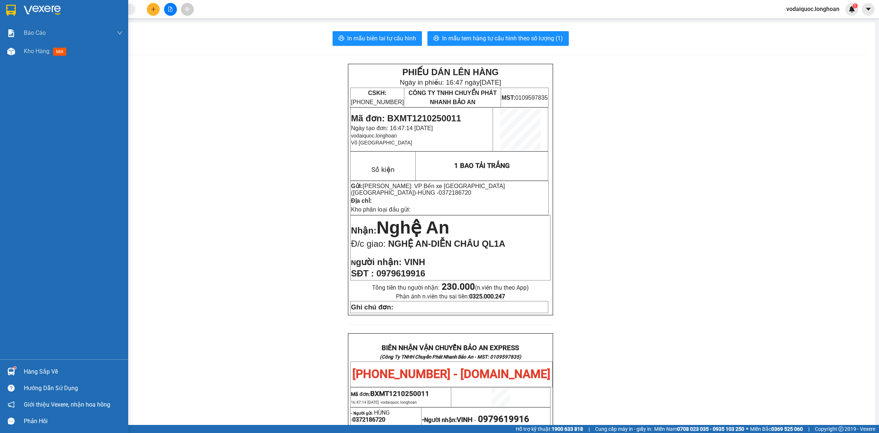
click at [15, 5] on img at bounding box center [11, 10] width 10 height 11
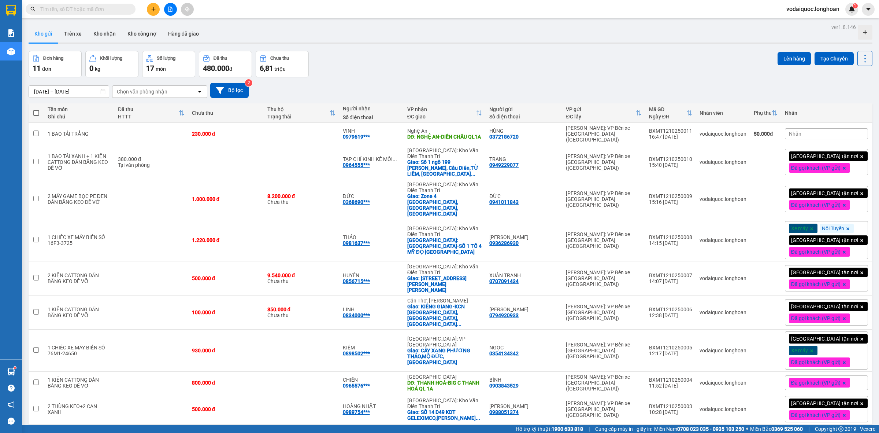
click at [520, 51] on div "Đơn hàng 11 đơn Khối lượng 0 kg Số lượng 17 món Đã thu 480.000 đ Chưa thu 6,81 …" at bounding box center [451, 64] width 844 height 26
click at [809, 28] on div "Kho gửi Trên xe Kho nhận Kho công nợ Hàng đã giao" at bounding box center [451, 34] width 844 height 19
click at [834, 59] on button "Tạo Chuyến" at bounding box center [833, 58] width 39 height 13
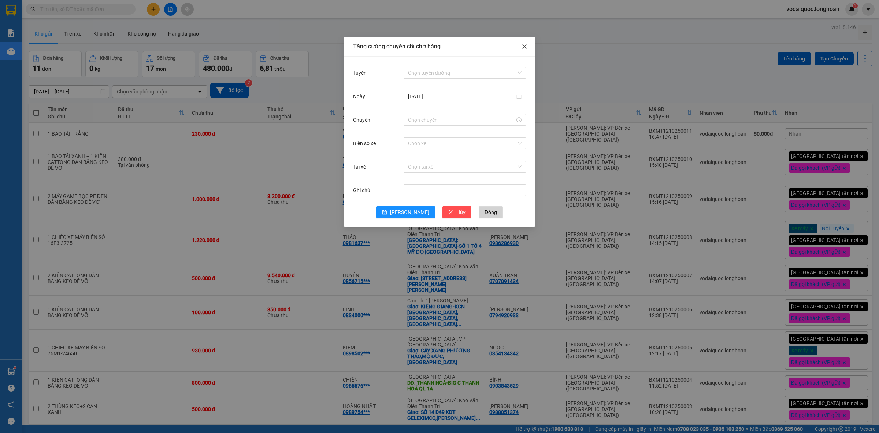
click at [524, 45] on icon "close" at bounding box center [524, 47] width 6 height 6
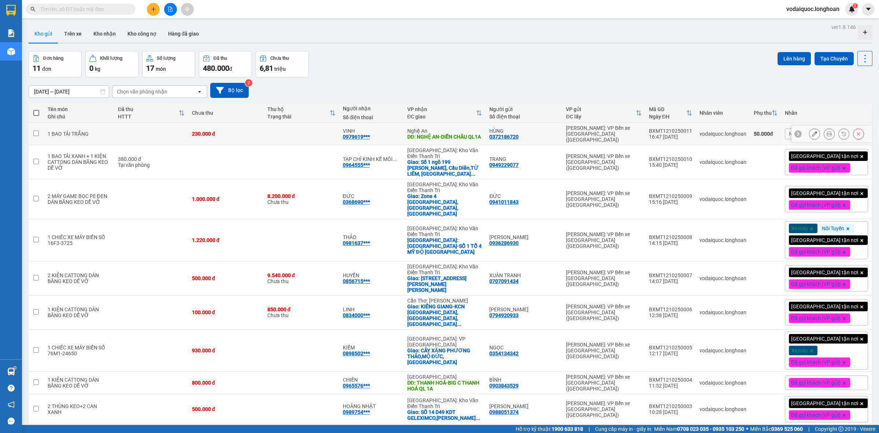
click at [827, 132] on icon at bounding box center [829, 133] width 5 height 5
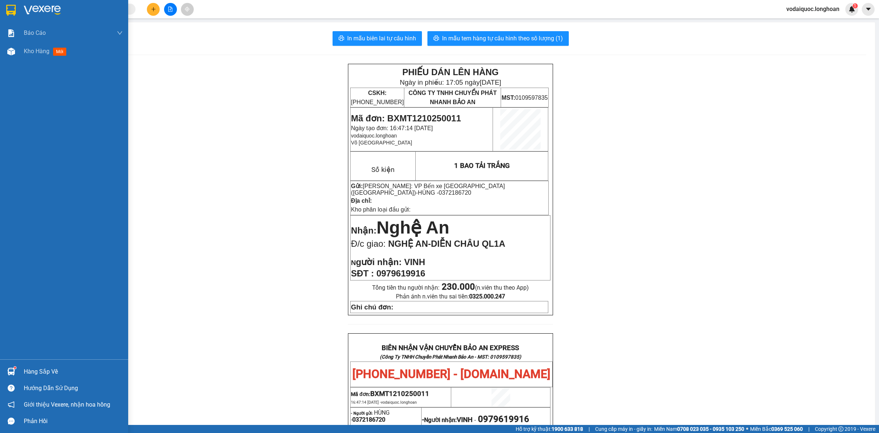
click at [16, 11] on div at bounding box center [11, 10] width 13 height 13
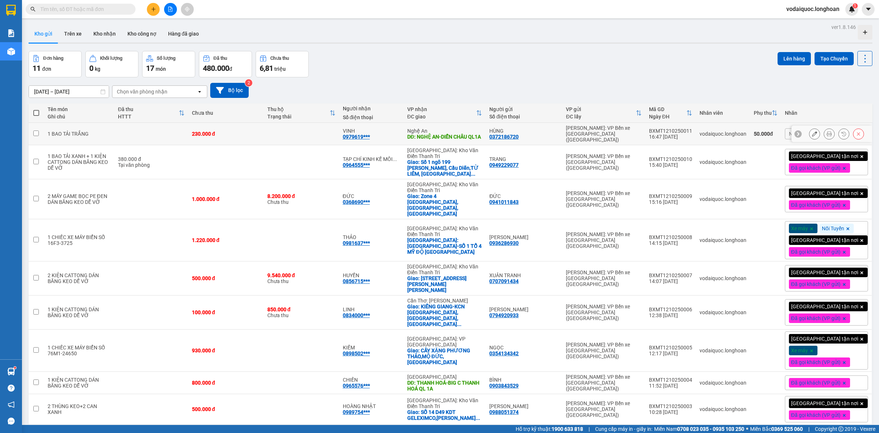
click at [795, 132] on icon at bounding box center [797, 133] width 5 height 5
click at [825, 132] on div "Nhãn" at bounding box center [826, 133] width 83 height 11
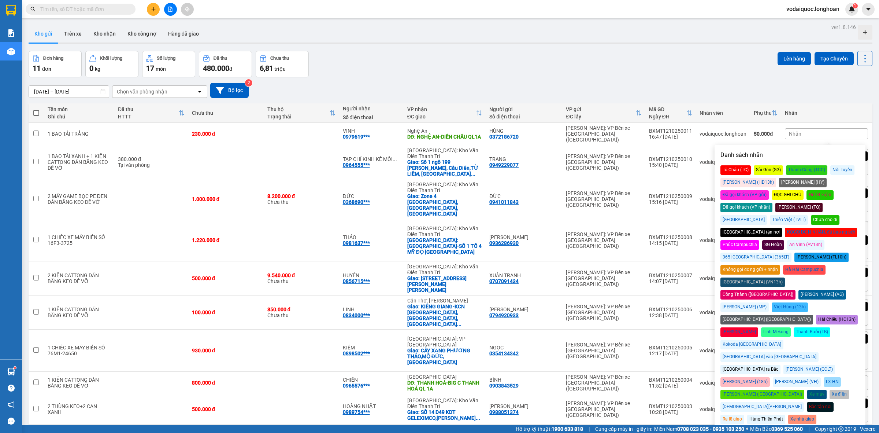
click at [769, 190] on div "Đã gọi khách (VP gửi)" at bounding box center [744, 195] width 48 height 10
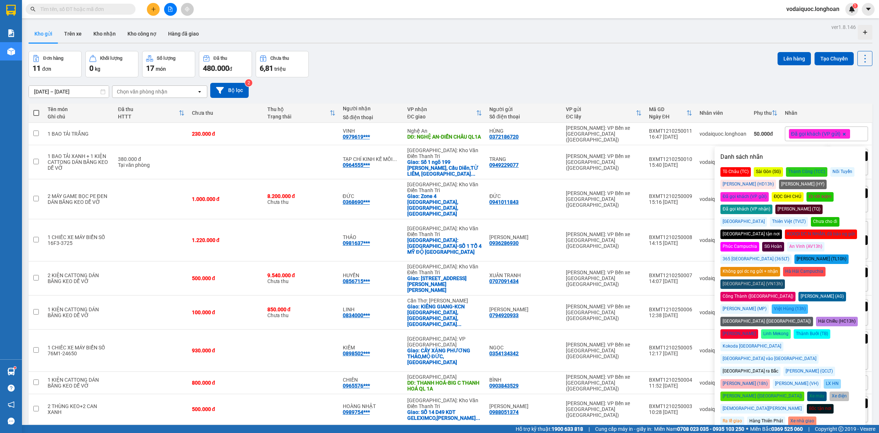
click at [609, 61] on div "Đơn hàng 11 đơn Khối lượng 0 kg Số lượng 17 món Đã thu 480.000 đ Chưa thu 6,81 …" at bounding box center [451, 64] width 844 height 26
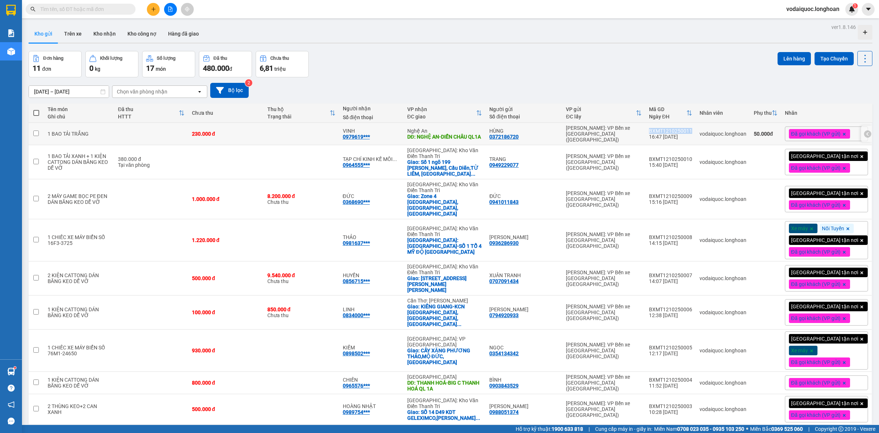
drag, startPoint x: 661, startPoint y: 129, endPoint x: 704, endPoint y: 130, distance: 43.3
click at [696, 130] on td "BXMT1210250011 16:47 12/10" at bounding box center [670, 134] width 51 height 22
checkbox input "true"
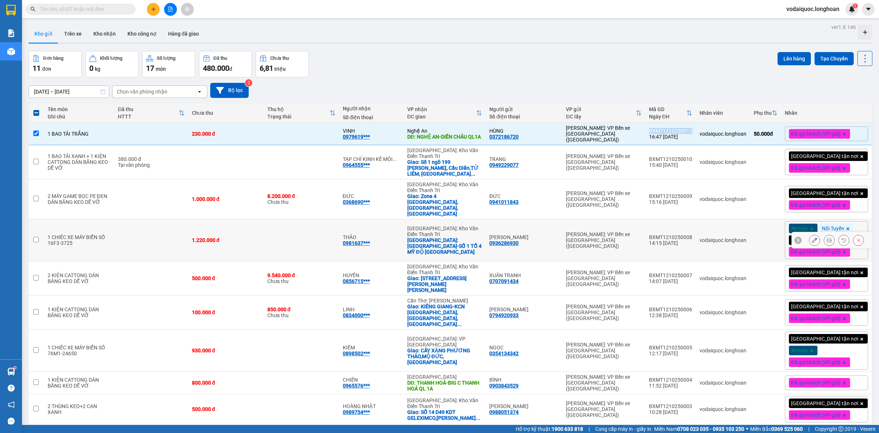
copy div "BXMT1210250011"
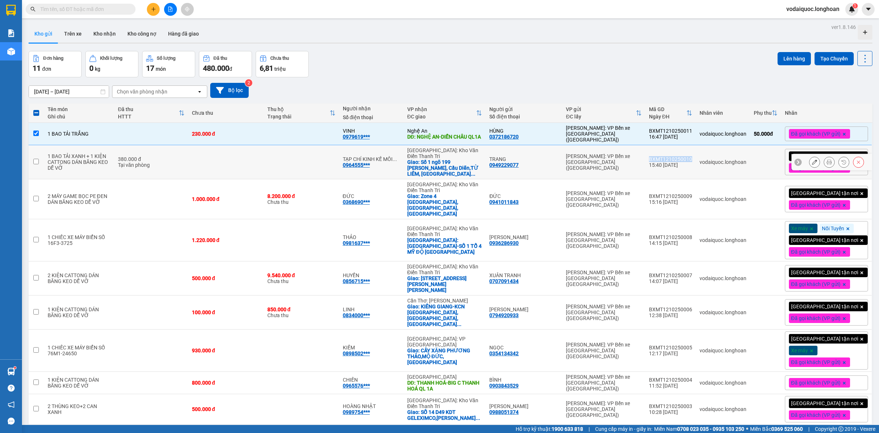
drag, startPoint x: 662, startPoint y: 157, endPoint x: 702, endPoint y: 160, distance: 40.5
click at [696, 160] on td "BXMT1210250010 15:40 12/10" at bounding box center [670, 162] width 51 height 34
checkbox input "true"
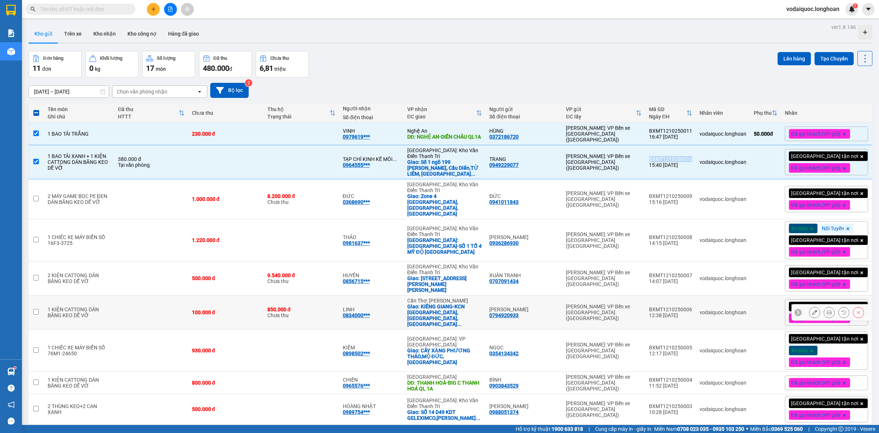
copy div "BXMT1210250010"
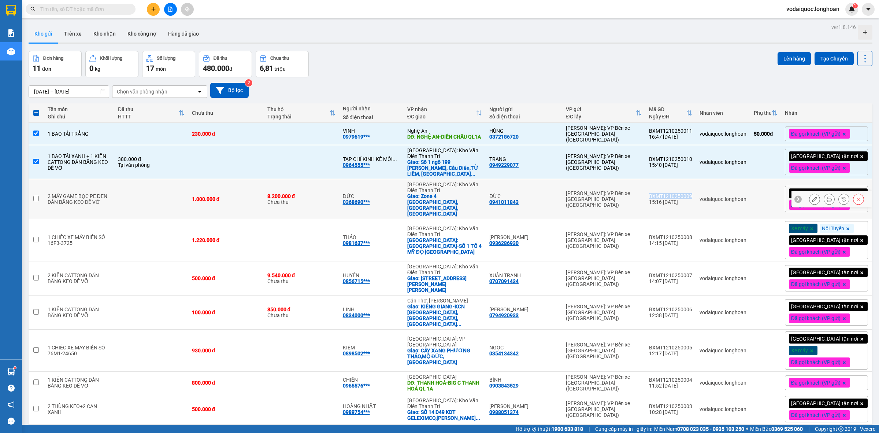
drag, startPoint x: 661, startPoint y: 186, endPoint x: 702, endPoint y: 189, distance: 41.1
click at [696, 189] on td "BXMT1210250009 15:16 12/10" at bounding box center [670, 199] width 51 height 40
checkbox input "true"
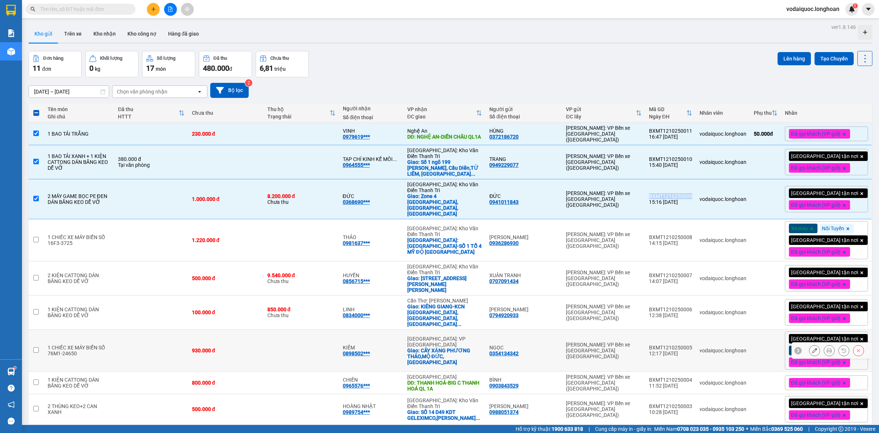
copy div "BXMT1210250009"
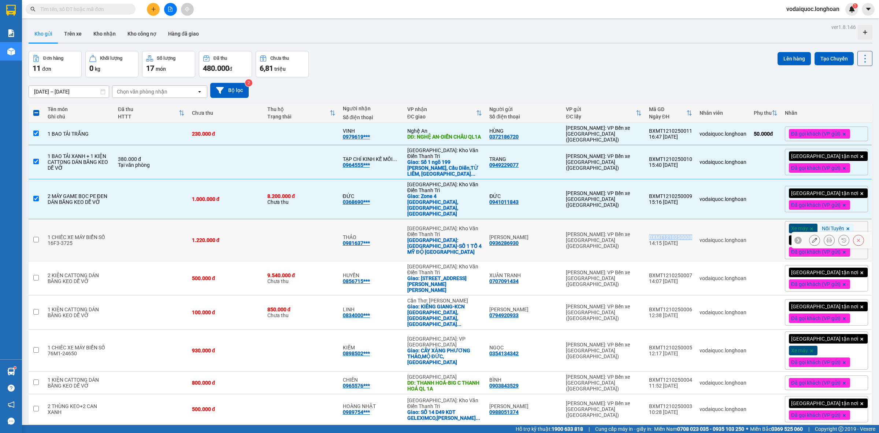
drag, startPoint x: 663, startPoint y: 229, endPoint x: 704, endPoint y: 231, distance: 41.1
click at [696, 231] on td "BXMT1210250008 14:15 [DATE]" at bounding box center [670, 240] width 51 height 42
checkbox input "true"
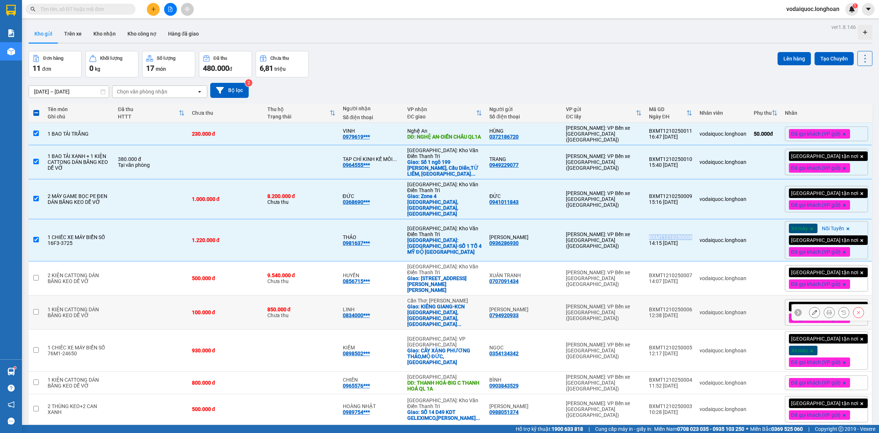
copy div "BXMT1210250008"
drag, startPoint x: 662, startPoint y: 272, endPoint x: 704, endPoint y: 271, distance: 41.8
click at [696, 270] on td "BXMT1210250007 14:07 12/10" at bounding box center [670, 278] width 51 height 34
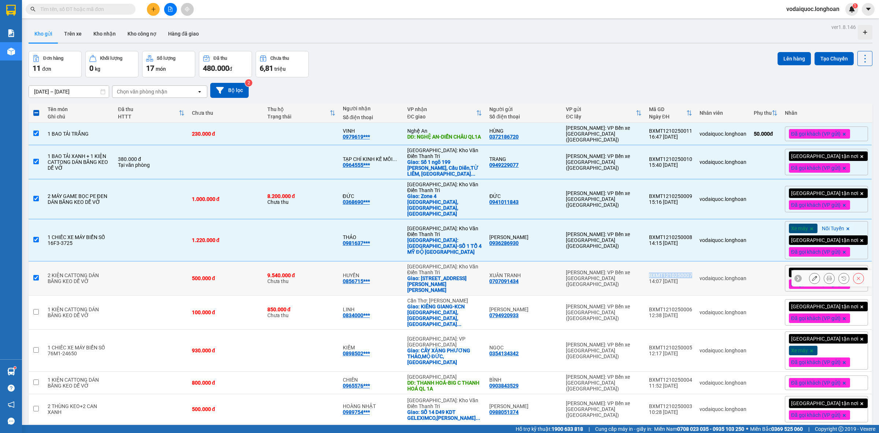
checkbox input "true"
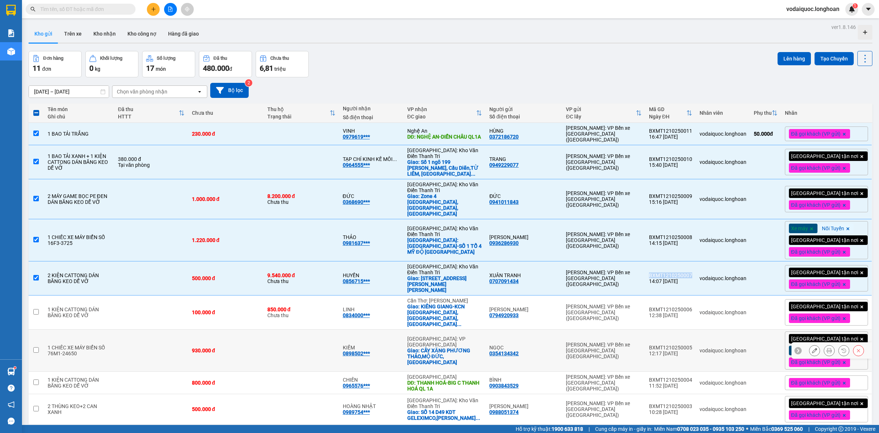
copy div "BXMT1210250007"
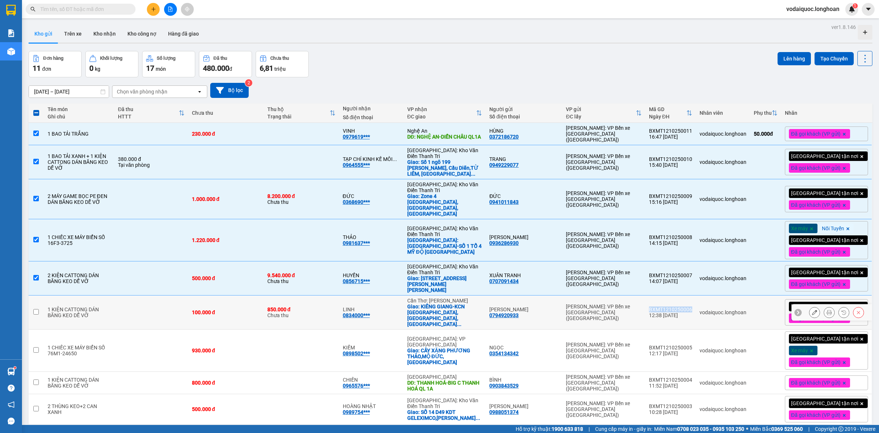
drag, startPoint x: 663, startPoint y: 302, endPoint x: 704, endPoint y: 303, distance: 40.7
click at [696, 303] on td "BXMT1210250006 12:38 12/10" at bounding box center [670, 312] width 51 height 34
checkbox input "true"
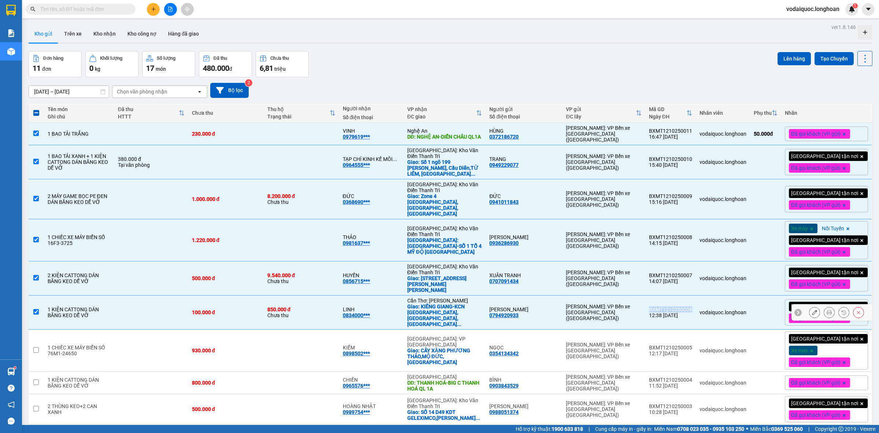
copy div "BXMT1210250006"
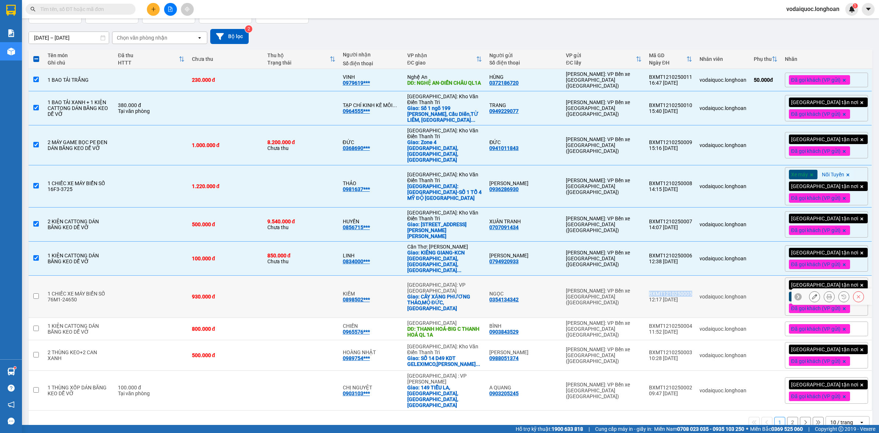
drag, startPoint x: 662, startPoint y: 284, endPoint x: 691, endPoint y: 319, distance: 45.0
click at [696, 286] on td "BXMT1210250005 12:17 [DATE]" at bounding box center [670, 296] width 51 height 42
checkbox input "true"
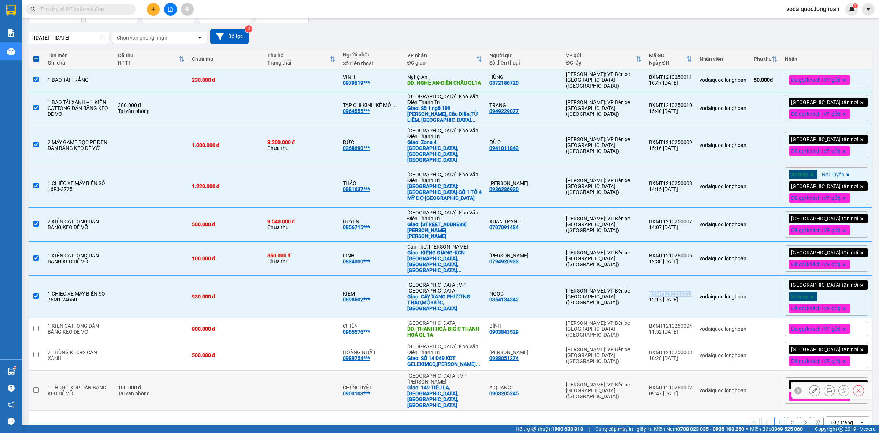
copy div "BXMT1210250005"
drag, startPoint x: 663, startPoint y: 316, endPoint x: 704, endPoint y: 317, distance: 41.0
click at [696, 318] on td "BXMT1210250004 11:52 12/10" at bounding box center [670, 329] width 51 height 22
checkbox input "true"
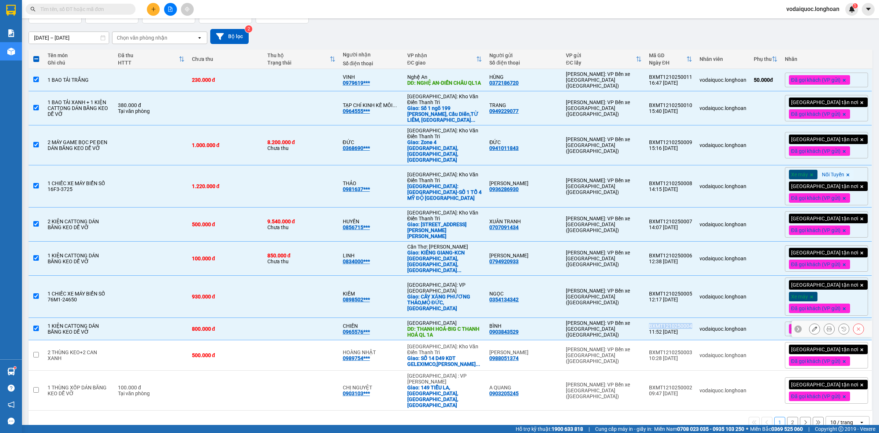
copy div "BXMT1210250004"
click at [669, 349] on div "BXMT1210250003" at bounding box center [670, 352] width 43 height 6
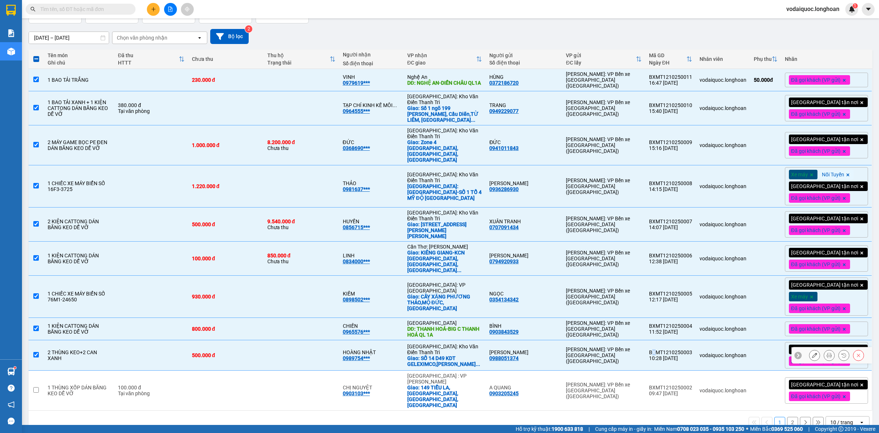
click at [665, 349] on div "BXMT1210250003" at bounding box center [670, 352] width 43 height 6
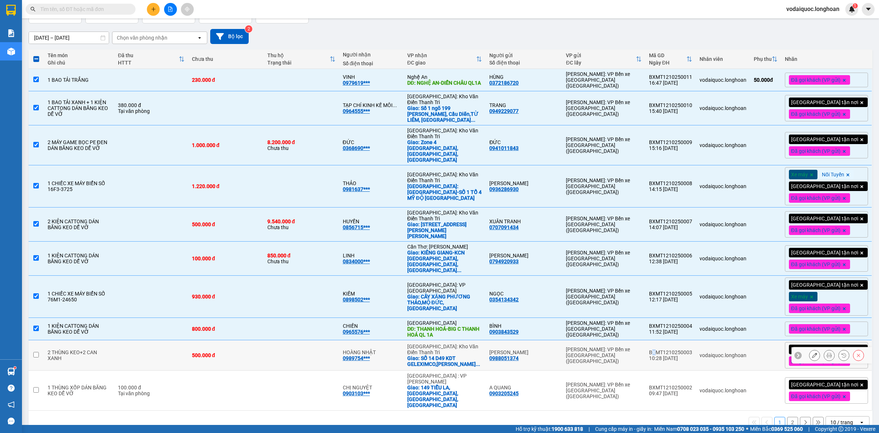
click at [669, 349] on div "BXMT1210250003" at bounding box center [670, 352] width 43 height 6
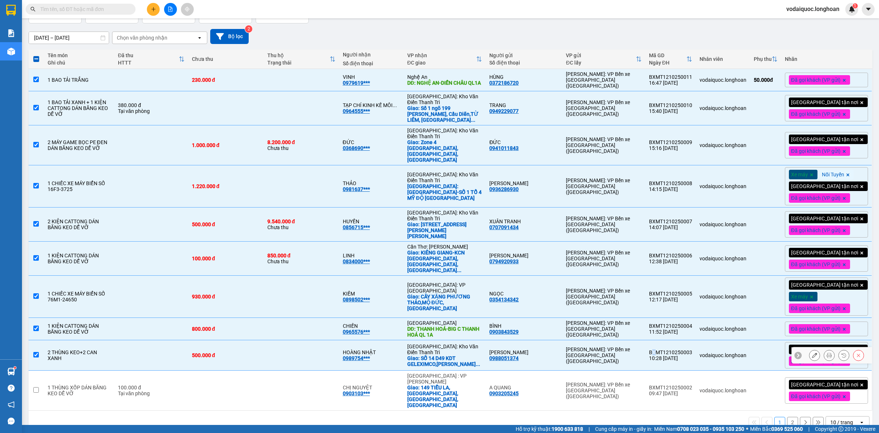
click at [665, 349] on div "BXMT1210250003" at bounding box center [670, 352] width 43 height 6
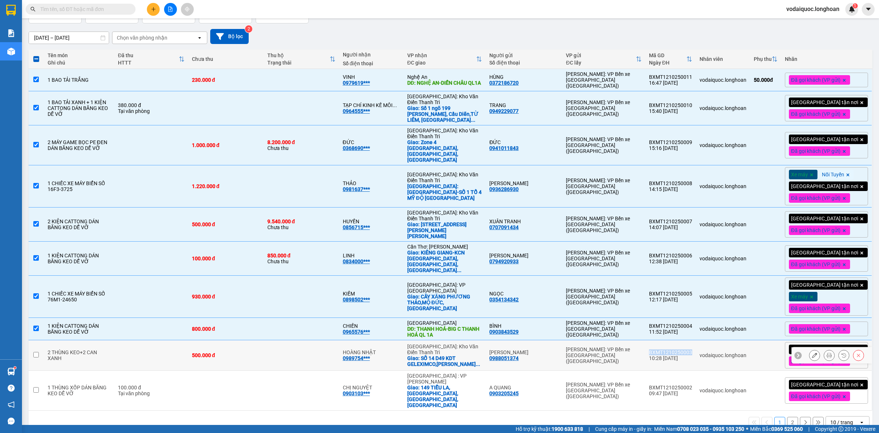
drag, startPoint x: 664, startPoint y: 344, endPoint x: 706, endPoint y: 346, distance: 42.2
click at [696, 346] on td "BXMT1210250003 10:28 12/10" at bounding box center [670, 355] width 51 height 30
checkbox input "true"
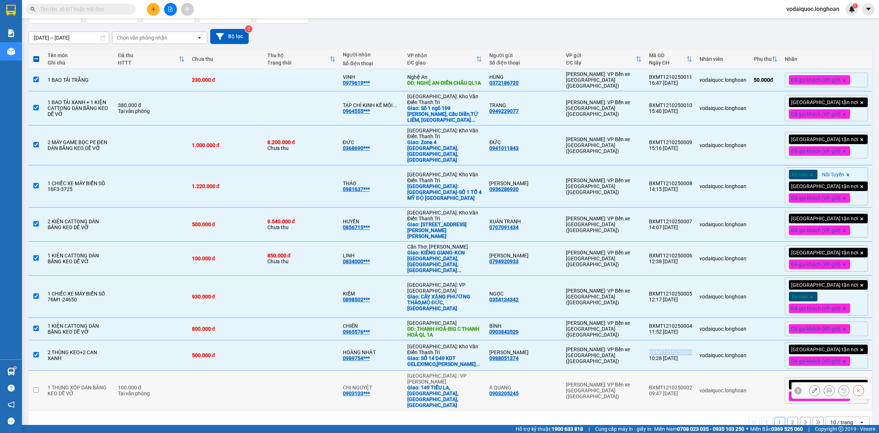
copy div "BXMT1210250003"
drag, startPoint x: 663, startPoint y: 374, endPoint x: 705, endPoint y: 375, distance: 42.1
click at [696, 375] on td "BXMT1210250002 09:47 12/10" at bounding box center [670, 390] width 51 height 40
checkbox input "true"
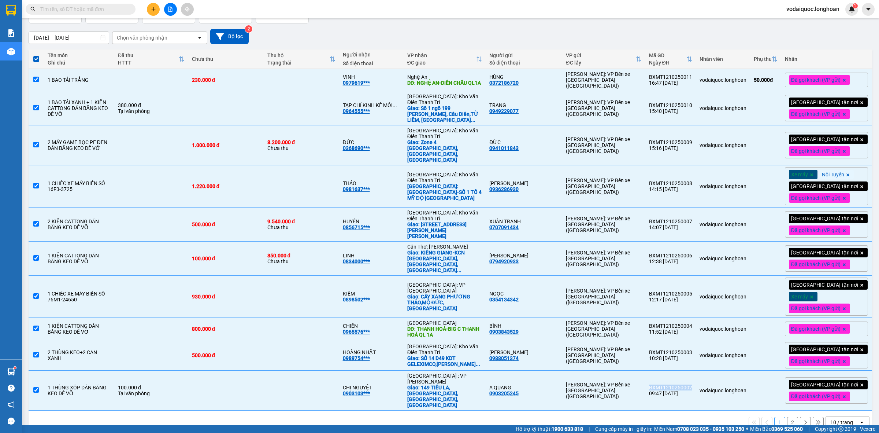
copy div "BXMT1210250002"
click at [787, 416] on button "2" at bounding box center [792, 421] width 11 height 11
checkbox input "false"
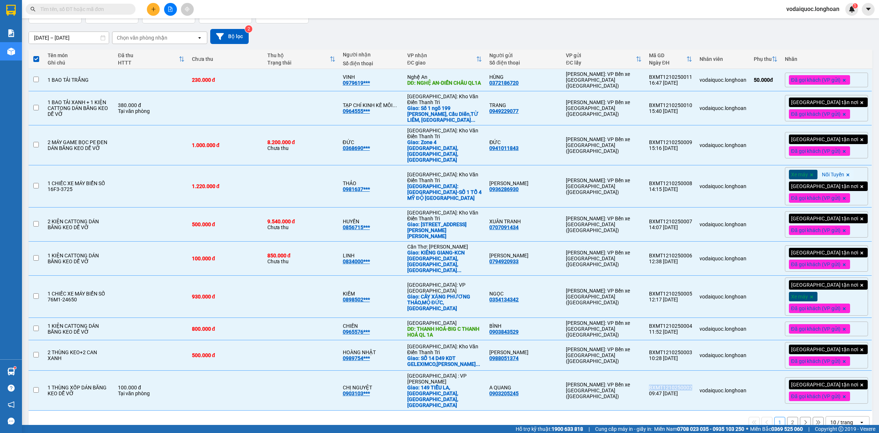
checkbox input "false"
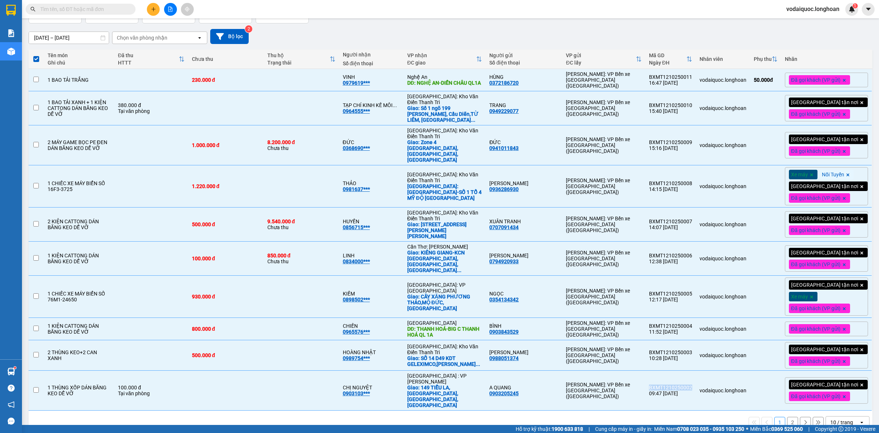
checkbox input "false"
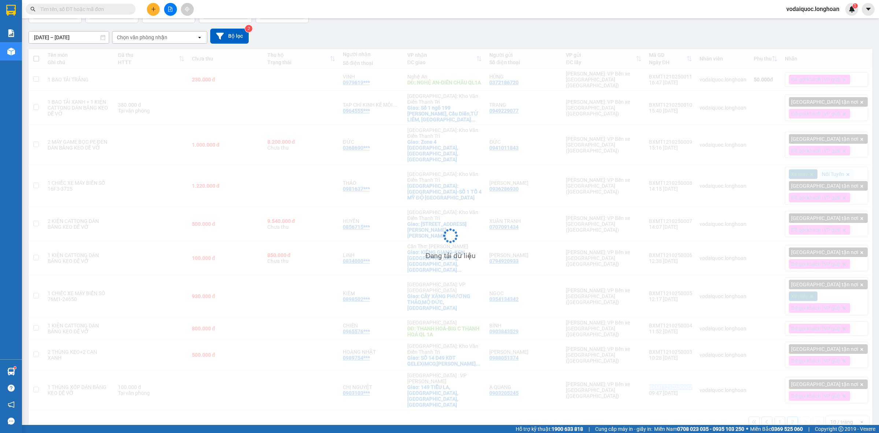
scroll to position [34, 0]
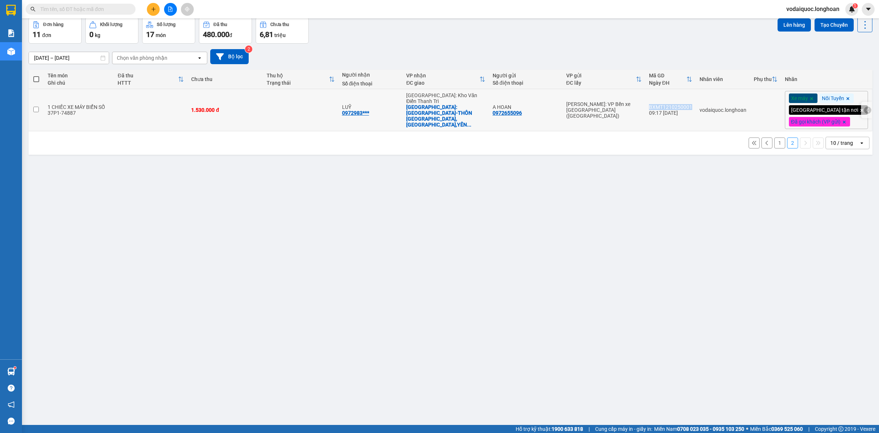
drag, startPoint x: 663, startPoint y: 110, endPoint x: 704, endPoint y: 111, distance: 40.3
click at [696, 111] on td "BXMT1210250001 09:17 [DATE]" at bounding box center [670, 110] width 51 height 42
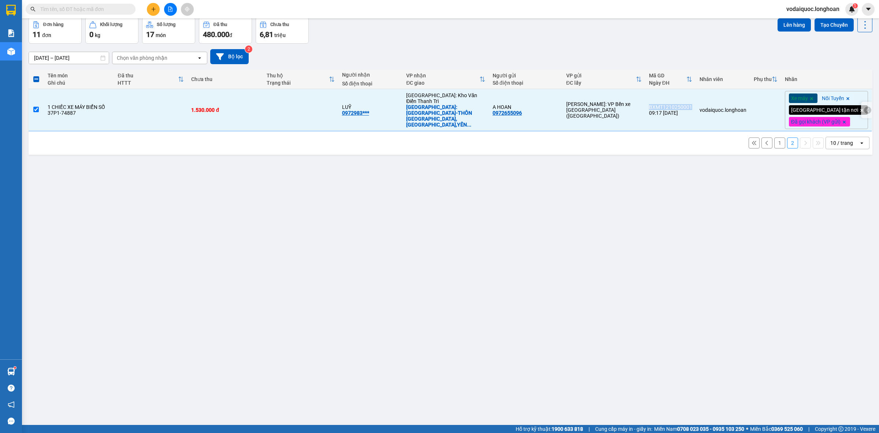
scroll to position [0, 0]
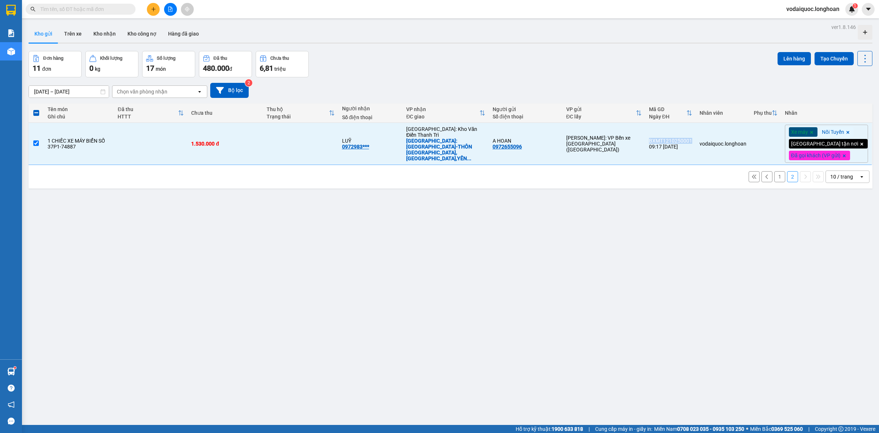
click at [776, 182] on button "1" at bounding box center [779, 176] width 11 height 11
checkbox input "false"
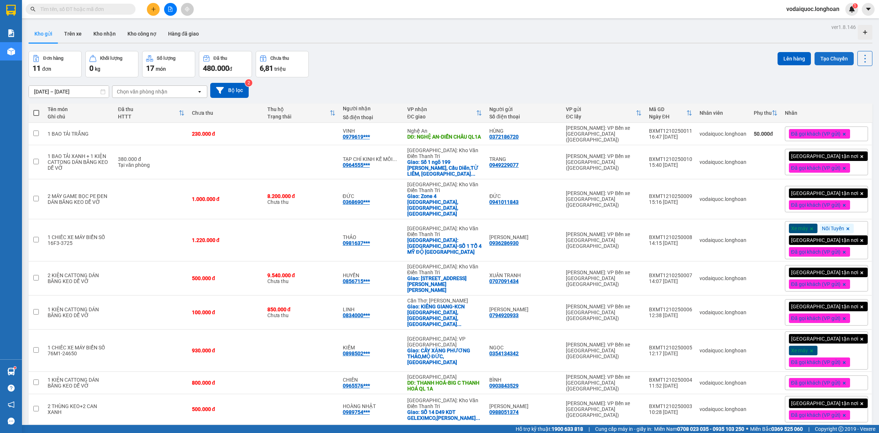
click at [836, 54] on button "Tạo Chuyến" at bounding box center [833, 58] width 39 height 13
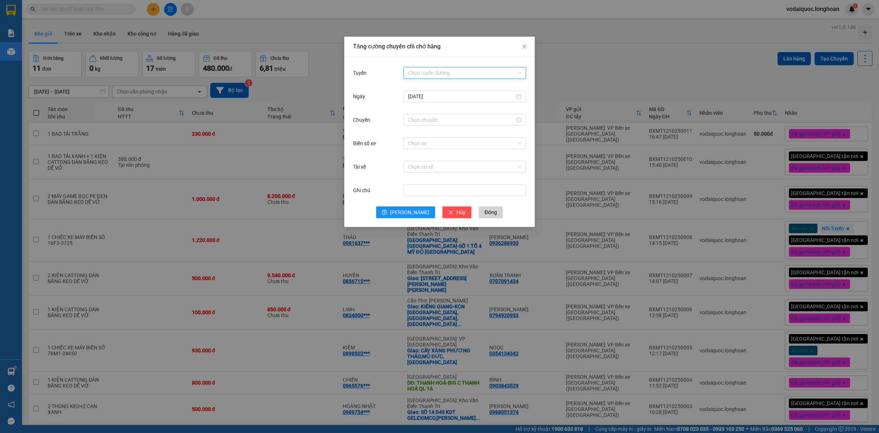
click at [437, 70] on input "Tuyến" at bounding box center [462, 72] width 108 height 11
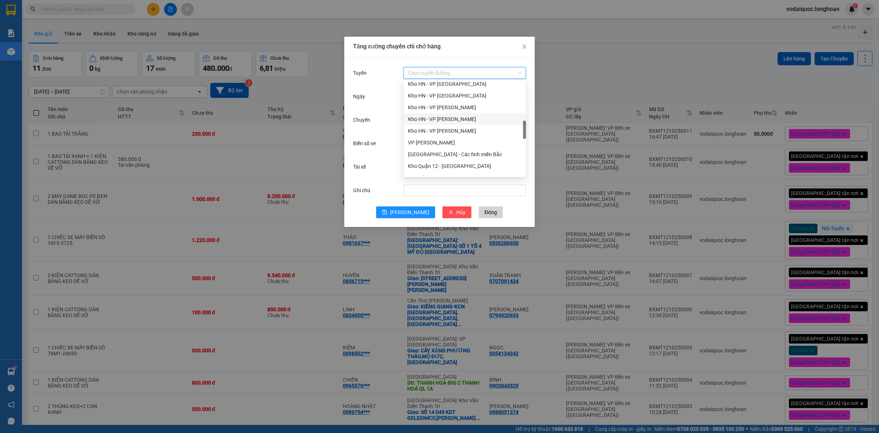
scroll to position [287, 0]
click at [438, 149] on div "VP Bình Tân - Kho HCM 1" at bounding box center [465, 152] width 114 height 8
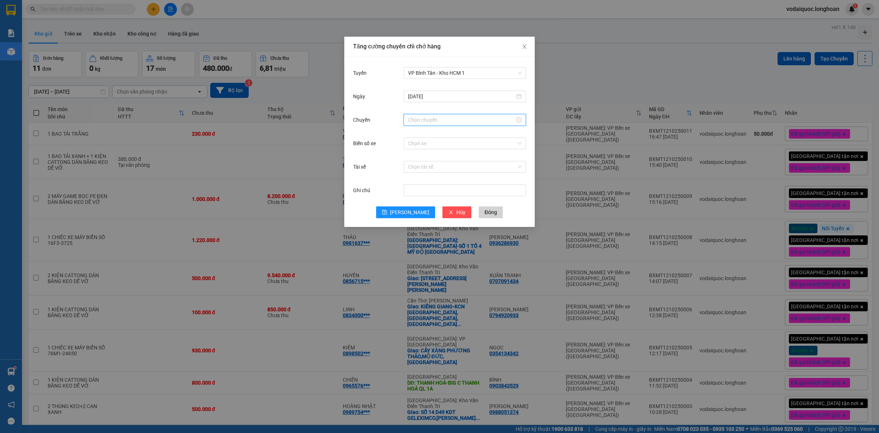
click at [427, 119] on input "Chuyến" at bounding box center [461, 120] width 107 height 8
click at [411, 137] on div "17" at bounding box center [414, 140] width 21 height 10
type input "17:00"
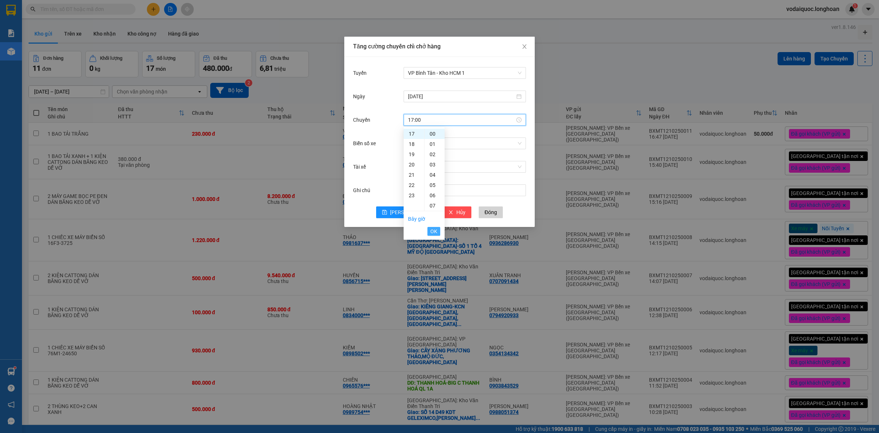
click at [430, 231] on span "OK" at bounding box center [433, 231] width 7 height 8
click at [432, 149] on div "Chọn xe" at bounding box center [465, 143] width 122 height 15
click at [431, 148] on input "Biển số xe" at bounding box center [462, 143] width 108 height 11
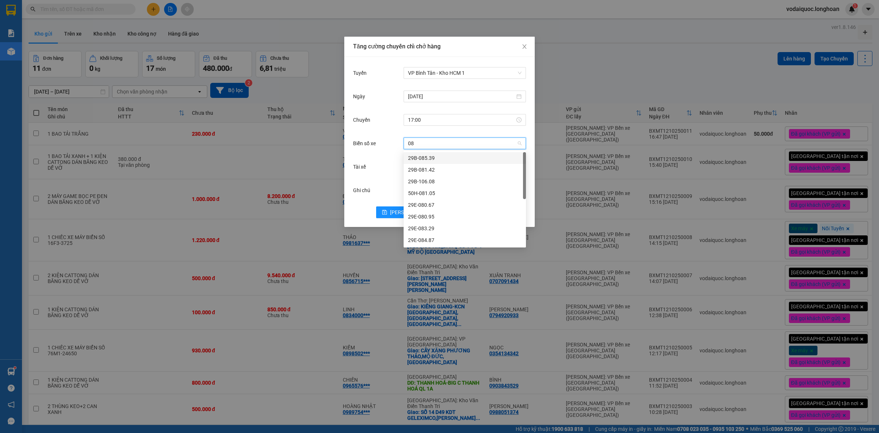
type input "080"
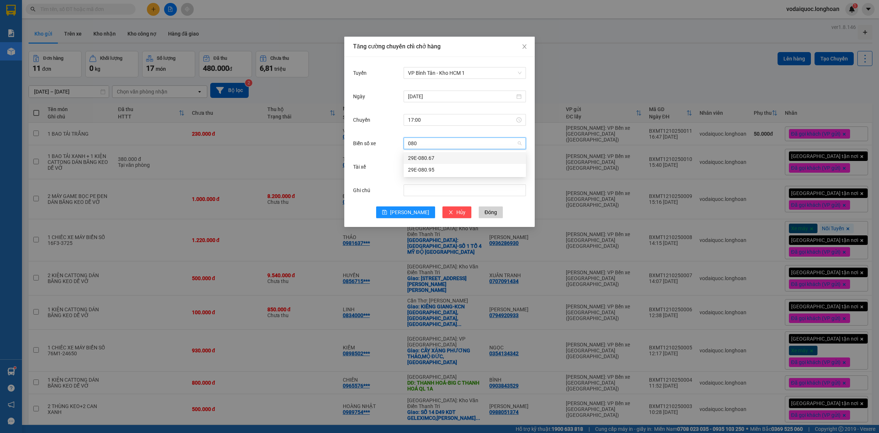
click at [421, 158] on div "29E-080.67" at bounding box center [465, 158] width 114 height 8
click at [429, 166] on input "Tài xế" at bounding box center [462, 166] width 108 height 11
type input "NGHIA"
click at [438, 177] on div "[PERSON_NAME]" at bounding box center [465, 181] width 114 height 8
click at [387, 212] on icon "save" at bounding box center [384, 212] width 5 height 5
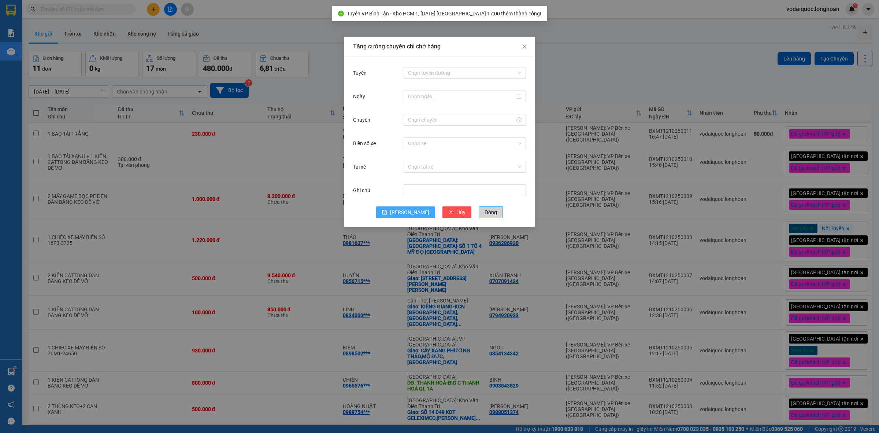
click at [485, 211] on span "Đóng" at bounding box center [491, 212] width 12 height 8
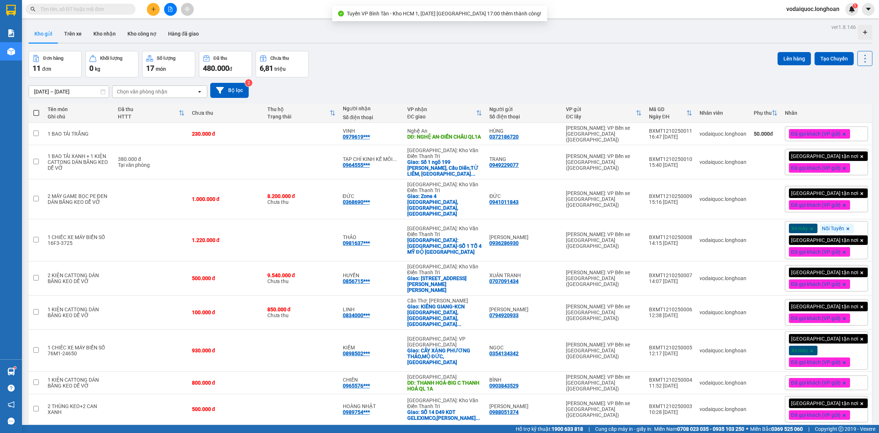
click at [35, 107] on th at bounding box center [36, 112] width 15 height 19
click at [33, 109] on label at bounding box center [36, 112] width 8 height 7
click at [36, 109] on input "checkbox" at bounding box center [36, 109] width 0 height 0
checkbox input "true"
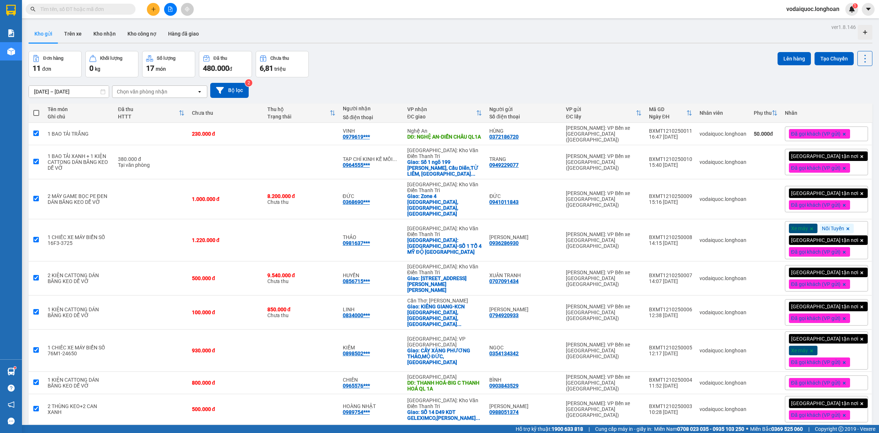
checkbox input "true"
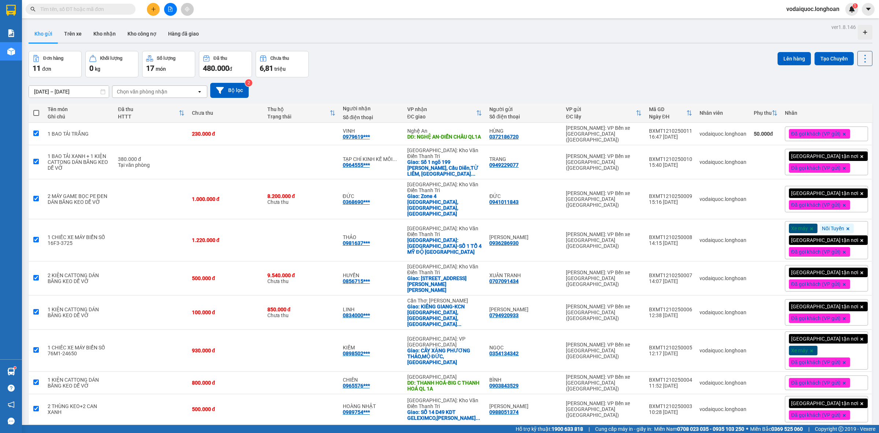
checkbox input "true"
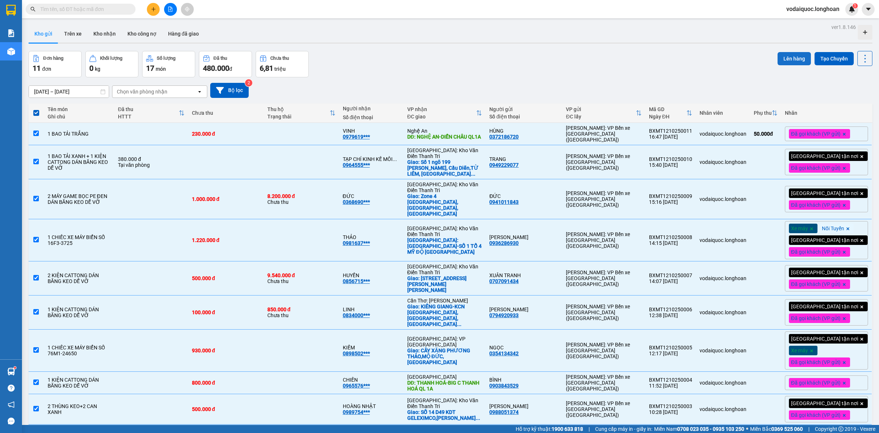
click at [780, 55] on button "Lên hàng" at bounding box center [793, 58] width 33 height 13
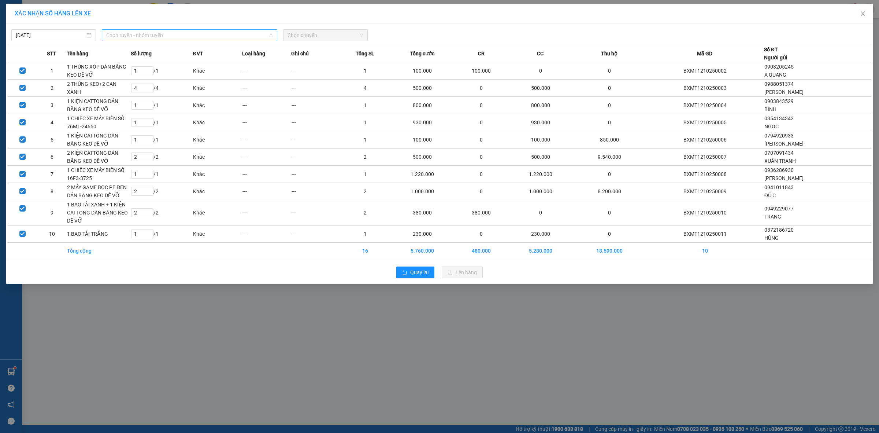
click at [217, 29] on div "Chọn tuyến - nhóm tuyến" at bounding box center [189, 35] width 175 height 12
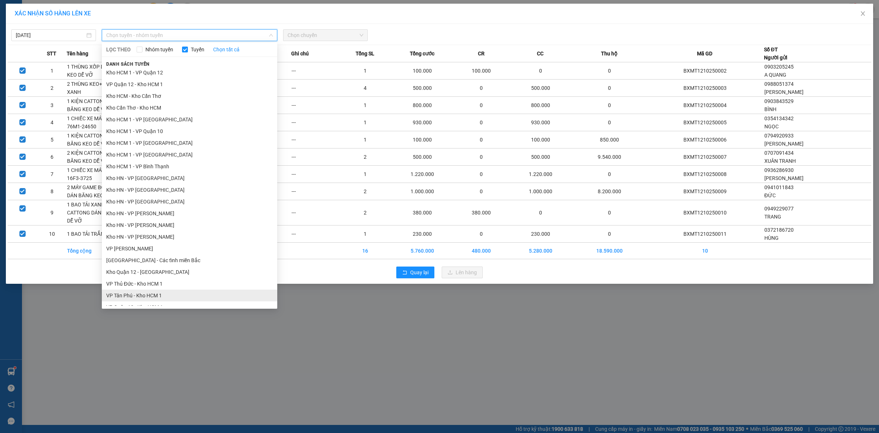
scroll to position [214, 0]
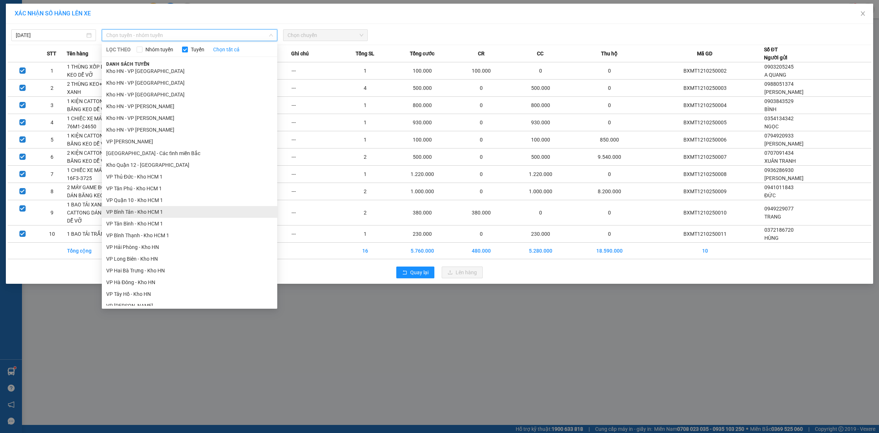
click at [138, 213] on li "VP Bình Tân - Kho HCM 1" at bounding box center [189, 212] width 175 height 12
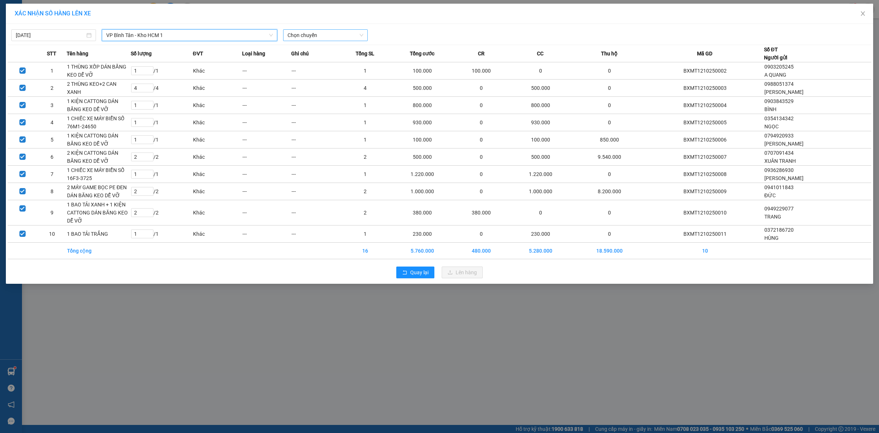
click at [335, 37] on span "Chọn chuyến" at bounding box center [325, 35] width 76 height 11
click at [320, 61] on div "17:00 (TC) - 29E-080.67" at bounding box center [315, 61] width 57 height 8
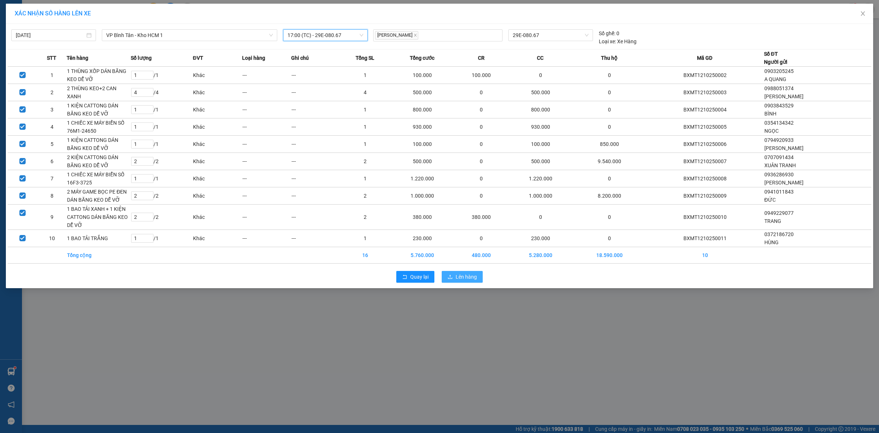
click at [463, 279] on span "Lên hàng" at bounding box center [466, 276] width 21 height 8
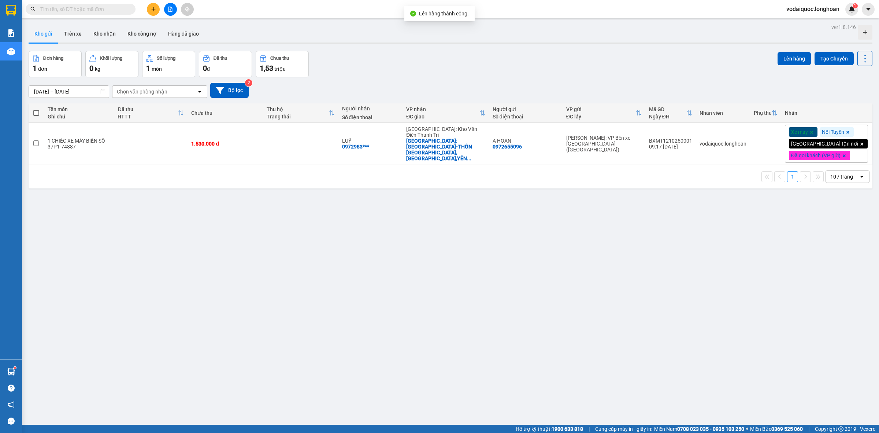
click at [38, 108] on th at bounding box center [36, 112] width 15 height 19
click at [36, 115] on span at bounding box center [36, 113] width 6 height 6
click at [36, 109] on input "checkbox" at bounding box center [36, 109] width 0 height 0
checkbox input "true"
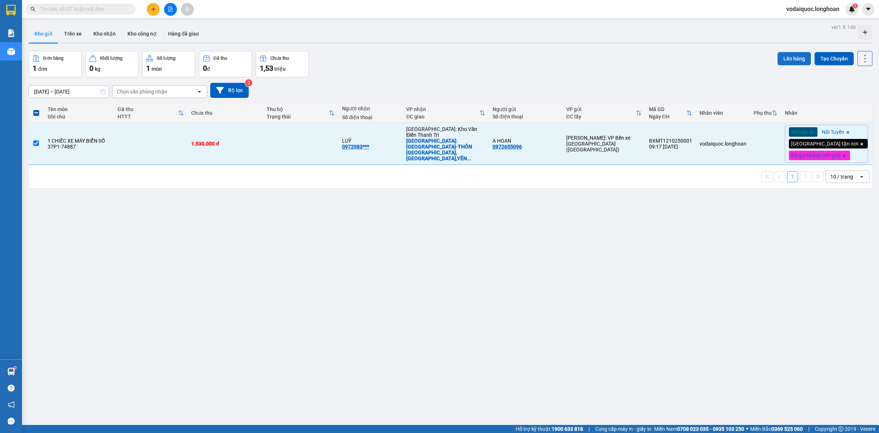
click at [781, 56] on button "Lên hàng" at bounding box center [793, 58] width 33 height 13
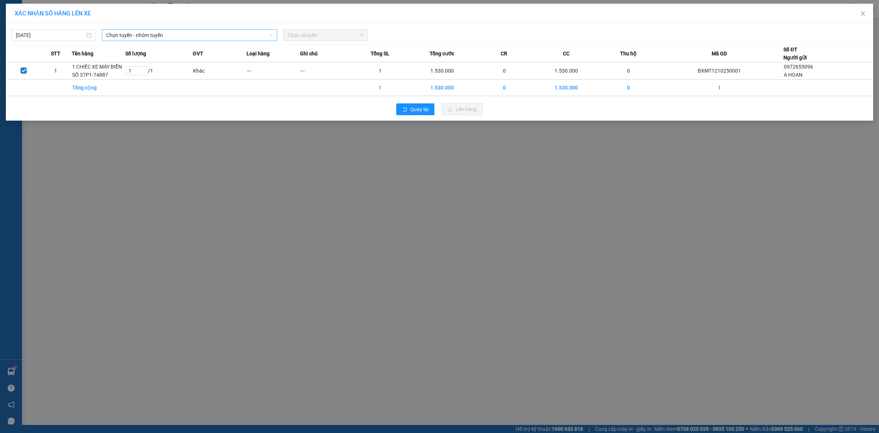
click at [223, 30] on span "Chọn tuyến - nhóm tuyến" at bounding box center [189, 35] width 167 height 11
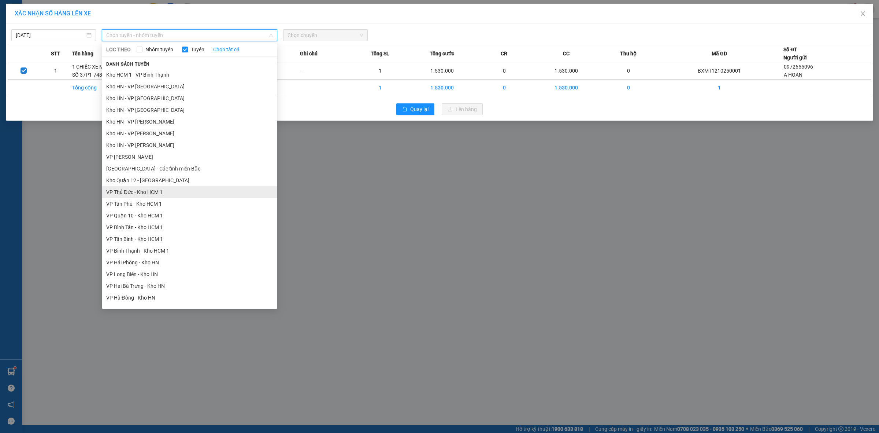
scroll to position [290, 0]
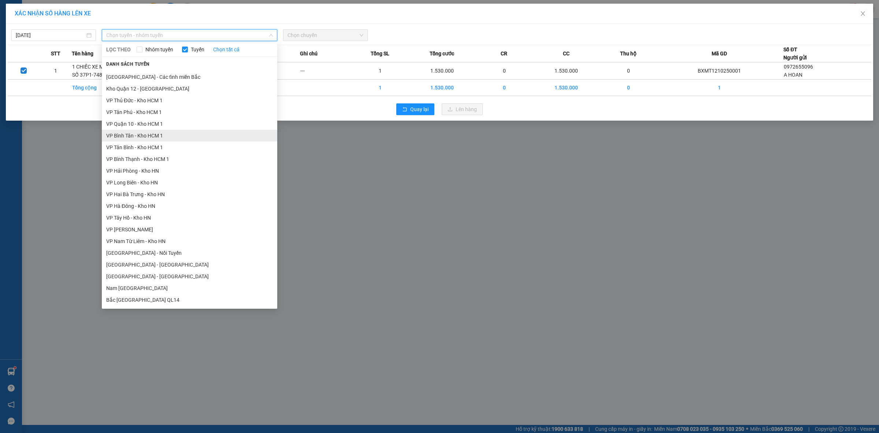
click at [147, 130] on li "VP Bình Tân - Kho HCM 1" at bounding box center [189, 136] width 175 height 12
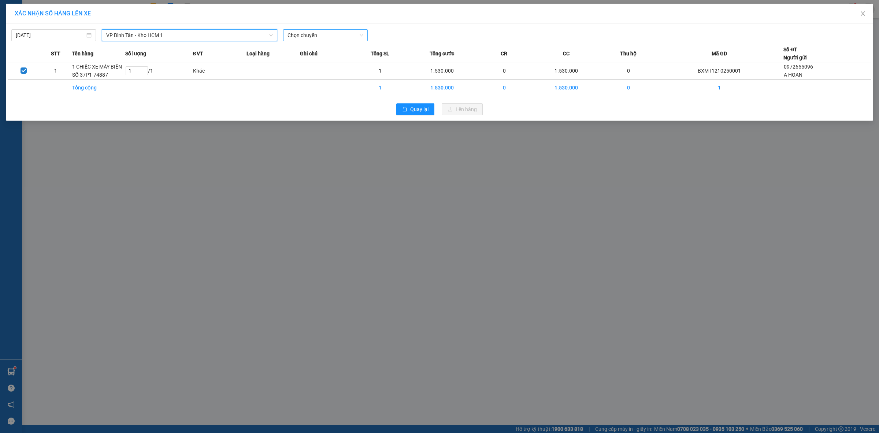
click at [317, 33] on span "Chọn chuyến" at bounding box center [325, 35] width 76 height 11
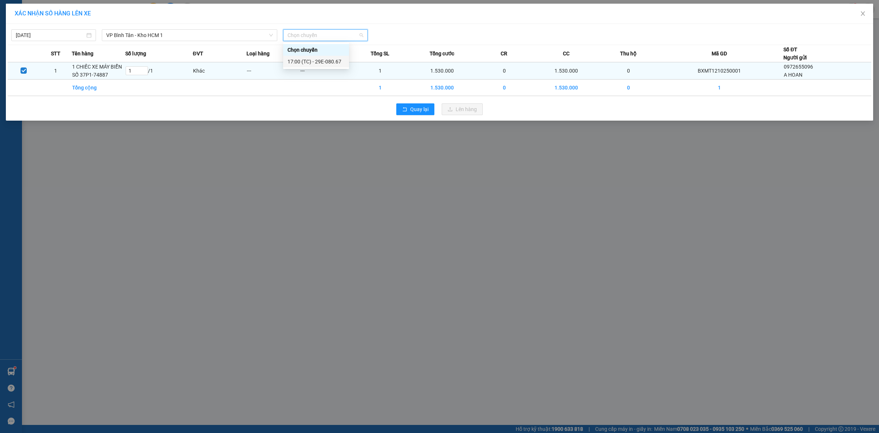
click at [312, 58] on div "17:00 (TC) - 29E-080.67" at bounding box center [315, 61] width 57 height 8
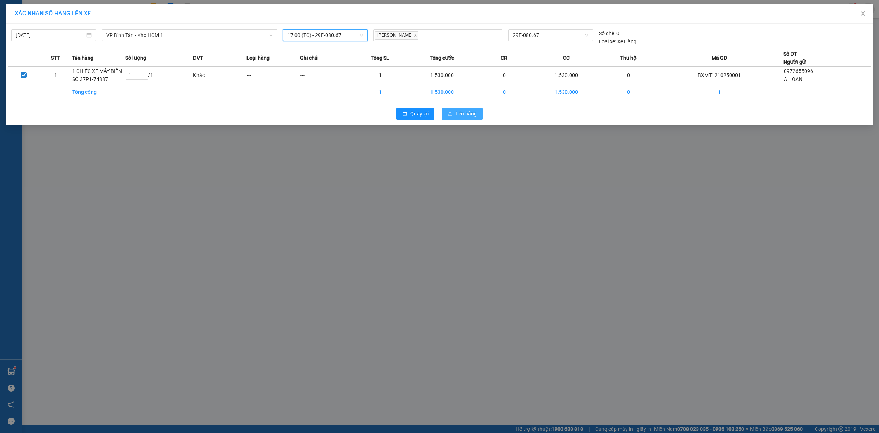
click at [465, 111] on span "Lên hàng" at bounding box center [466, 114] width 21 height 8
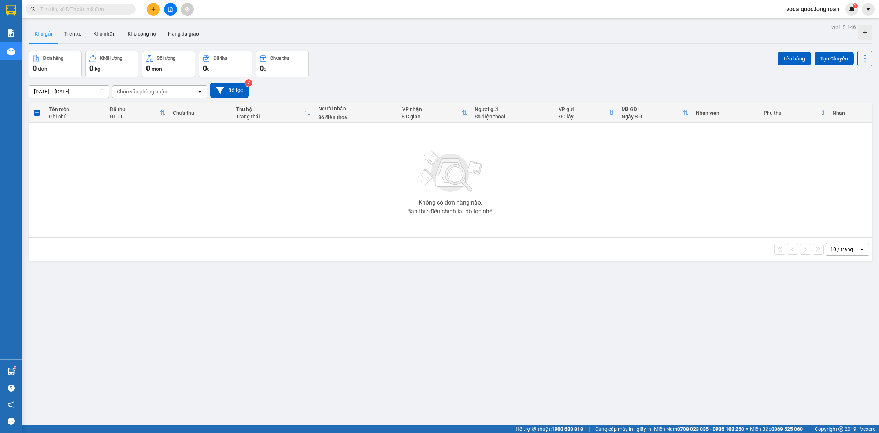
drag, startPoint x: 41, startPoint y: 306, endPoint x: 60, endPoint y: 231, distance: 76.9
click at [41, 306] on div "ver 1.8.146 Kho gửi Trên xe Kho nhận Kho công nợ Hàng đã giao Đơn hàng 0 đơn Kh…" at bounding box center [451, 238] width 850 height 433
click at [101, 36] on button "Kho nhận" at bounding box center [105, 34] width 34 height 18
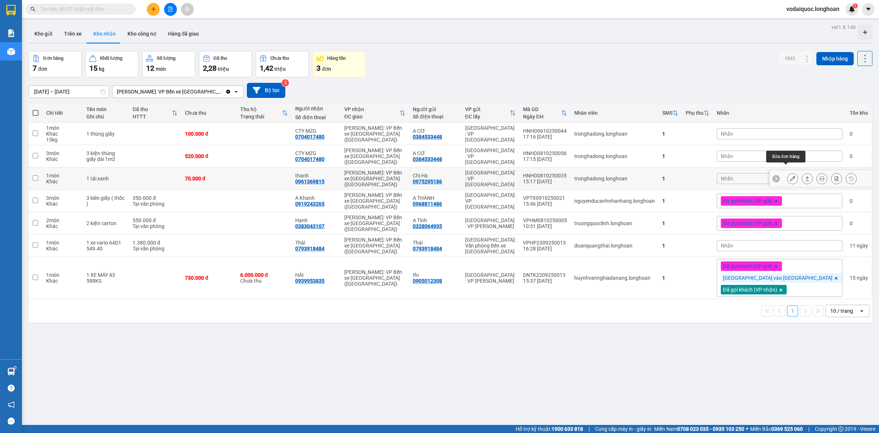
click at [787, 172] on button at bounding box center [792, 178] width 10 height 13
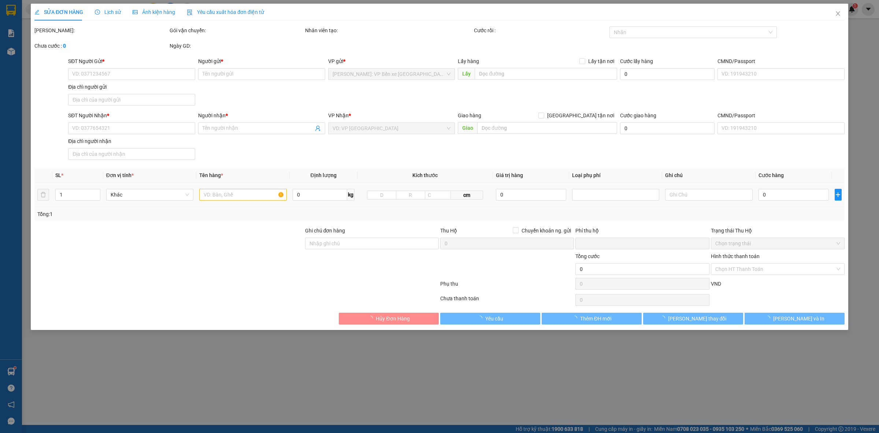
type input "0975295186"
type input "Chị Hà"
type input "0961369815"
type input "thanh"
type input "0"
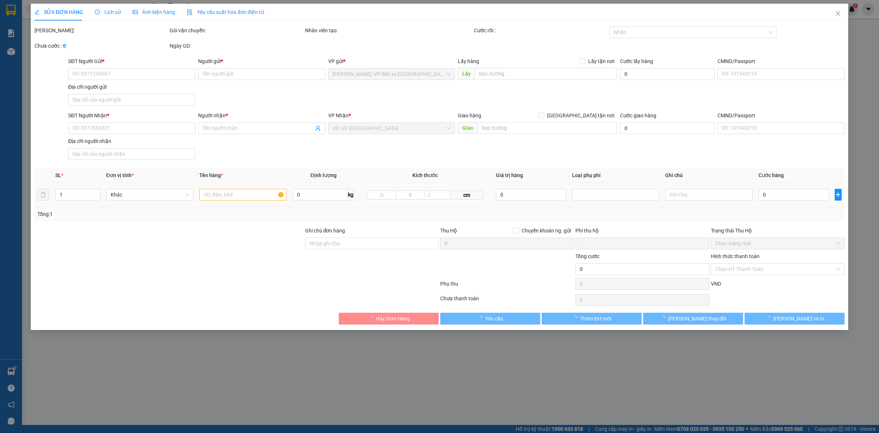
type input "70.000"
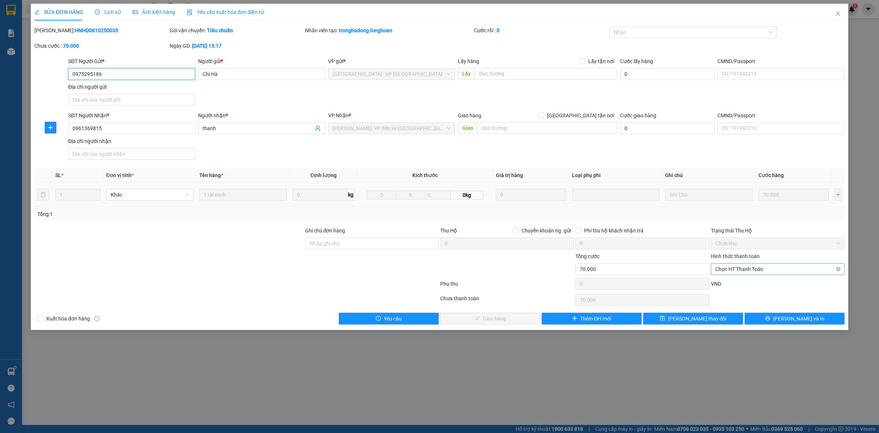
click at [759, 270] on span "Chọn HT Thanh Toán" at bounding box center [777, 268] width 125 height 11
click at [754, 279] on div "Tại văn phòng" at bounding box center [778, 284] width 134 height 12
type input "0"
click at [488, 320] on span "Lưu và Giao hàng" at bounding box center [494, 318] width 70 height 8
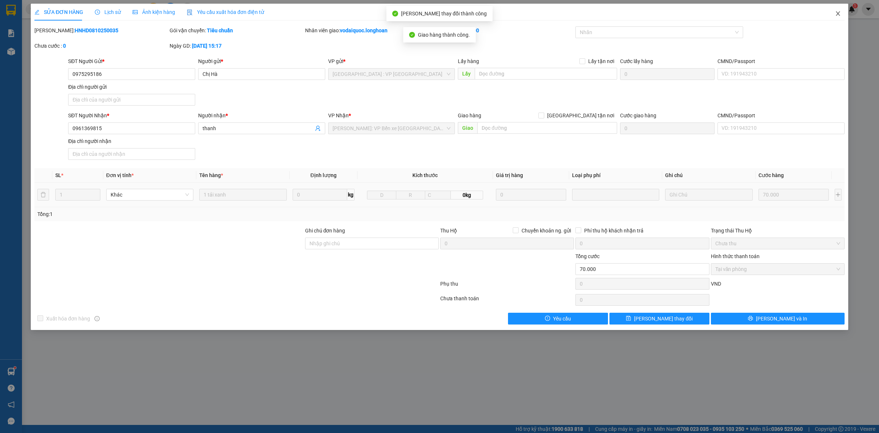
click at [838, 16] on icon "close" at bounding box center [838, 14] width 6 height 6
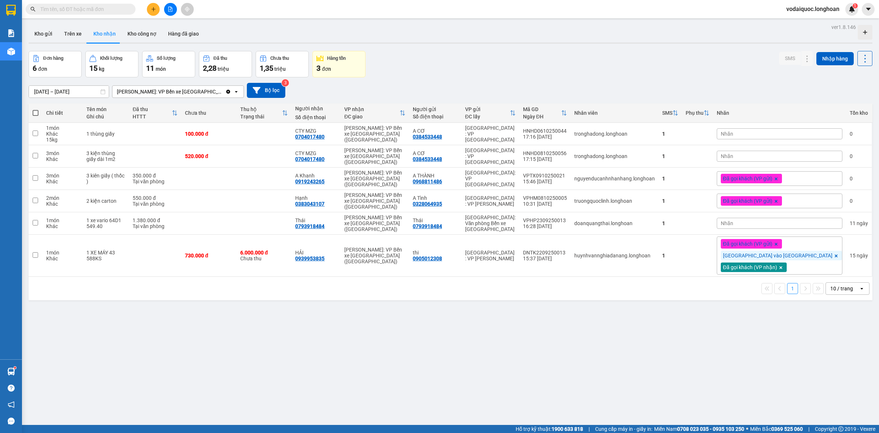
click at [452, 46] on div "ver 1.8.146 Kho gửi Trên xe Kho nhận Kho công nợ Hàng đã giao Đơn hàng 6 đơn Kh…" at bounding box center [451, 238] width 850 height 433
drag, startPoint x: 50, startPoint y: 30, endPoint x: 44, endPoint y: 28, distance: 6.4
click at [50, 30] on button "Kho gửi" at bounding box center [44, 34] width 30 height 18
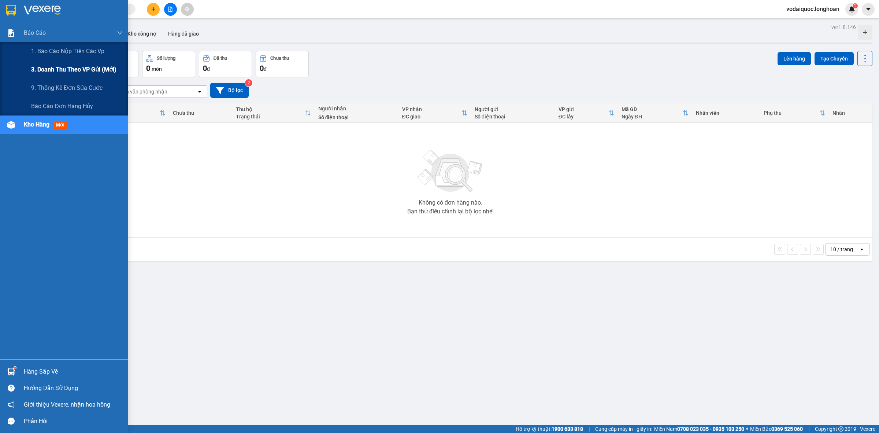
click at [62, 68] on span "3. Doanh Thu theo VP Gửi (mới)" at bounding box center [73, 69] width 85 height 9
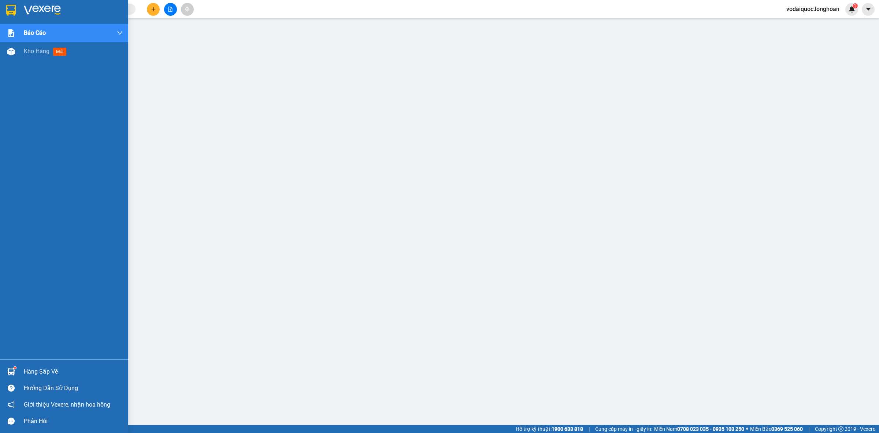
click at [41, 6] on img at bounding box center [42, 10] width 37 height 11
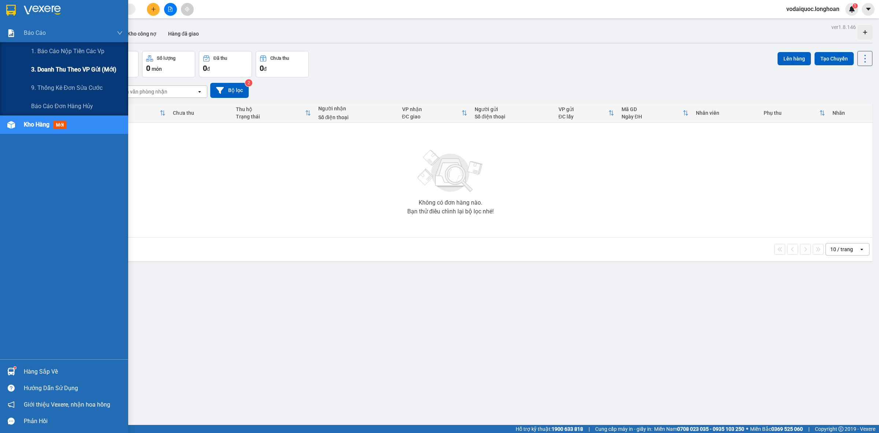
click at [50, 68] on span "3. Doanh Thu theo VP Gửi (mới)" at bounding box center [73, 69] width 85 height 9
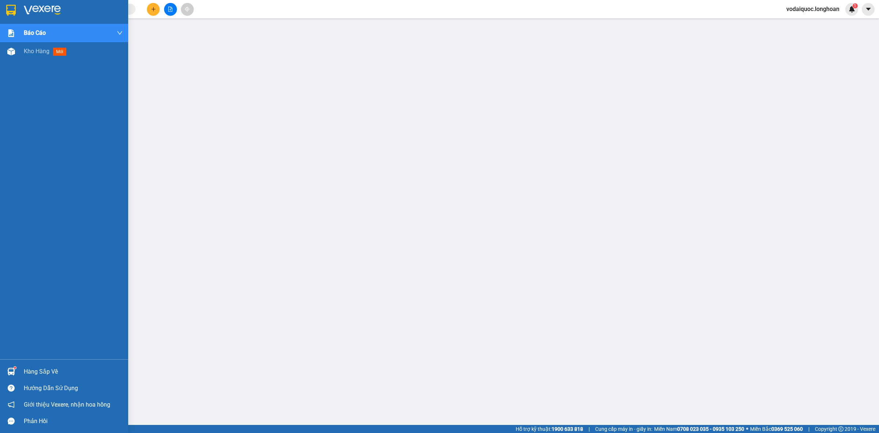
drag, startPoint x: 32, startPoint y: 5, endPoint x: 88, endPoint y: 90, distance: 101.0
click at [33, 5] on img at bounding box center [42, 10] width 37 height 11
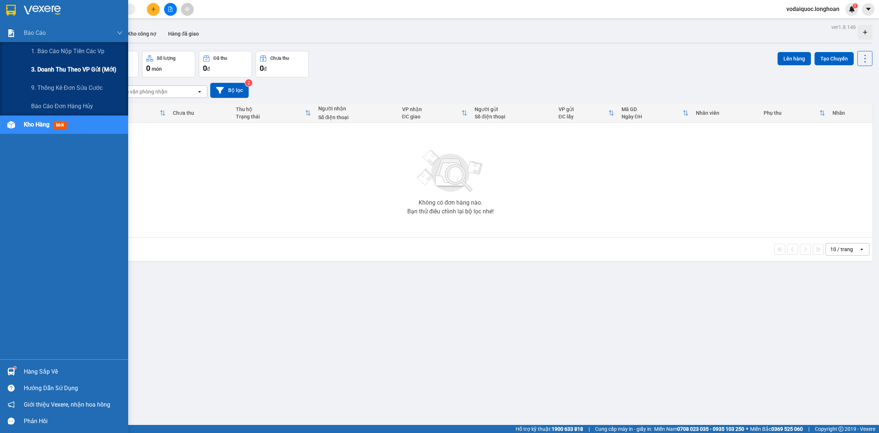
click at [66, 67] on span "3. Doanh Thu theo VP Gửi (mới)" at bounding box center [73, 69] width 85 height 9
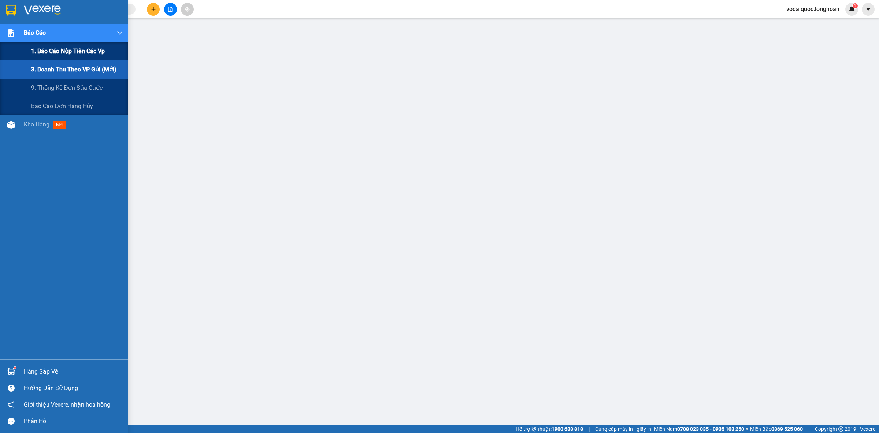
click at [62, 57] on div "1. Báo cáo nộp tiền các vp" at bounding box center [77, 51] width 92 height 18
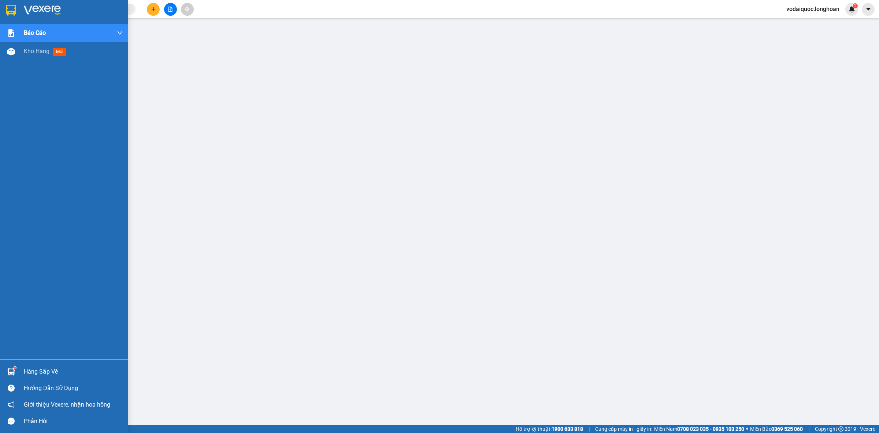
click at [19, 8] on div at bounding box center [64, 12] width 128 height 24
